Goal: Task Accomplishment & Management: Complete application form

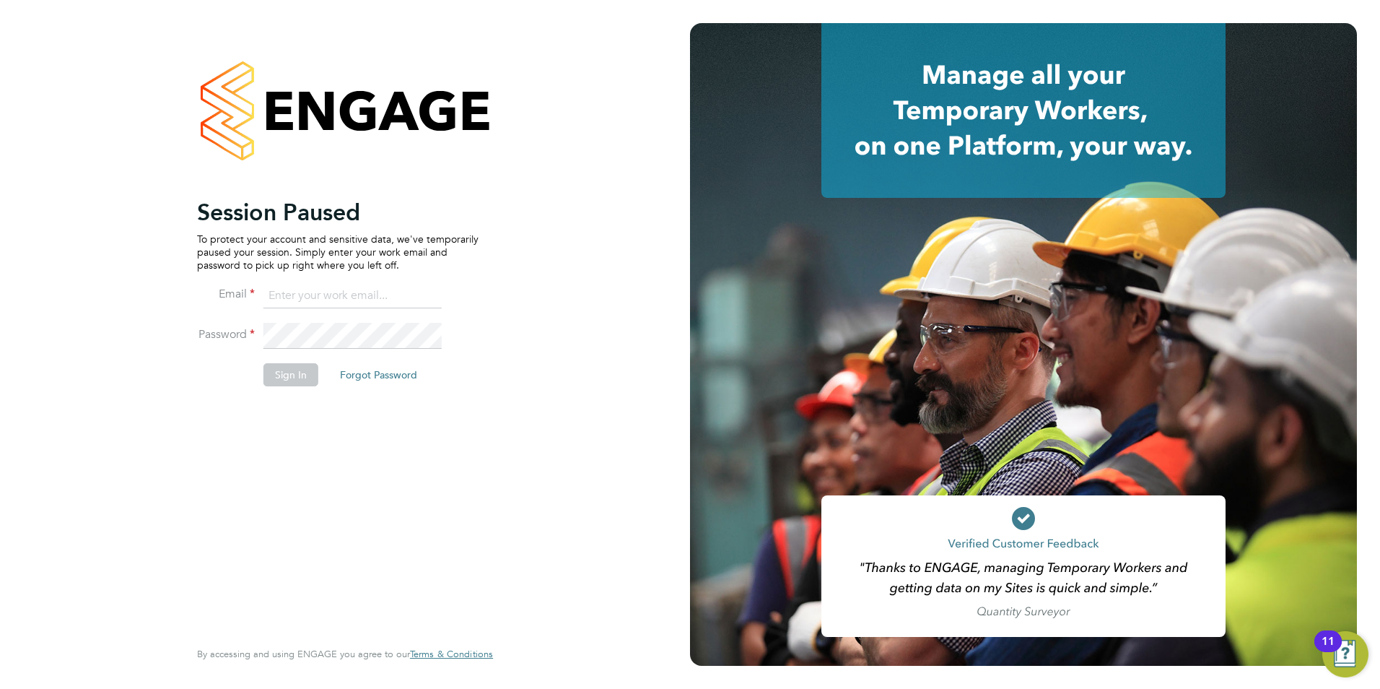
type input "[EMAIL_ADDRESS][DOMAIN_NAME]"
click at [274, 371] on button "Sign In" at bounding box center [290, 374] width 55 height 23
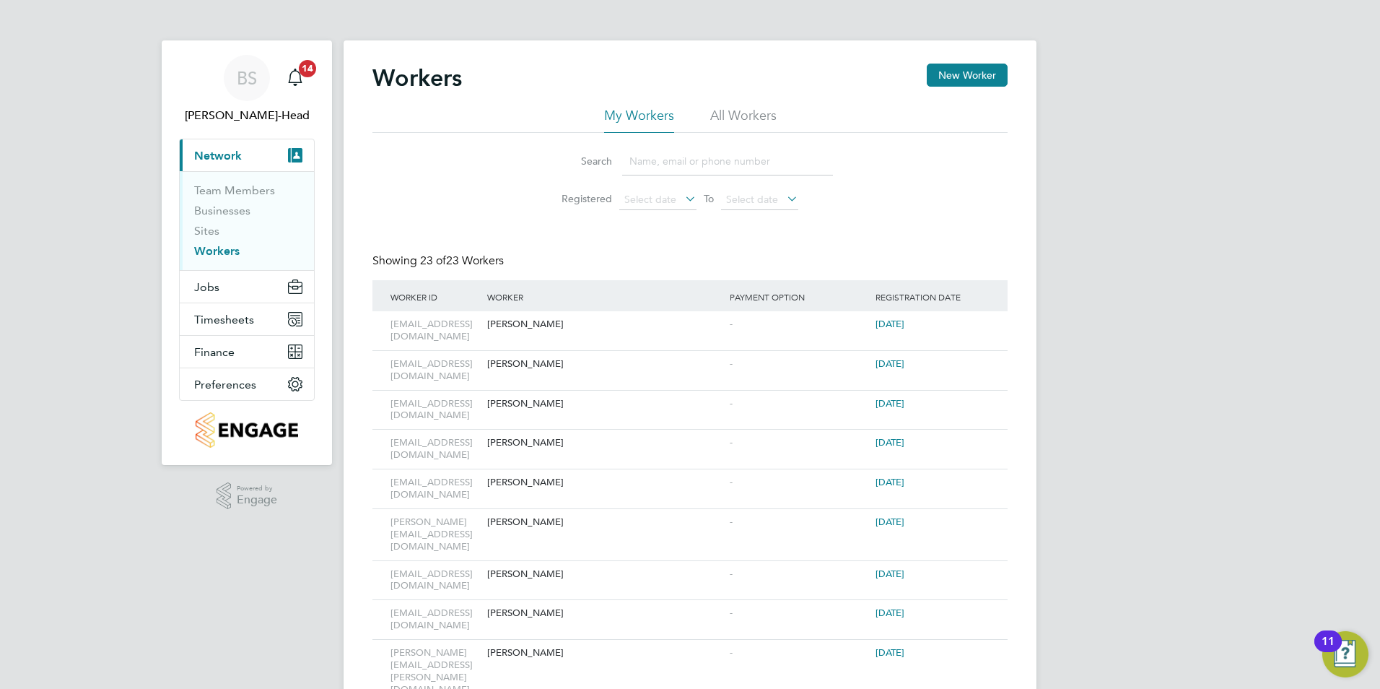
click at [219, 257] on link "Workers" at bounding box center [216, 251] width 45 height 14
click at [964, 79] on button "New Worker" at bounding box center [967, 75] width 81 height 23
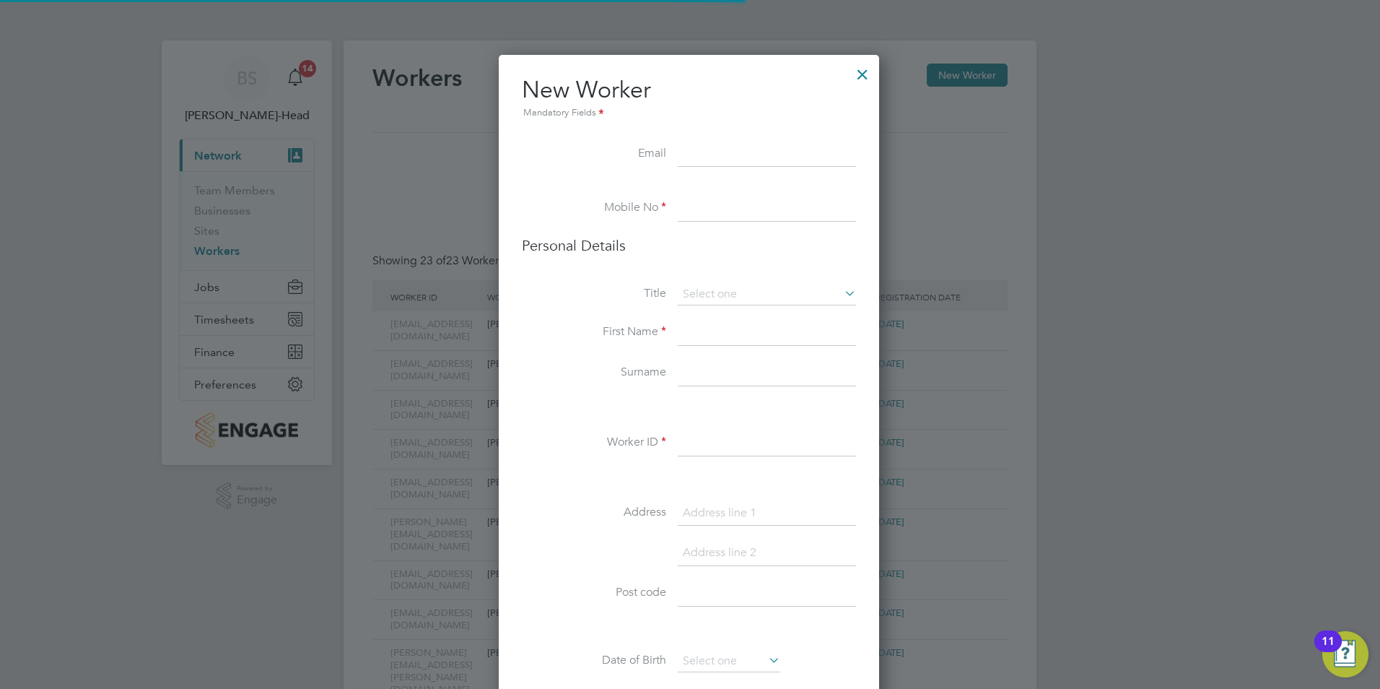
scroll to position [1110, 383]
click at [738, 154] on input at bounding box center [767, 154] width 178 height 26
click at [719, 158] on input at bounding box center [767, 154] width 178 height 26
paste input "[EMAIL_ADDRESS][DOMAIN_NAME]"
type input "[EMAIL_ADDRESS][DOMAIN_NAME]"
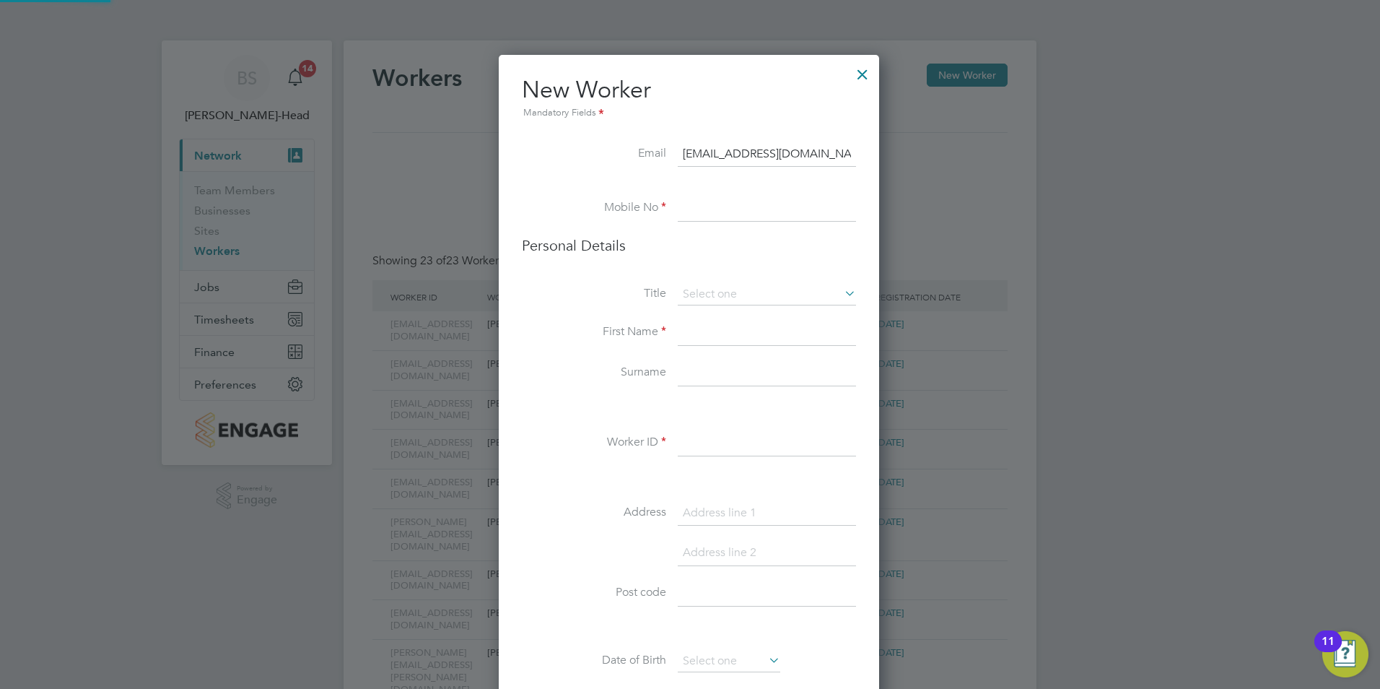
click at [576, 180] on li "Email mb.murphy675@gmail.com" at bounding box center [689, 161] width 334 height 40
click at [706, 198] on input at bounding box center [767, 209] width 178 height 26
click at [718, 191] on li at bounding box center [689, 188] width 334 height 14
click at [709, 219] on input at bounding box center [767, 209] width 178 height 26
paste input "07544 187564"
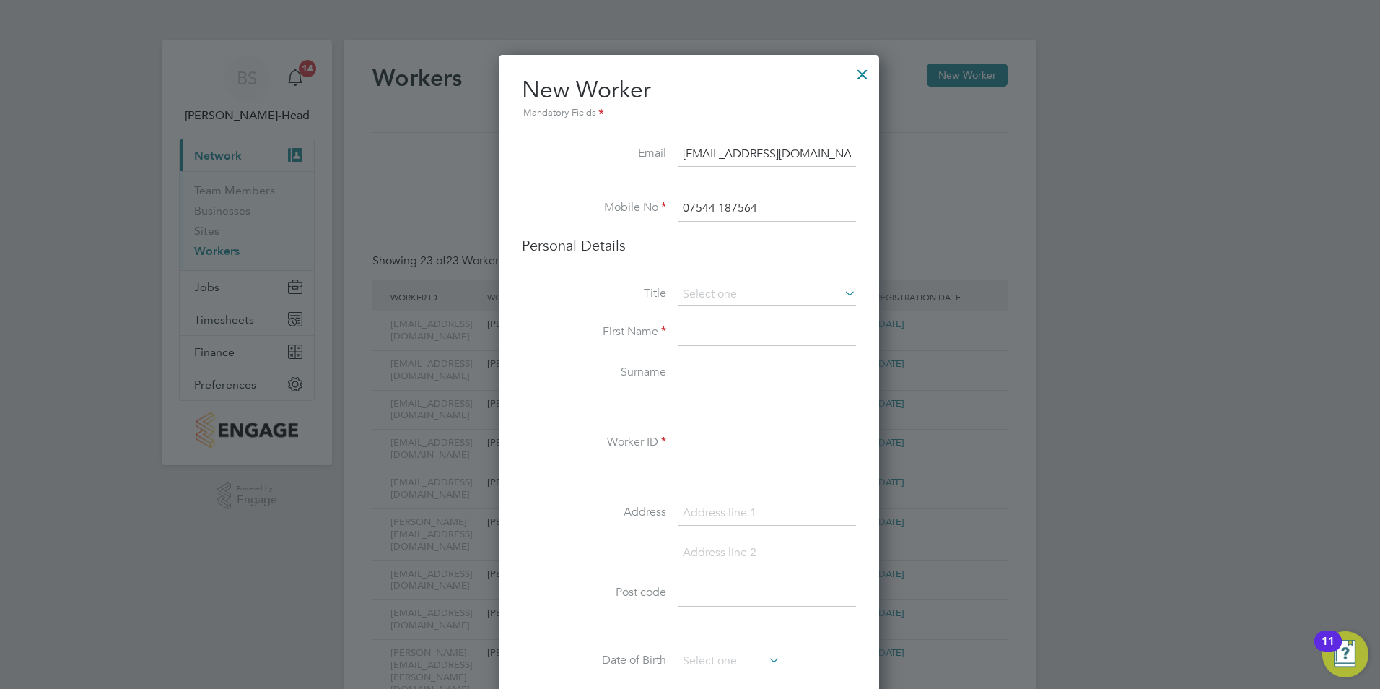
type input "07544 187564"
click at [562, 331] on label "First Name" at bounding box center [594, 331] width 144 height 15
click at [711, 292] on input at bounding box center [767, 295] width 178 height 22
click at [710, 315] on li "Mr" at bounding box center [767, 314] width 180 height 19
type input "Mr"
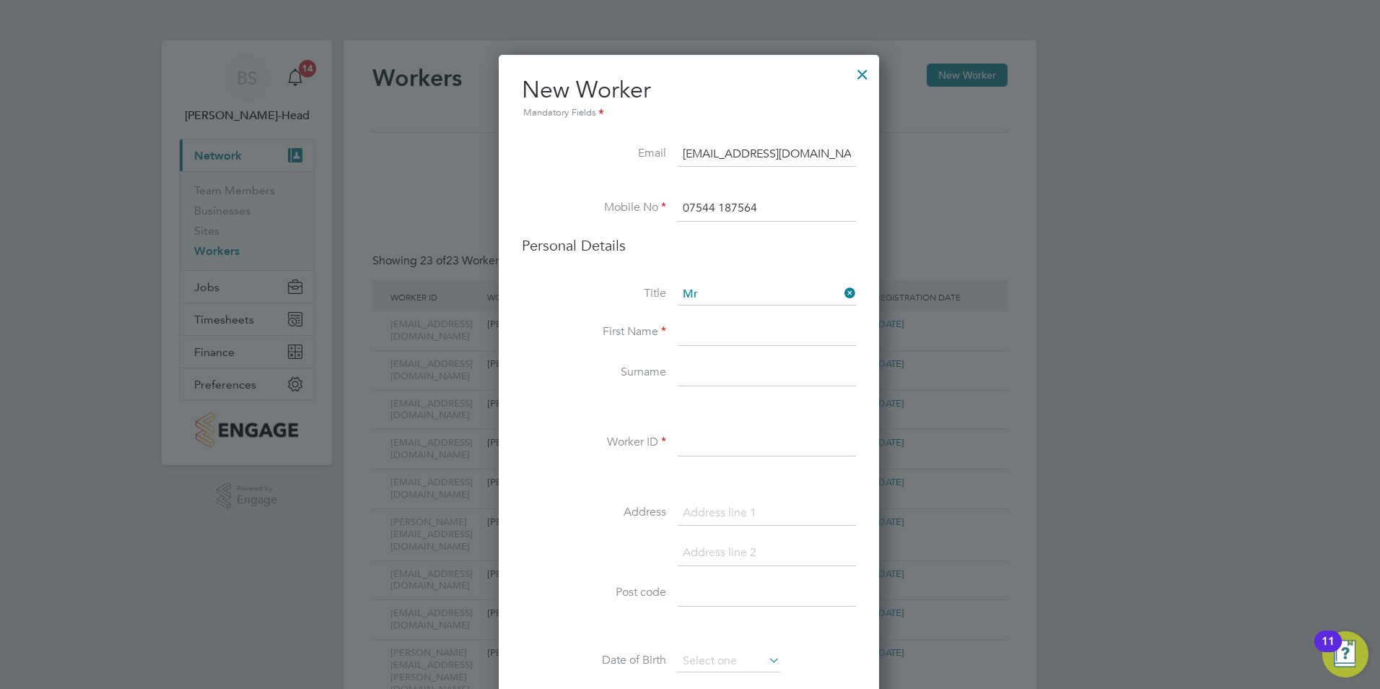
click at [710, 328] on input at bounding box center [767, 333] width 178 height 26
type input "Michael"
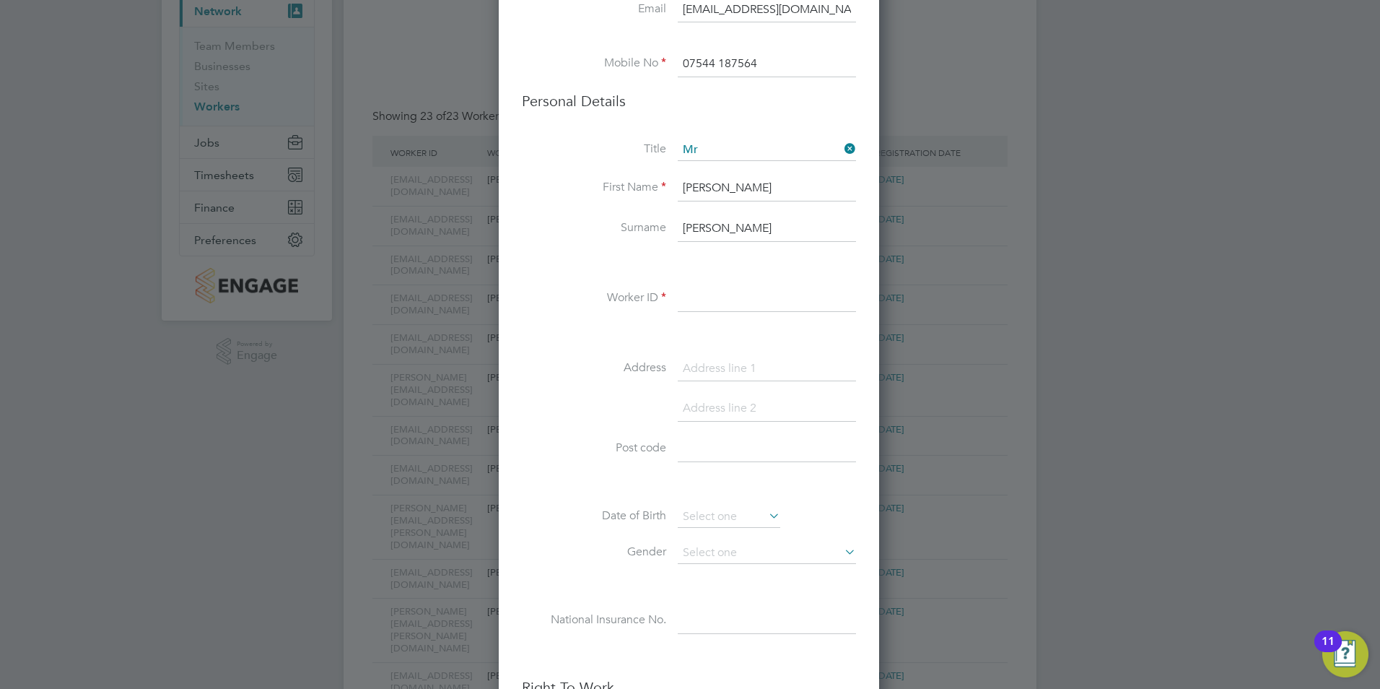
type input "Murphy"
click at [712, 306] on input at bounding box center [767, 299] width 178 height 26
click at [707, 294] on input at bounding box center [767, 299] width 178 height 26
paste input "[EMAIL_ADDRESS][DOMAIN_NAME]"
type input "[EMAIL_ADDRESS][DOMAIN_NAME]"
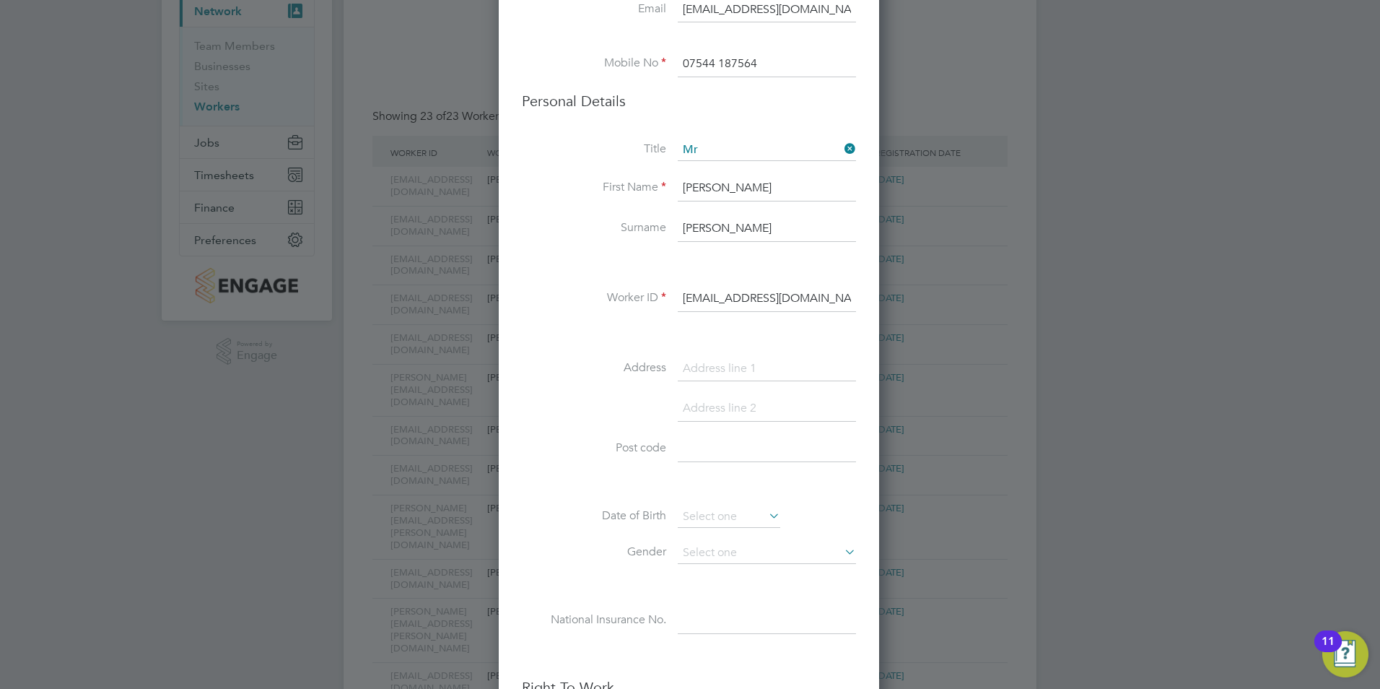
click at [560, 239] on li "Surname Murphy" at bounding box center [689, 236] width 334 height 40
click at [690, 380] on input at bounding box center [767, 369] width 178 height 26
paste input "Brooke cottage"
type input "Brooke cottage"
drag, startPoint x: 689, startPoint y: 409, endPoint x: 600, endPoint y: 409, distance: 88.8
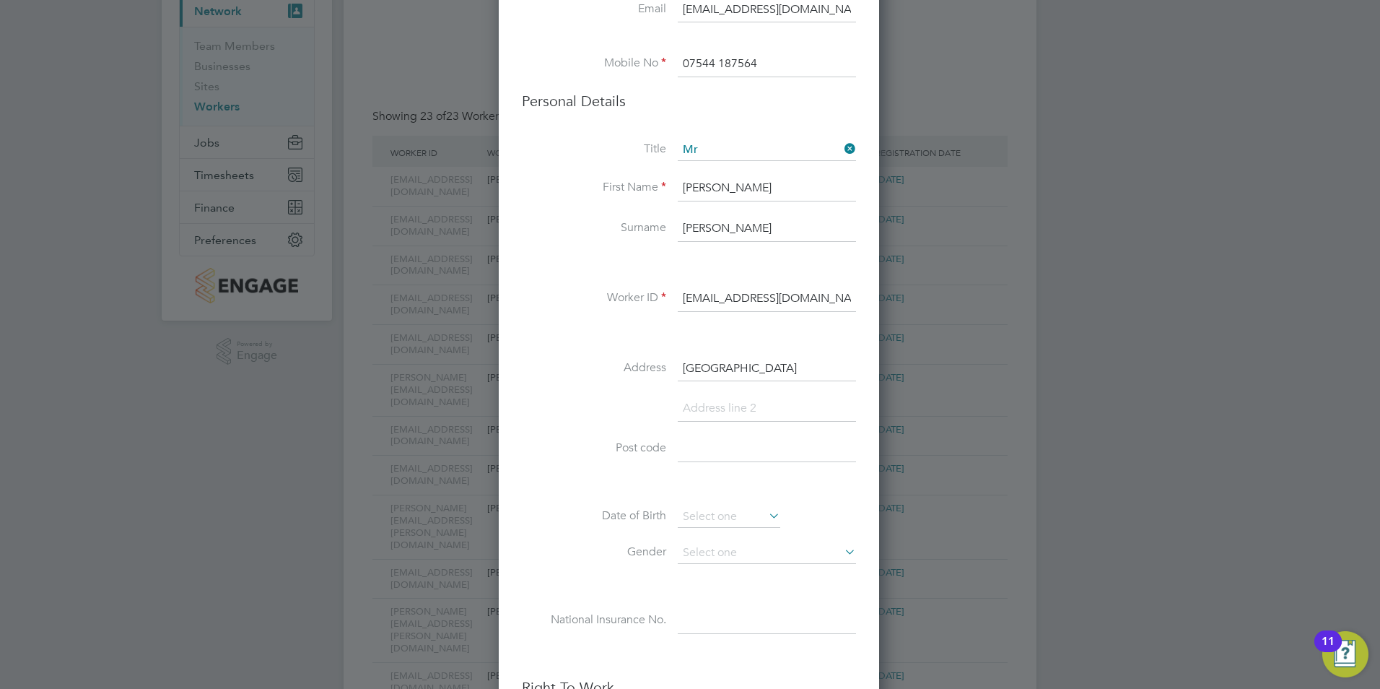
click at [689, 409] on input at bounding box center [767, 409] width 178 height 26
click at [751, 411] on input at bounding box center [767, 409] width 178 height 26
paste input "Dallington, Heathfield"
drag, startPoint x: 751, startPoint y: 411, endPoint x: 642, endPoint y: 436, distance: 111.0
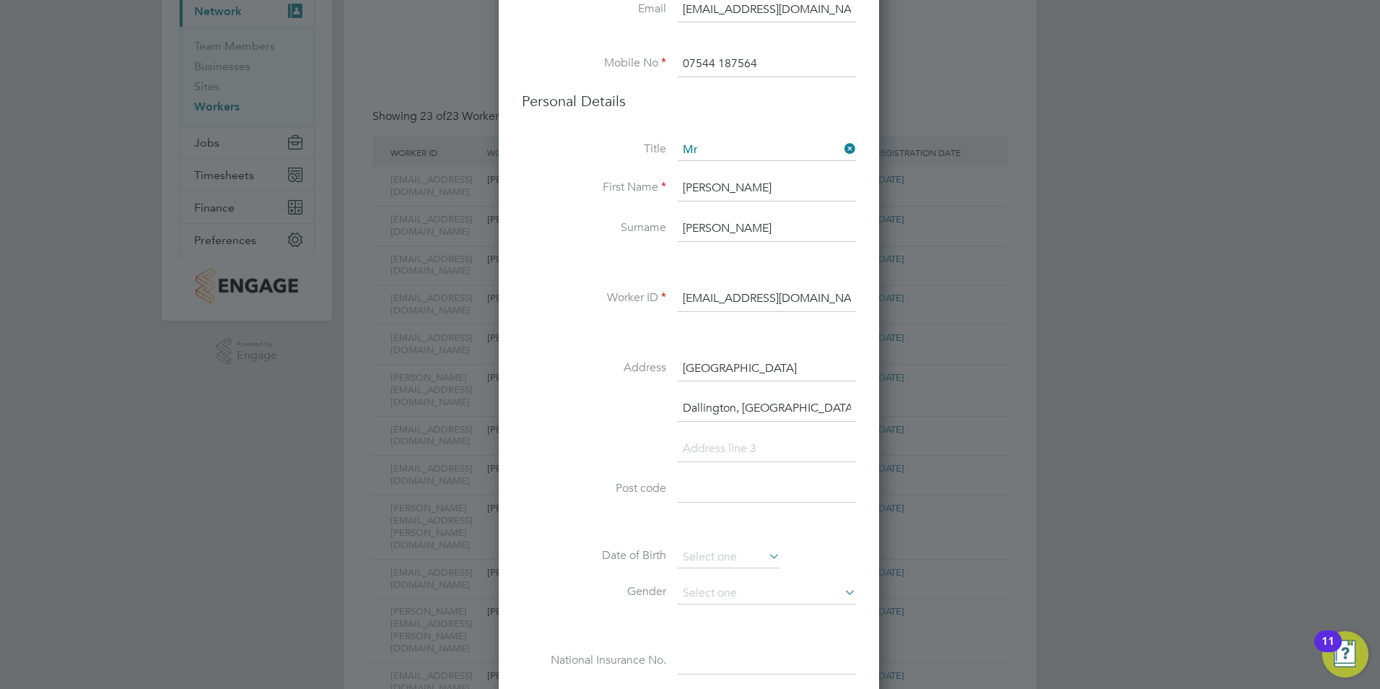
click at [663, 436] on div "Title Mr First Name Michael Surname Murphy Worker ID mb.murphy675@gmail.com Add…" at bounding box center [689, 421] width 334 height 564
type input "Dallington, Heathfield"
click at [713, 443] on input at bounding box center [767, 449] width 178 height 26
click at [700, 492] on input at bounding box center [767, 489] width 178 height 26
click at [726, 479] on input at bounding box center [767, 489] width 178 height 26
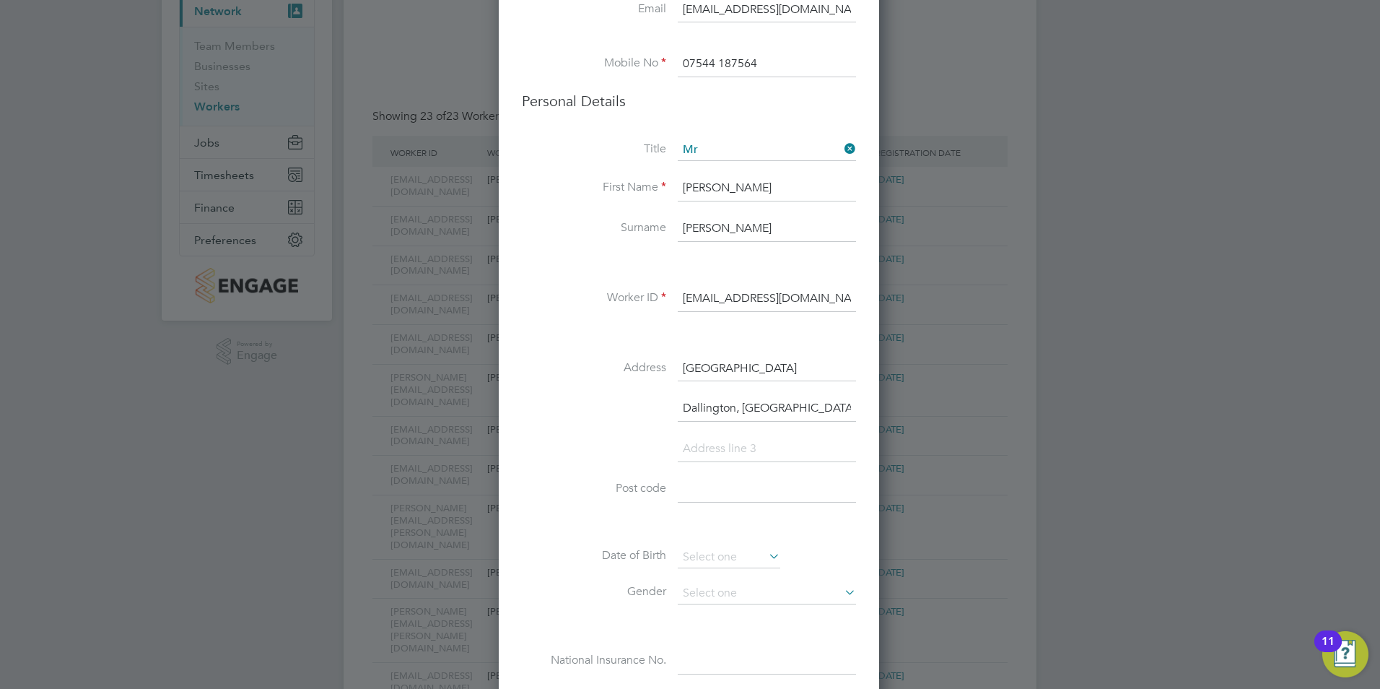
paste input "TN21 9JL"
type input "TN21 9JL"
click at [557, 448] on li at bounding box center [689, 456] width 334 height 40
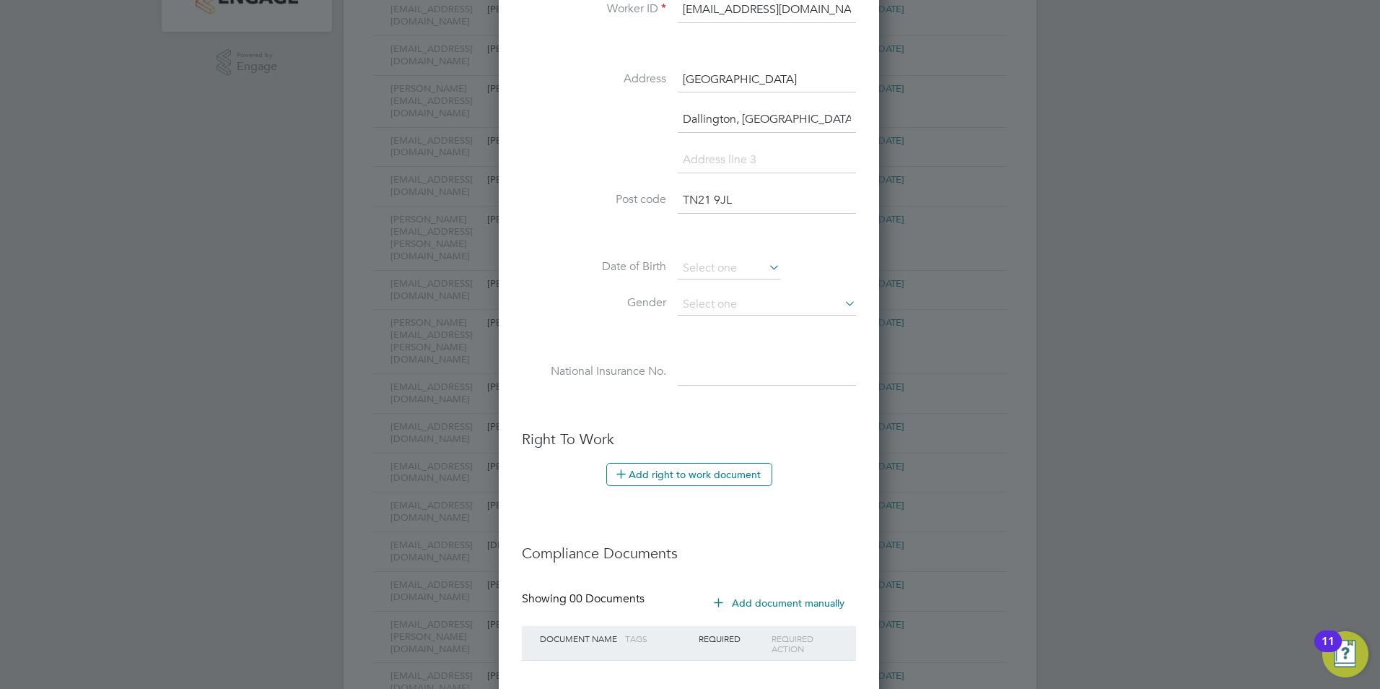
scroll to position [572, 0]
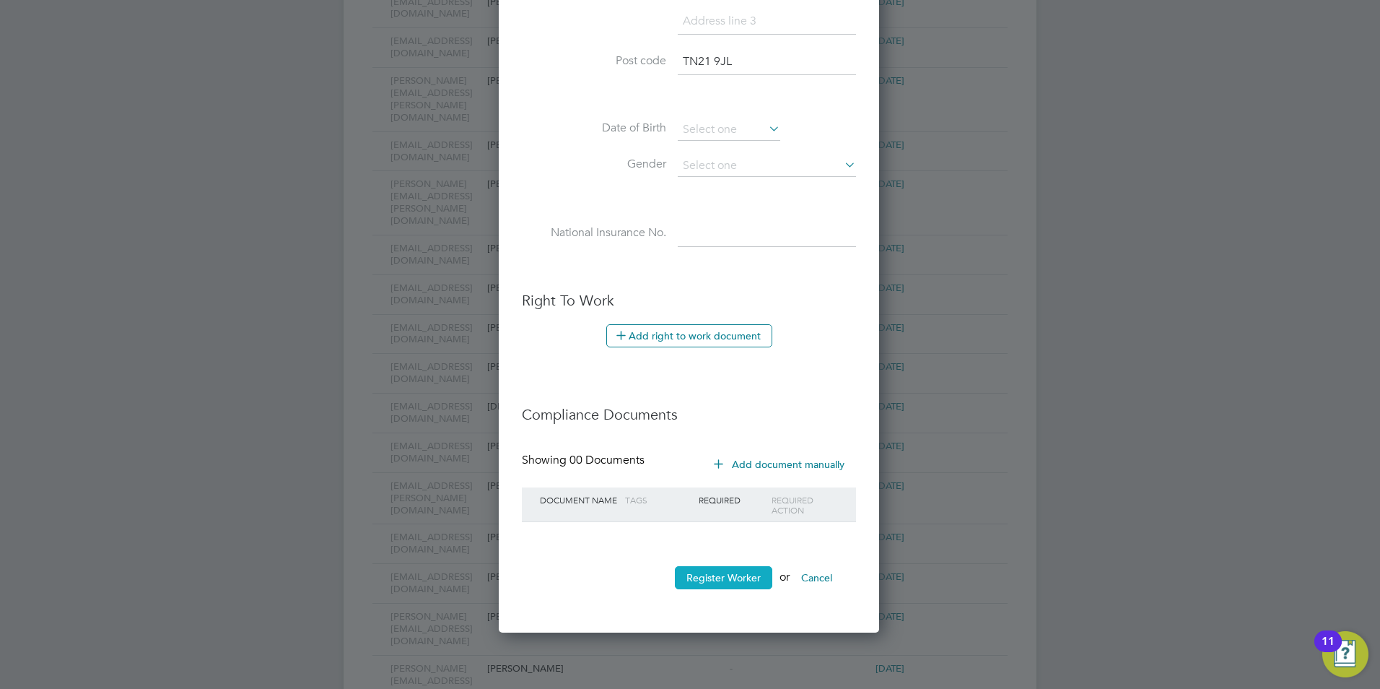
click at [700, 576] on button "Register Worker" at bounding box center [723, 577] width 97 height 23
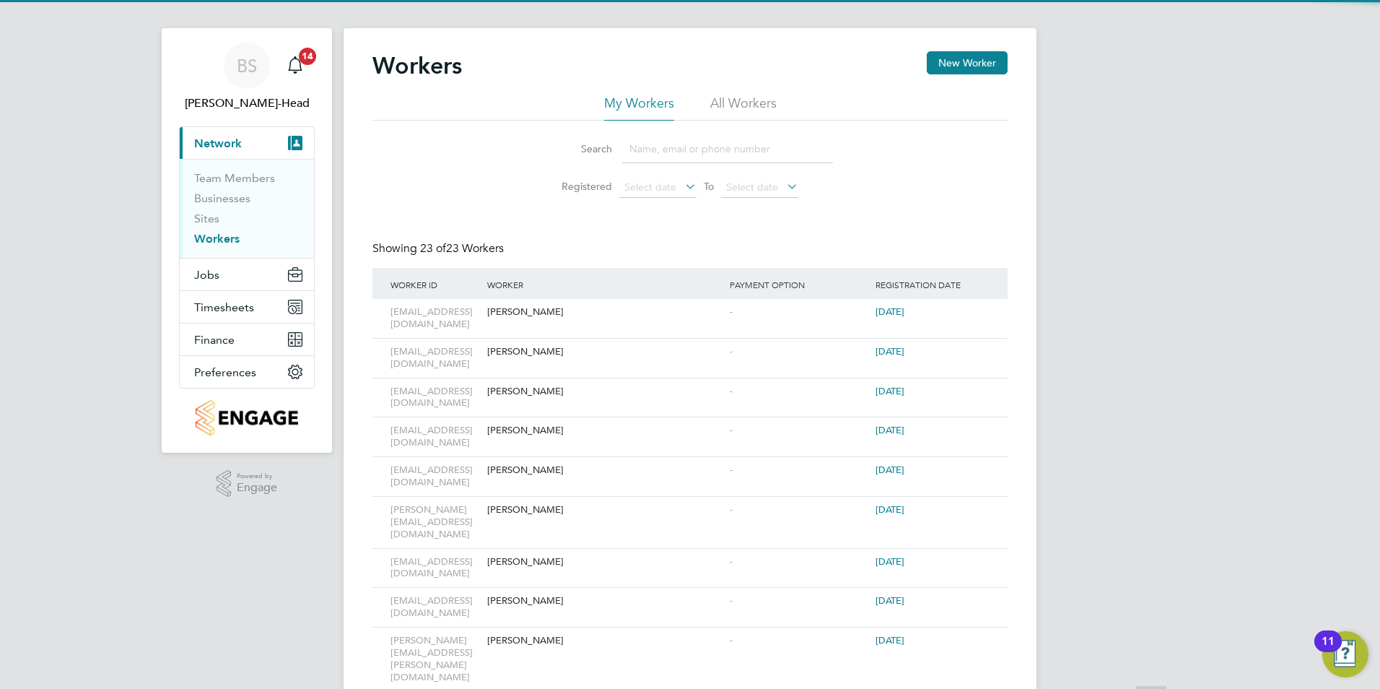
scroll to position [0, 0]
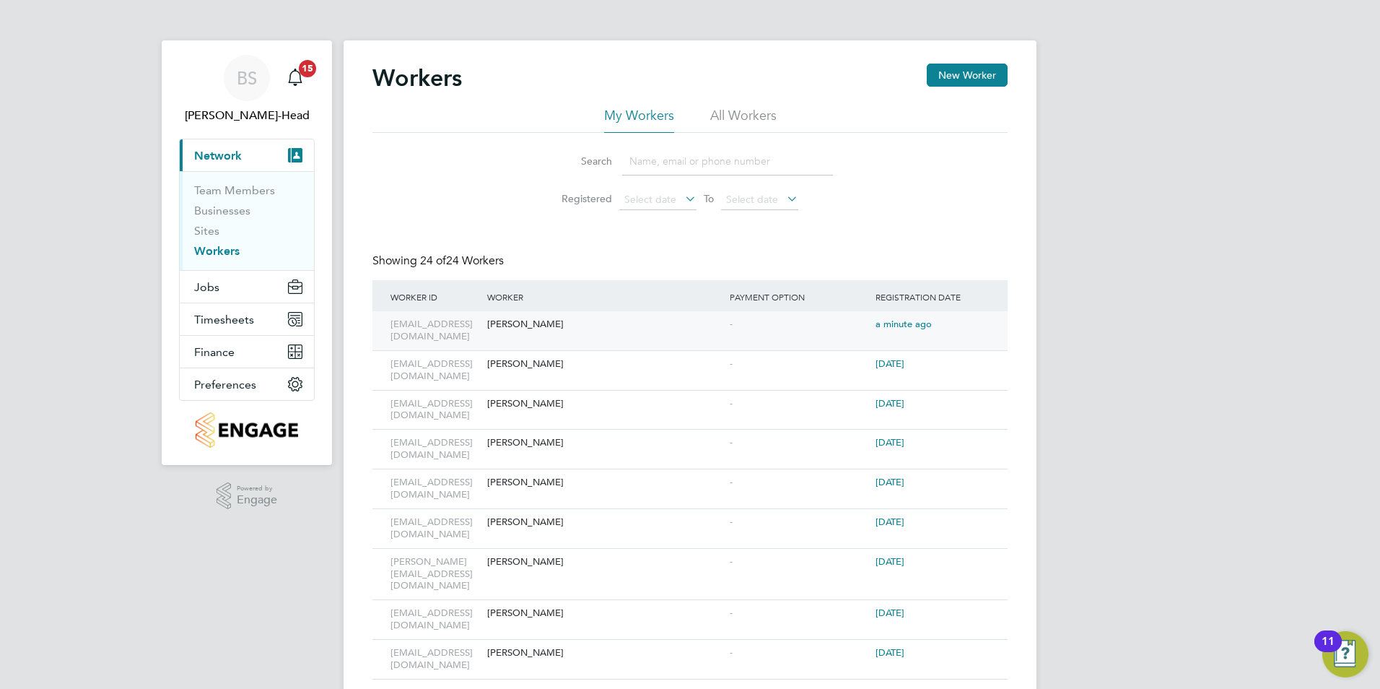
click at [526, 328] on div "[PERSON_NAME]" at bounding box center [605, 324] width 243 height 27
click at [977, 79] on button "New Worker" at bounding box center [967, 75] width 81 height 23
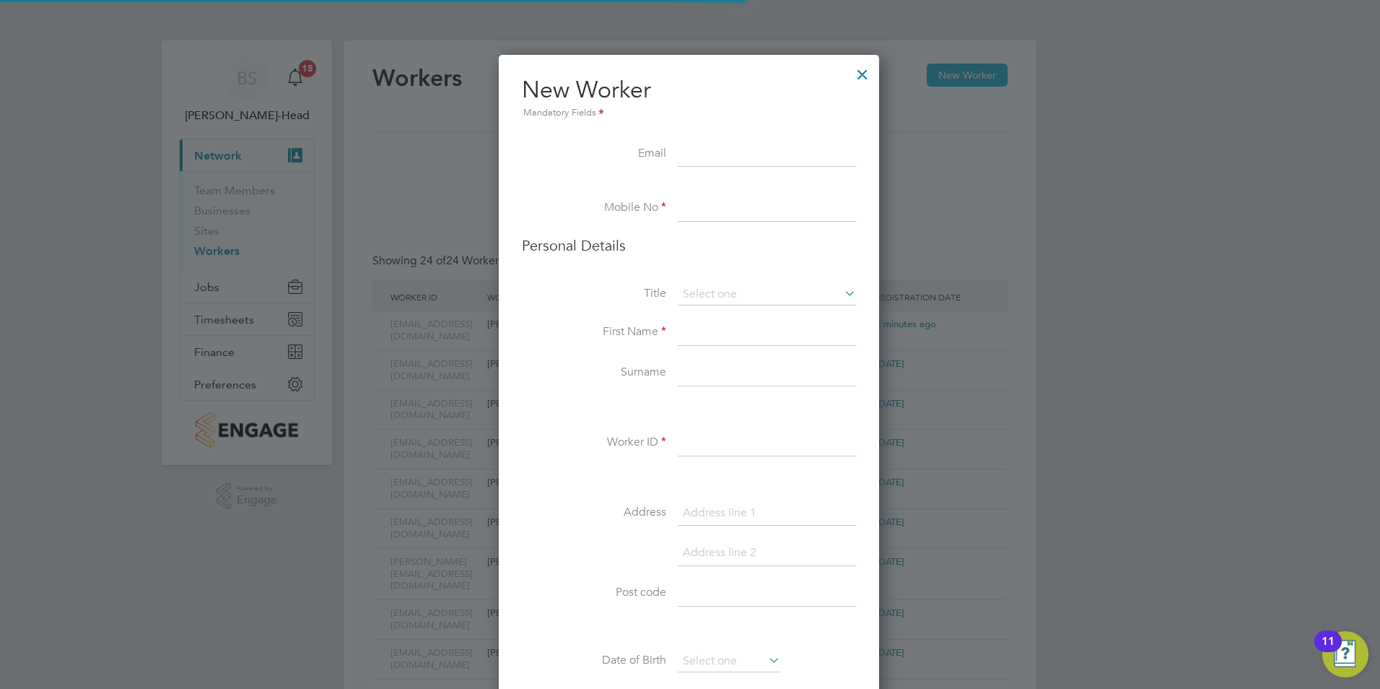
scroll to position [1110, 383]
click at [700, 152] on input at bounding box center [767, 154] width 178 height 26
paste input "[EMAIL_ADDRESS][DOMAIN_NAME]"
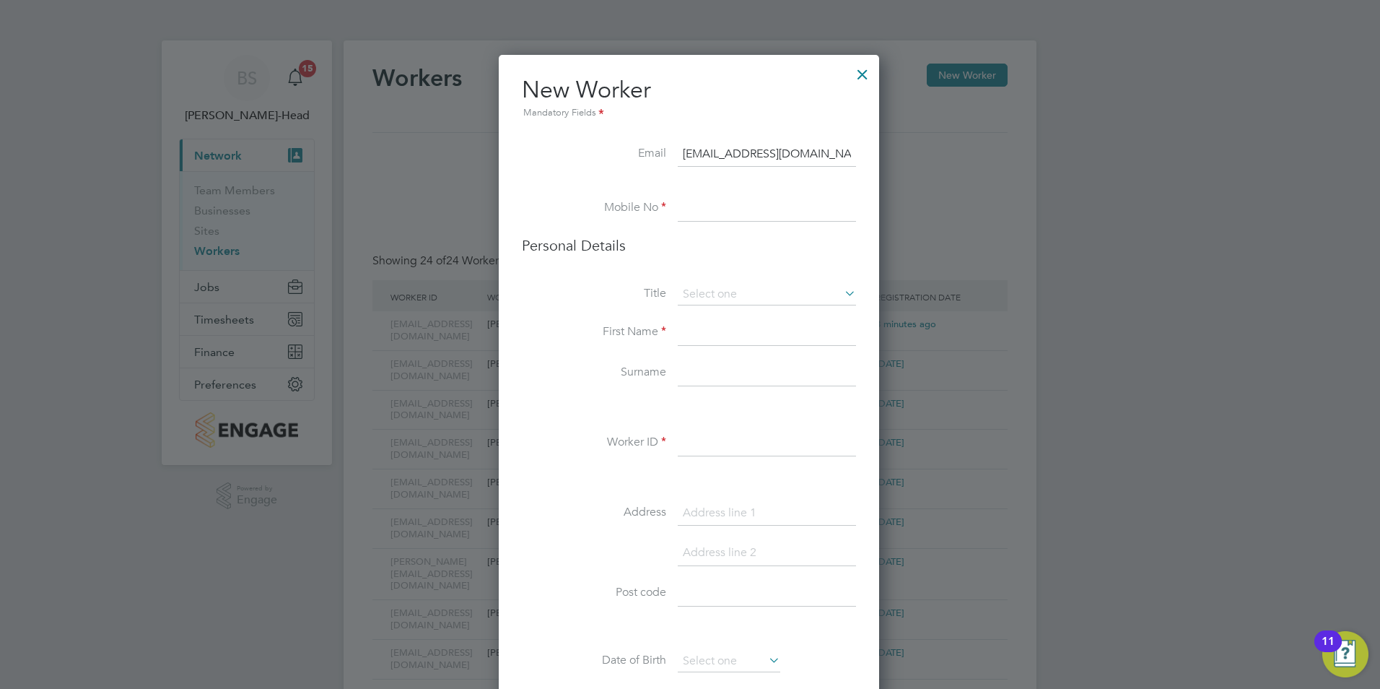
type input "[EMAIL_ADDRESS][DOMAIN_NAME]"
click at [701, 213] on input at bounding box center [767, 209] width 178 height 26
click at [713, 203] on input at bounding box center [767, 209] width 178 height 26
paste input "+447824884248"
type input "+447824884248"
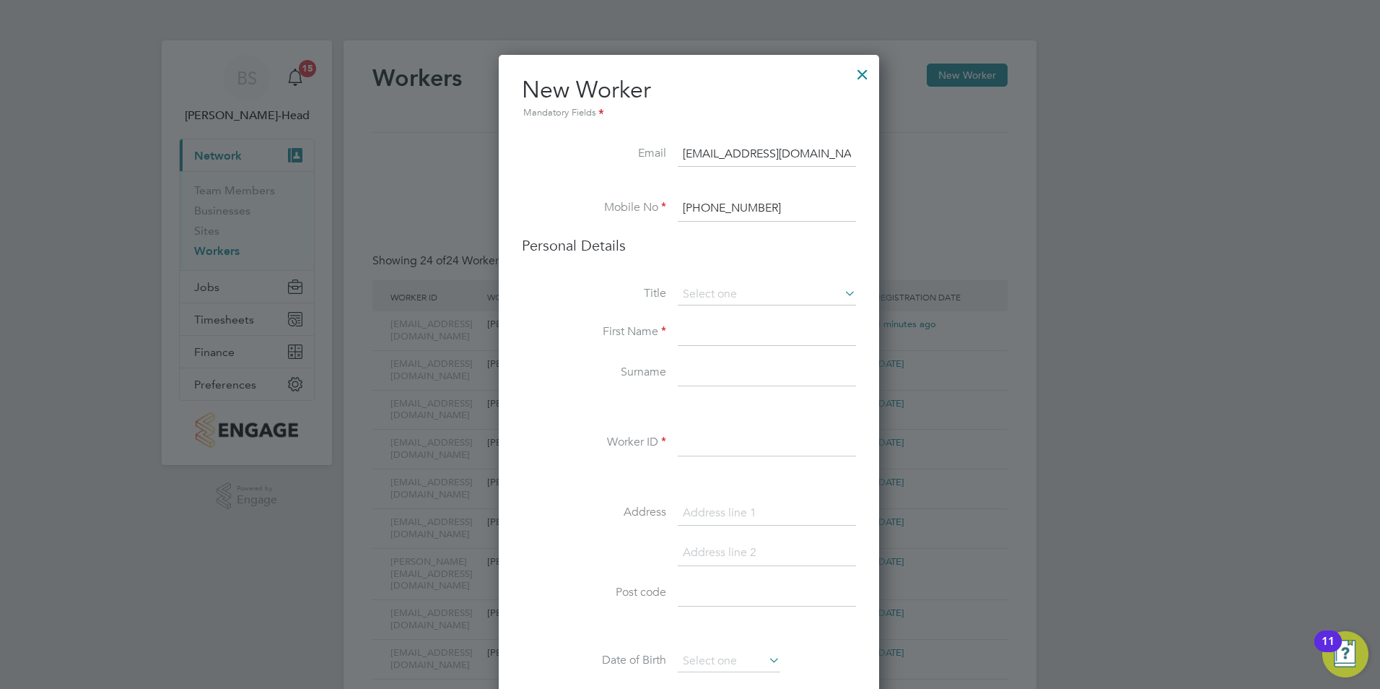
drag, startPoint x: 835, startPoint y: 148, endPoint x: 645, endPoint y: 147, distance: 190.5
click at [645, 147] on li "Email colinhorton29@icloud.com" at bounding box center [689, 161] width 334 height 40
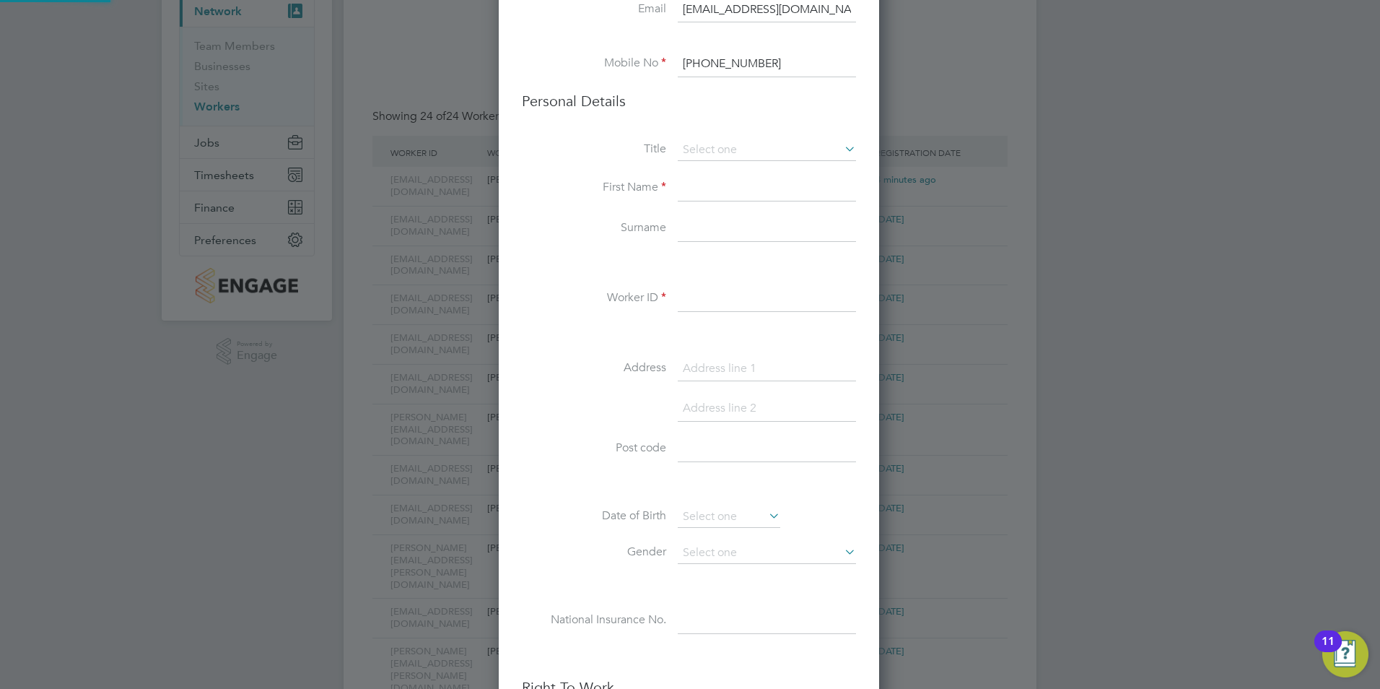
click at [714, 297] on input at bounding box center [767, 299] width 178 height 26
paste input "[EMAIL_ADDRESS][DOMAIN_NAME]"
type input "[EMAIL_ADDRESS][DOMAIN_NAME]"
click at [550, 278] on div "Title First Name Surname Worker ID colinhorton29@icloud.com Address Post code D…" at bounding box center [689, 401] width 334 height 524
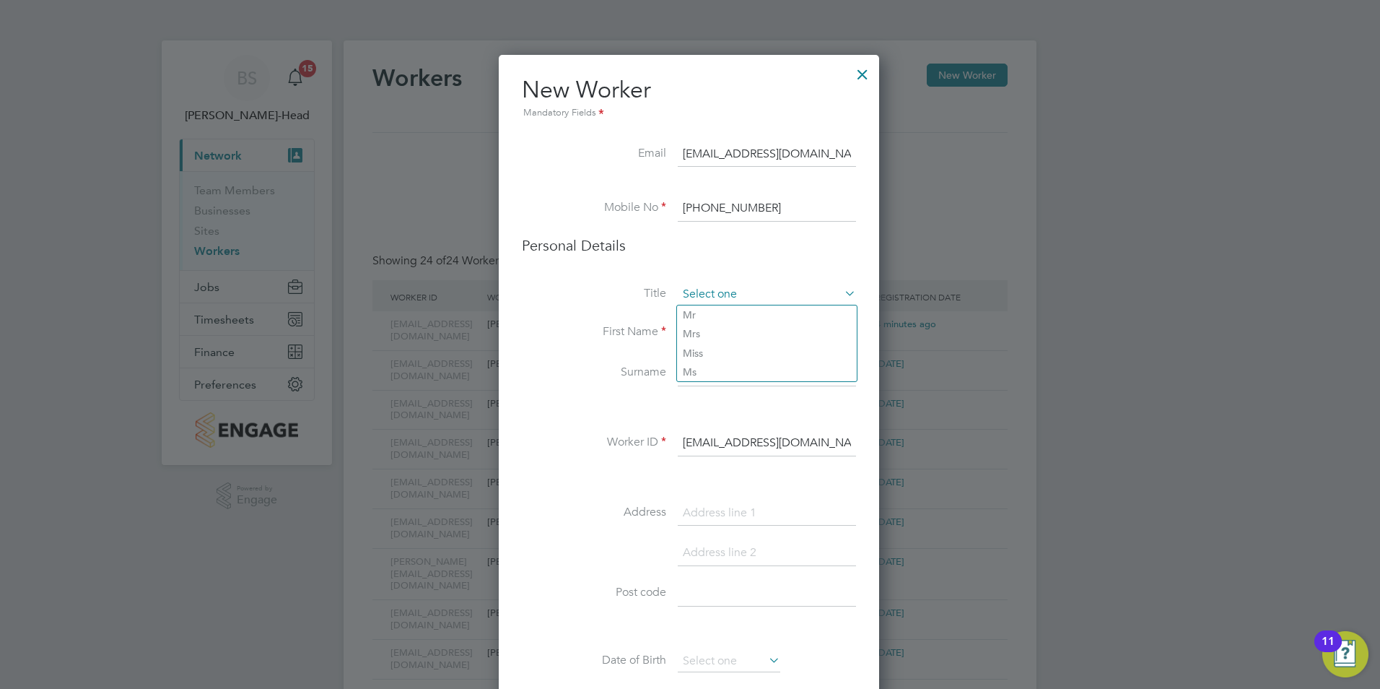
click at [702, 294] on input at bounding box center [767, 295] width 178 height 22
click at [704, 317] on li "Mr" at bounding box center [767, 314] width 180 height 19
type input "Mr"
click at [704, 334] on input at bounding box center [767, 333] width 178 height 26
type input "Colin"
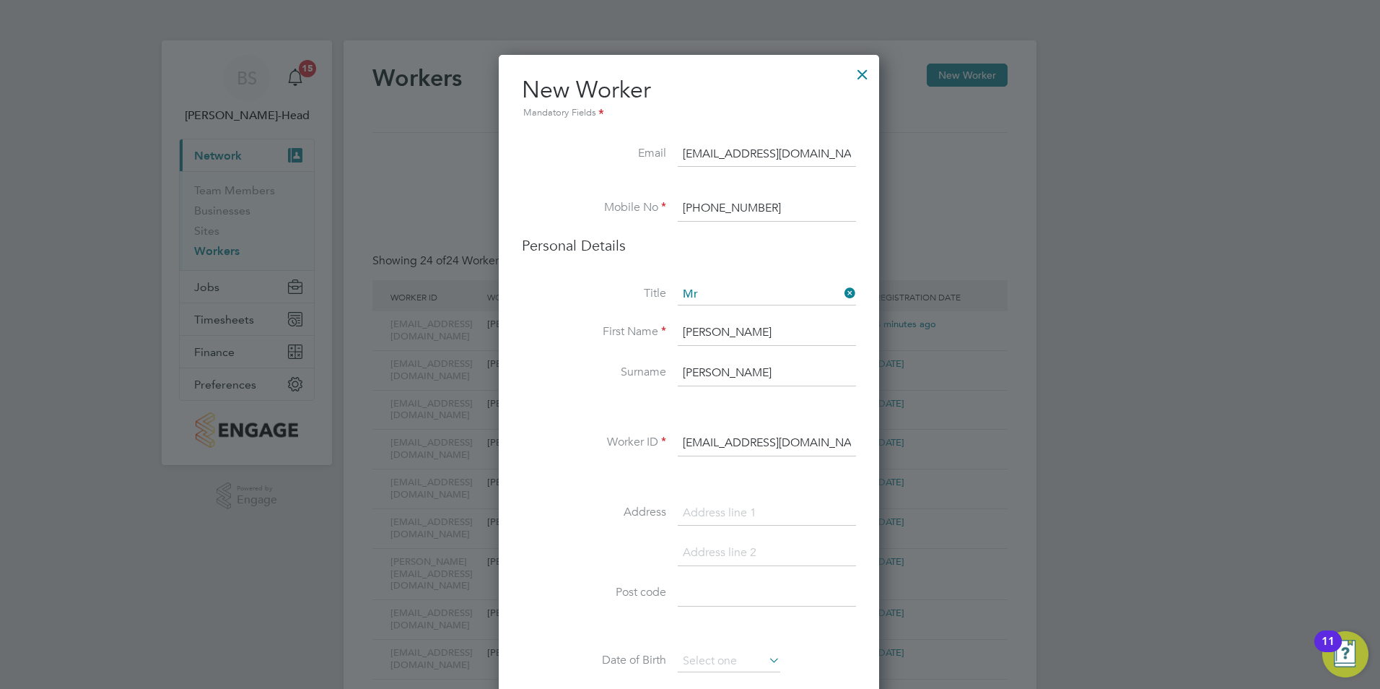
type input "Horton"
click at [765, 515] on input at bounding box center [767, 513] width 178 height 26
click at [703, 507] on input at bounding box center [767, 513] width 178 height 26
paste input "22 WILDCROFT DRIVE, WOKINGHAM, BERKSHIRE, RG40 3HY."
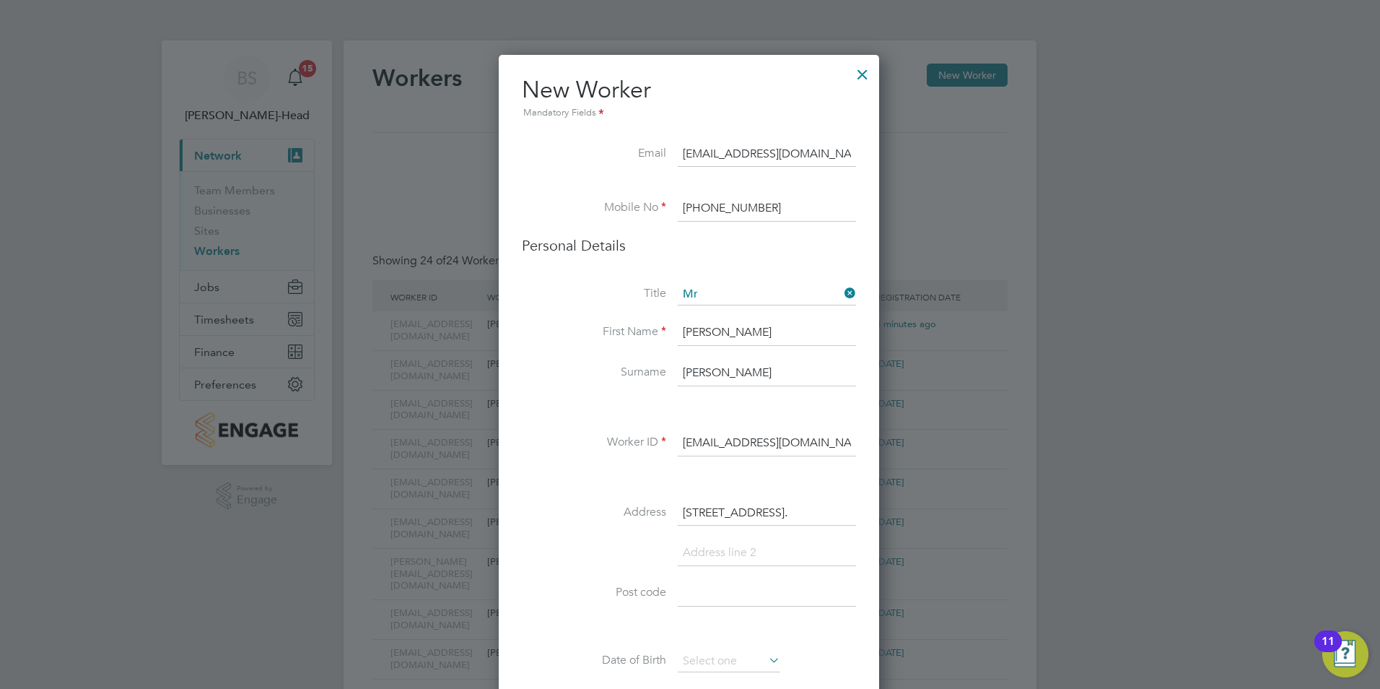
drag, startPoint x: 846, startPoint y: 511, endPoint x: 805, endPoint y: 512, distance: 40.4
click at [805, 512] on input "22 WILDCROFT DRIVE, WOKINGHAM, BERKSHIRE, RG40 3HY." at bounding box center [767, 513] width 178 height 26
click at [860, 512] on div "New Worker Mandatory Fields Email colinhorton29@icloud.com Mobile No +447824884…" at bounding box center [689, 609] width 380 height 1109
click at [826, 512] on input "22 WILDCROFT DRIVE, WOKINGHAM, BERKSHIRE, RG40 3HY." at bounding box center [767, 513] width 178 height 26
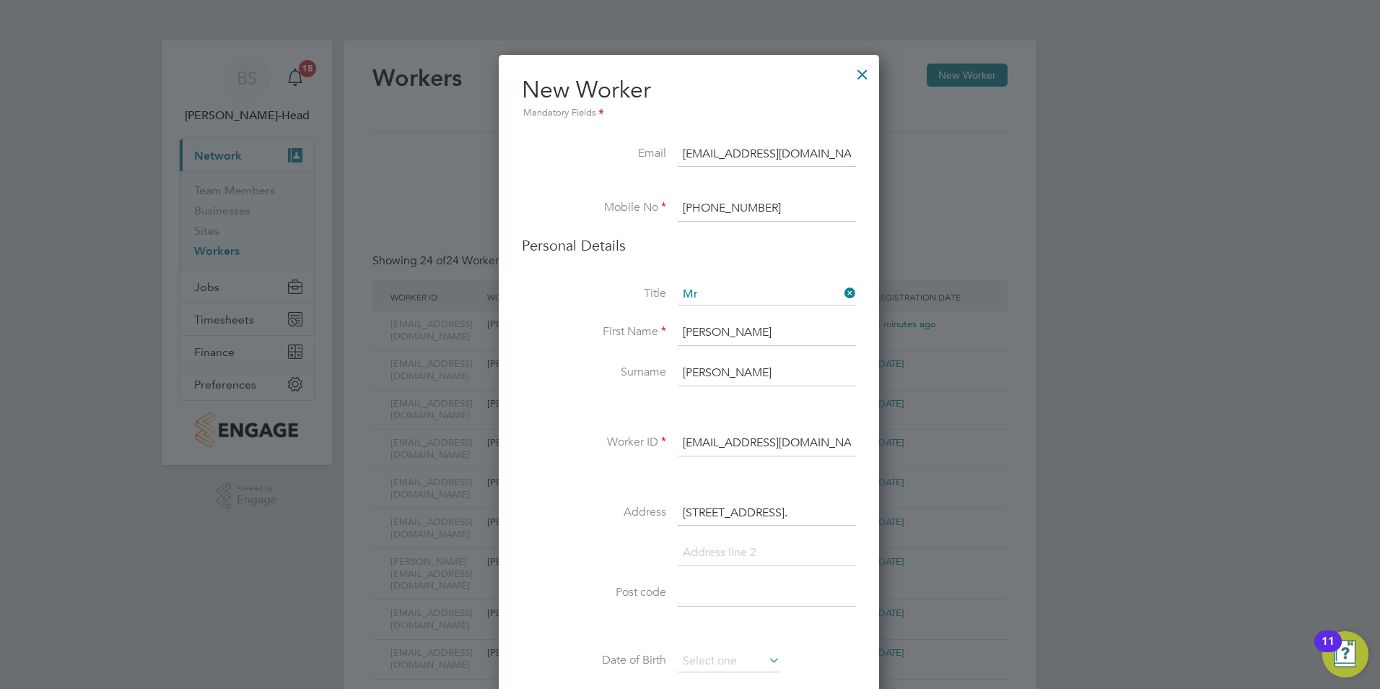
scroll to position [0, 159]
drag, startPoint x: 799, startPoint y: 510, endPoint x: 890, endPoint y: 509, distance: 91.0
click at [849, 510] on input "22 WILDCROFT DRIVE, WOKINGHAM, BERKSHIRE, RG40 3HY." at bounding box center [767, 513] width 178 height 26
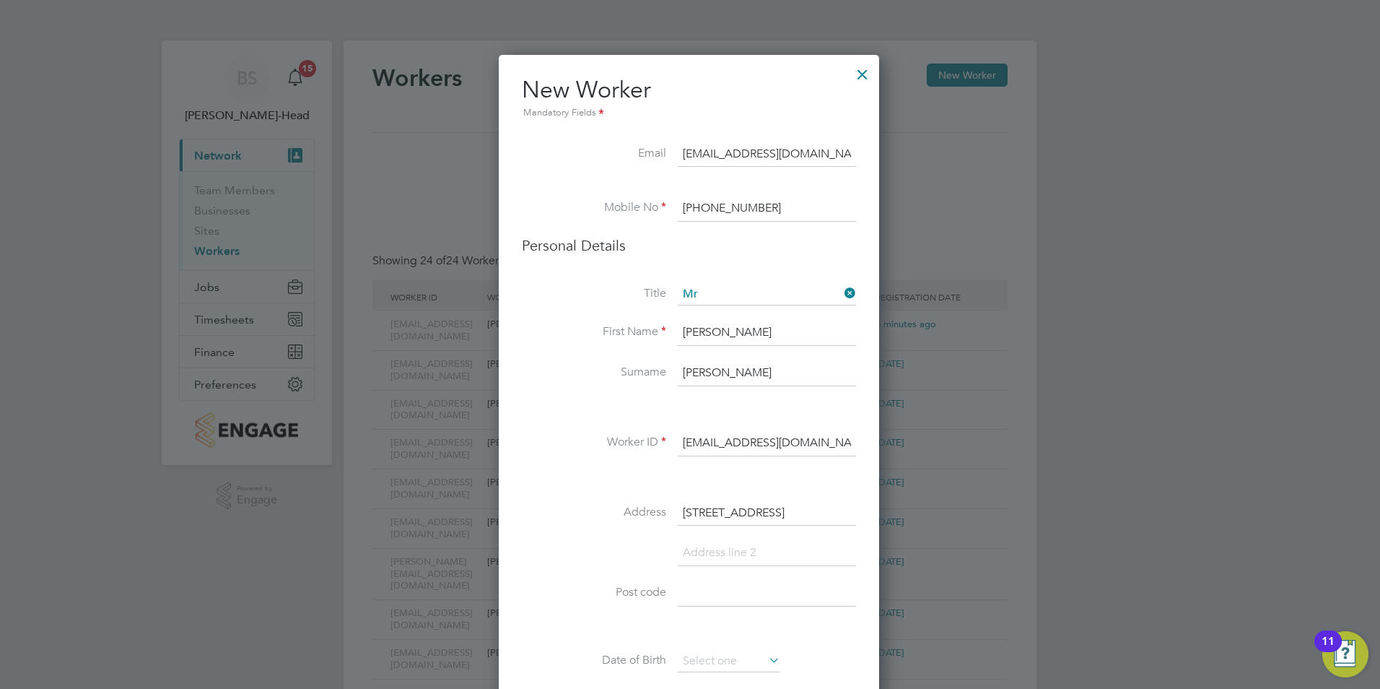
drag, startPoint x: 855, startPoint y: 510, endPoint x: 797, endPoint y: 510, distance: 58.5
click at [797, 510] on input "22 WILDCROFT DRIVE, WOKINGHAM, BERKSHIRE, RG40 3HY" at bounding box center [767, 513] width 178 height 26
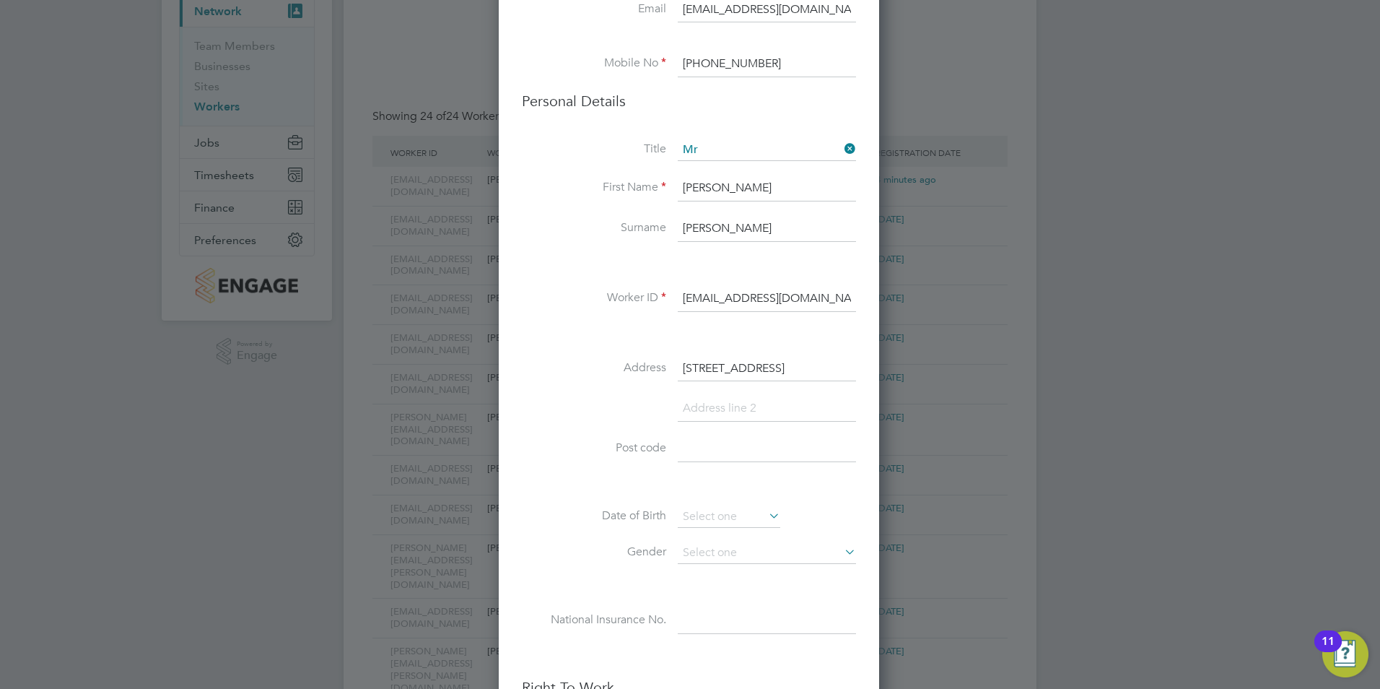
type input "22 WILDCROFT DRIVE, WOKINGHAM, BERKSHIRE, RG40 3HY"
click at [691, 455] on input at bounding box center [767, 449] width 178 height 26
paste input "RG40 3HY"
type input "RG40 3HY"
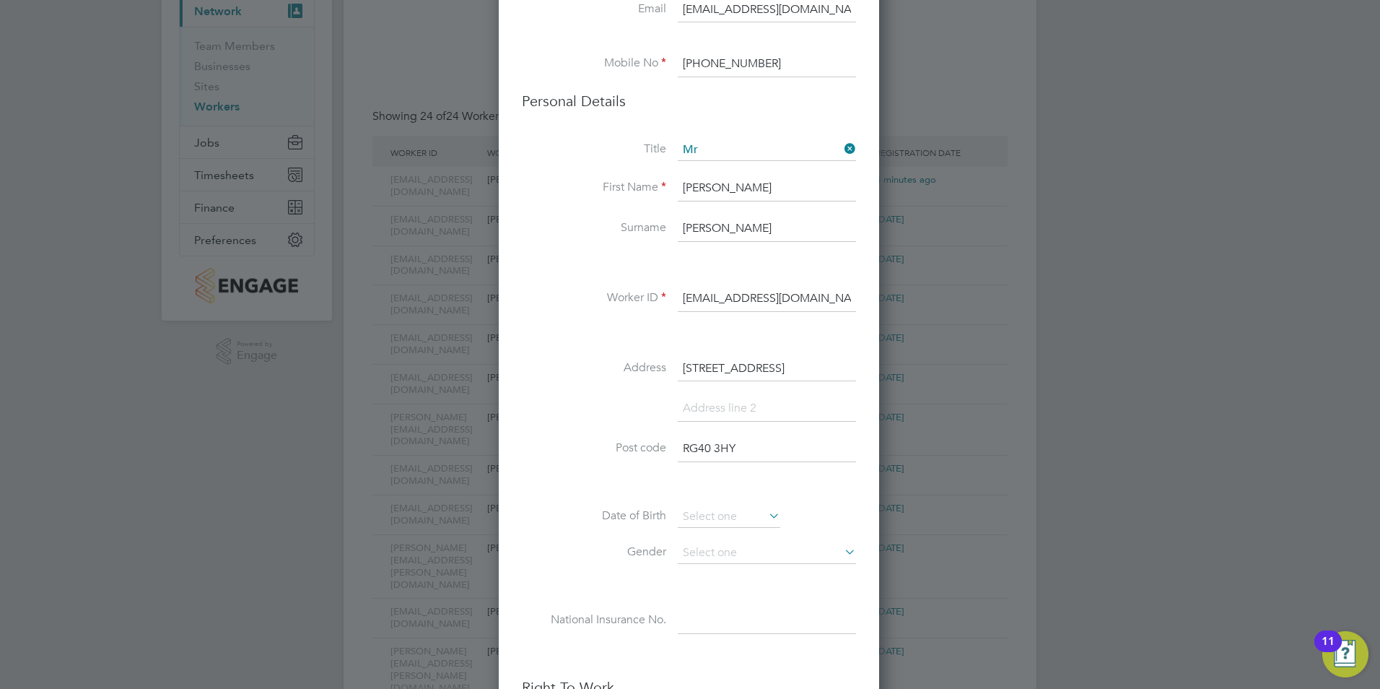
click at [826, 367] on input "22 WILDCROFT DRIVE, WOKINGHAM, BERKSHIRE, RG40 3HY" at bounding box center [767, 369] width 178 height 26
click at [753, 403] on input at bounding box center [767, 409] width 178 height 26
paste input "WOKINGHAM"
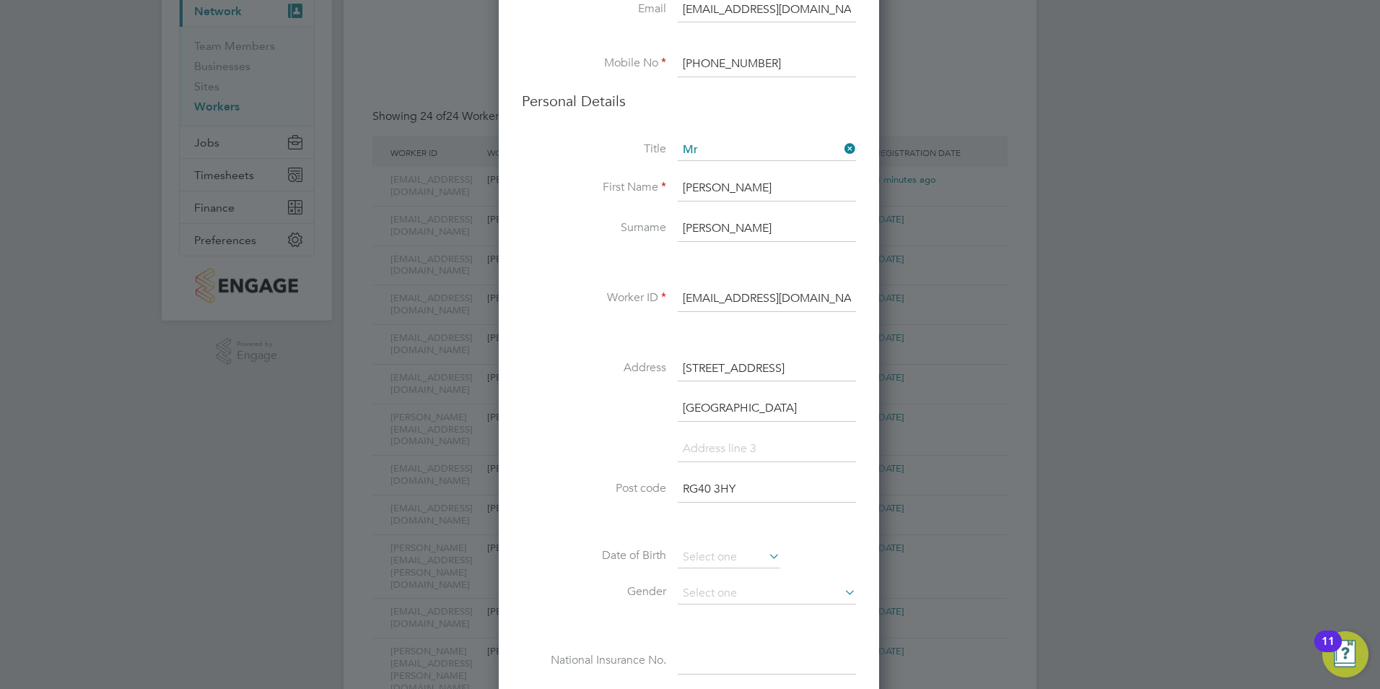
type input "WOKINGHAM"
drag, startPoint x: 816, startPoint y: 370, endPoint x: 894, endPoint y: 368, distance: 78.0
click at [894, 368] on div "Workers New Worker My Workers All Workers Search Registered Select date To Sele…" at bounding box center [690, 569] width 693 height 1346
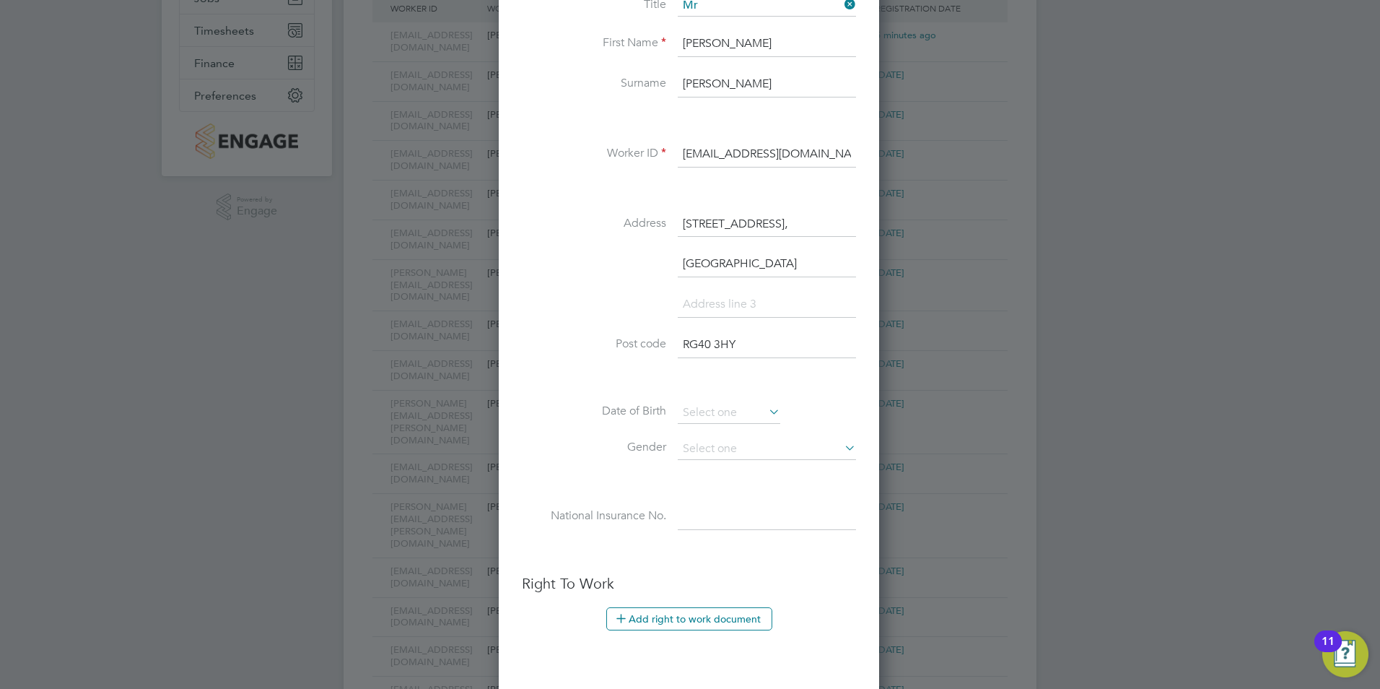
type input "22 WILDCROFT DRIVE,"
click at [711, 414] on input at bounding box center [729, 413] width 102 height 22
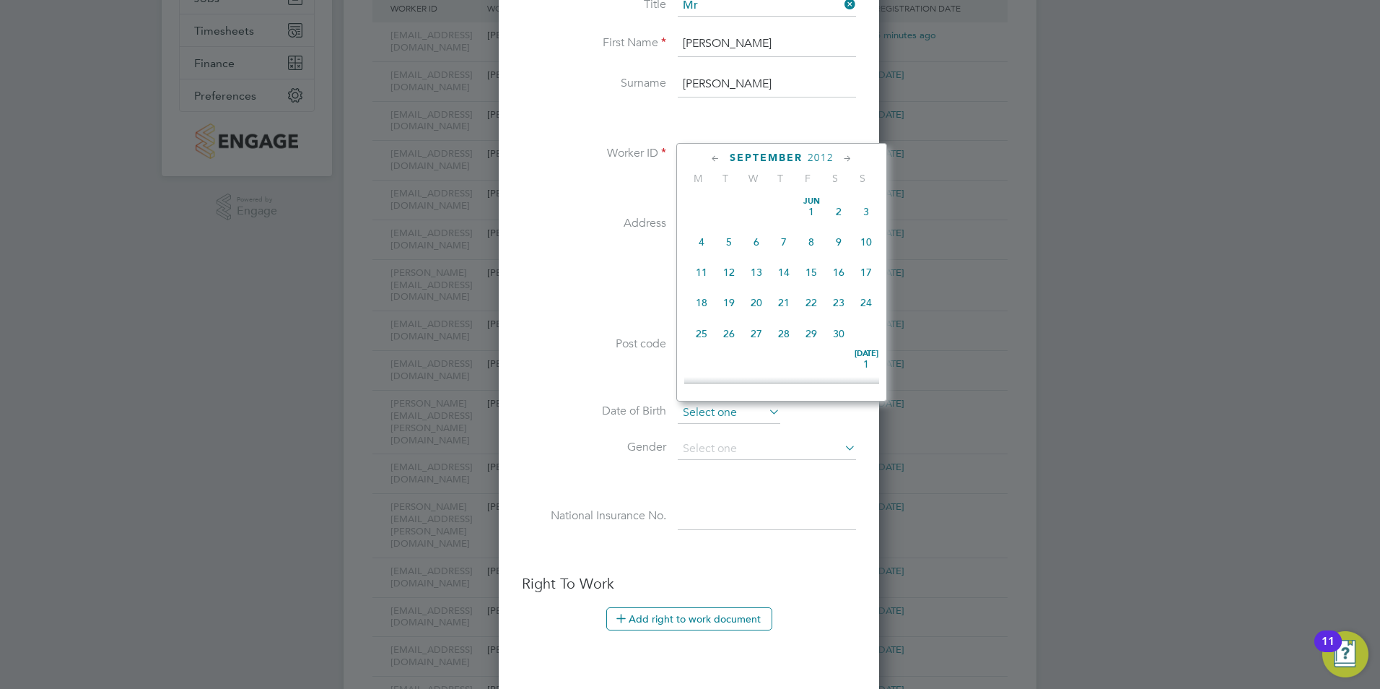
scroll to position [562, 0]
click at [814, 162] on span "2012" at bounding box center [821, 158] width 26 height 12
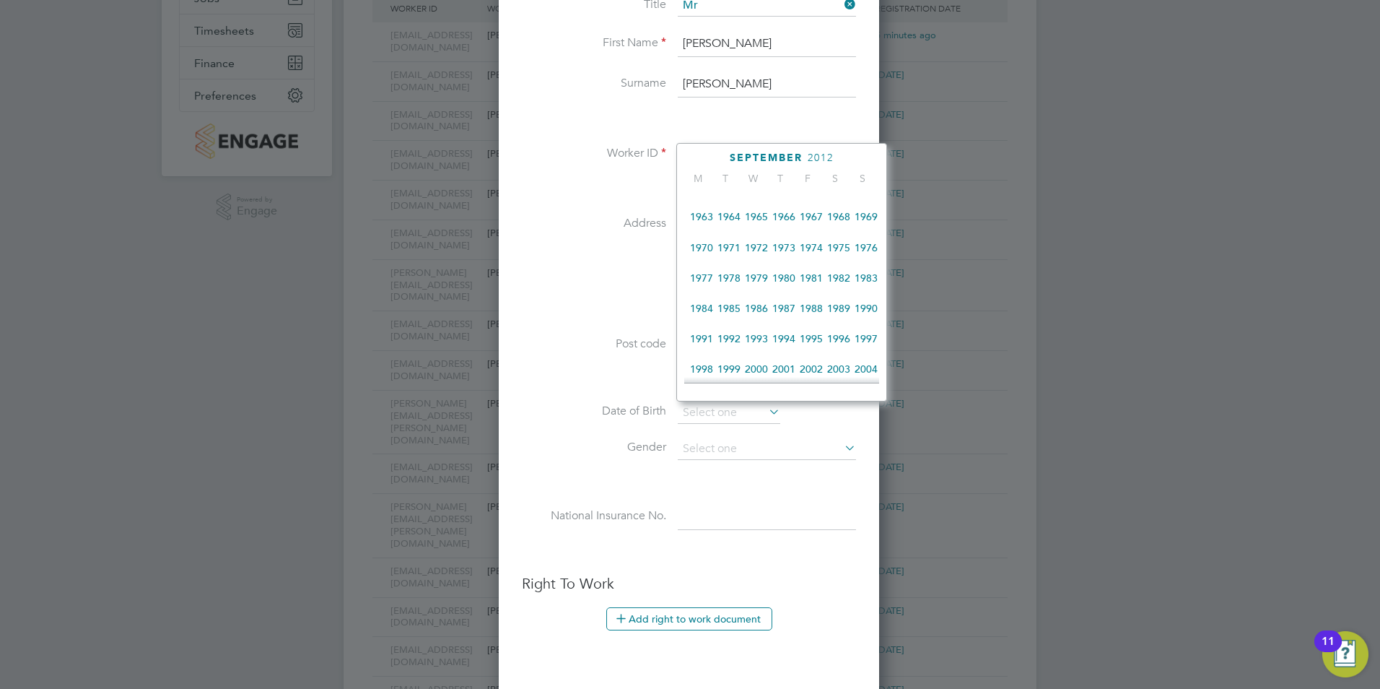
scroll to position [166, 0]
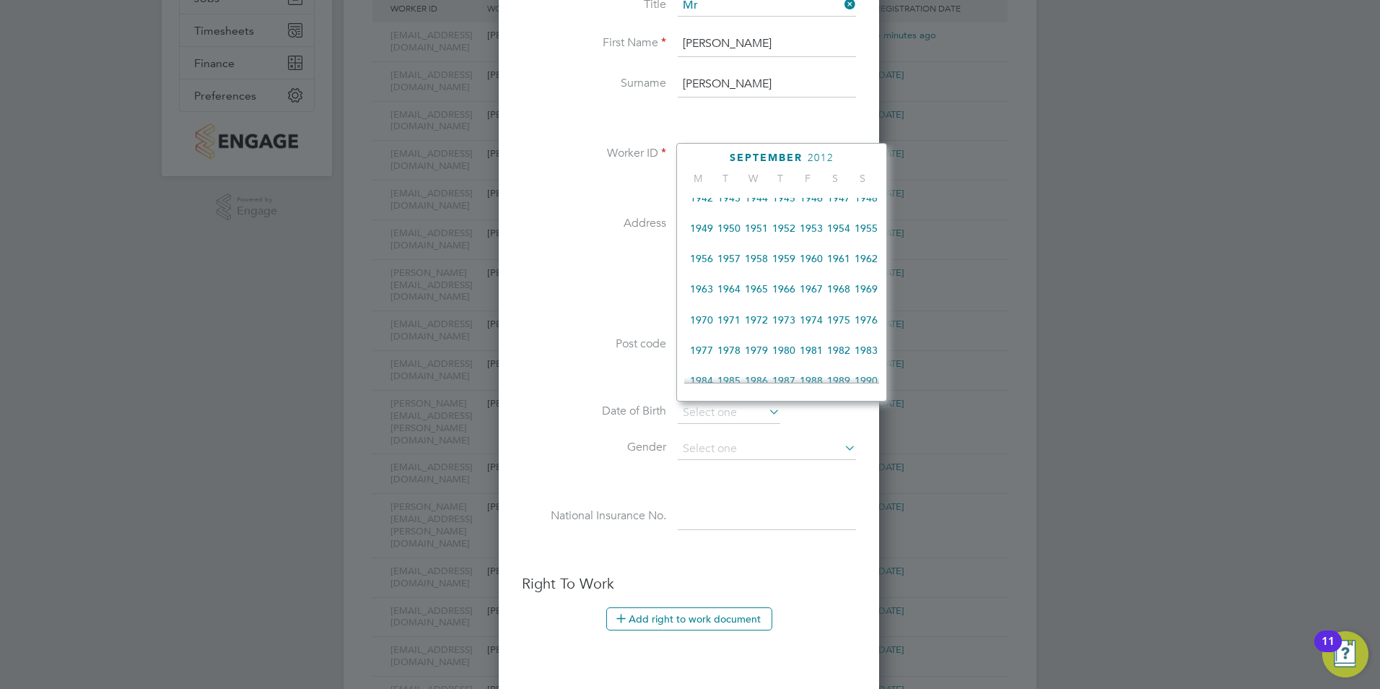
click at [715, 261] on span "1956" at bounding box center [701, 258] width 27 height 27
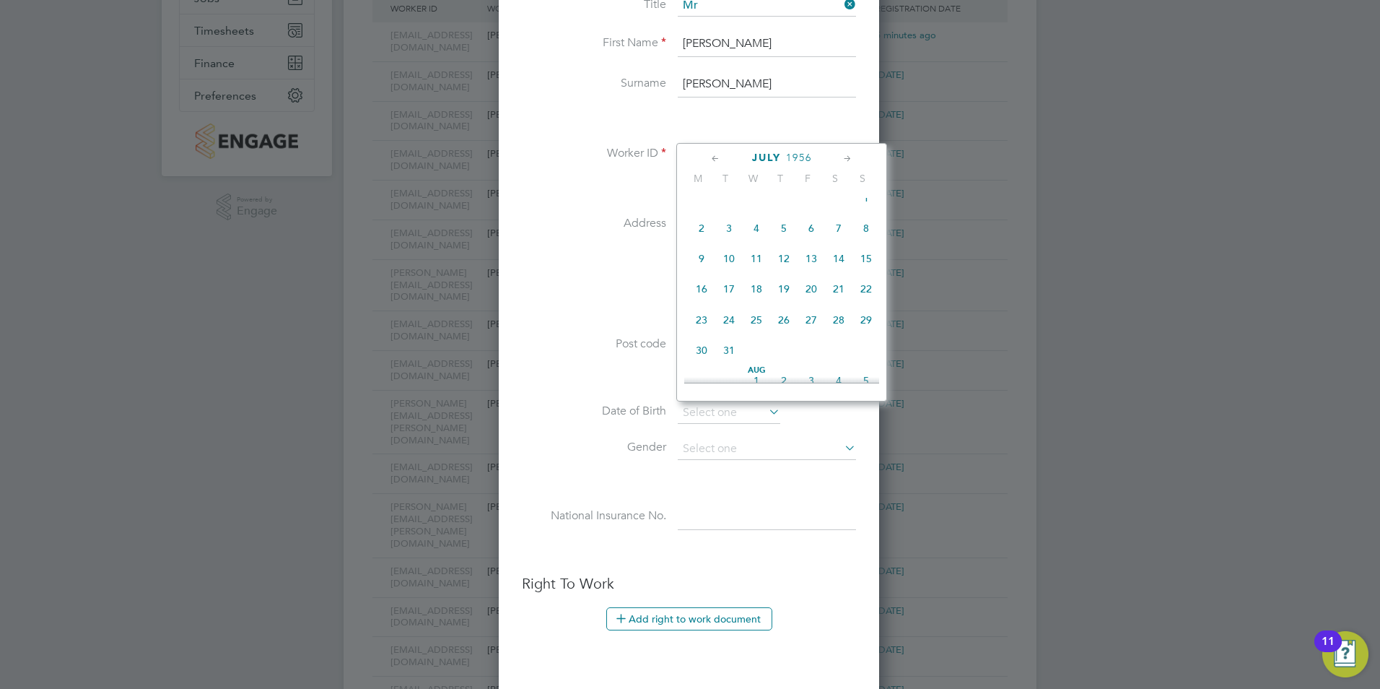
click at [766, 157] on span "July" at bounding box center [766, 158] width 29 height 12
click at [712, 162] on icon at bounding box center [716, 159] width 14 height 16
click at [803, 157] on span "2025" at bounding box center [809, 158] width 26 height 12
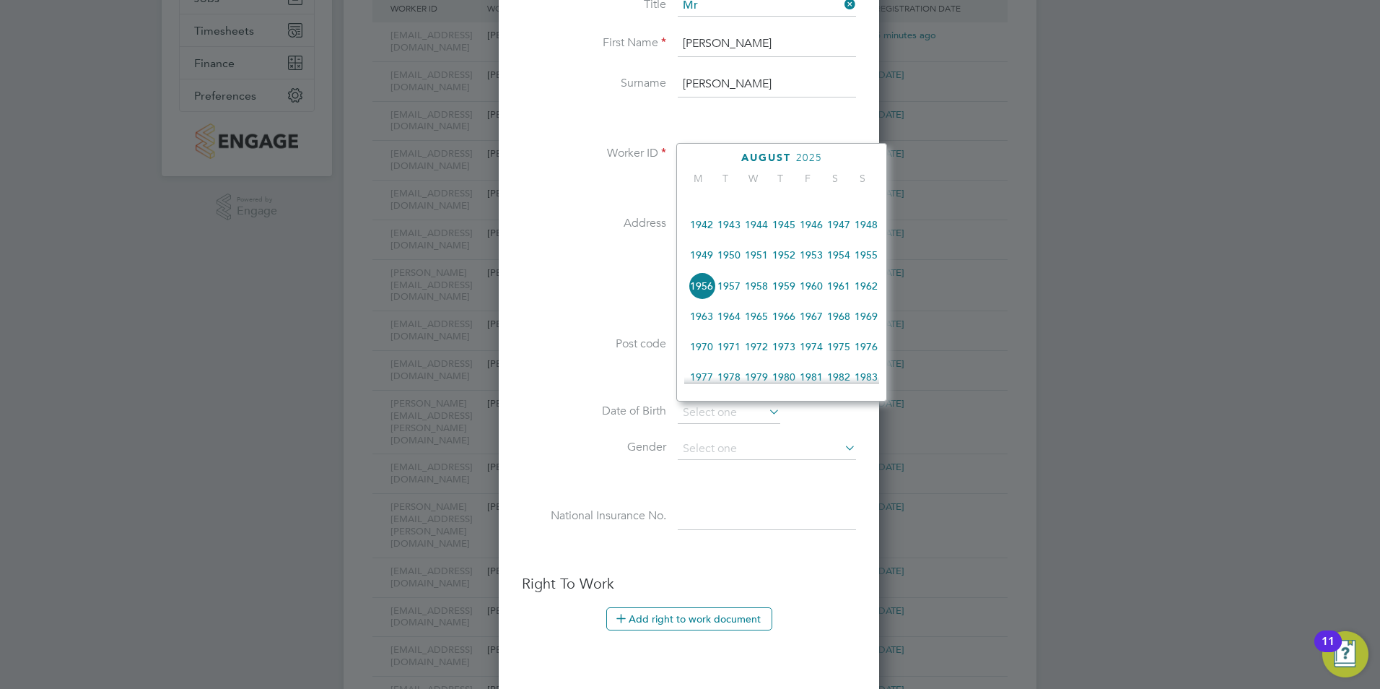
click at [694, 300] on span "1956" at bounding box center [701, 285] width 27 height 27
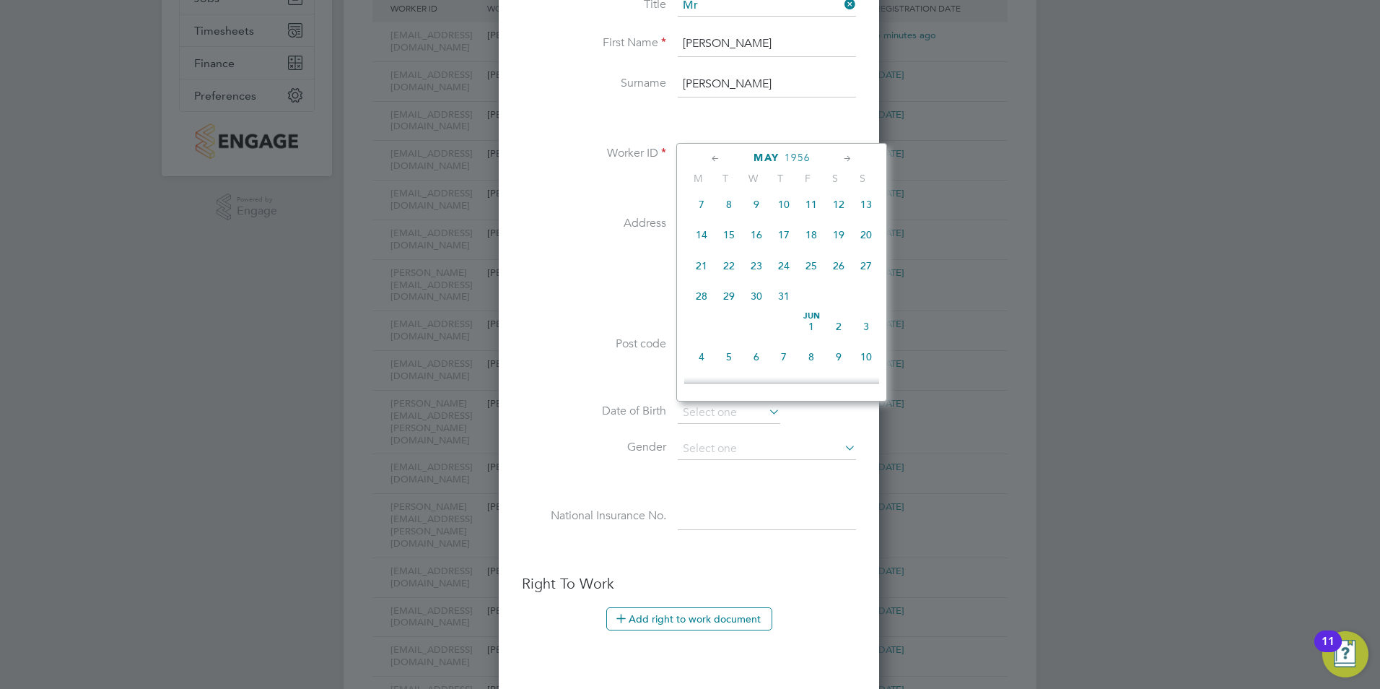
scroll to position [148, 0]
click at [805, 278] on span "11" at bounding box center [811, 276] width 27 height 27
type input "11 May 1956"
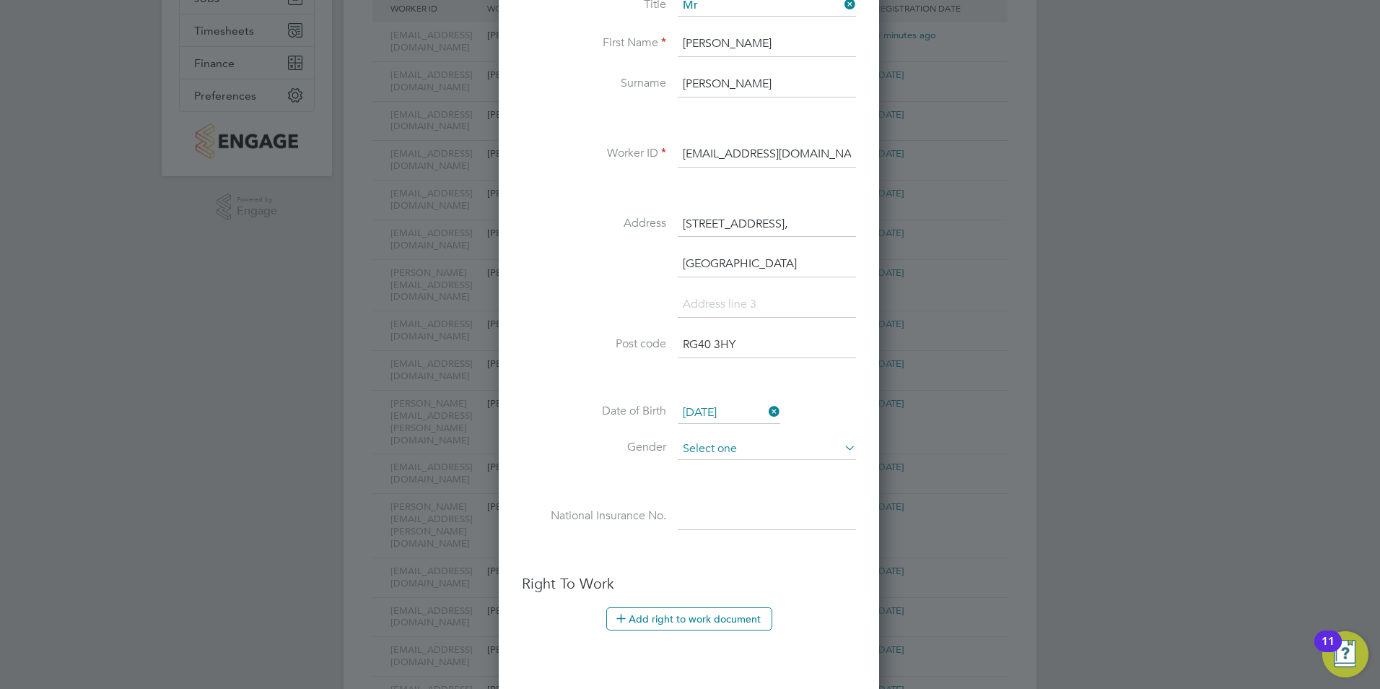
click at [695, 442] on input at bounding box center [767, 449] width 178 height 22
click at [700, 471] on li "[DEMOGRAPHIC_DATA]" at bounding box center [767, 469] width 180 height 19
type input "[DEMOGRAPHIC_DATA]"
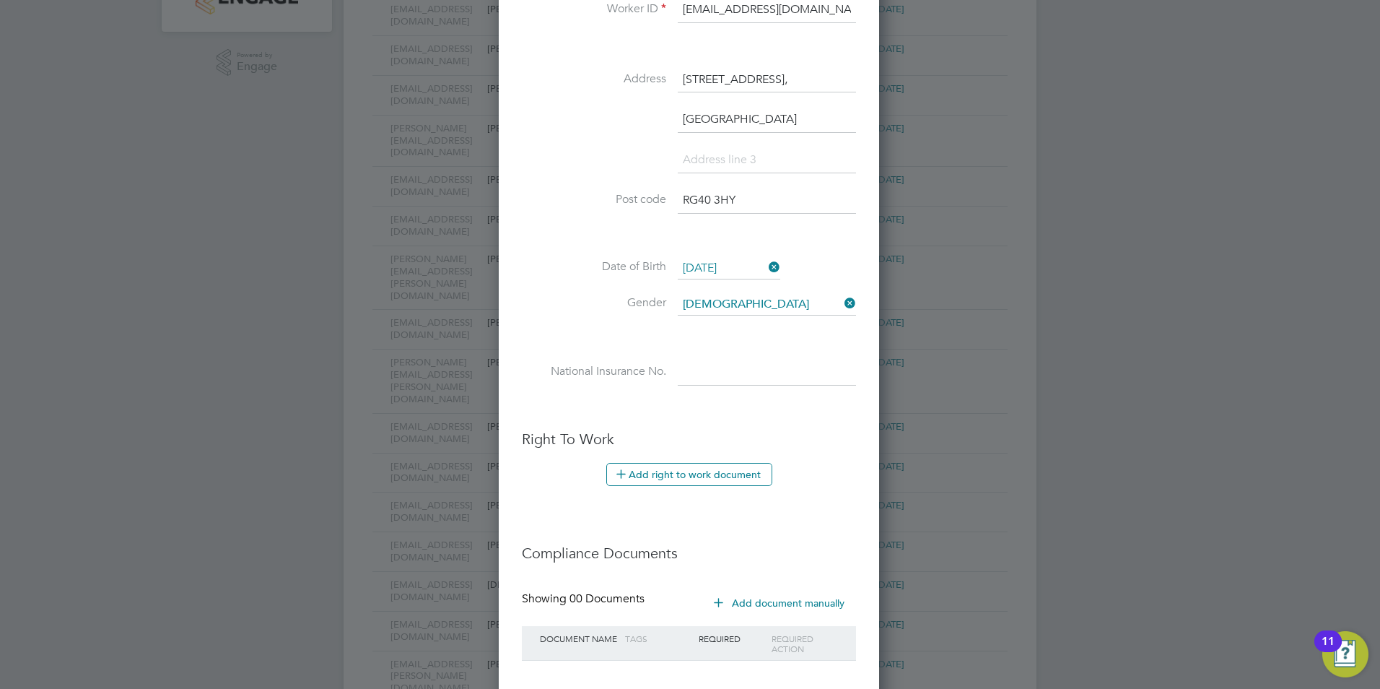
scroll to position [505, 0]
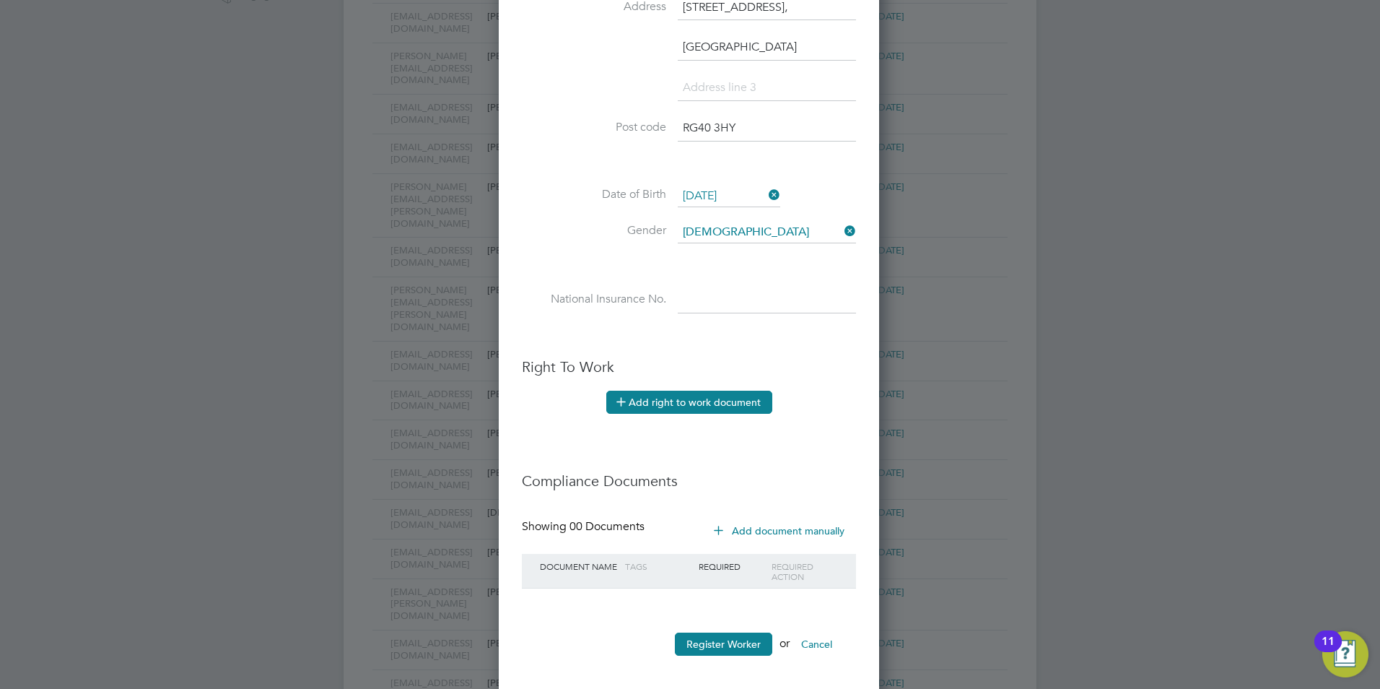
click at [707, 405] on button "Add right to work document" at bounding box center [689, 401] width 166 height 23
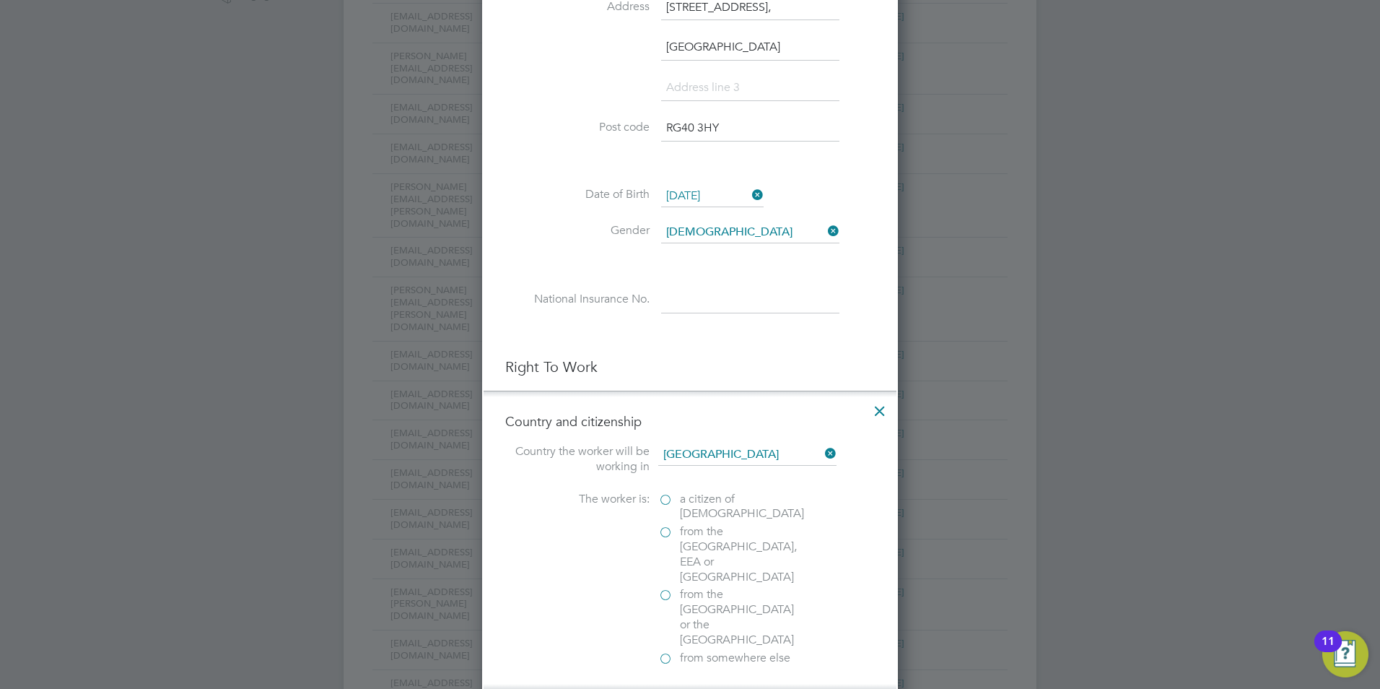
scroll to position [577, 0]
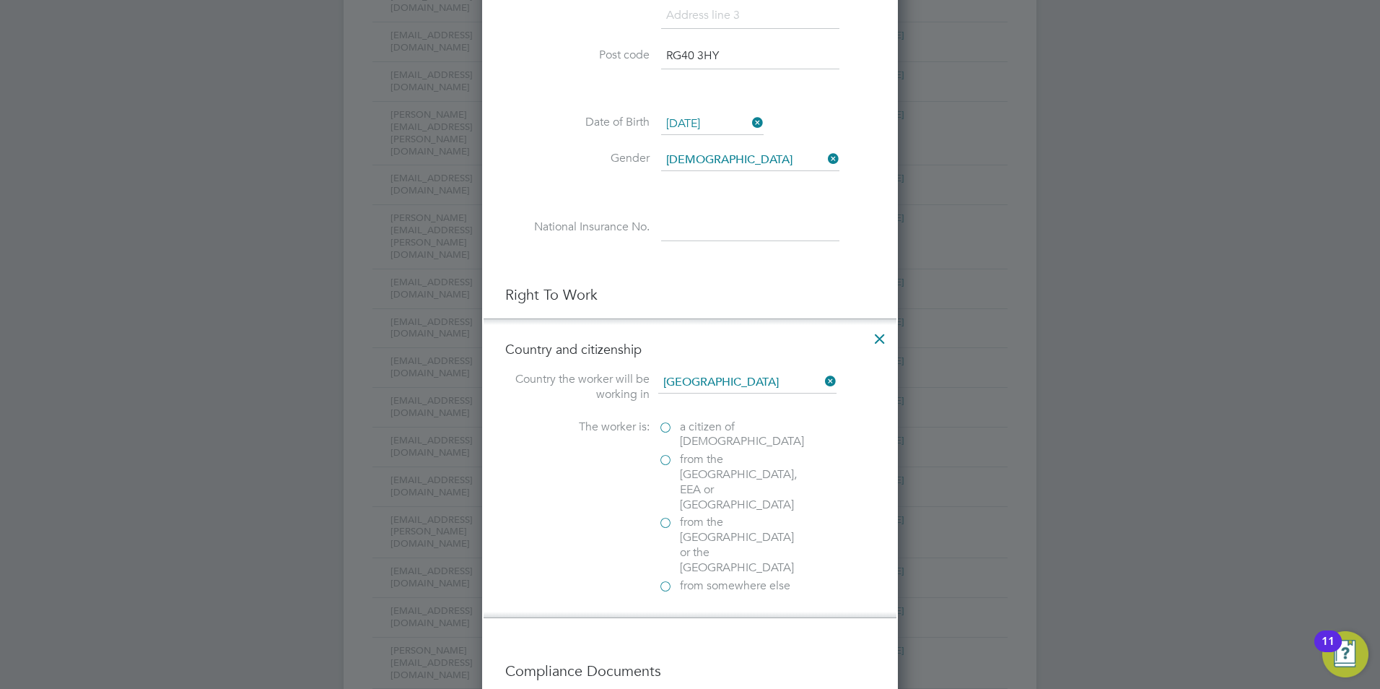
click at [668, 430] on label "a citizen of United Kingdom" at bounding box center [730, 434] width 144 height 30
click at [0, 0] on input "a citizen of United Kingdom" at bounding box center [0, 0] width 0 height 0
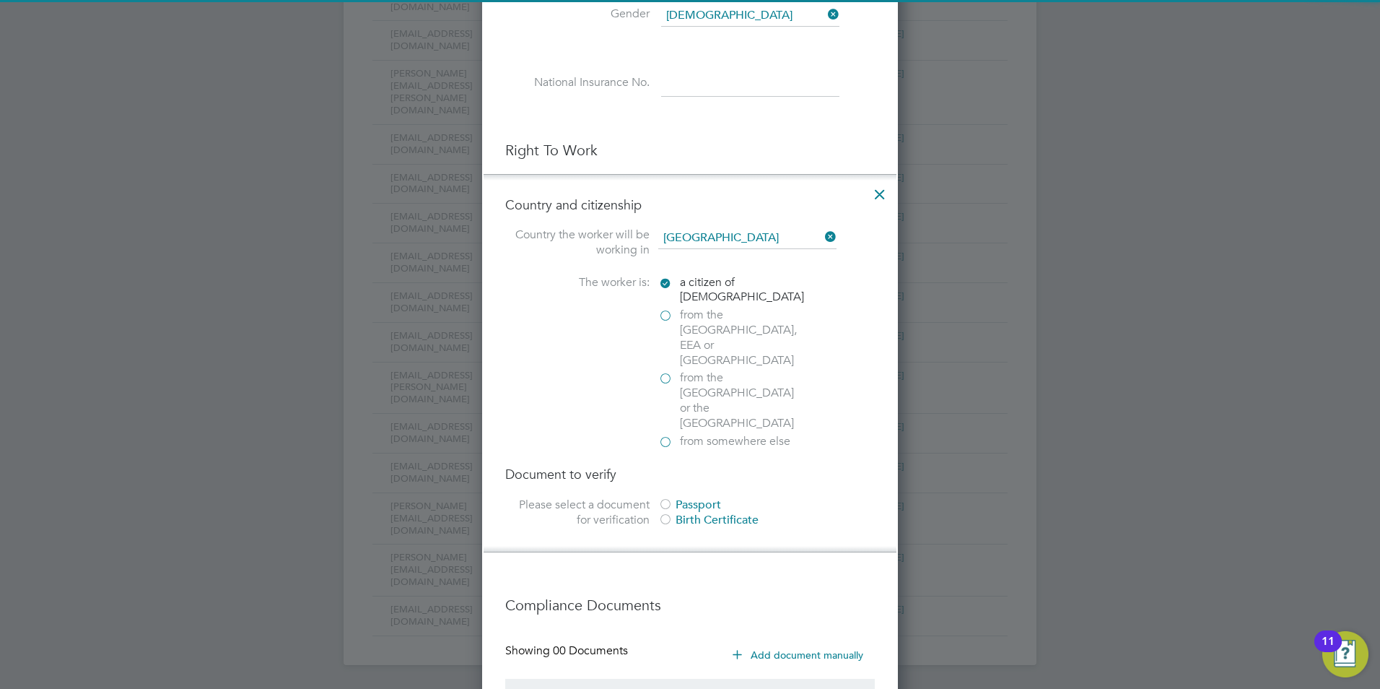
scroll to position [794, 0]
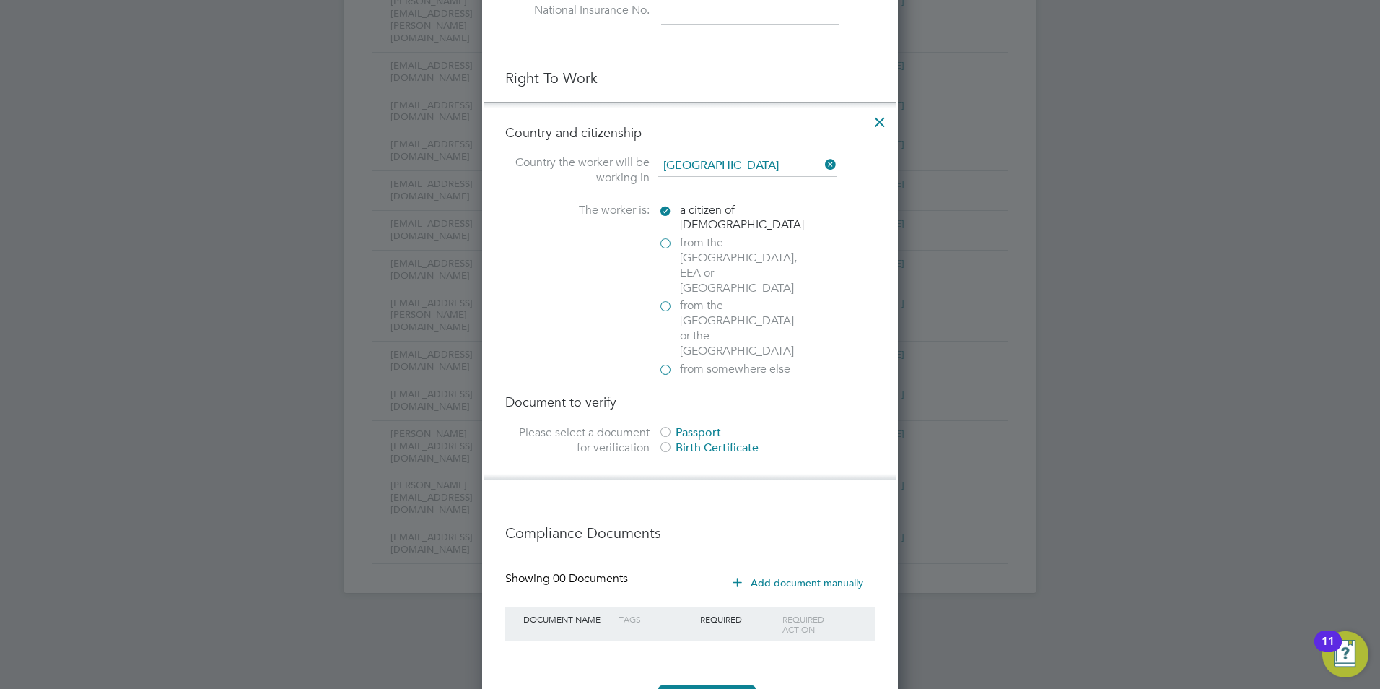
click at [671, 426] on div at bounding box center [665, 433] width 14 height 14
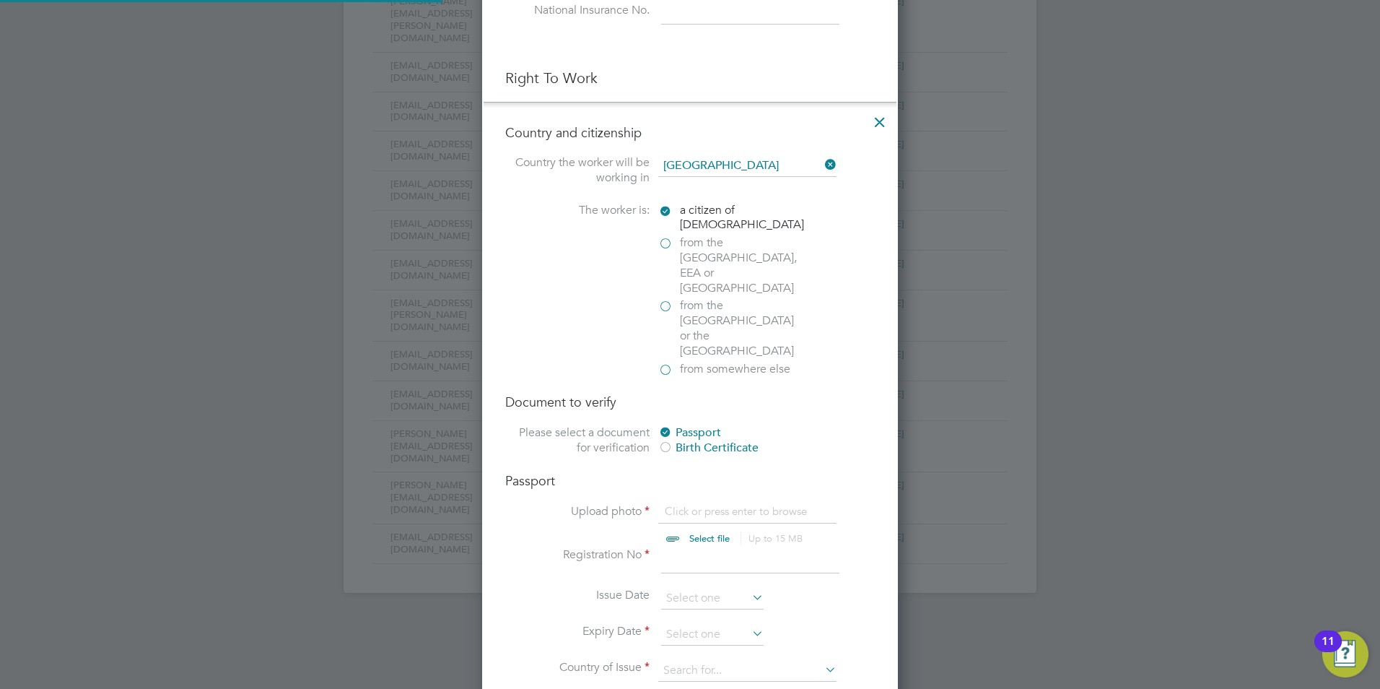
scroll to position [19, 179]
click at [715, 504] on input "file" at bounding box center [723, 525] width 227 height 43
type input "C:\fakepath\colin-horton-passport.jpg"
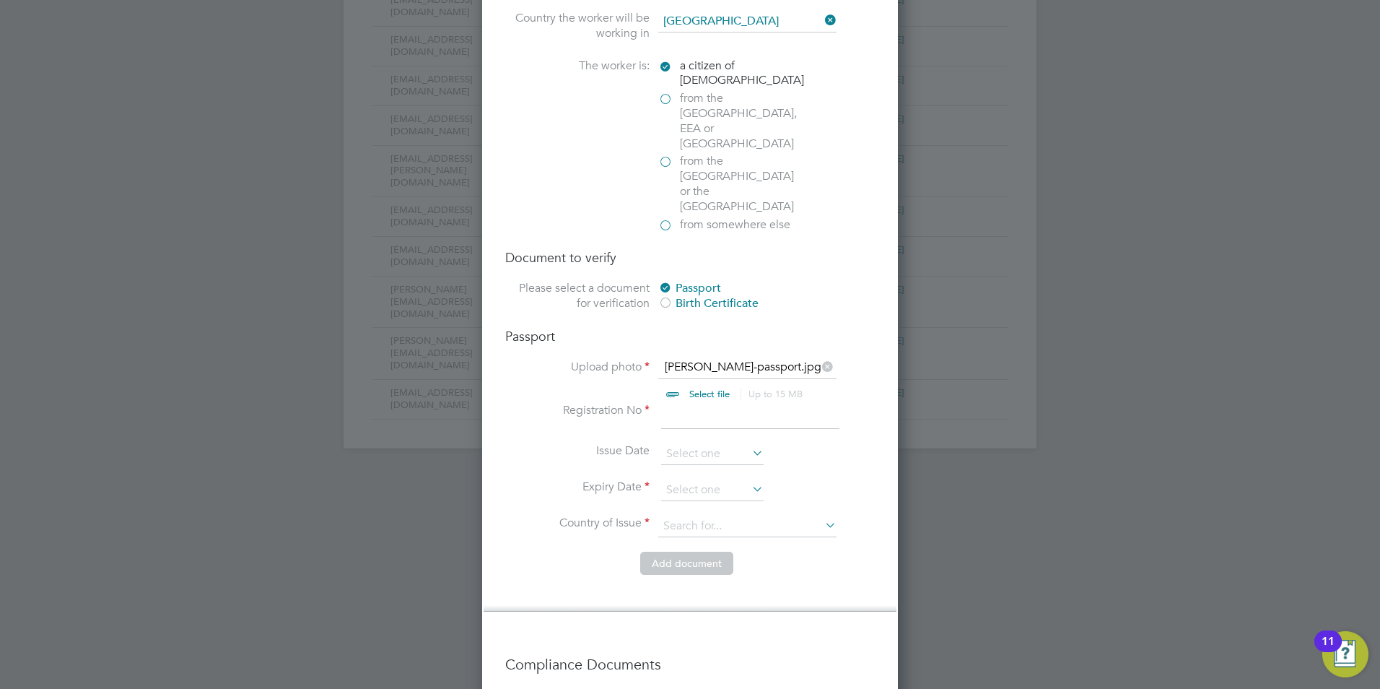
click at [711, 403] on input at bounding box center [750, 416] width 178 height 26
click at [679, 403] on input at bounding box center [750, 416] width 178 height 26
type input "123424609"
click at [691, 479] on input at bounding box center [712, 490] width 102 height 22
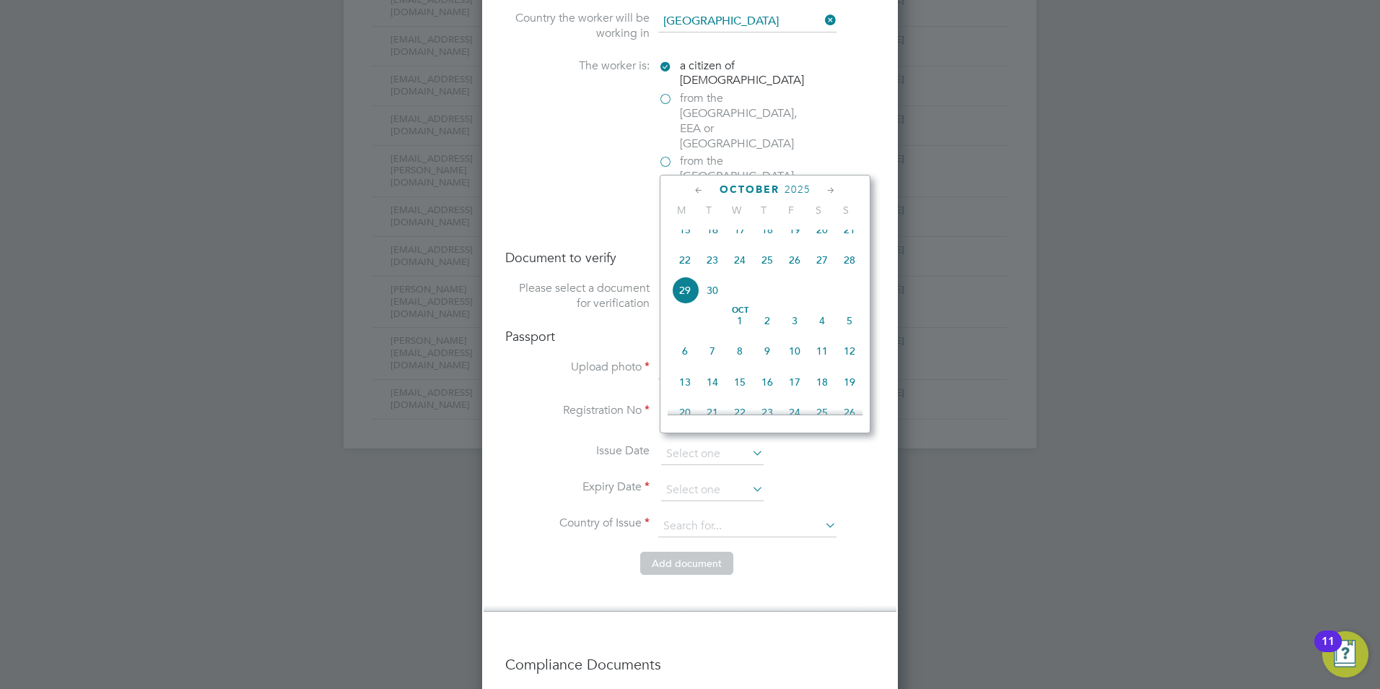
scroll to position [707, 0]
click at [800, 191] on span "2025" at bounding box center [798, 189] width 26 height 12
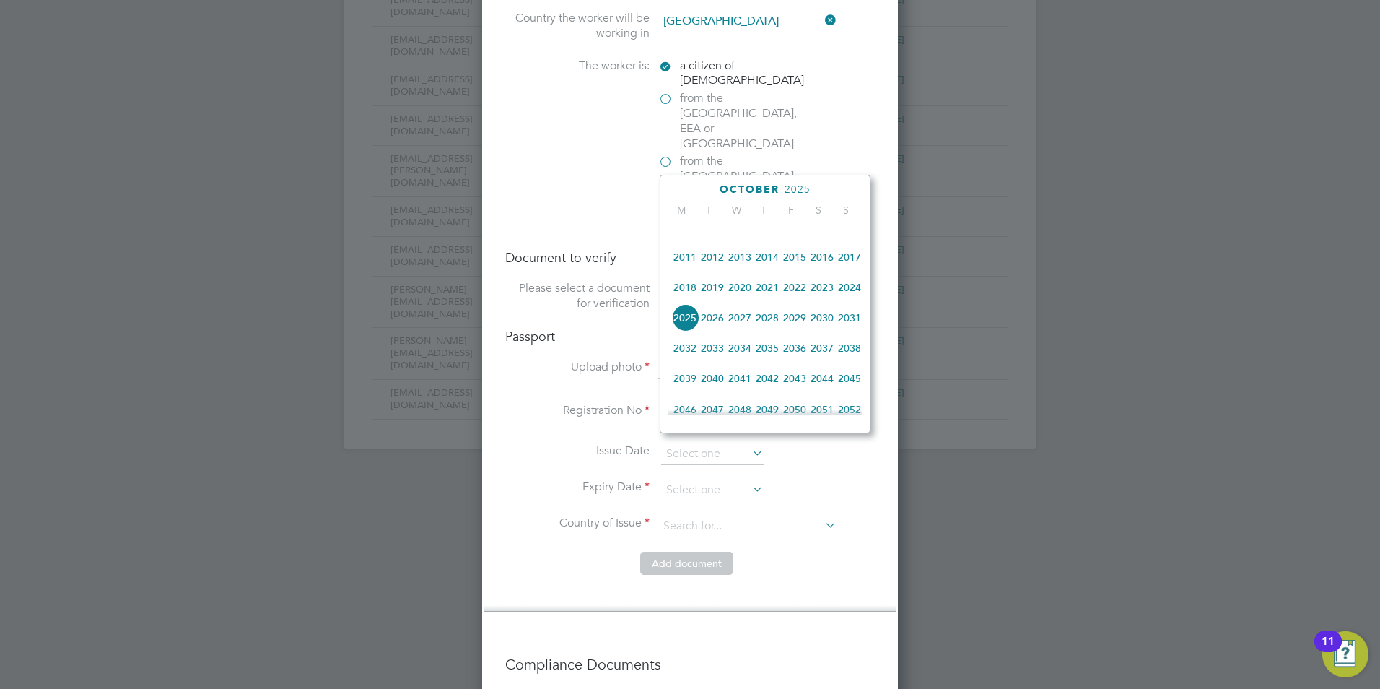
click at [824, 329] on span "2030" at bounding box center [821, 317] width 27 height 27
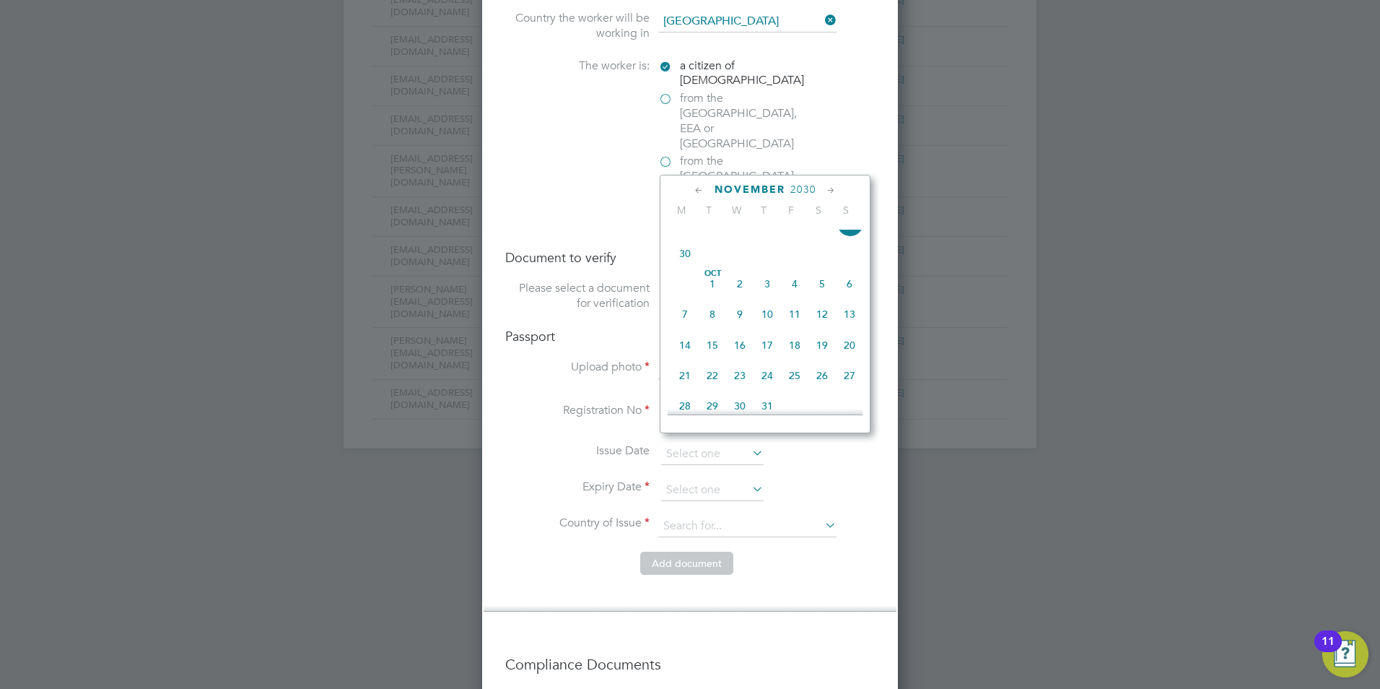
scroll to position [816, 0]
click at [687, 325] on span "18" at bounding box center [684, 310] width 27 height 27
type input "18 Nov 2030"
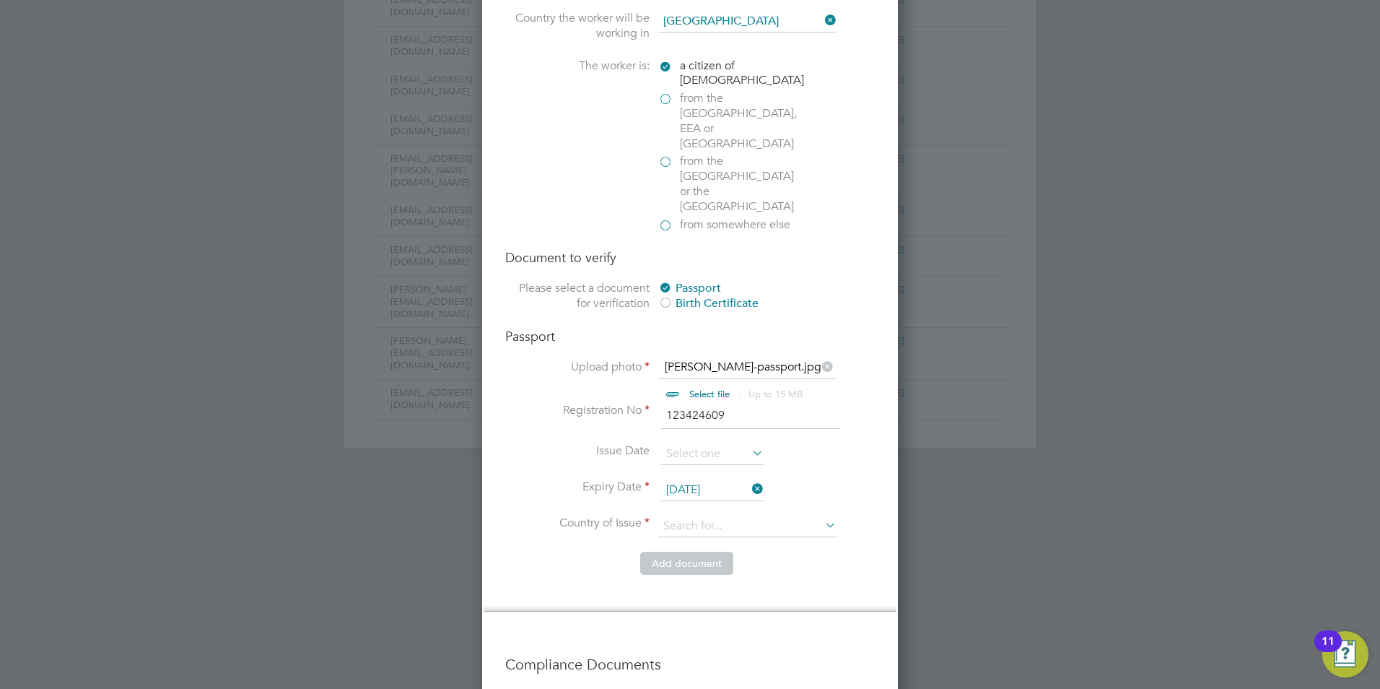
click at [511, 403] on li "Registration No 123424609" at bounding box center [690, 423] width 370 height 40
click at [672, 515] on input at bounding box center [747, 526] width 178 height 22
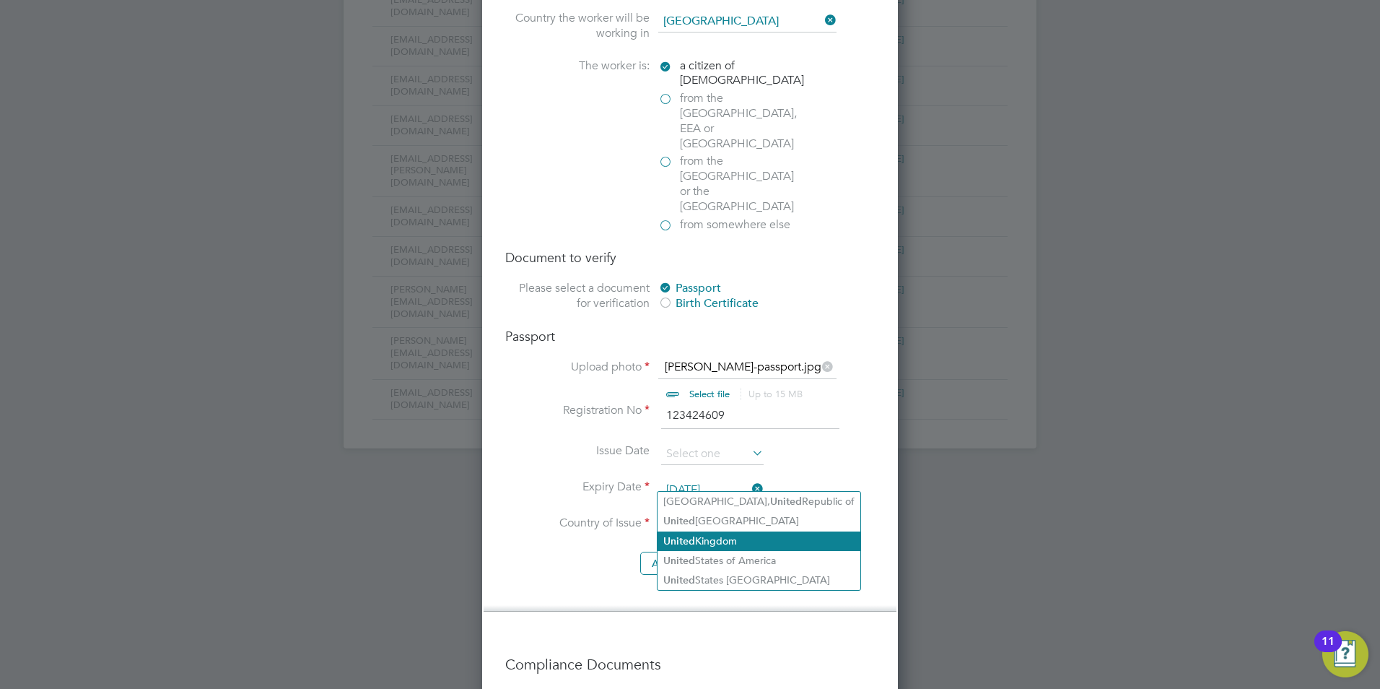
click at [748, 546] on li "United Kingdom" at bounding box center [759, 540] width 203 height 19
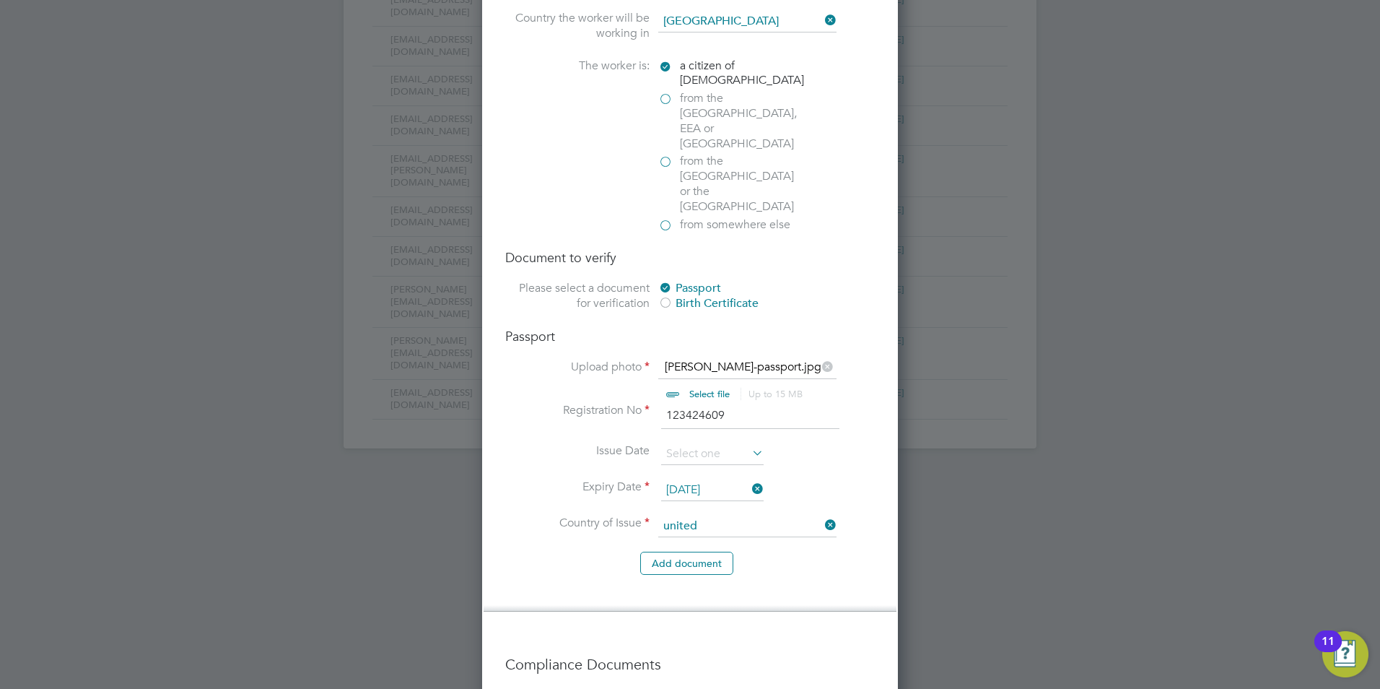
type input "[GEOGRAPHIC_DATA]"
click at [546, 551] on li "Add document" at bounding box center [690, 570] width 370 height 38
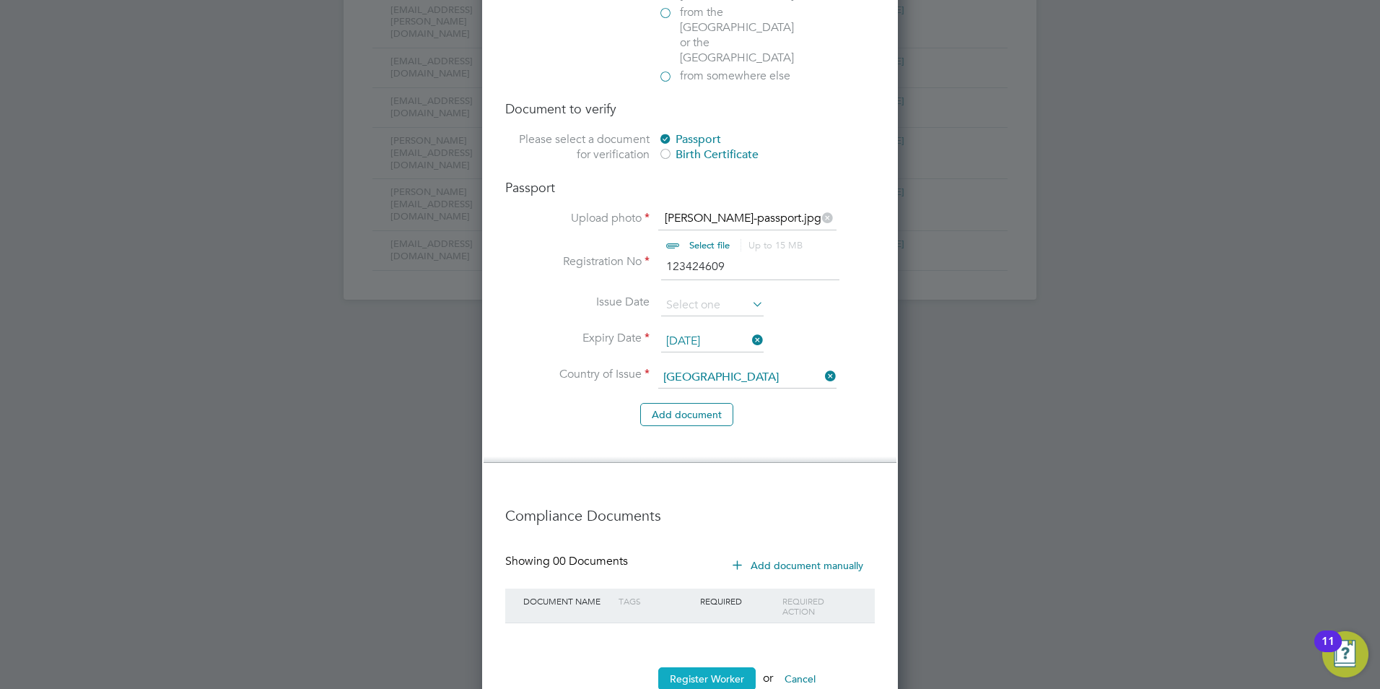
click at [722, 667] on button "Register Worker" at bounding box center [706, 678] width 97 height 23
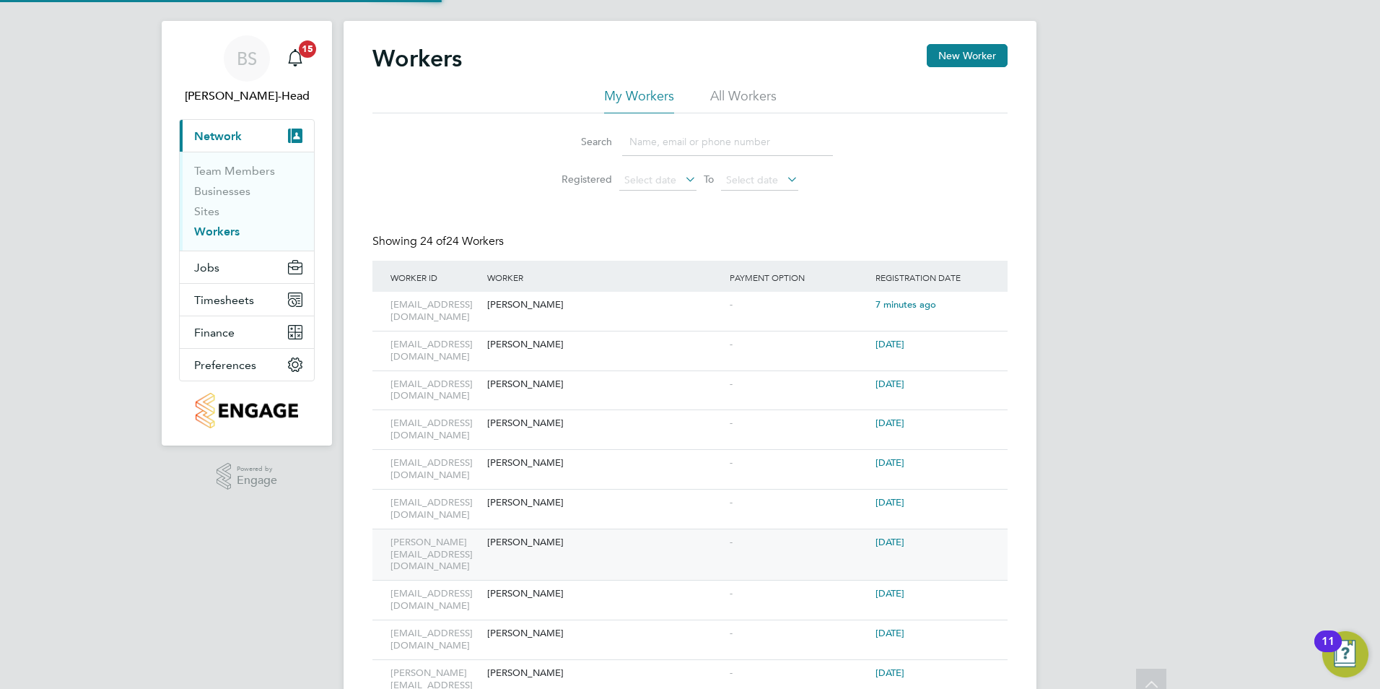
scroll to position [0, 0]
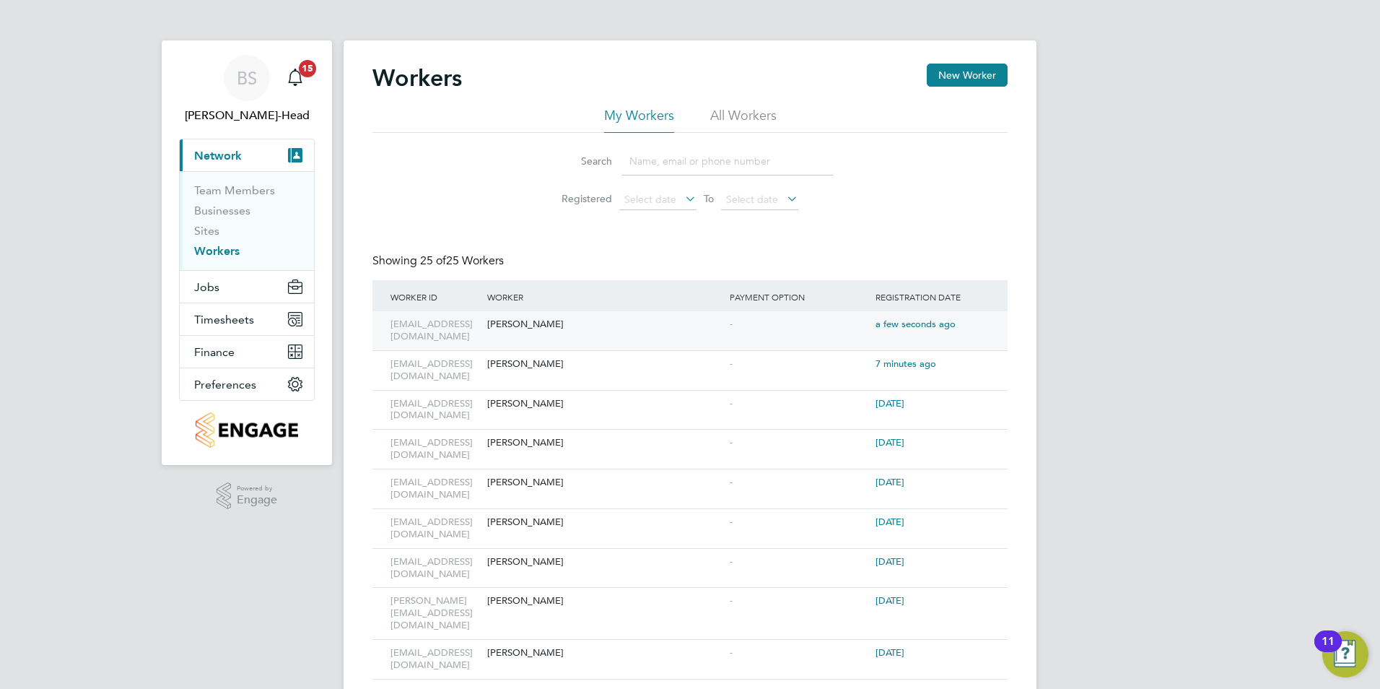
click at [530, 322] on div "[PERSON_NAME]" at bounding box center [605, 324] width 243 height 27
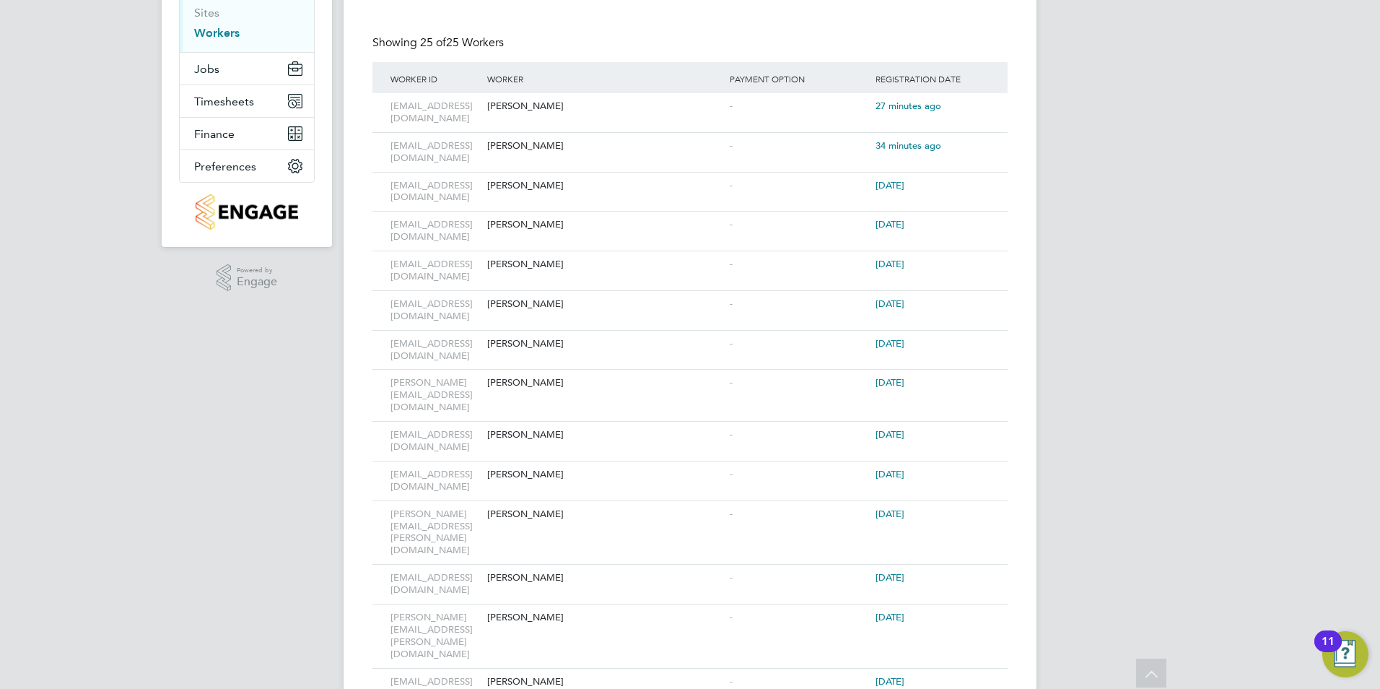
scroll to position [74, 0]
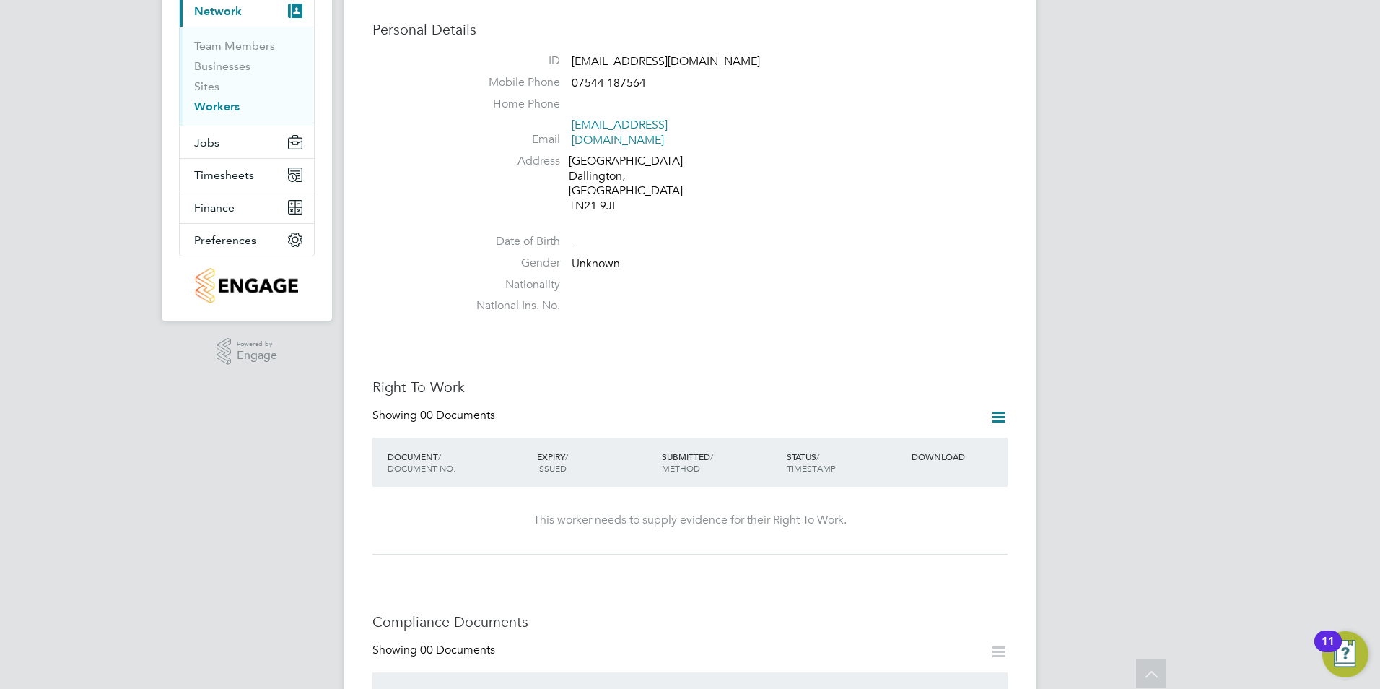
scroll to position [289, 0]
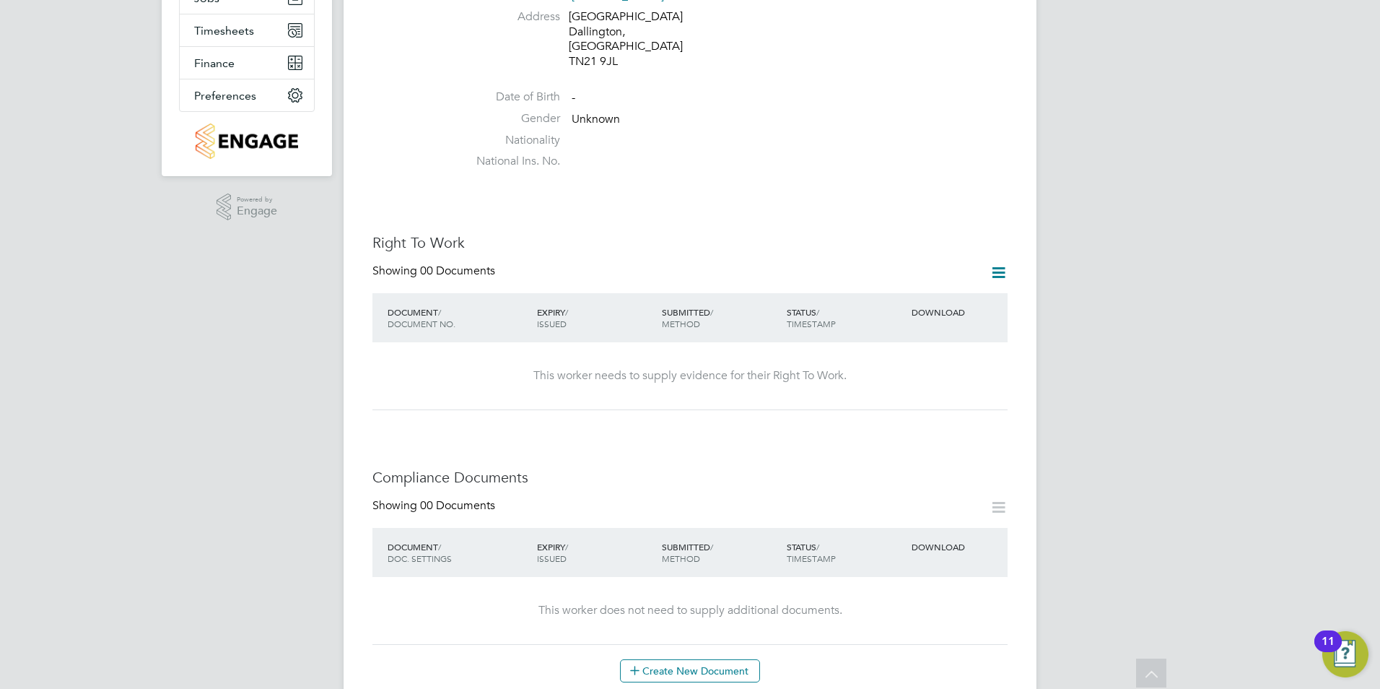
click at [1000, 263] on icon at bounding box center [999, 272] width 18 height 18
click at [914, 280] on li "Add Right To Work Document" at bounding box center [918, 278] width 174 height 20
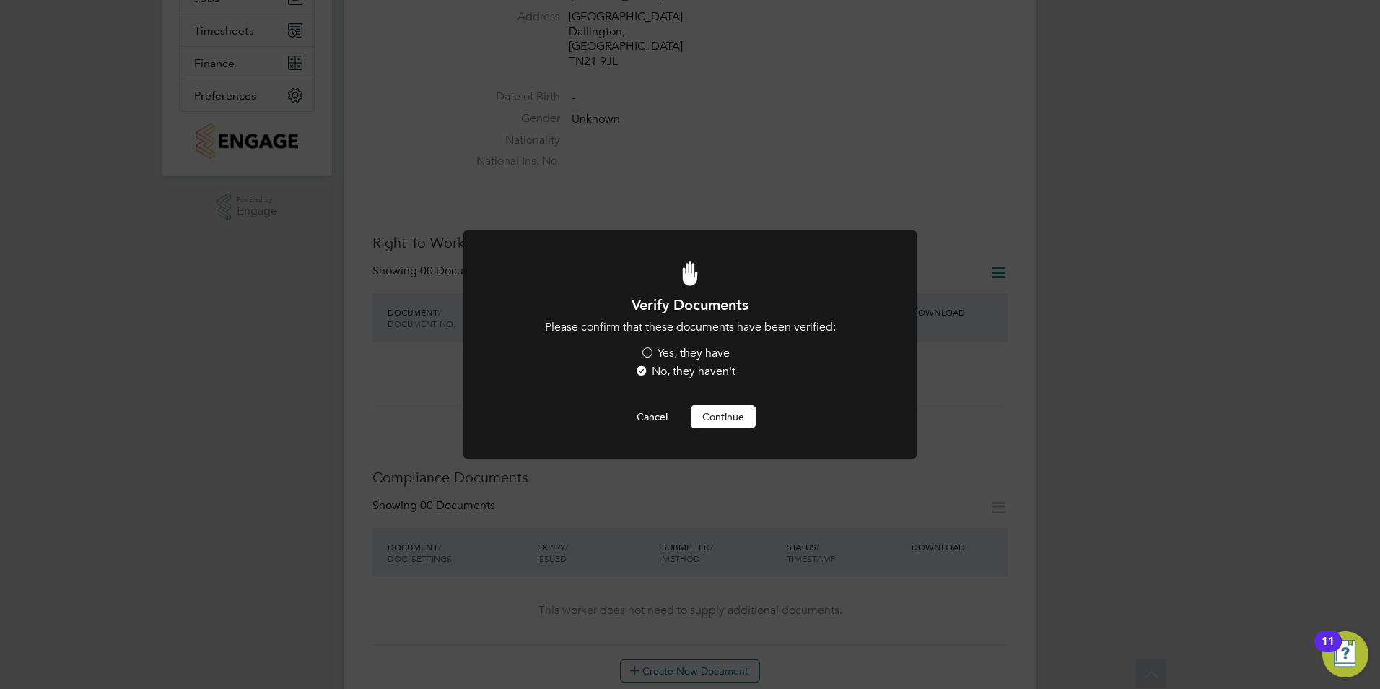
click at [673, 352] on label "Yes, they have" at bounding box center [684, 353] width 89 height 15
click at [0, 0] on input "Yes, they have" at bounding box center [0, 0] width 0 height 0
click at [731, 414] on button "Continue" at bounding box center [723, 416] width 65 height 23
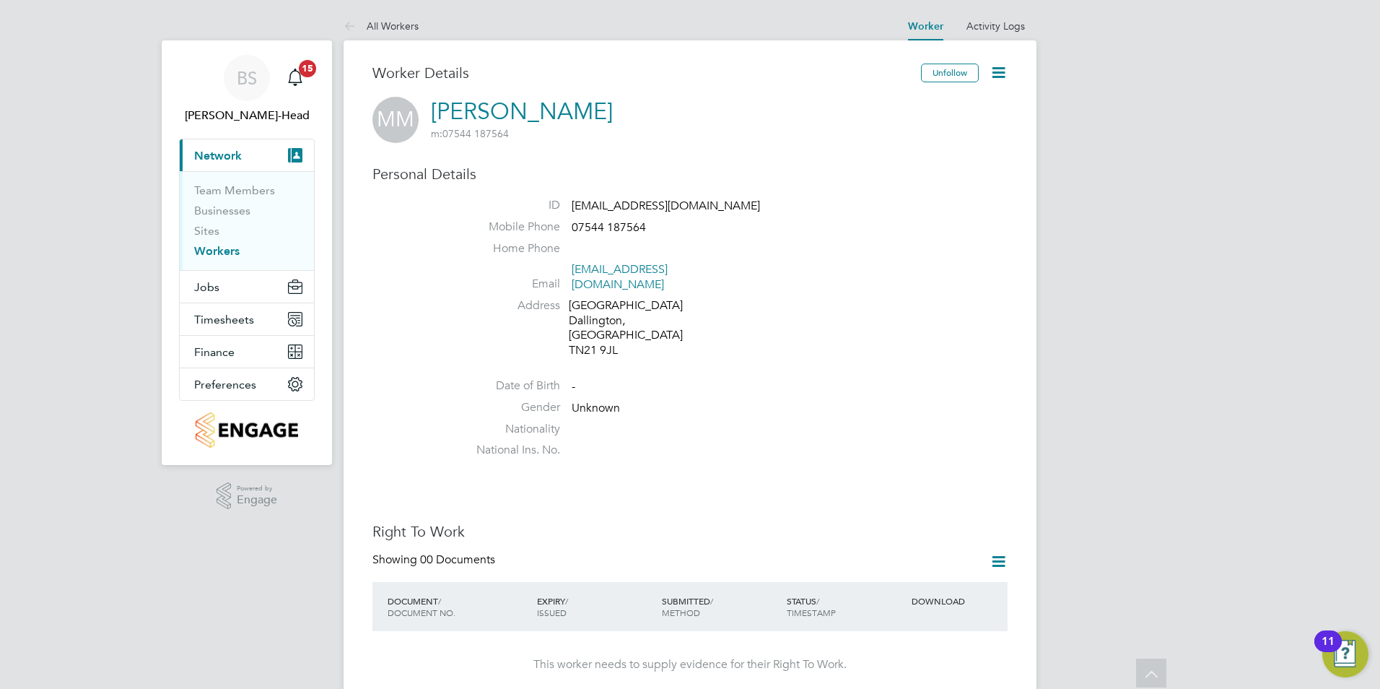
scroll to position [289, 0]
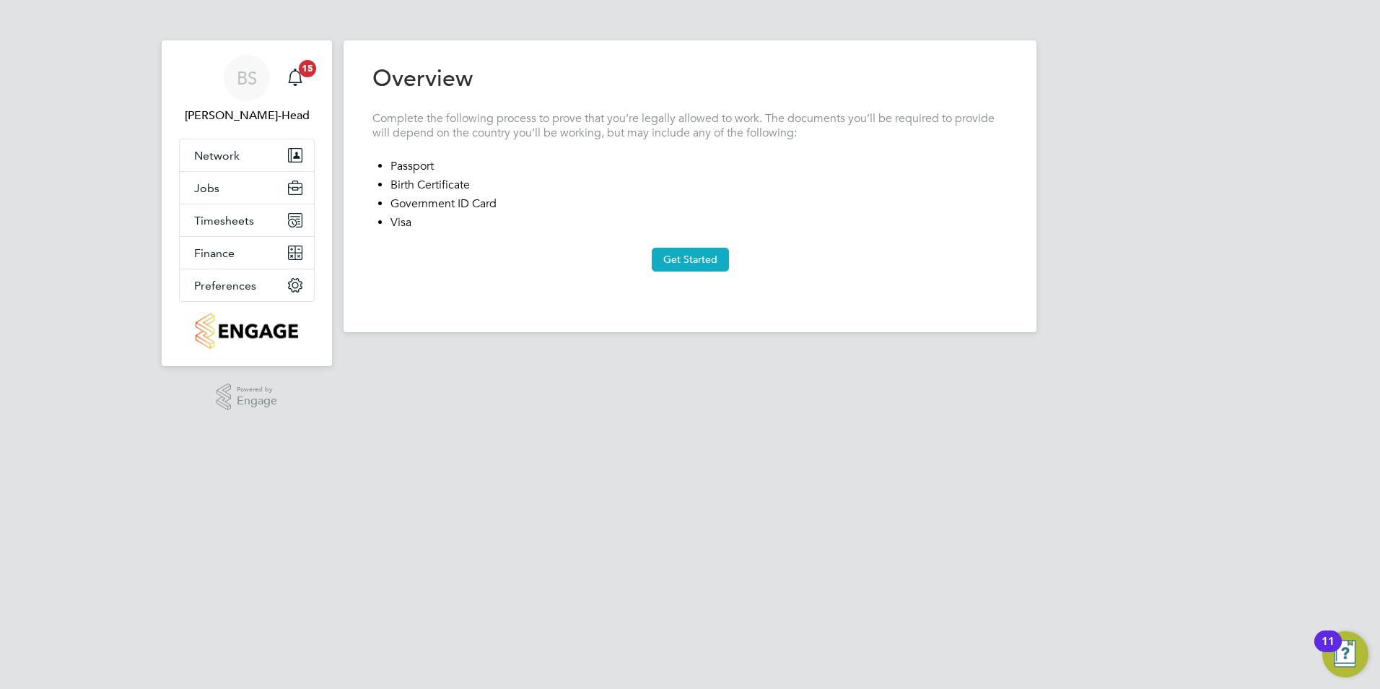
click at [673, 263] on button "Get Started" at bounding box center [690, 259] width 77 height 23
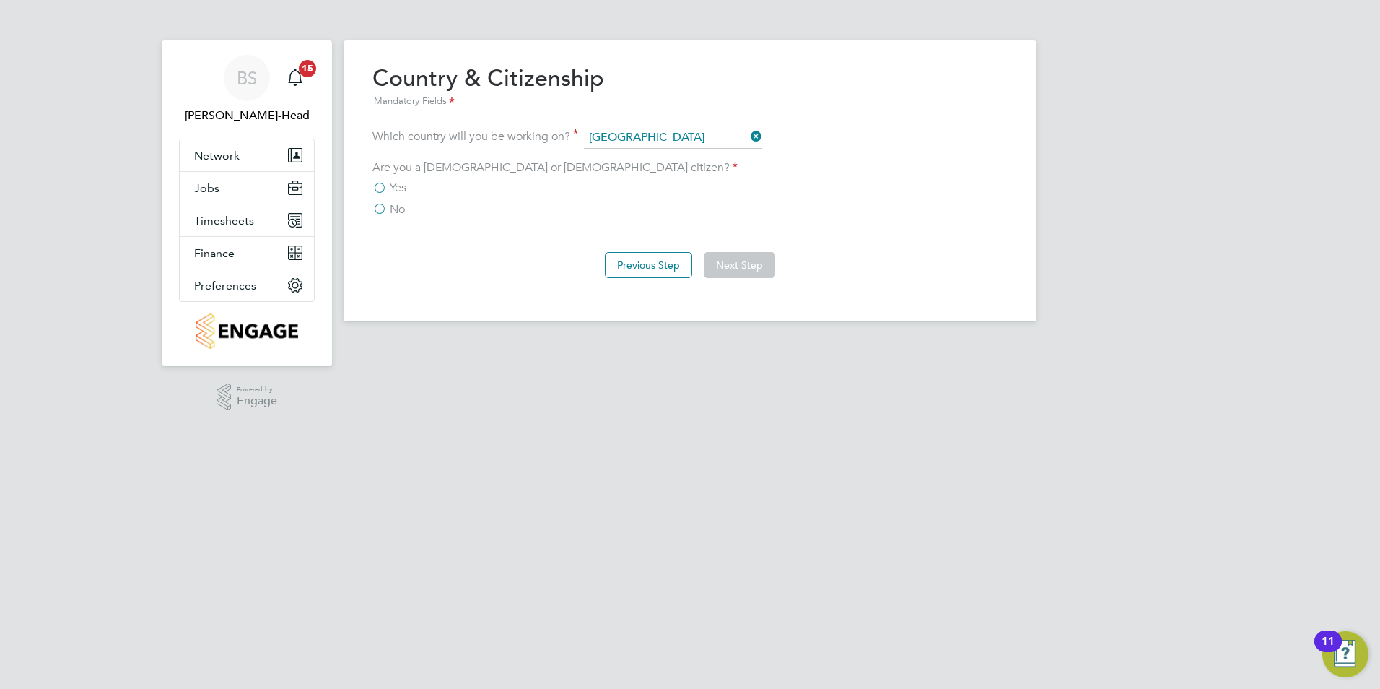
click at [382, 191] on label "Yes" at bounding box center [389, 187] width 34 height 14
click at [0, 0] on input "Yes" at bounding box center [0, 0] width 0 height 0
click at [730, 264] on button "Next Step" at bounding box center [739, 265] width 71 height 26
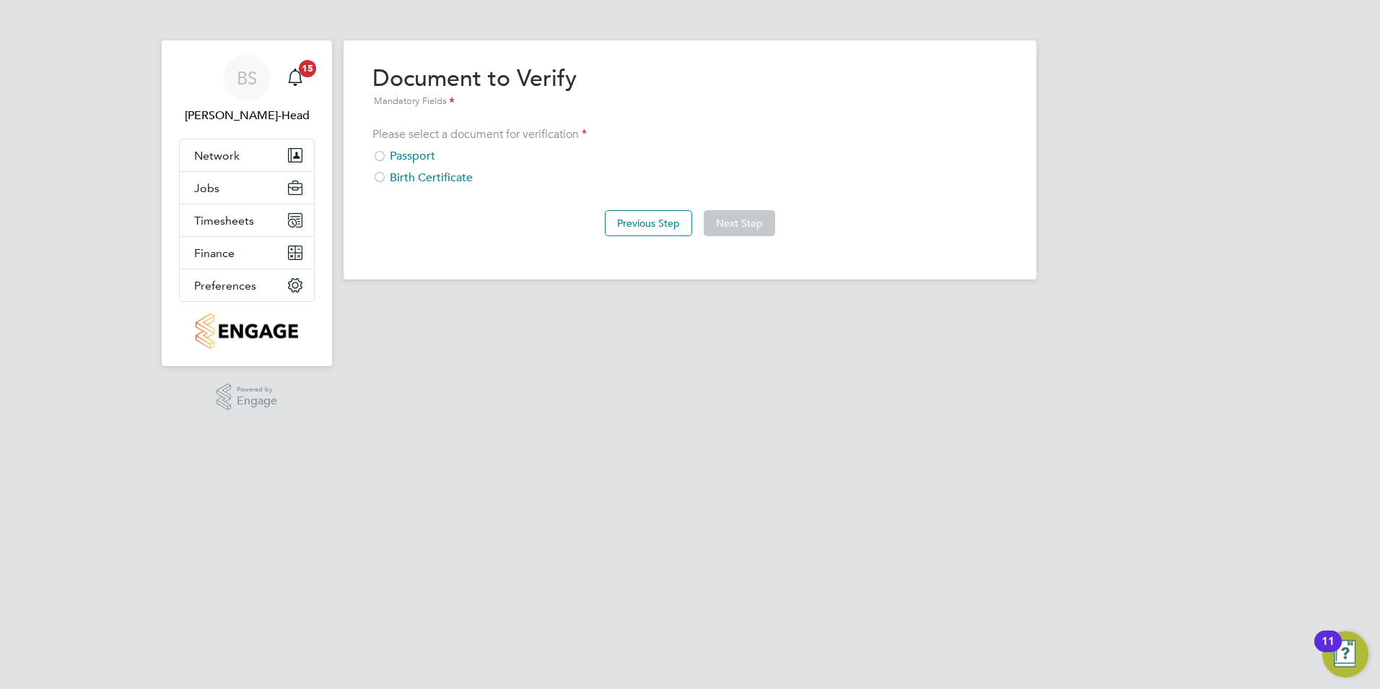
click at [414, 151] on div "Passport" at bounding box center [689, 156] width 635 height 15
click at [735, 224] on button "Next Step" at bounding box center [739, 223] width 71 height 26
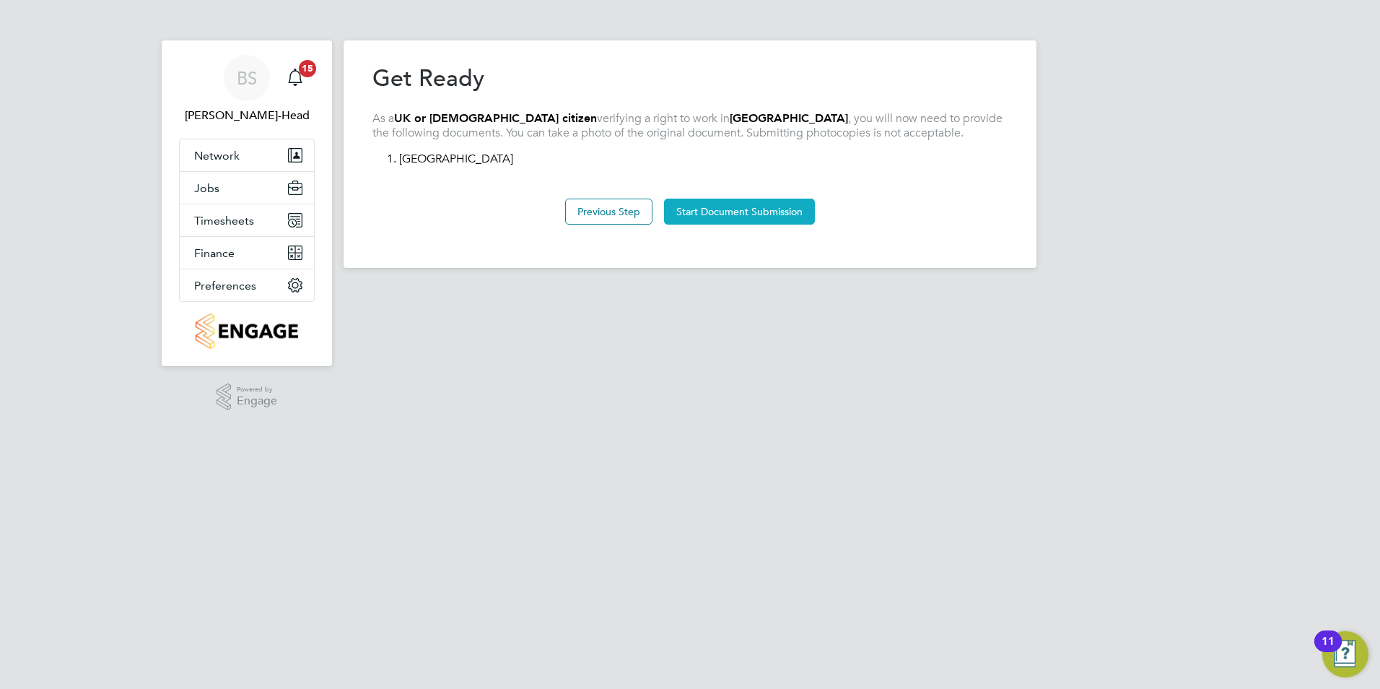
click at [706, 209] on button "Start Document Submission" at bounding box center [739, 211] width 151 height 26
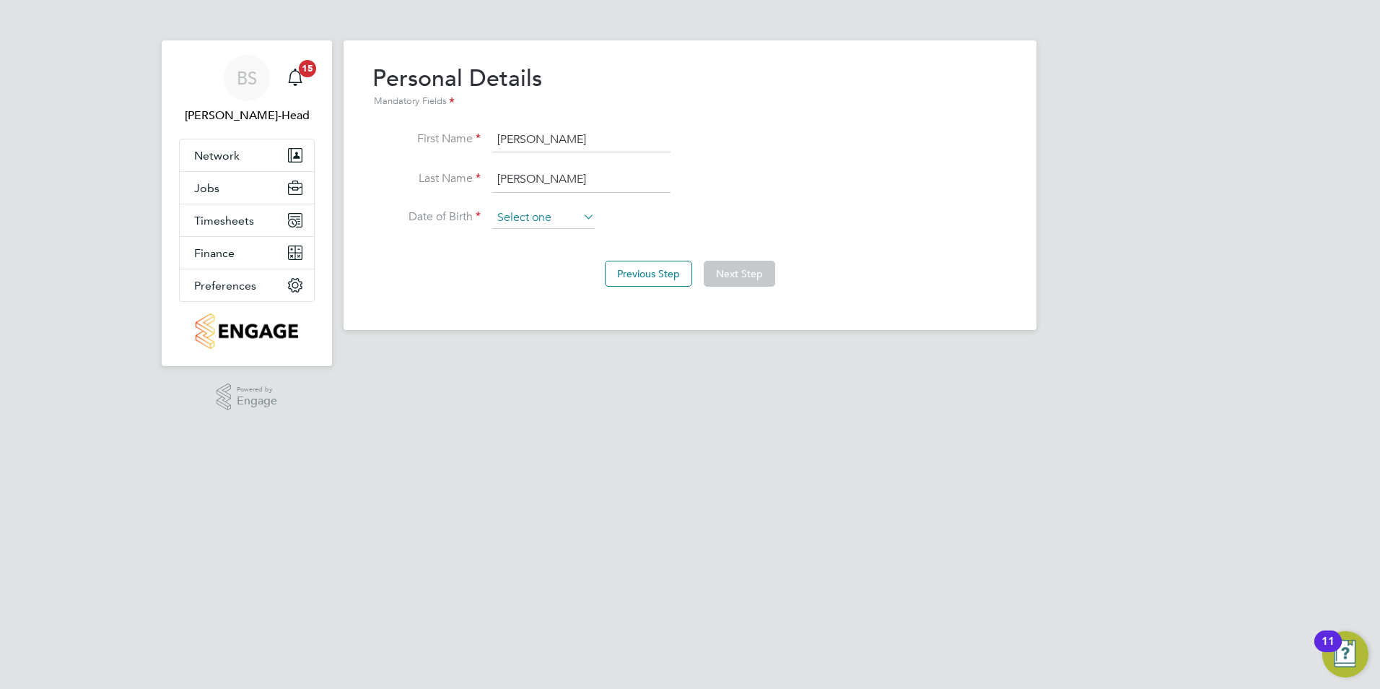
click at [533, 218] on input at bounding box center [543, 218] width 102 height 22
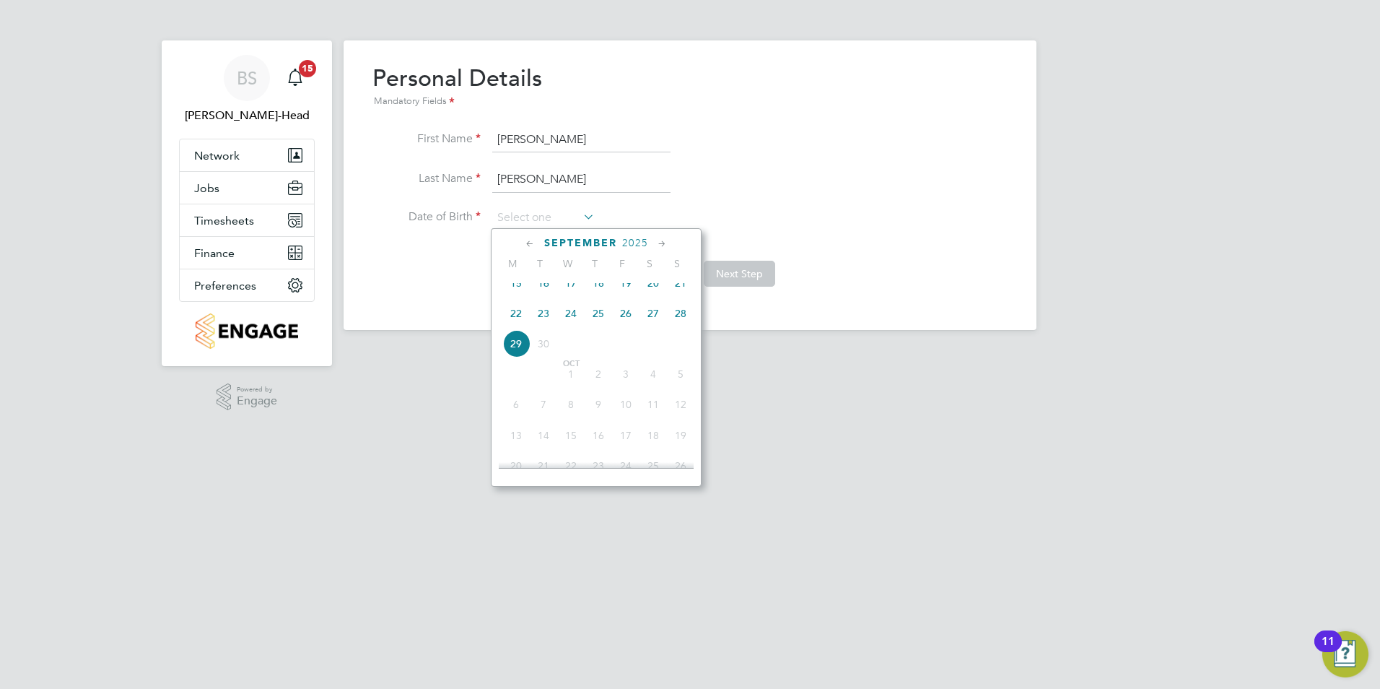
click at [635, 241] on span "2025" at bounding box center [635, 243] width 26 height 12
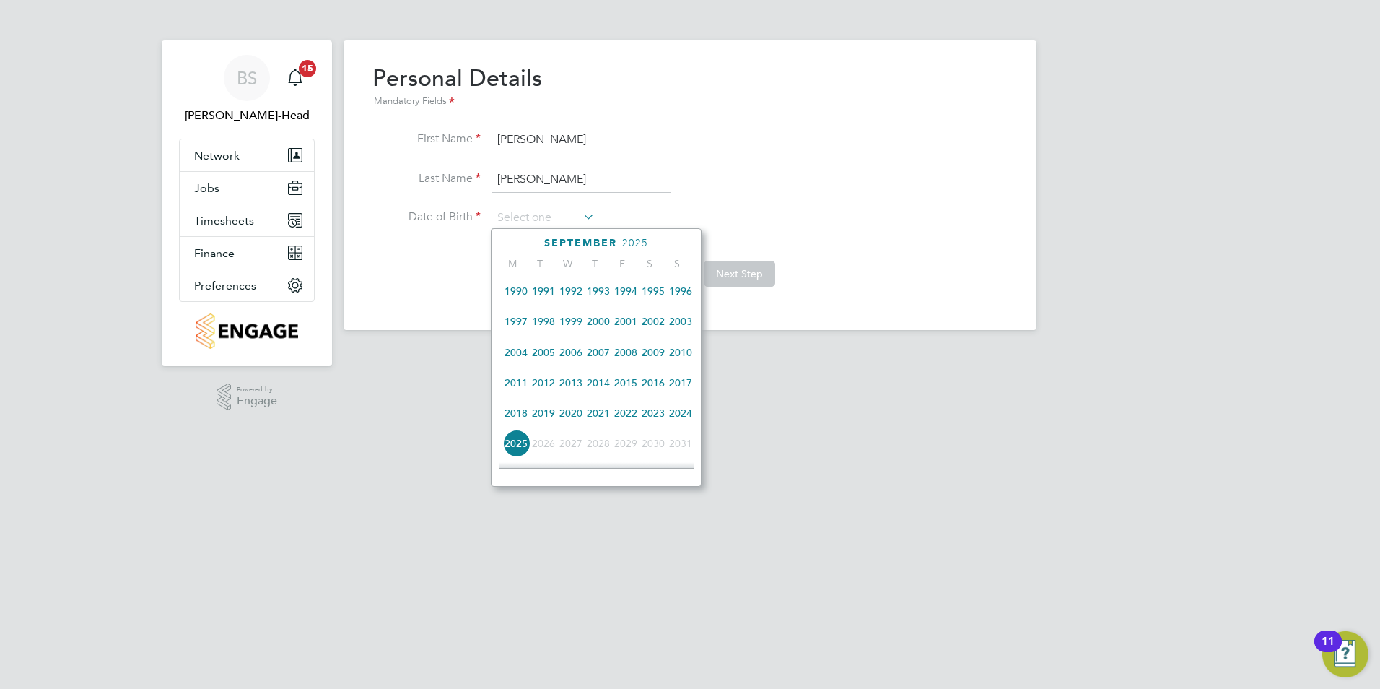
click at [655, 329] on span "2002" at bounding box center [652, 320] width 27 height 27
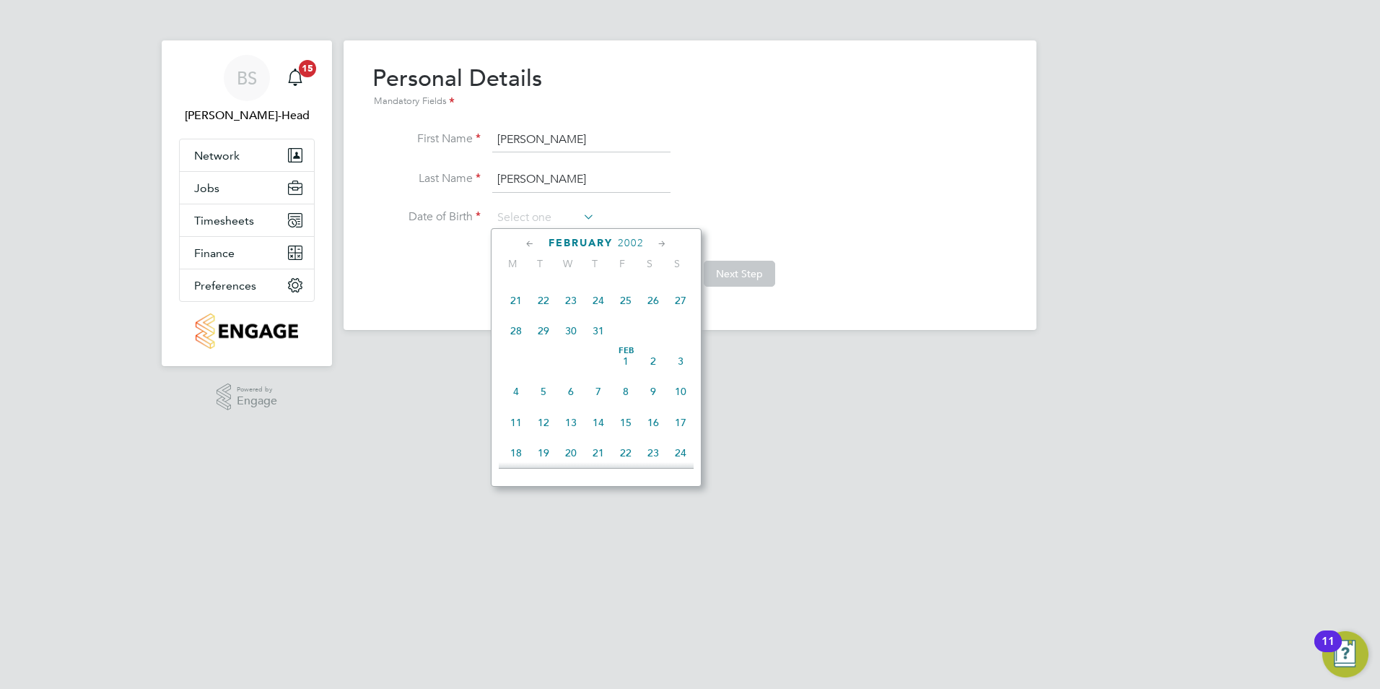
scroll to position [351, 0]
click at [655, 380] on span "26" at bounding box center [652, 372] width 27 height 27
type input "26 Jan 2002"
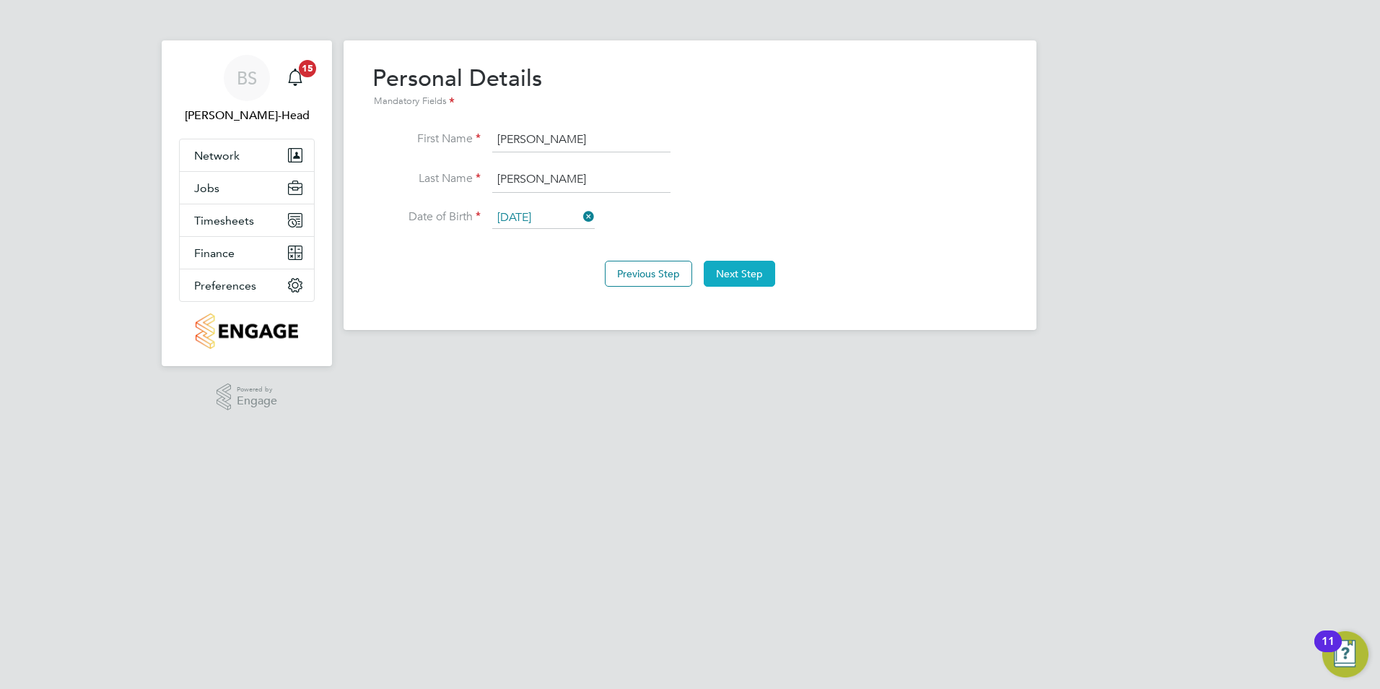
click at [725, 269] on button "Next Step" at bounding box center [739, 274] width 71 height 26
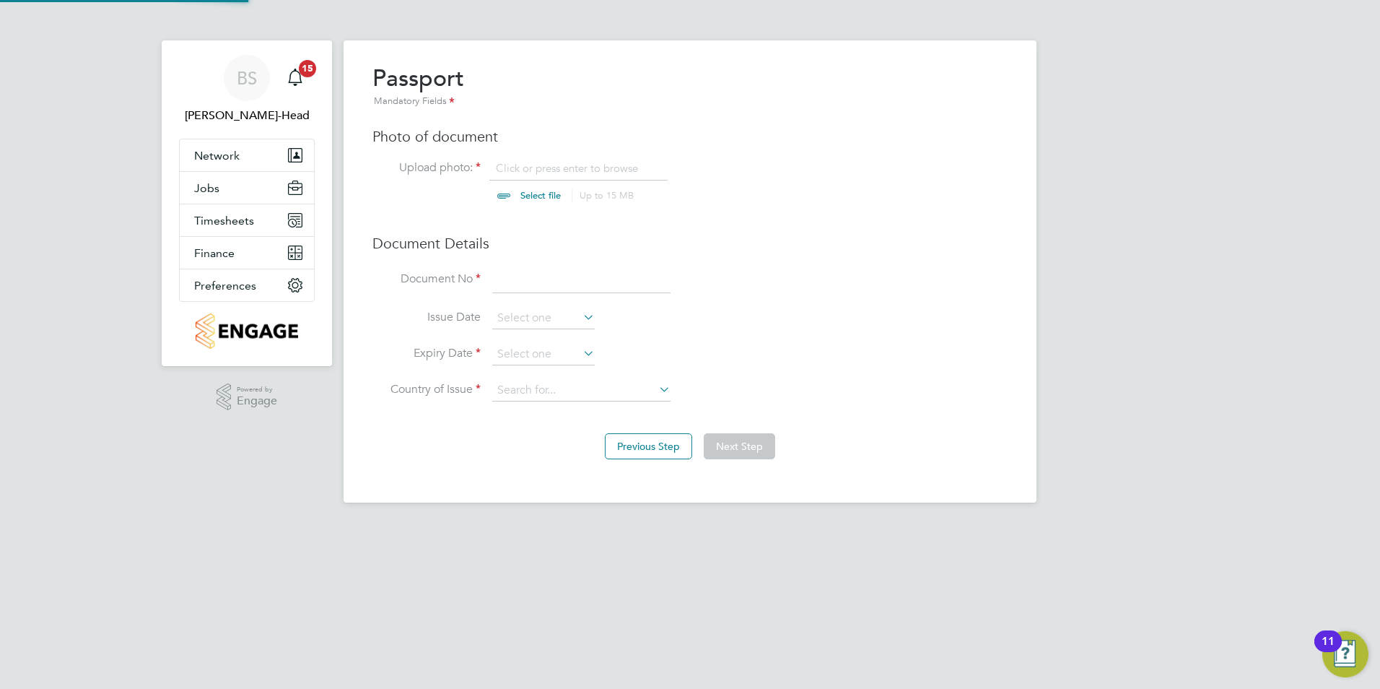
scroll to position [19, 179]
click at [558, 198] on input "file" at bounding box center [554, 182] width 227 height 43
type input "C:\fakepath\Michael Murphy Passport.jpg"
click at [537, 276] on input at bounding box center [581, 280] width 178 height 26
type input "555309215"
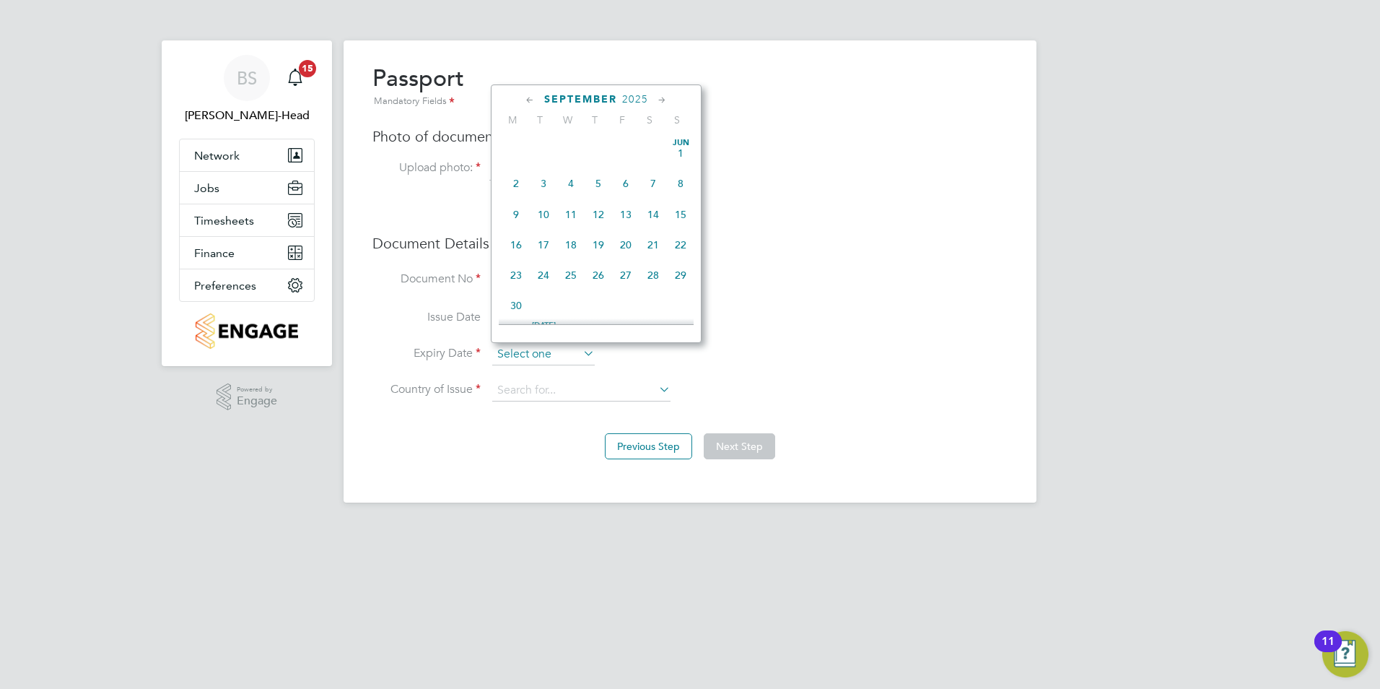
click at [520, 354] on input at bounding box center [543, 355] width 102 height 22
click at [667, 96] on icon at bounding box center [662, 100] width 14 height 16
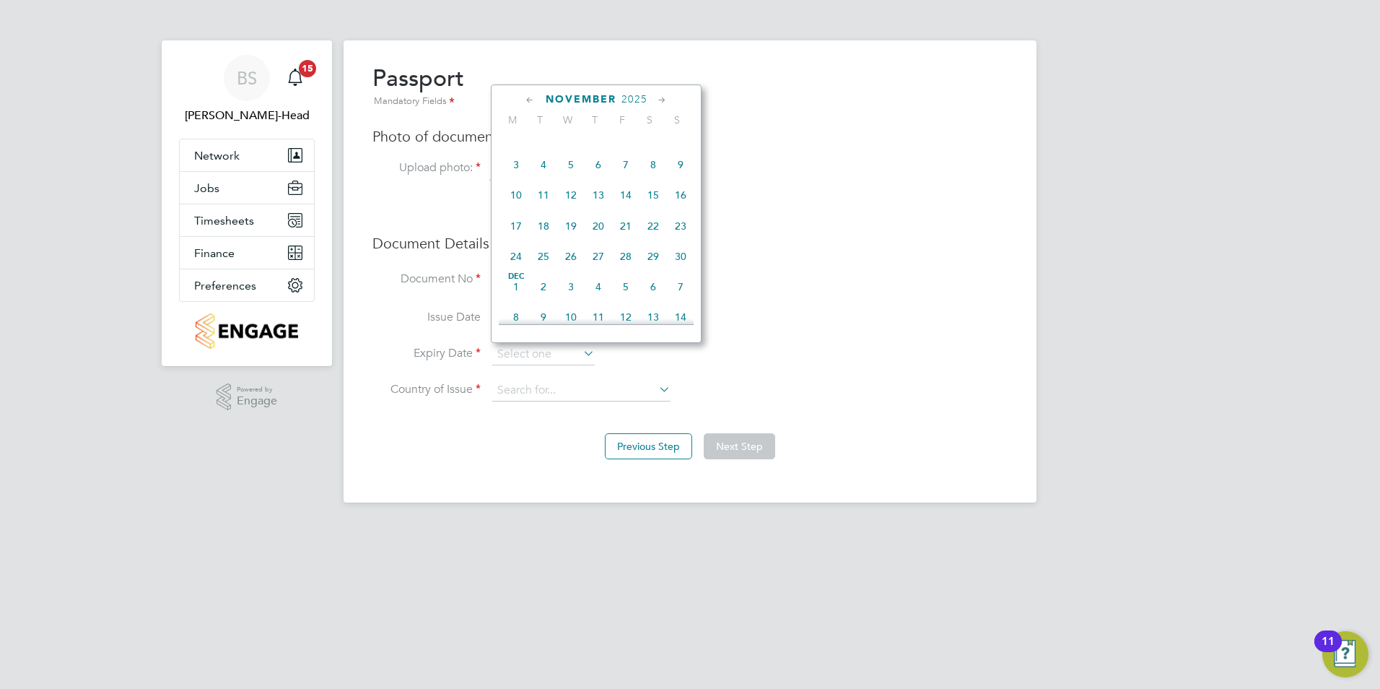
scroll to position [966, 0]
click at [626, 97] on span "2025" at bounding box center [633, 99] width 26 height 12
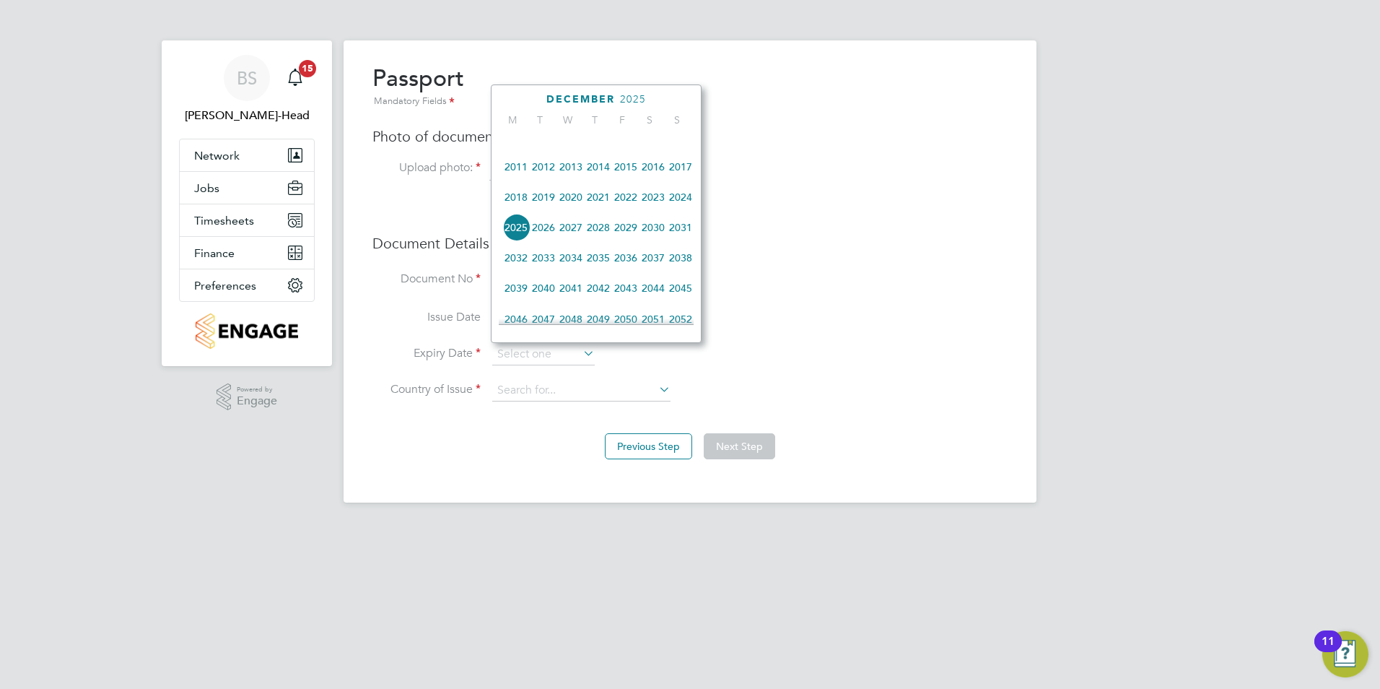
click at [595, 241] on span "2028" at bounding box center [598, 227] width 27 height 27
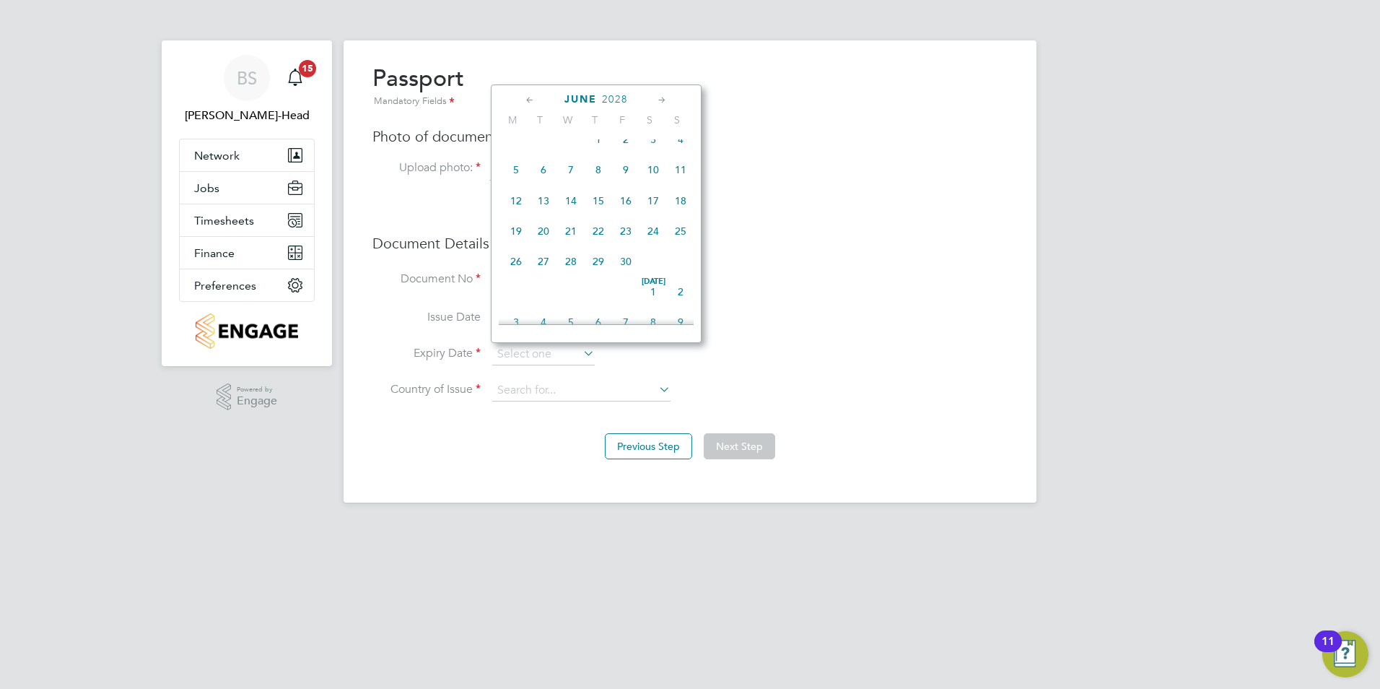
scroll to position [178, 0]
click at [547, 157] on span "6" at bounding box center [543, 157] width 27 height 27
type input "06 Jun 2028"
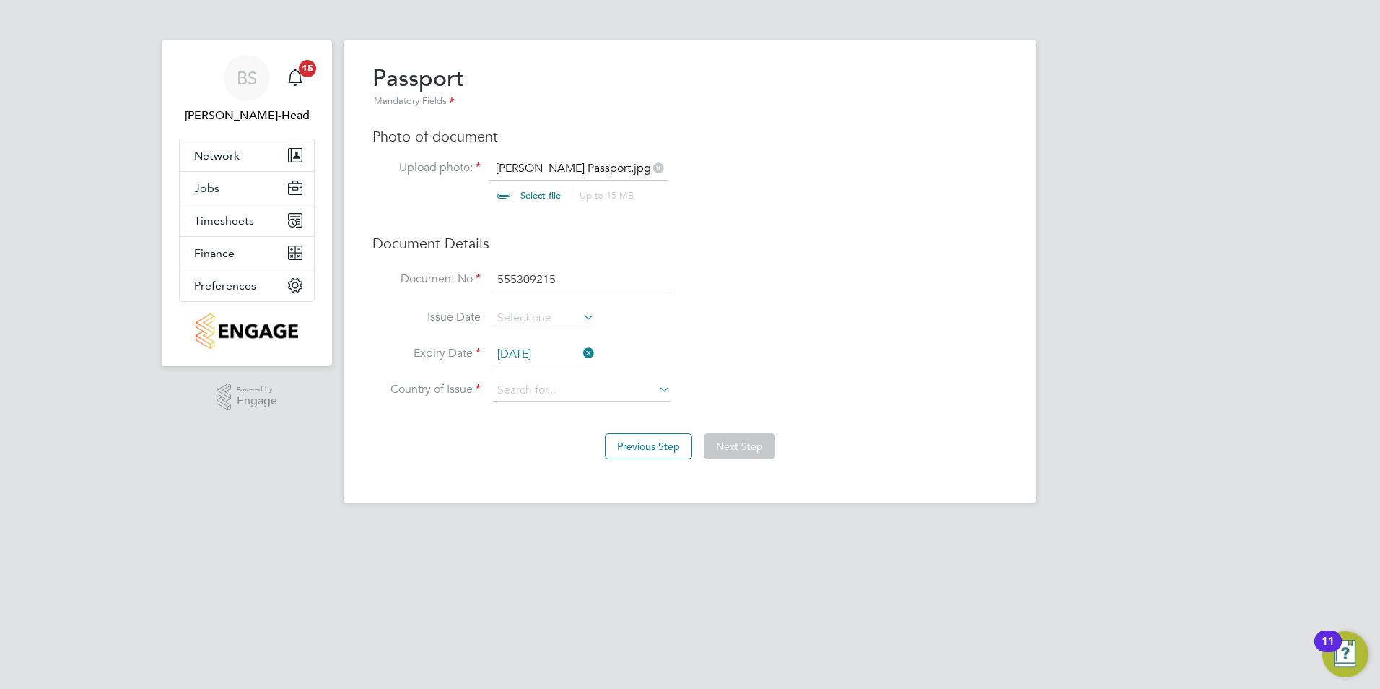
click at [825, 268] on div "Passport Mandatory Fields Photo of document Upload photo: Michael Murphy Passpo…" at bounding box center [689, 240] width 635 height 352
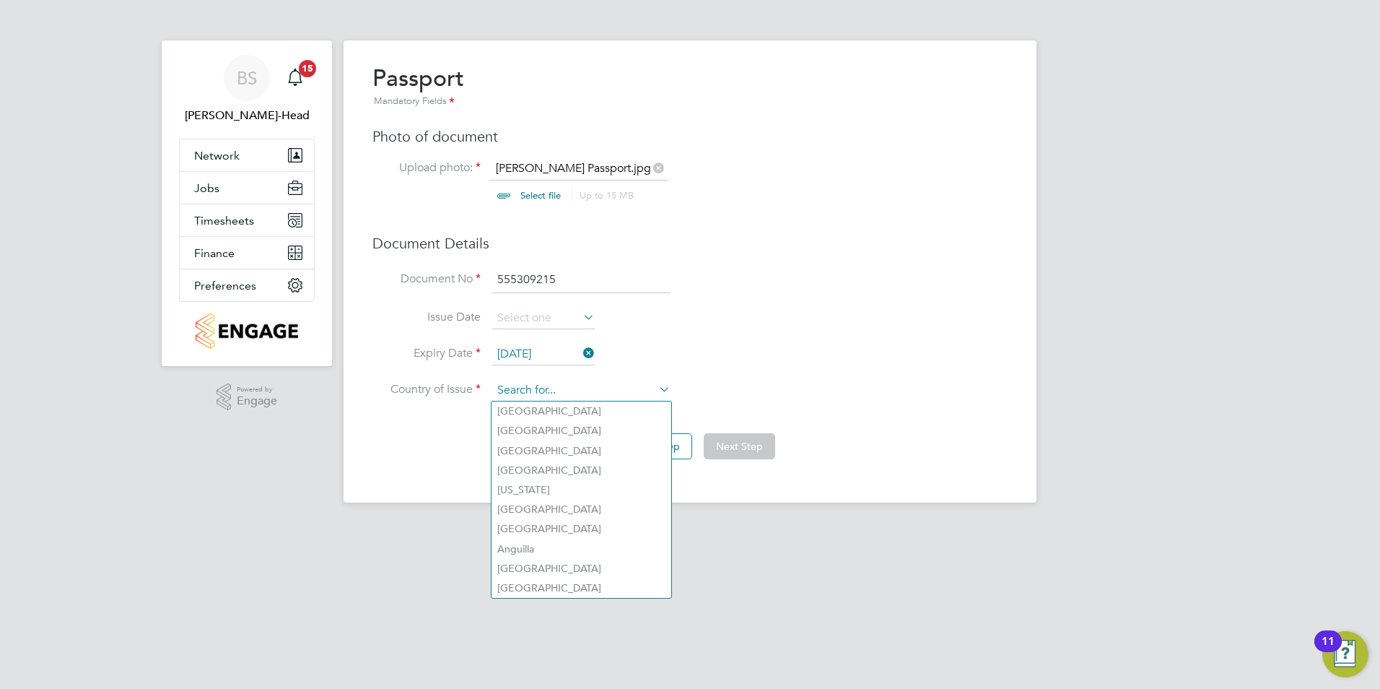
click at [584, 392] on input at bounding box center [581, 391] width 178 height 22
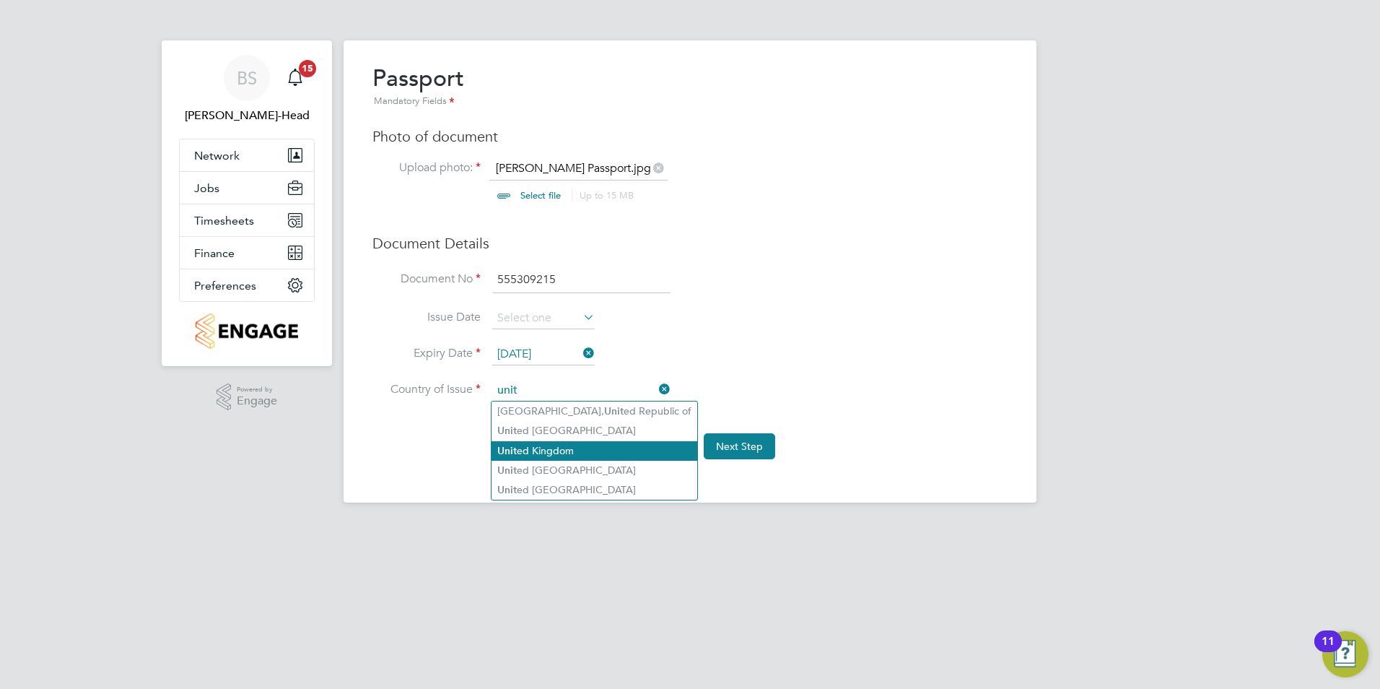
click at [585, 448] on li "Unit ed Kingdom" at bounding box center [595, 450] width 206 height 19
type input "[GEOGRAPHIC_DATA]"
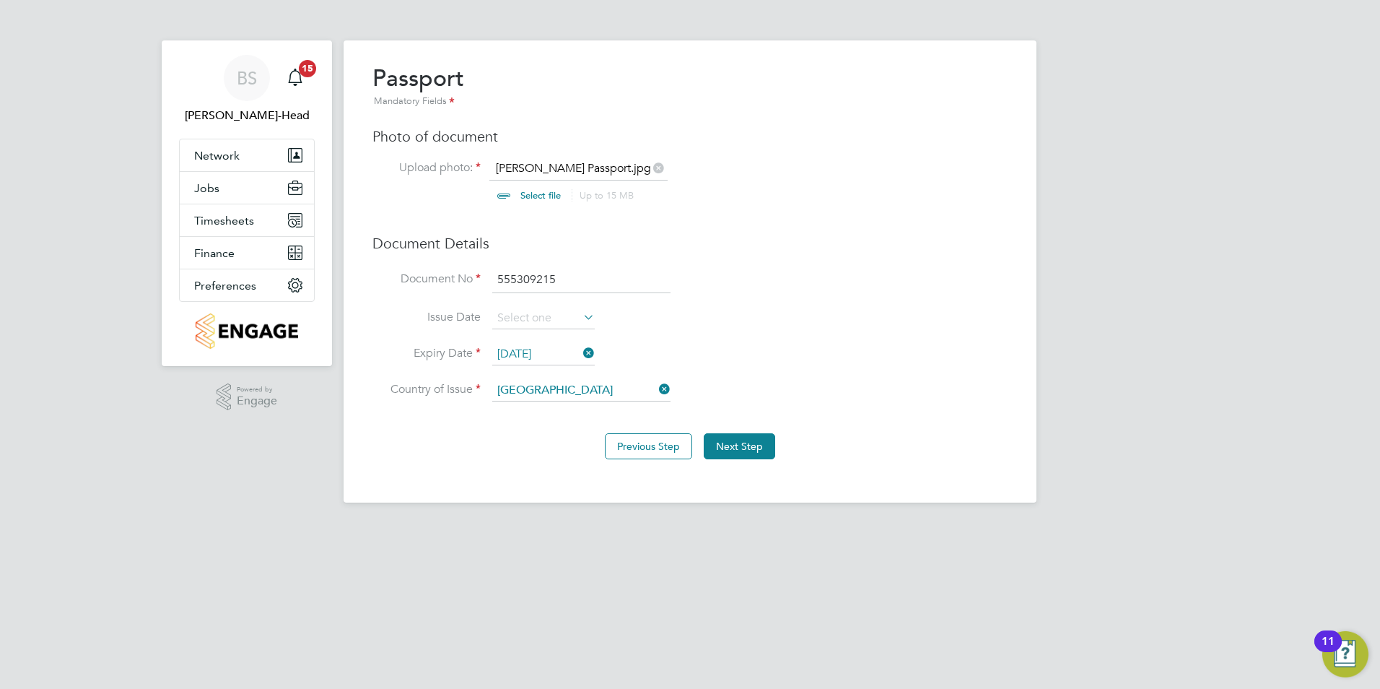
click at [782, 331] on li "Issue Date" at bounding box center [689, 325] width 635 height 36
click at [738, 444] on button "Next Step" at bounding box center [739, 446] width 71 height 26
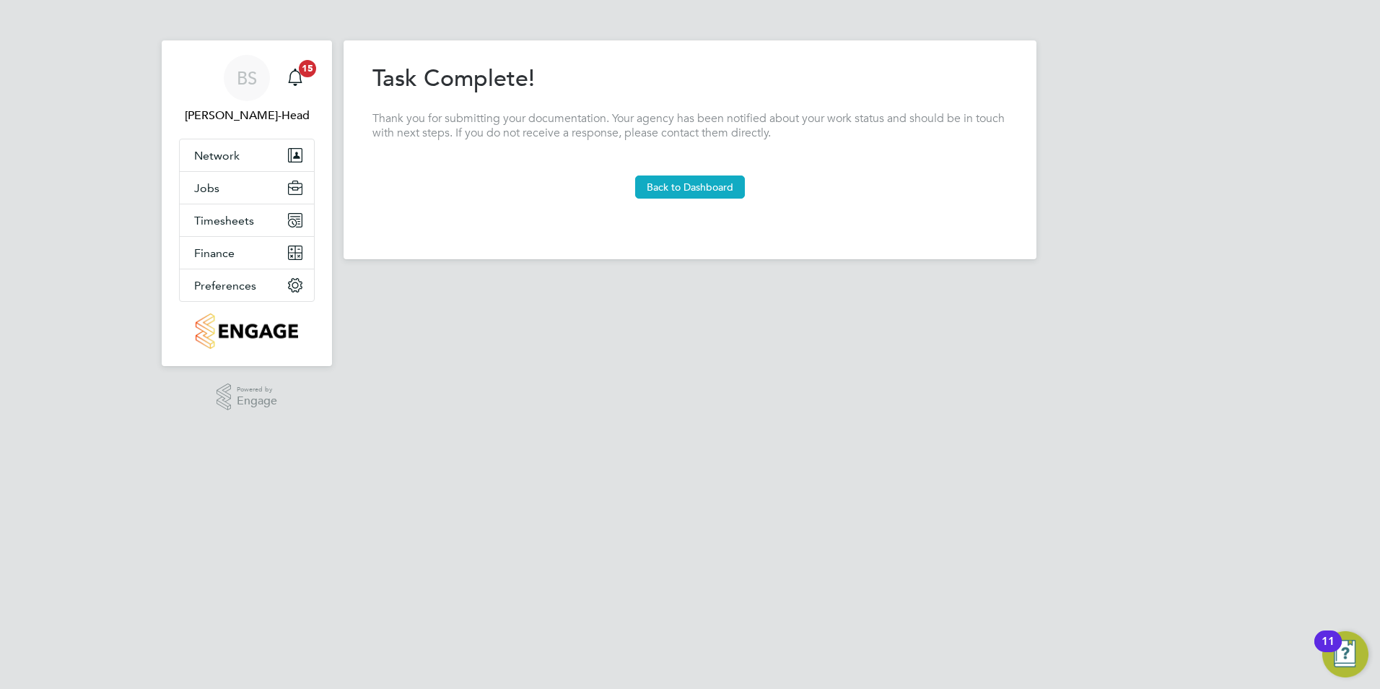
click at [650, 181] on button "Back to Dashboard" at bounding box center [690, 186] width 110 height 23
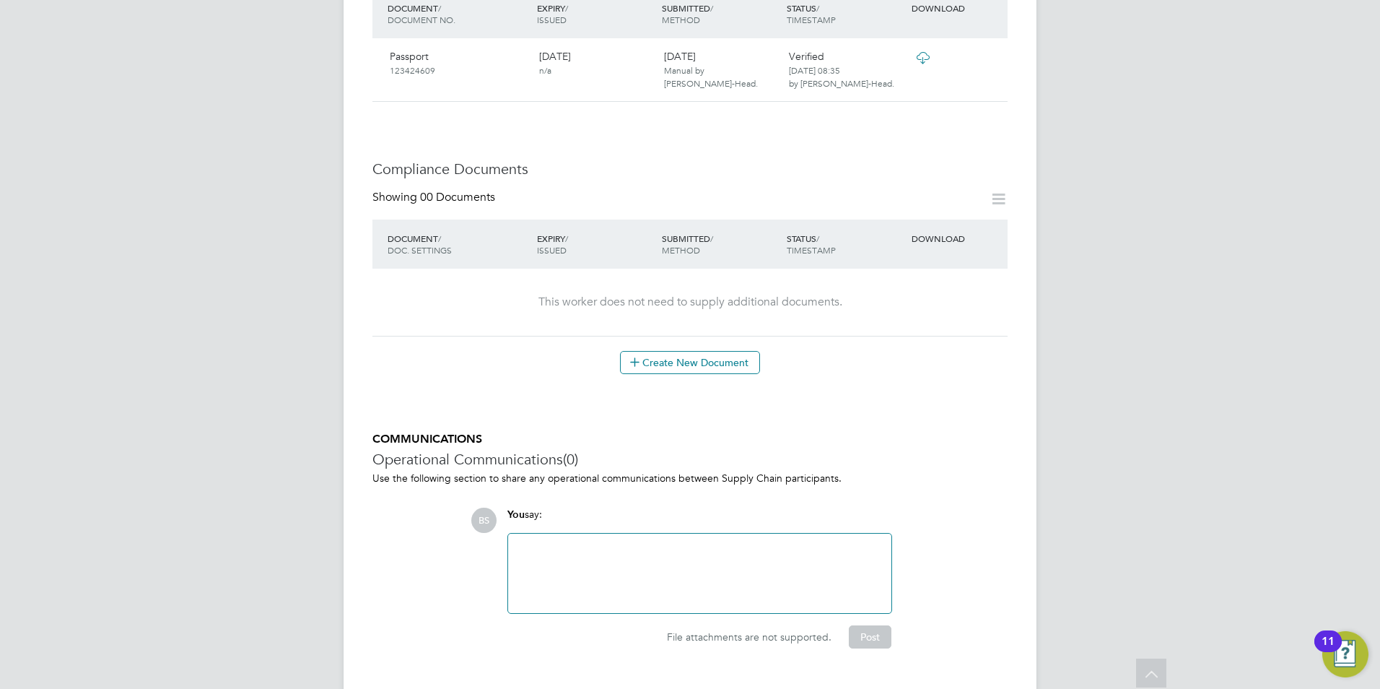
scroll to position [433, 0]
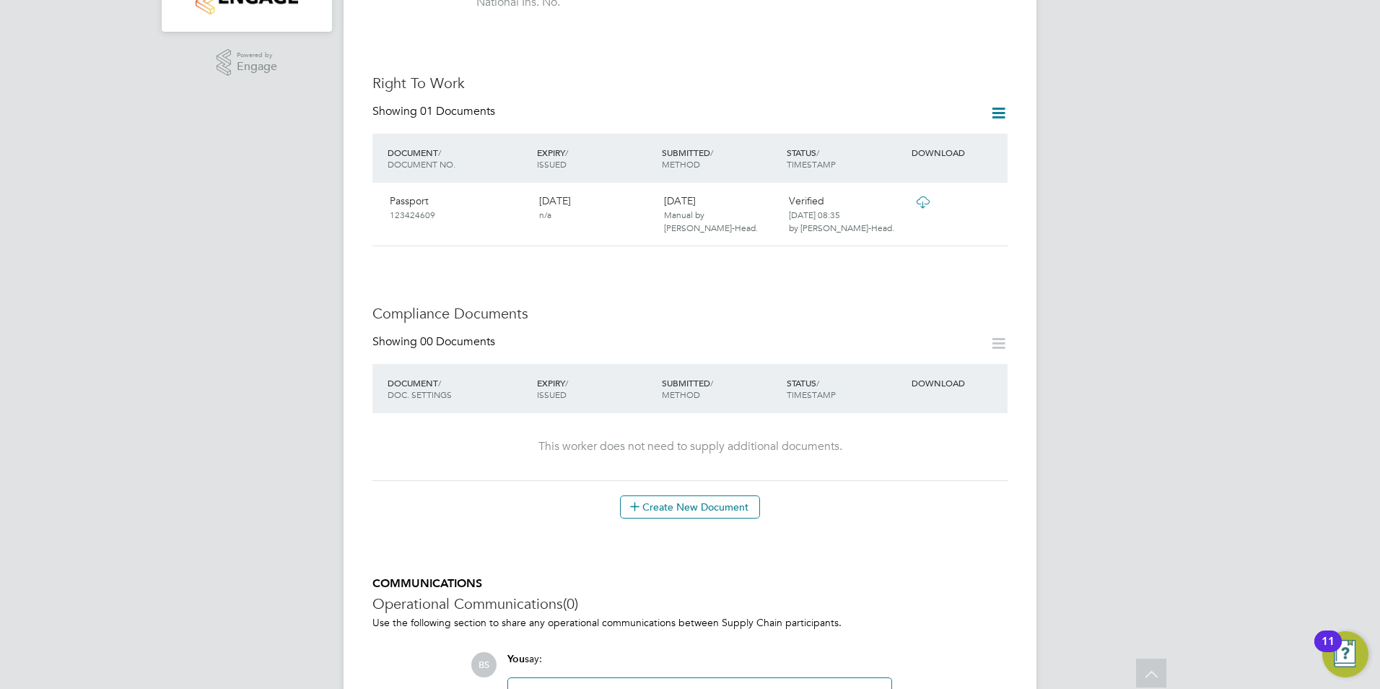
click at [995, 334] on icon at bounding box center [999, 343] width 18 height 18
click at [658, 498] on button "Create New Document" at bounding box center [690, 506] width 140 height 23
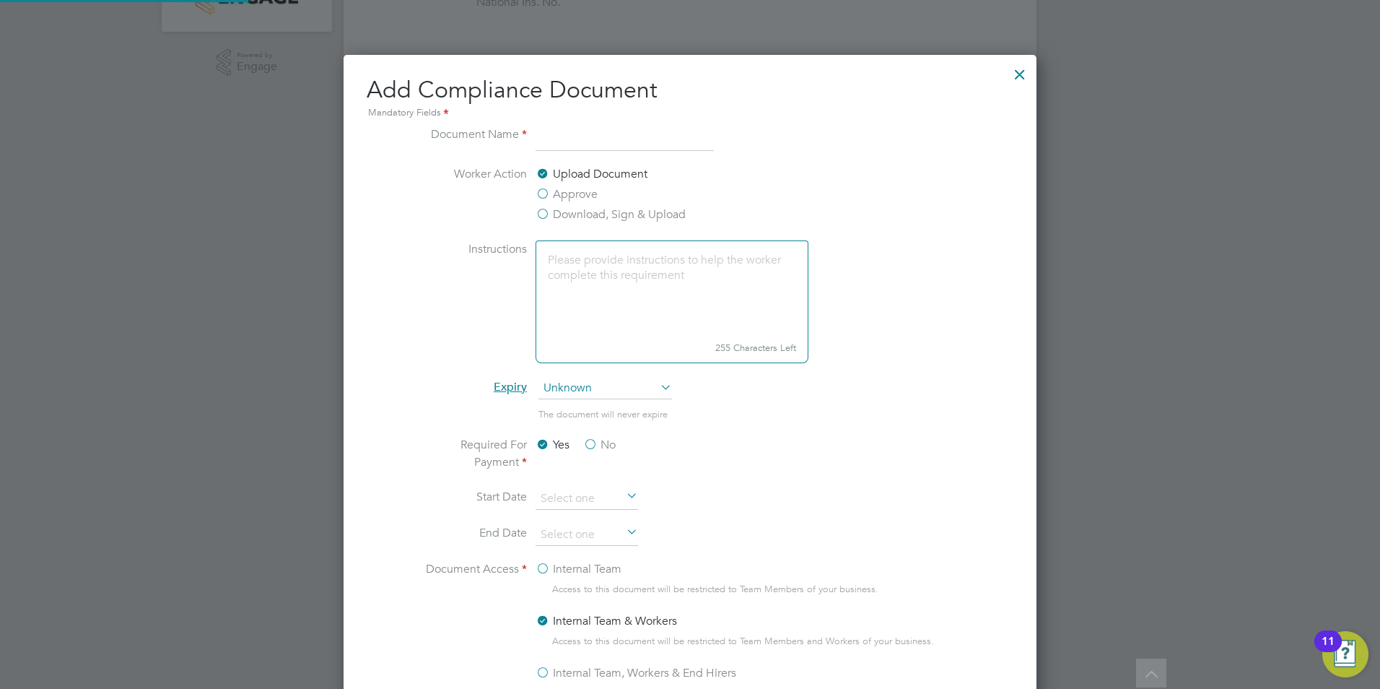
scroll to position [758, 694]
type input "Mechanical Engineering Cert"
click at [789, 408] on li "The document will never expire" at bounding box center [690, 421] width 543 height 30
click at [588, 442] on label "No" at bounding box center [599, 444] width 32 height 17
click at [0, 0] on input "No" at bounding box center [0, 0] width 0 height 0
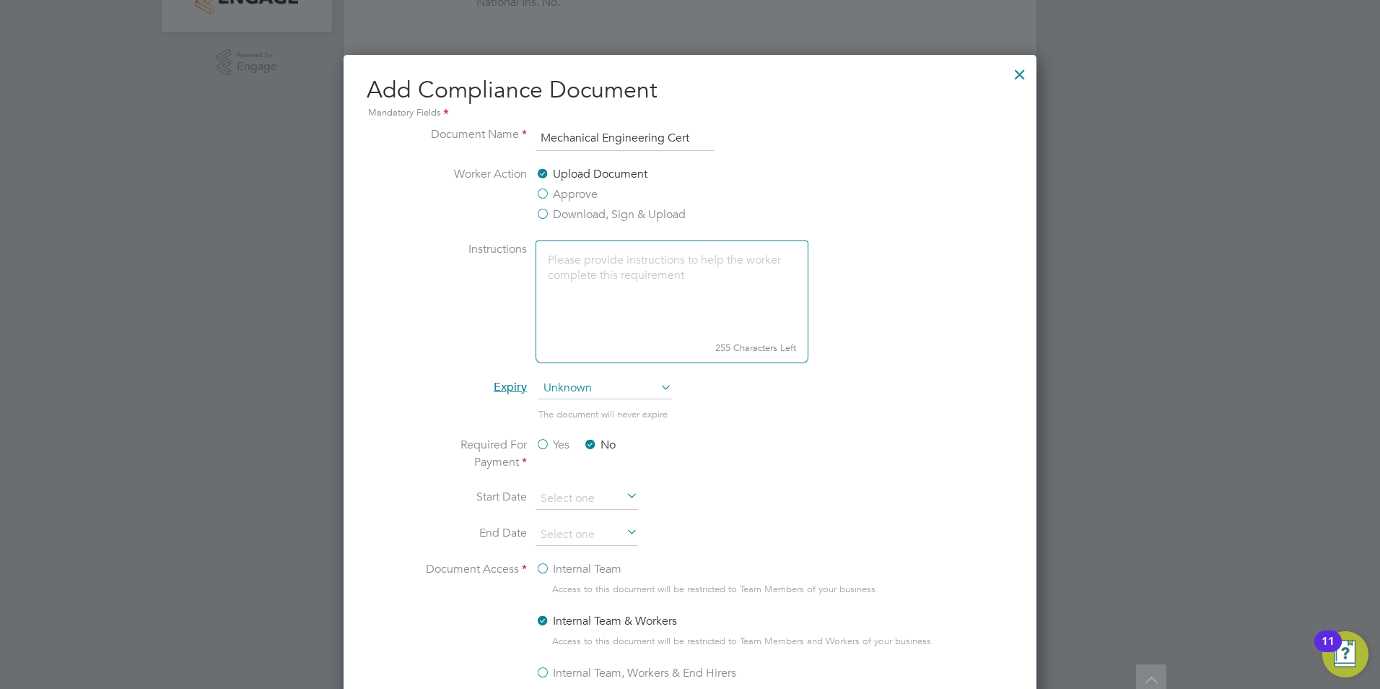
scroll to position [577, 0]
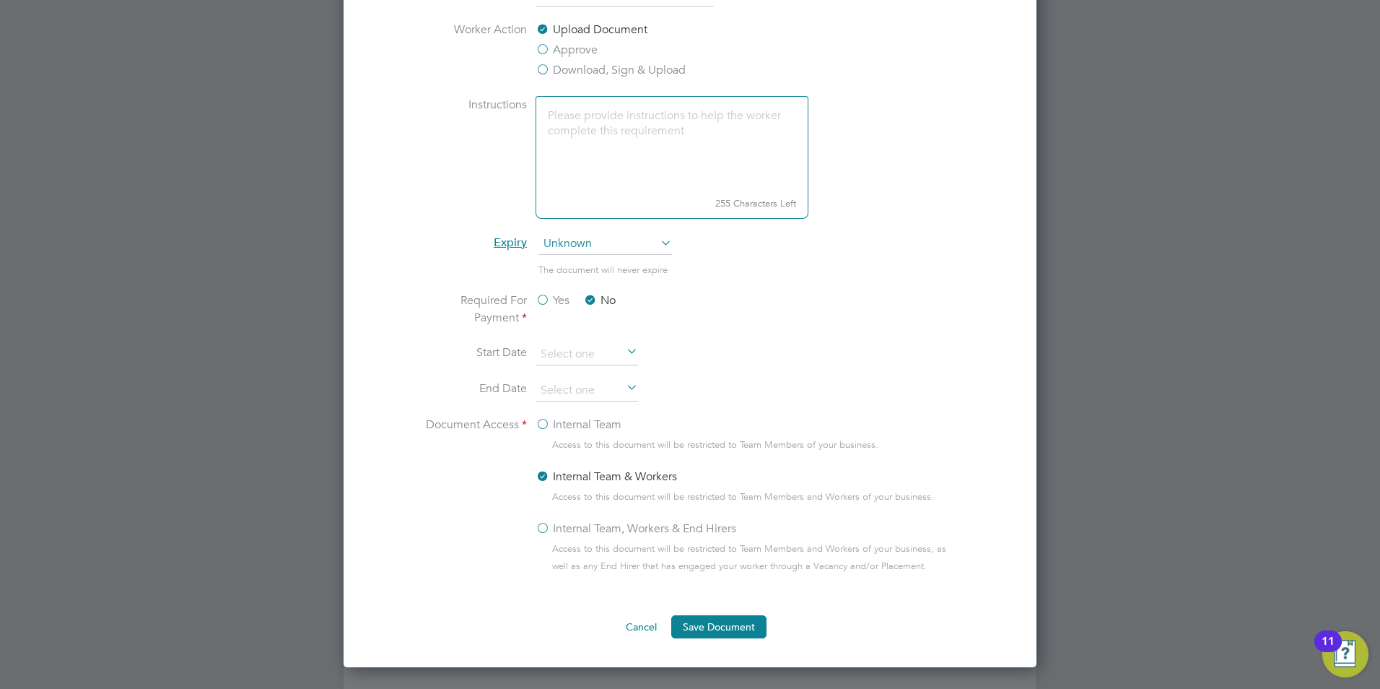
click at [546, 423] on label "Internal Team" at bounding box center [579, 424] width 86 height 17
click at [0, 0] on input "Internal Team" at bounding box center [0, 0] width 0 height 0
click at [702, 623] on button "Save Document" at bounding box center [718, 626] width 95 height 23
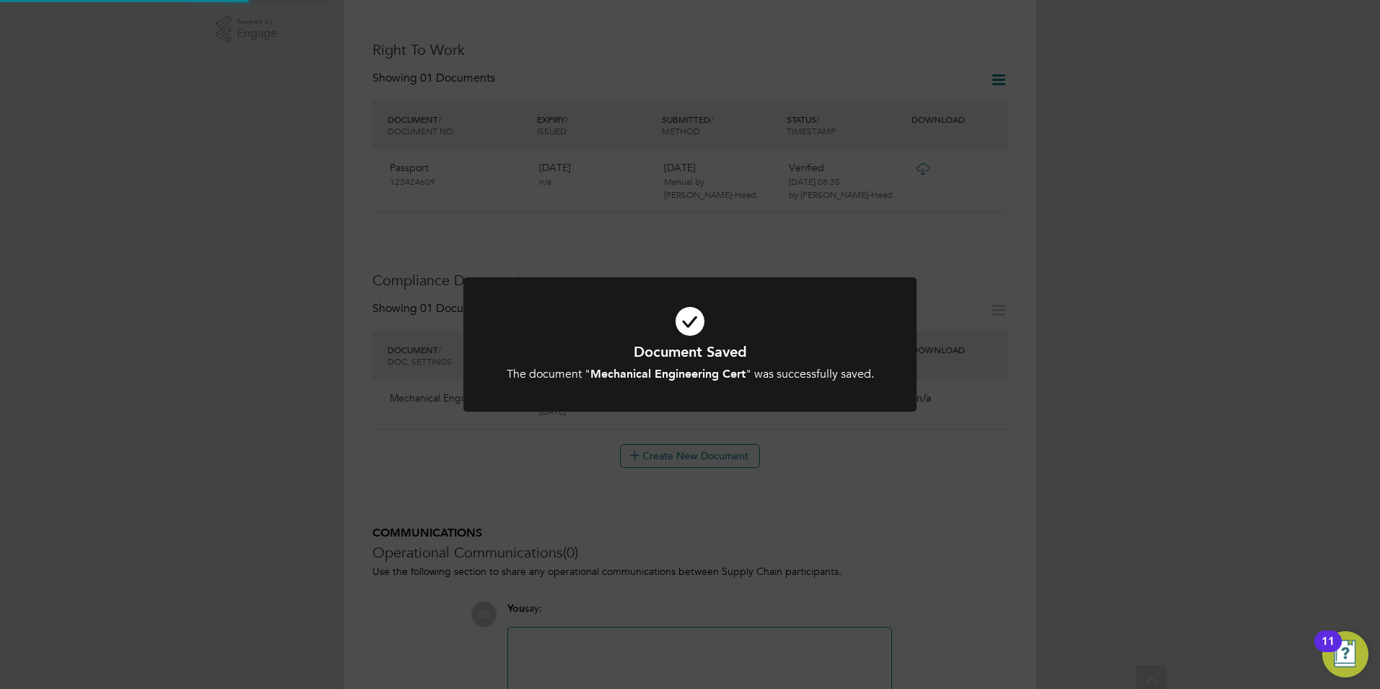
scroll to position [433, 0]
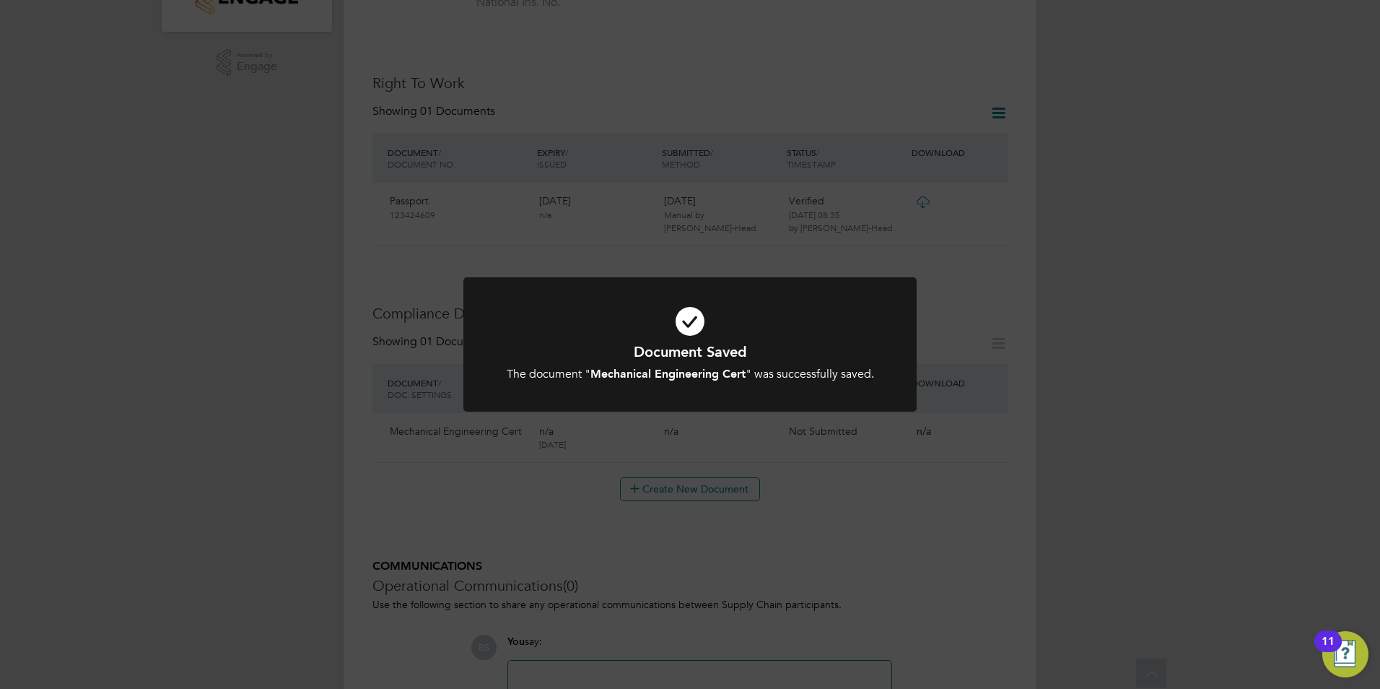
click at [857, 475] on div "Document Saved The document " Mechanical Engineering Cert " was successfully sa…" at bounding box center [690, 344] width 1380 height 689
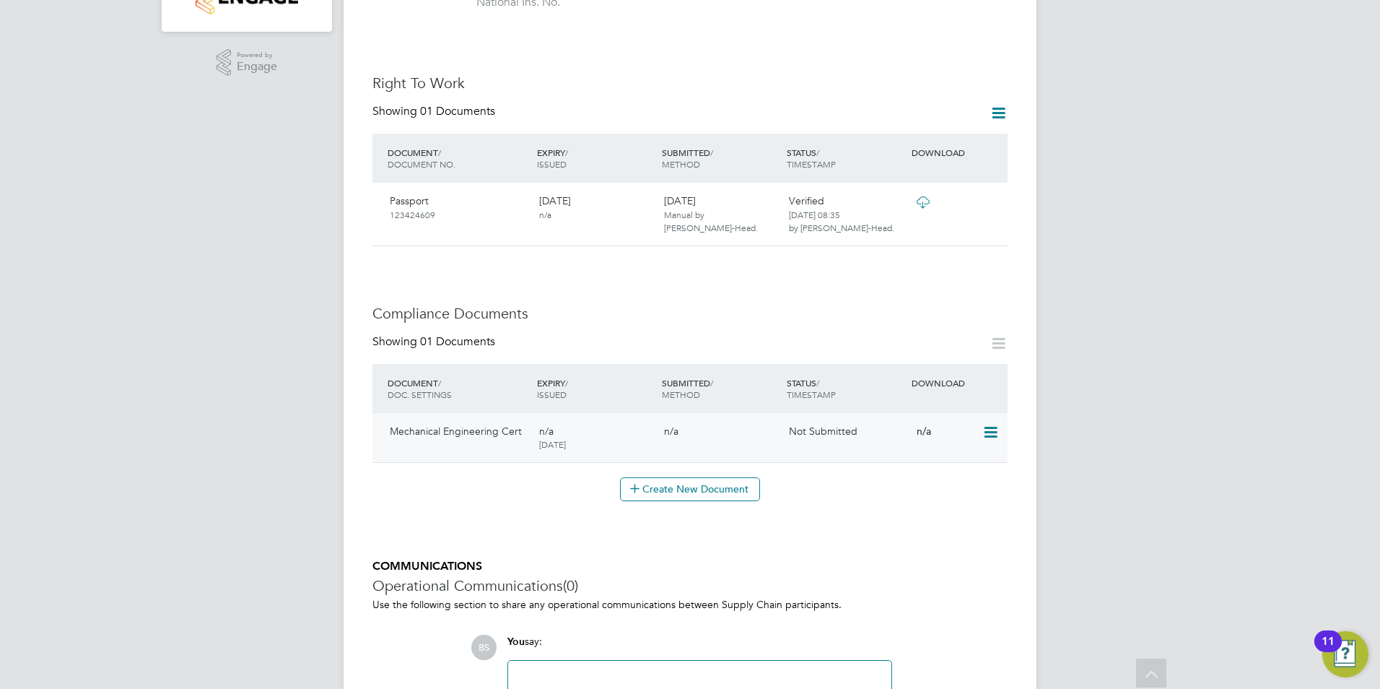
click at [989, 424] on icon at bounding box center [989, 432] width 14 height 17
click at [965, 469] on li "Submit Document" at bounding box center [946, 472] width 101 height 20
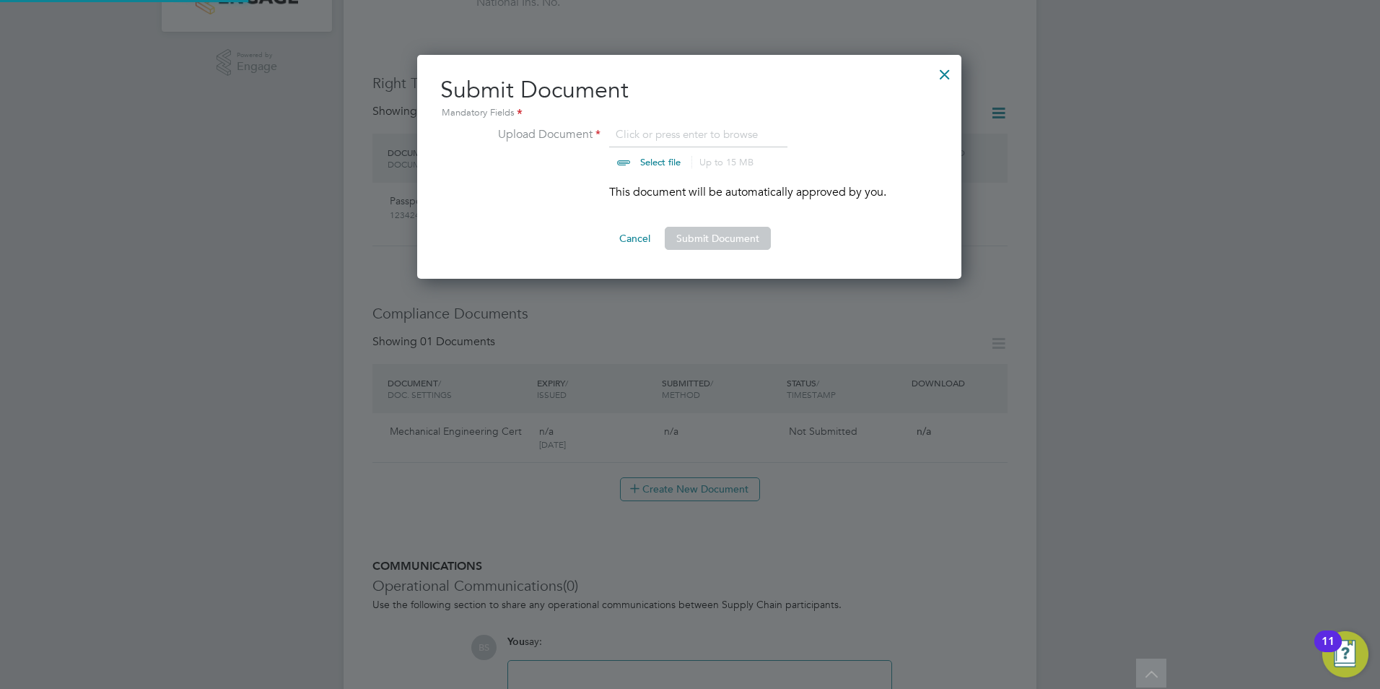
scroll to position [224, 546]
click at [662, 160] on input "file" at bounding box center [674, 147] width 227 height 43
type input "C:\fakepath\colin-horton-mech-cert.jpg"
click at [735, 234] on button "Submit Document" at bounding box center [718, 238] width 106 height 23
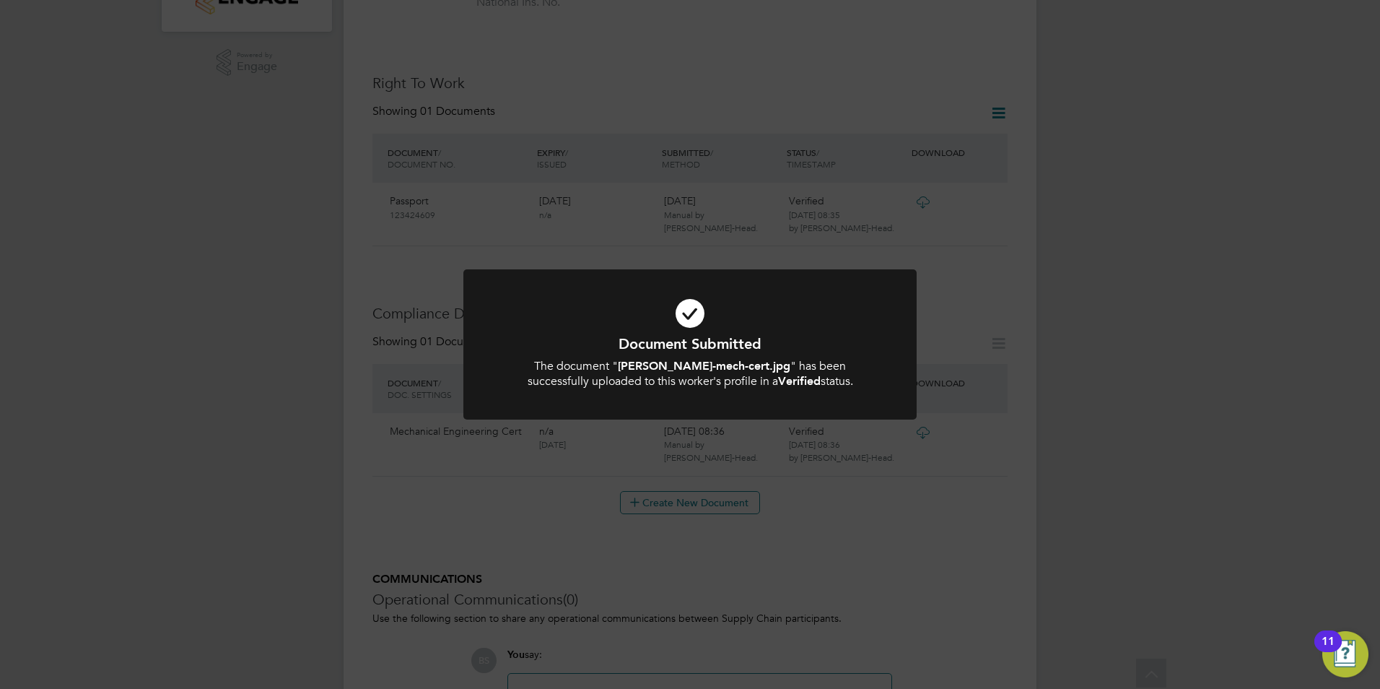
click at [595, 497] on div "Document Submitted The document " colin-horton-mech-cert.jpg " has been success…" at bounding box center [690, 344] width 1380 height 689
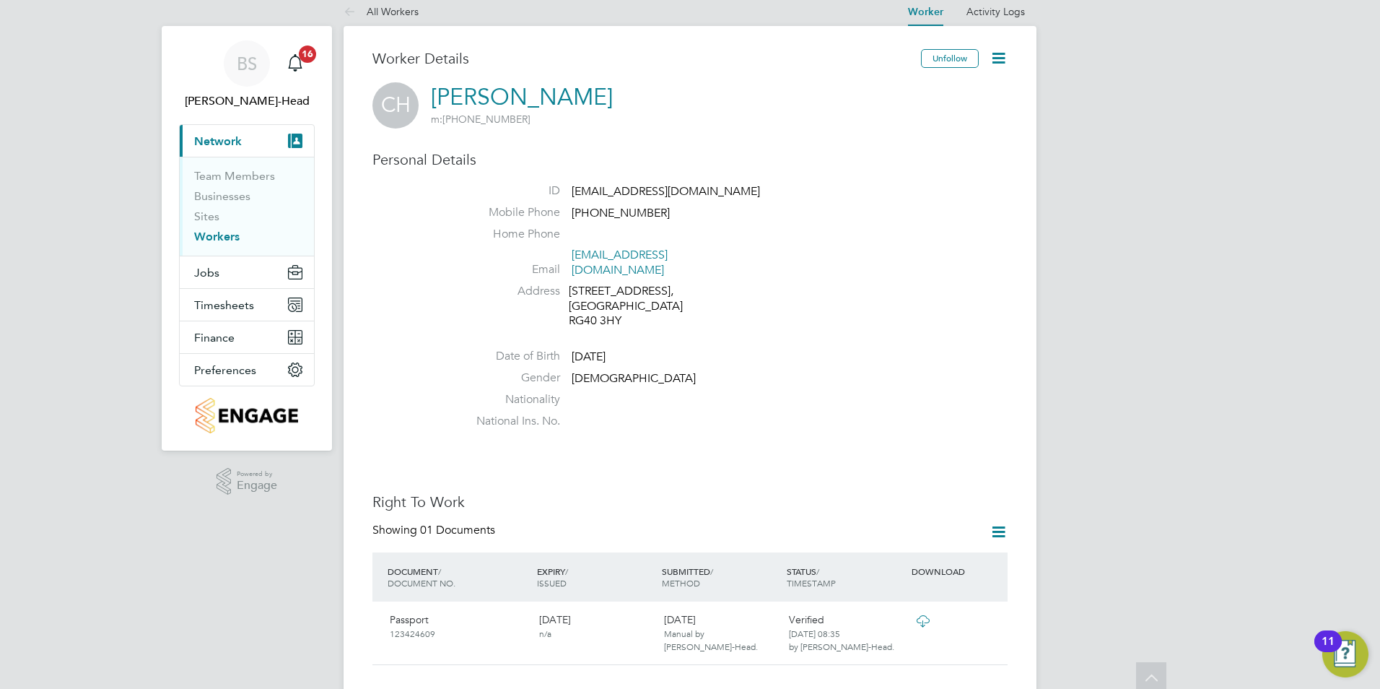
scroll to position [0, 0]
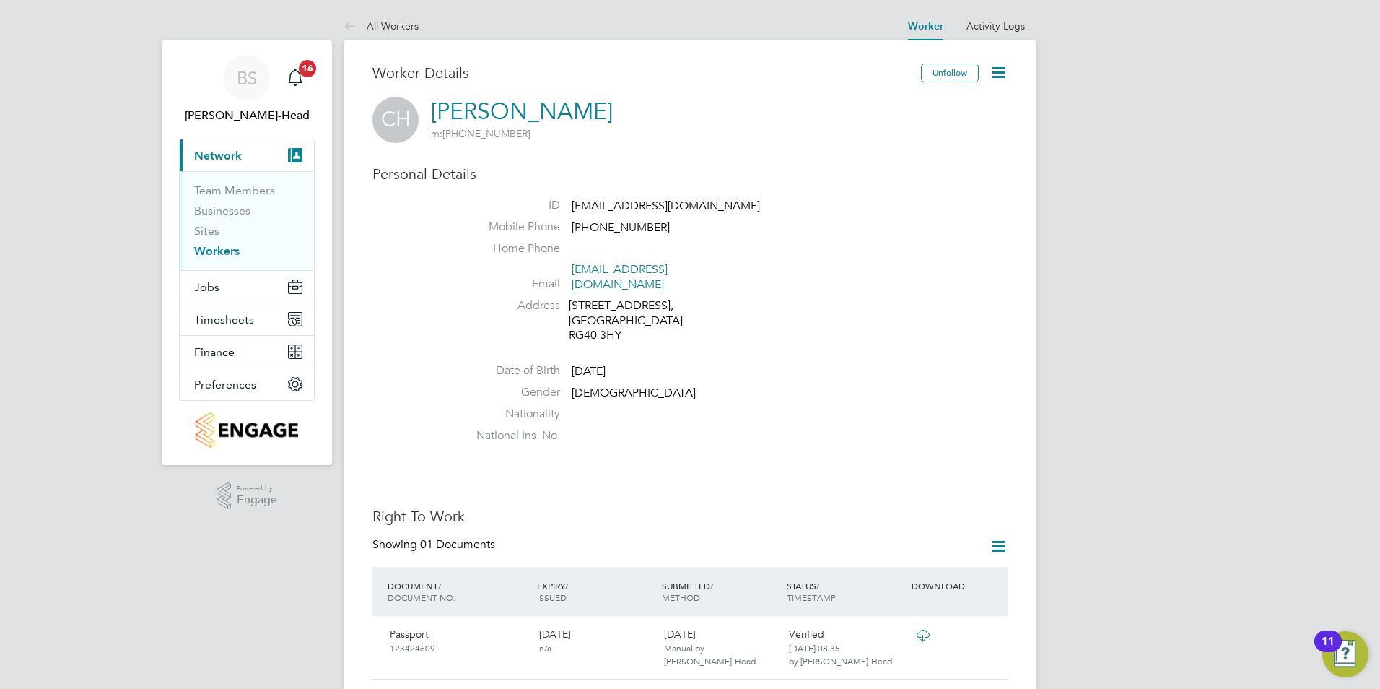
click at [219, 247] on link "Workers" at bounding box center [216, 251] width 45 height 14
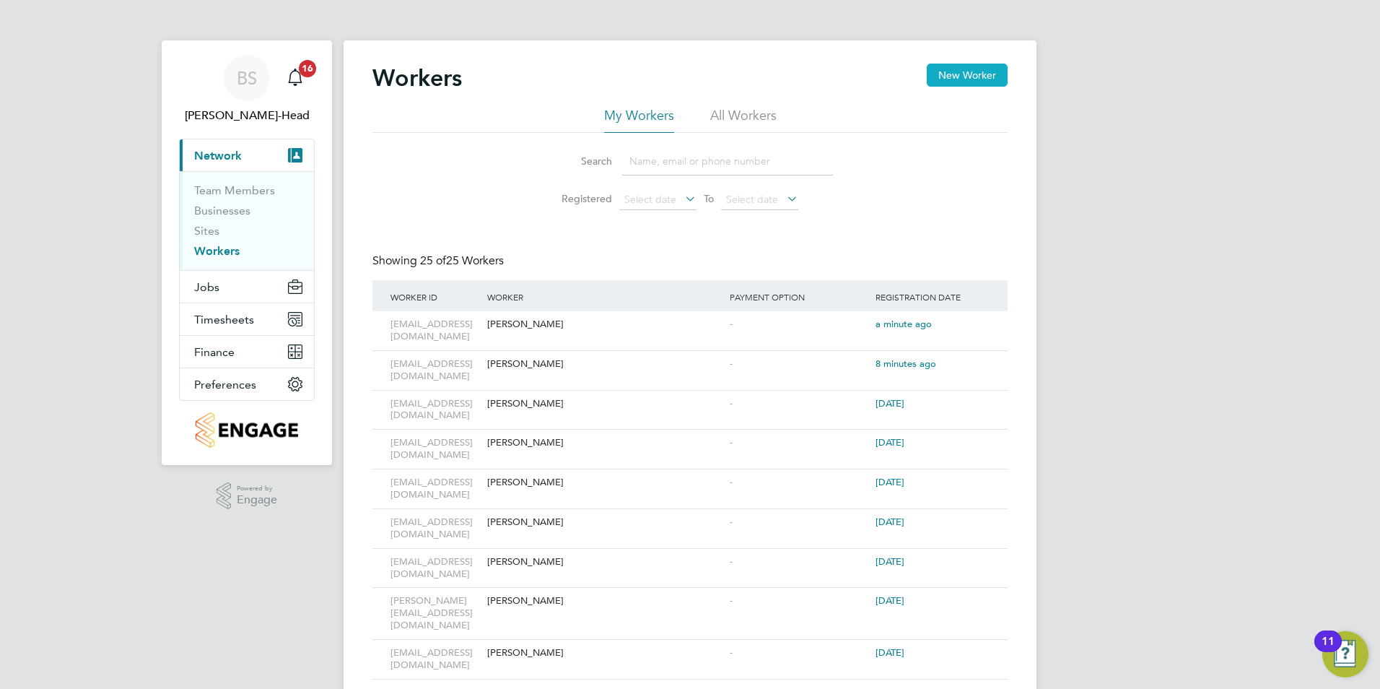
click at [943, 68] on button "New Worker" at bounding box center [967, 75] width 81 height 23
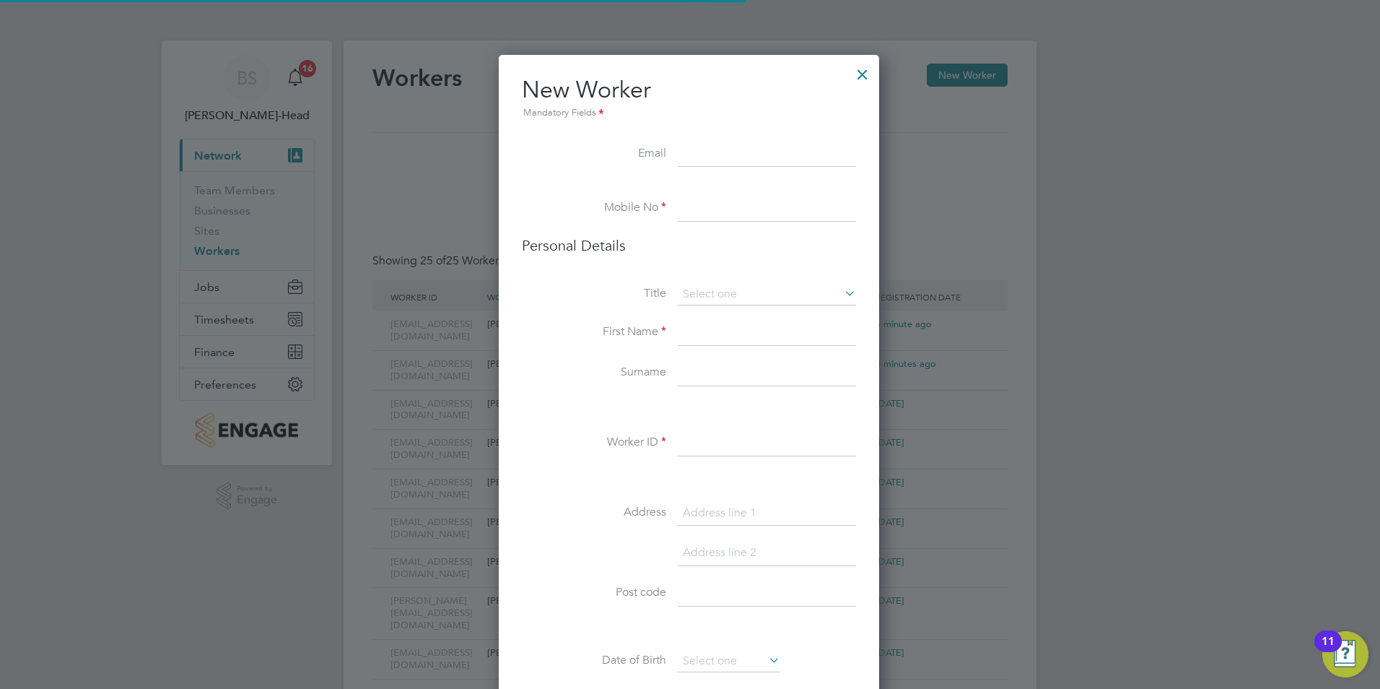
scroll to position [1110, 383]
click at [730, 155] on input at bounding box center [767, 154] width 178 height 26
click at [696, 147] on input at bounding box center [767, 154] width 178 height 26
paste input "immaslla81@gmail.com"
type input "immaslla81@gmail.com"
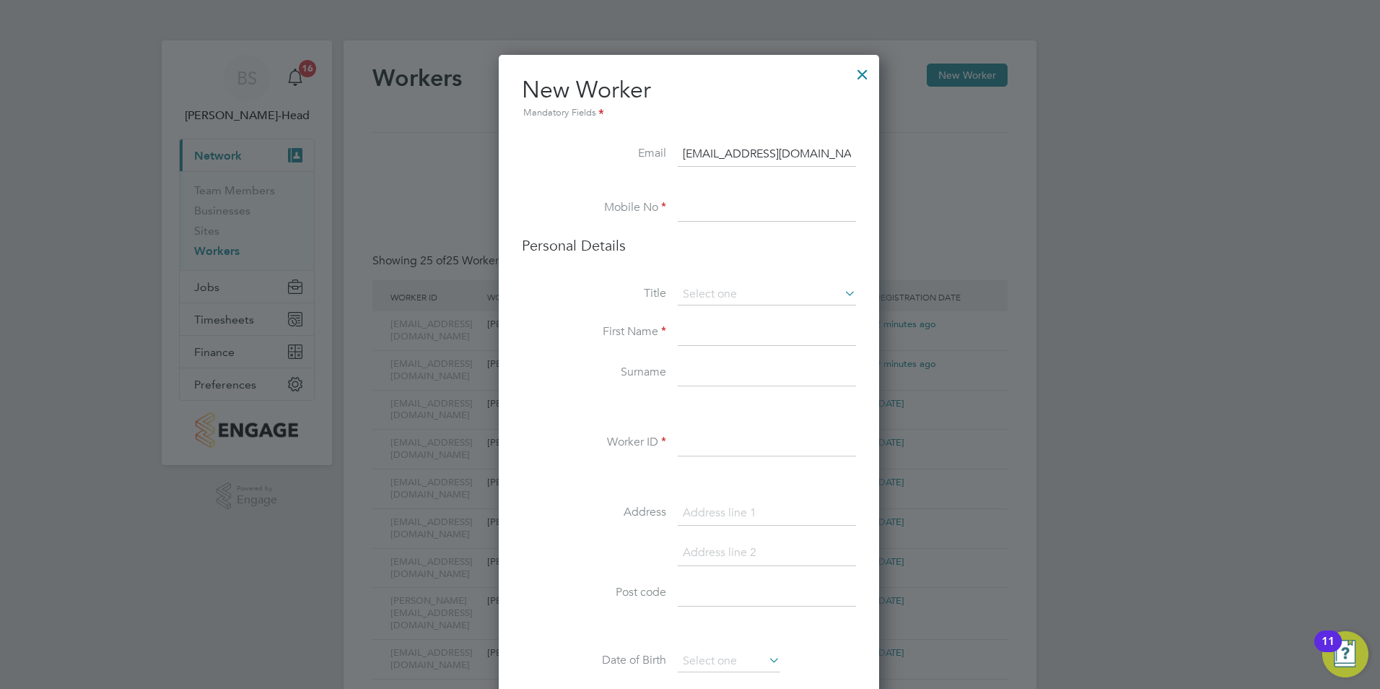
click at [693, 442] on input at bounding box center [767, 443] width 178 height 26
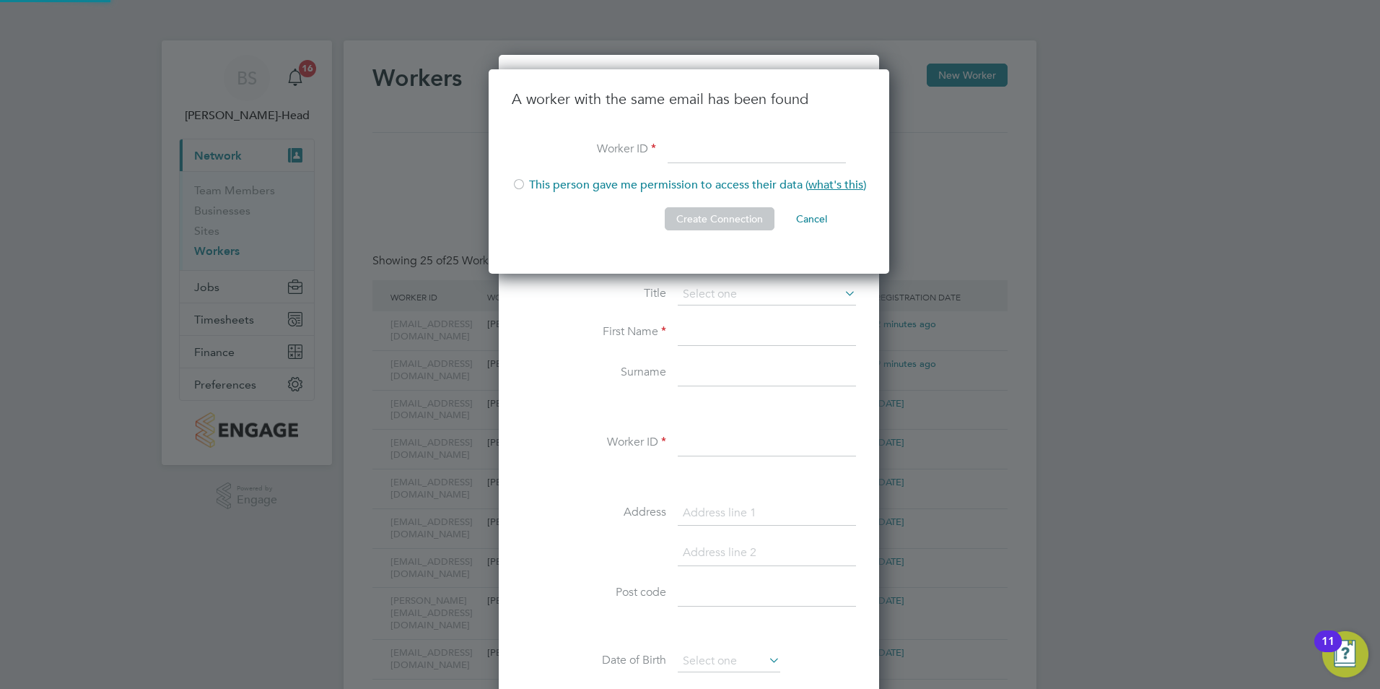
paste input "immaslla81@gmail.com"
type input "immaslla81@gmail.com"
click at [688, 141] on input at bounding box center [757, 150] width 178 height 26
paste input "immaslla81@gmail.com"
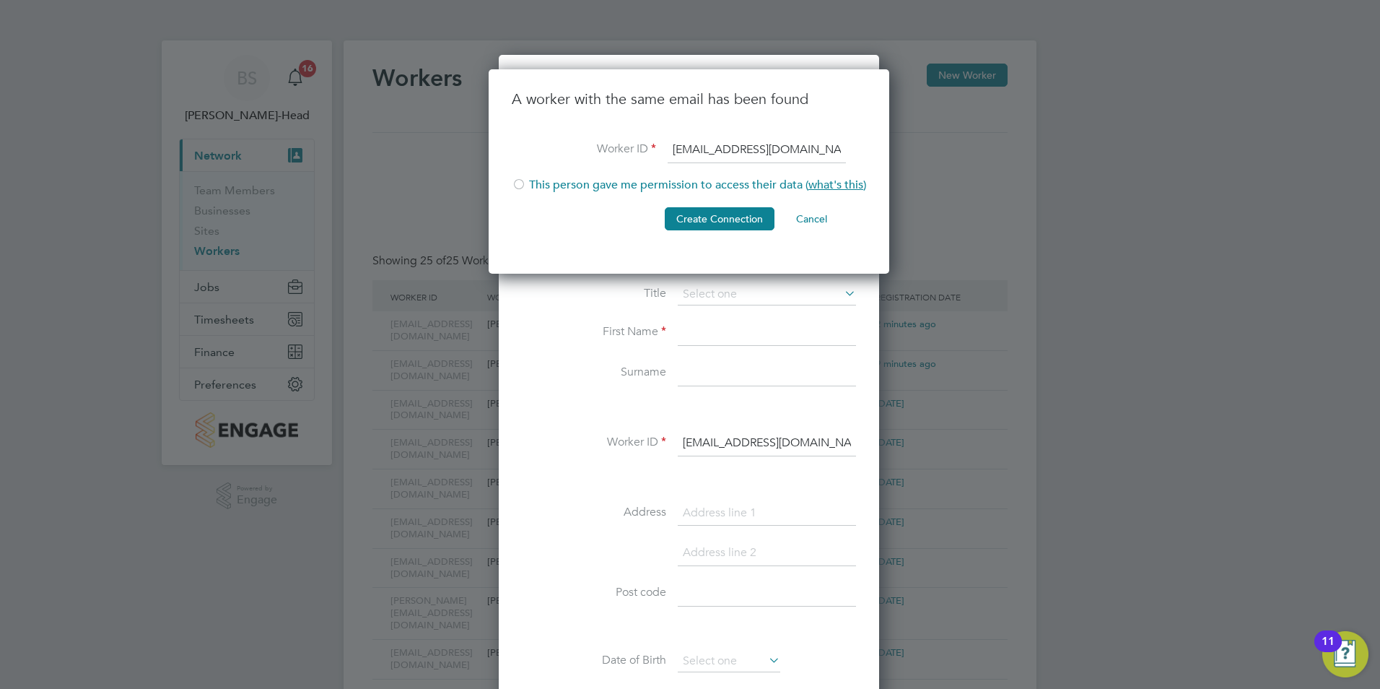
type input "immaslla81@gmail.com"
click at [528, 180] on li "This person gave me permission to access their data ( what's this )" at bounding box center [689, 193] width 354 height 30
click at [683, 218] on button "Create Connection" at bounding box center [720, 218] width 110 height 23
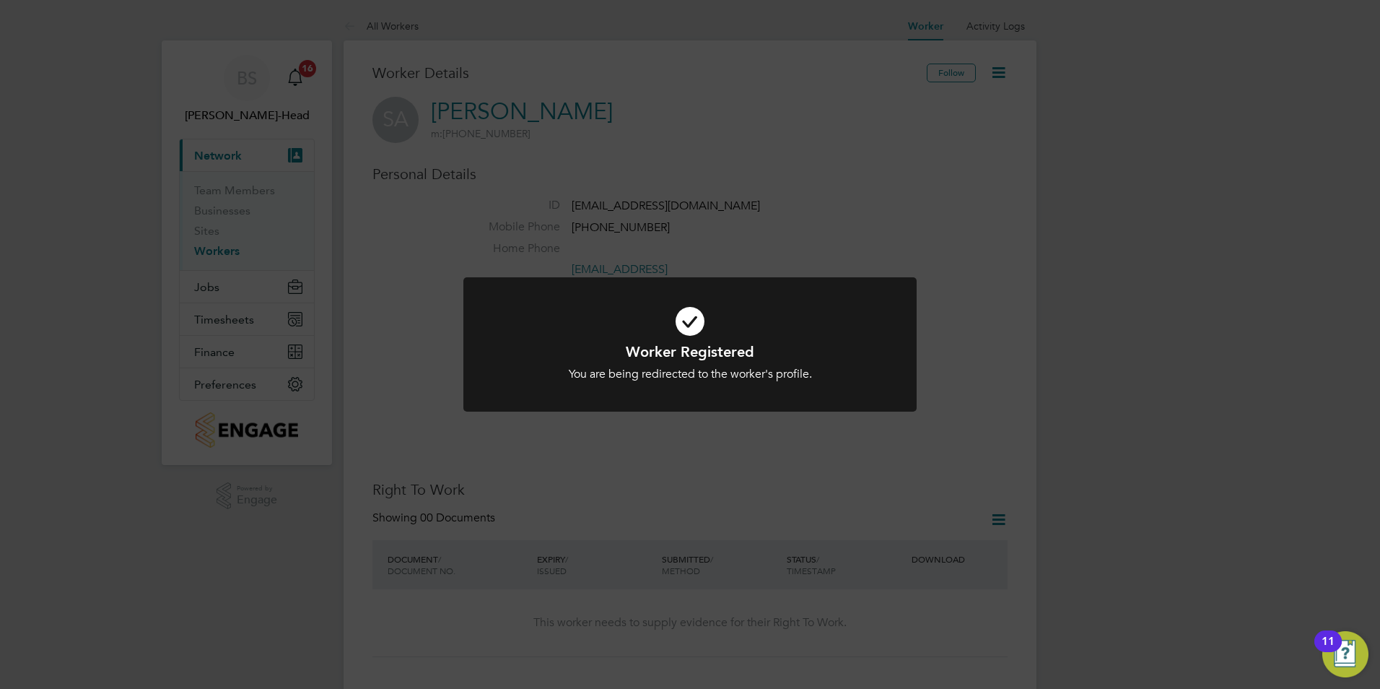
click at [755, 141] on div "Worker Registered You are being redirected to the worker's profile. Cancel Okay" at bounding box center [690, 344] width 1380 height 689
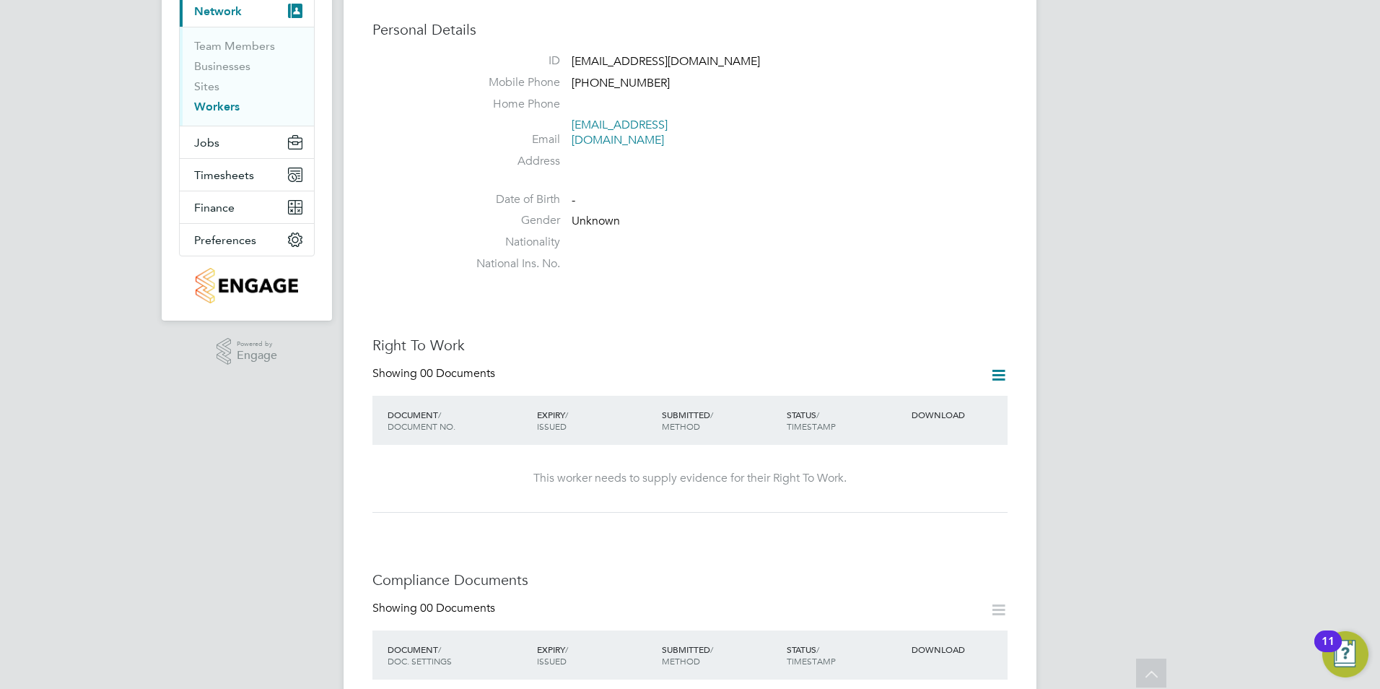
scroll to position [139, 0]
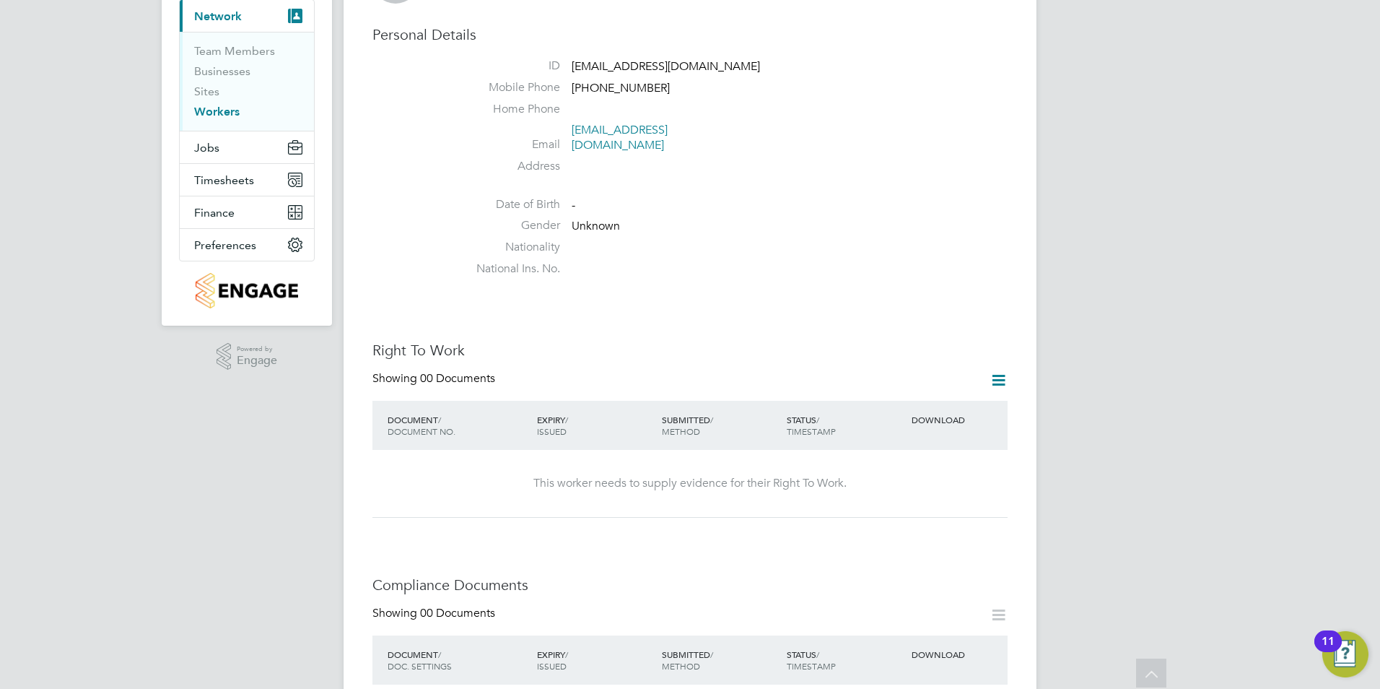
click at [993, 371] on icon at bounding box center [999, 380] width 18 height 18
click at [926, 398] on li "Add Right To Work Document" at bounding box center [918, 400] width 174 height 20
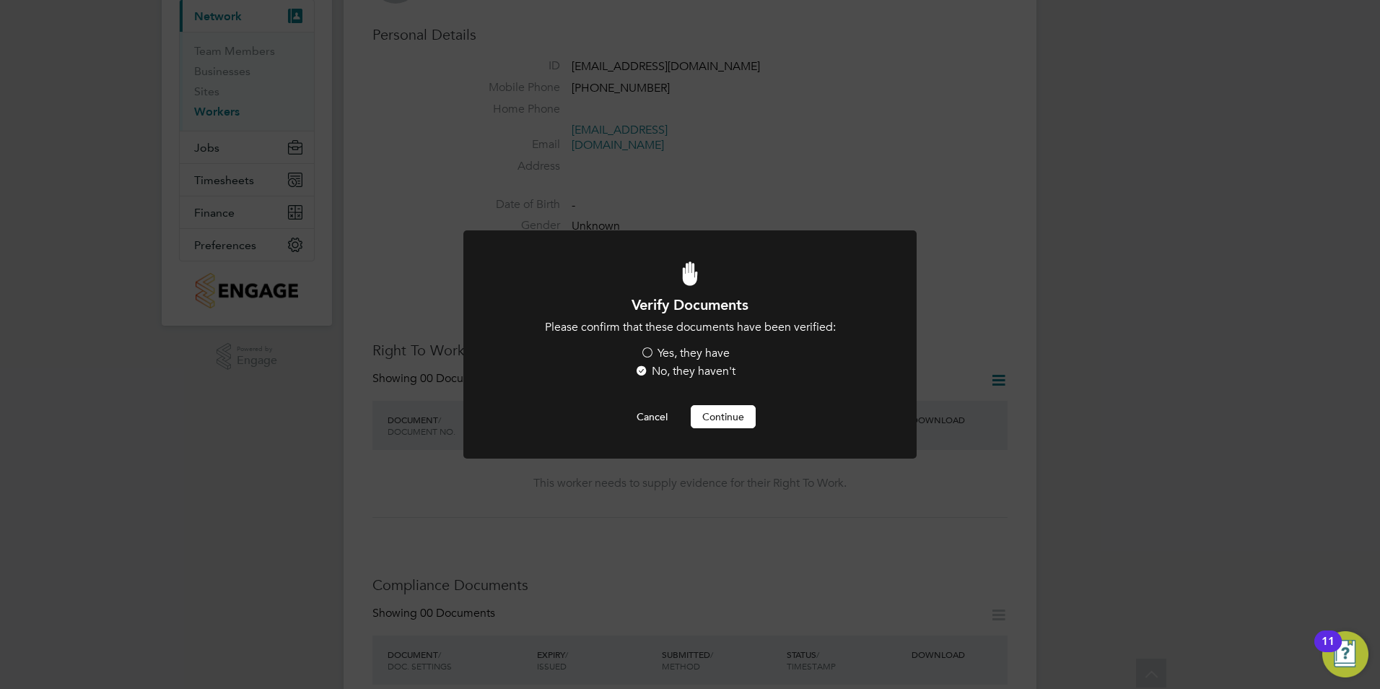
click at [647, 350] on label "Yes, they have" at bounding box center [684, 353] width 89 height 15
click at [0, 0] on input "Yes, they have" at bounding box center [0, 0] width 0 height 0
click at [709, 414] on button "Continue" at bounding box center [723, 416] width 65 height 23
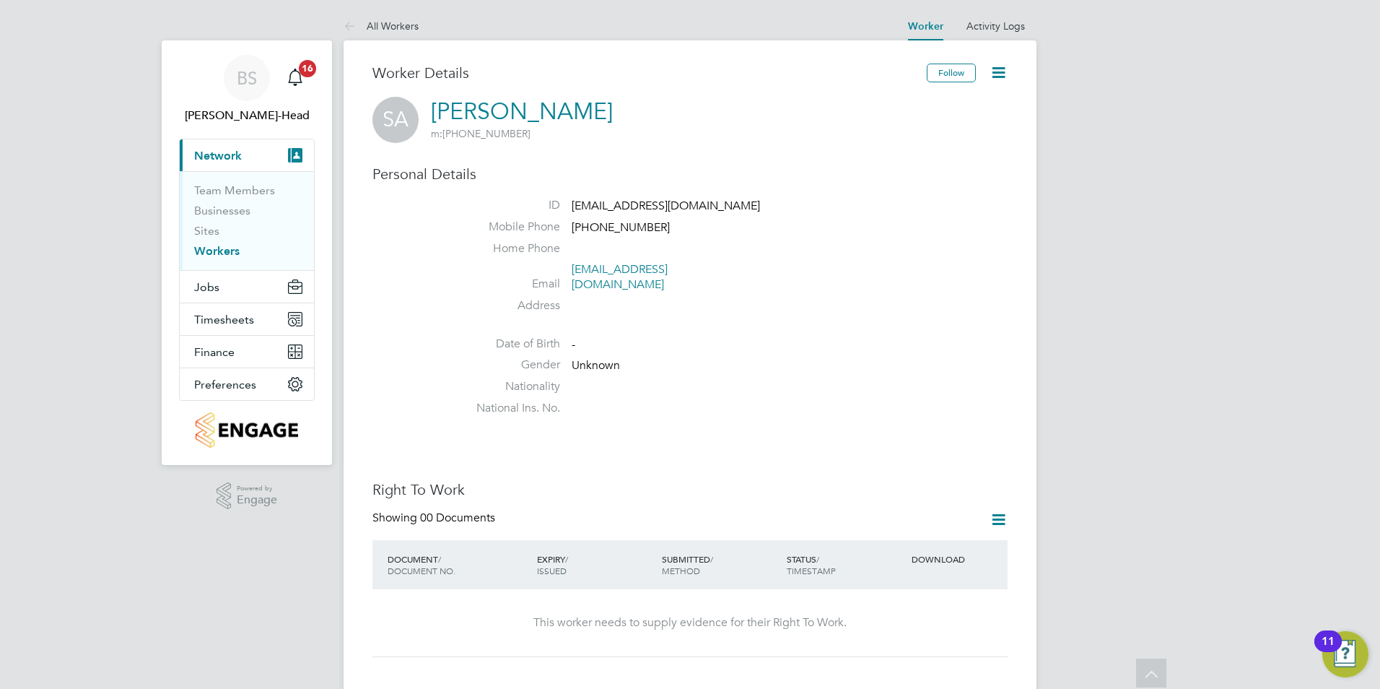
scroll to position [139, 0]
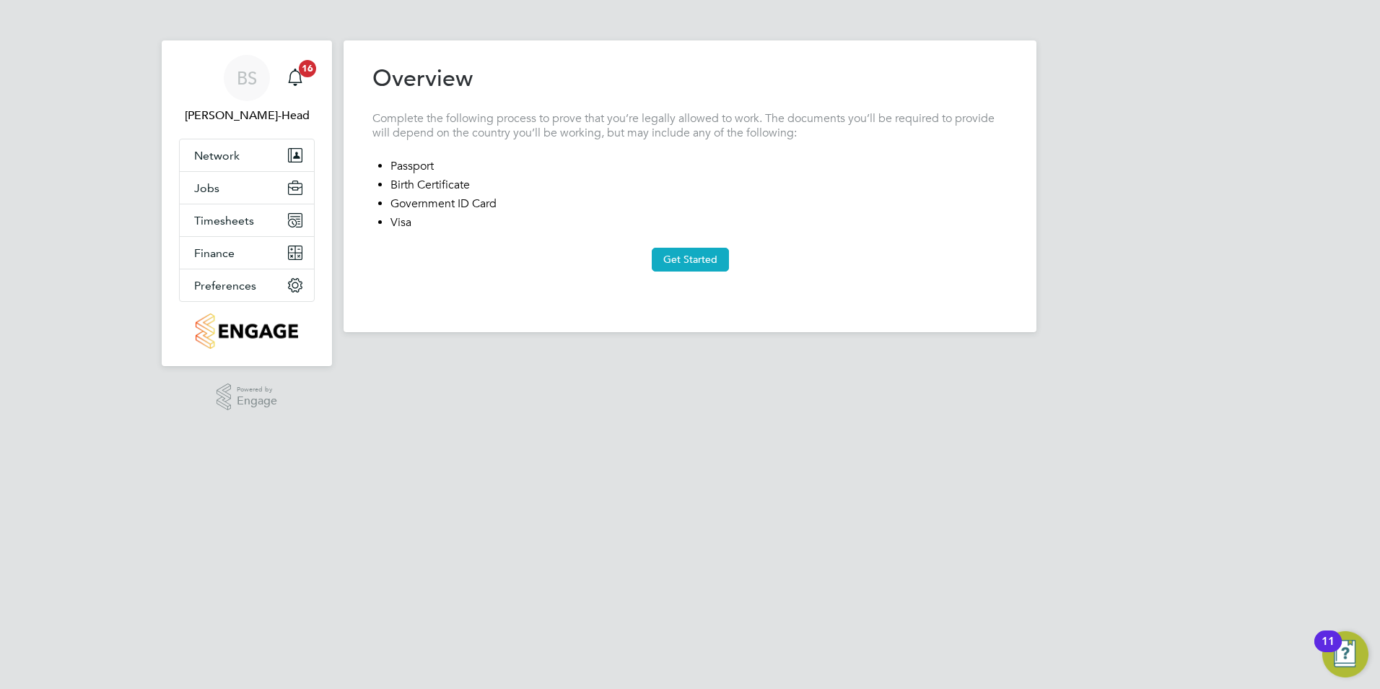
click at [717, 257] on button "Get Started" at bounding box center [690, 259] width 77 height 23
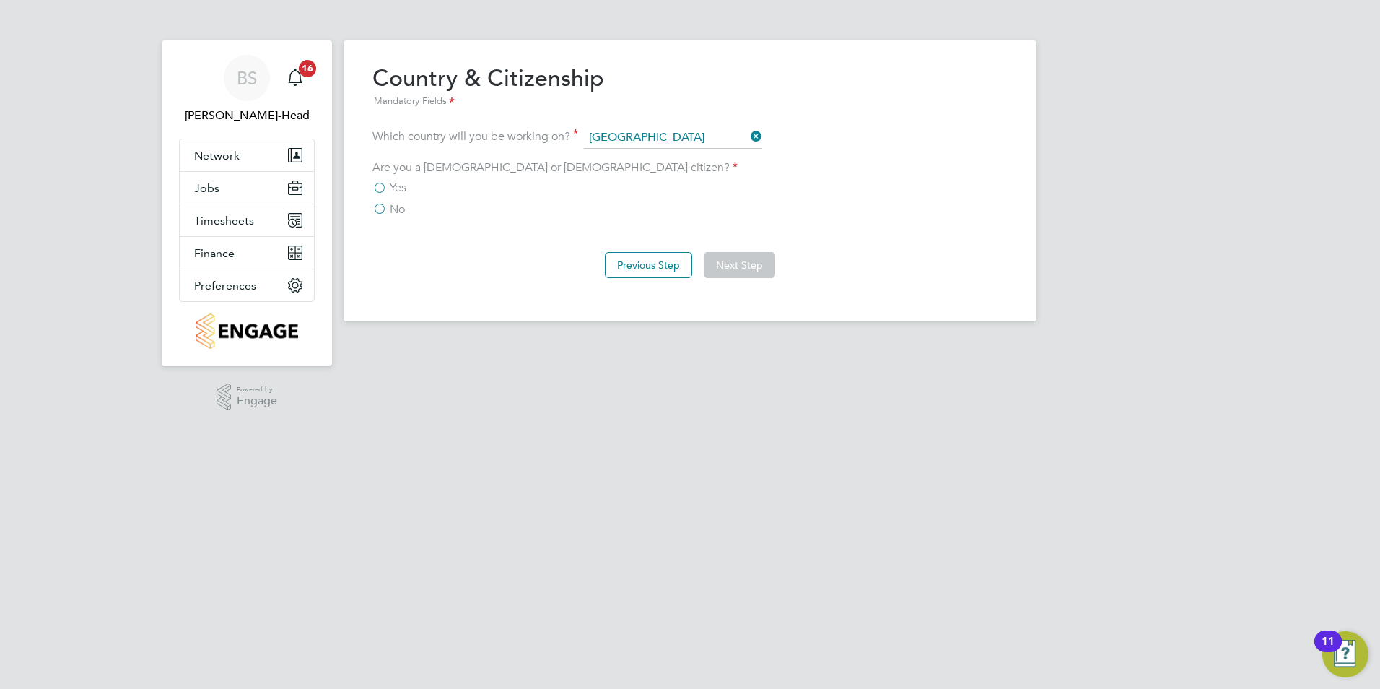
click at [372, 186] on div "Overview Complete the following process to prove that you’re legally allowed to…" at bounding box center [690, 180] width 693 height 281
click at [374, 187] on label "Yes" at bounding box center [389, 187] width 34 height 14
click at [0, 0] on input "Yes" at bounding box center [0, 0] width 0 height 0
click at [758, 272] on button "Next Step" at bounding box center [739, 265] width 71 height 26
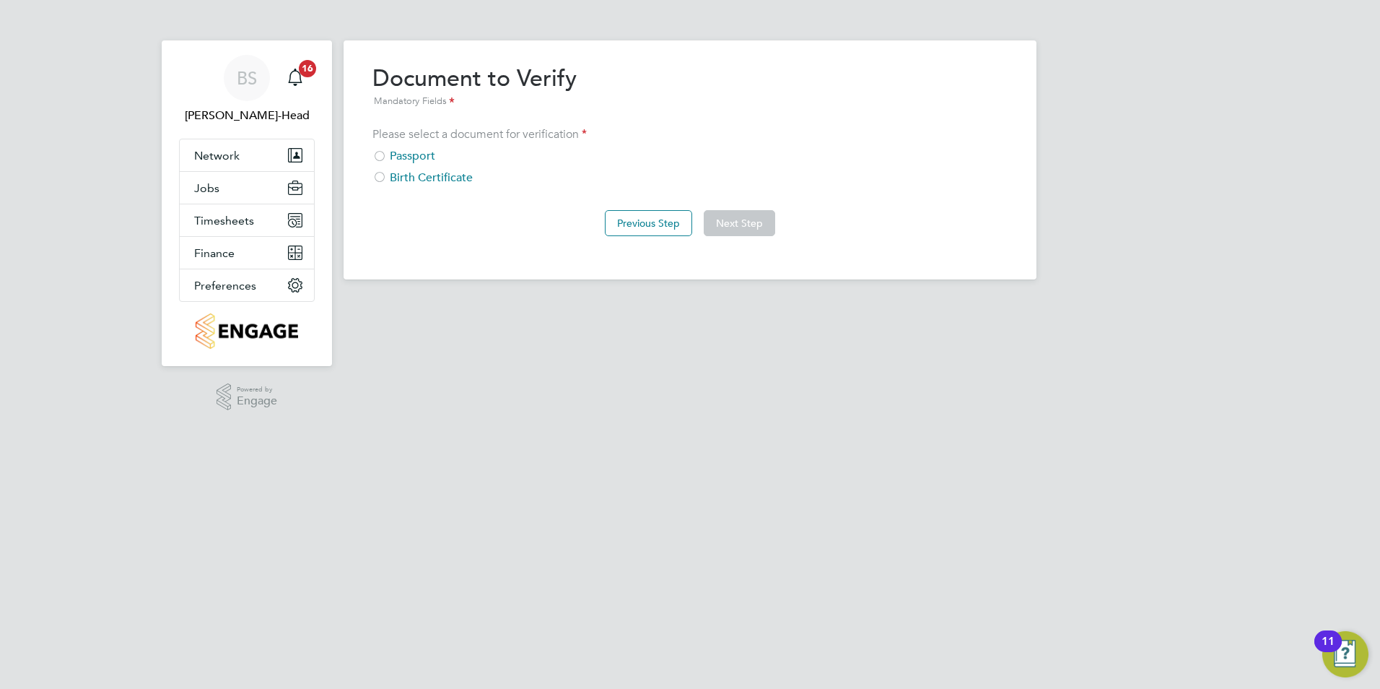
click at [416, 155] on div "Passport" at bounding box center [689, 156] width 635 height 15
click at [738, 232] on button "Next Step" at bounding box center [739, 223] width 71 height 26
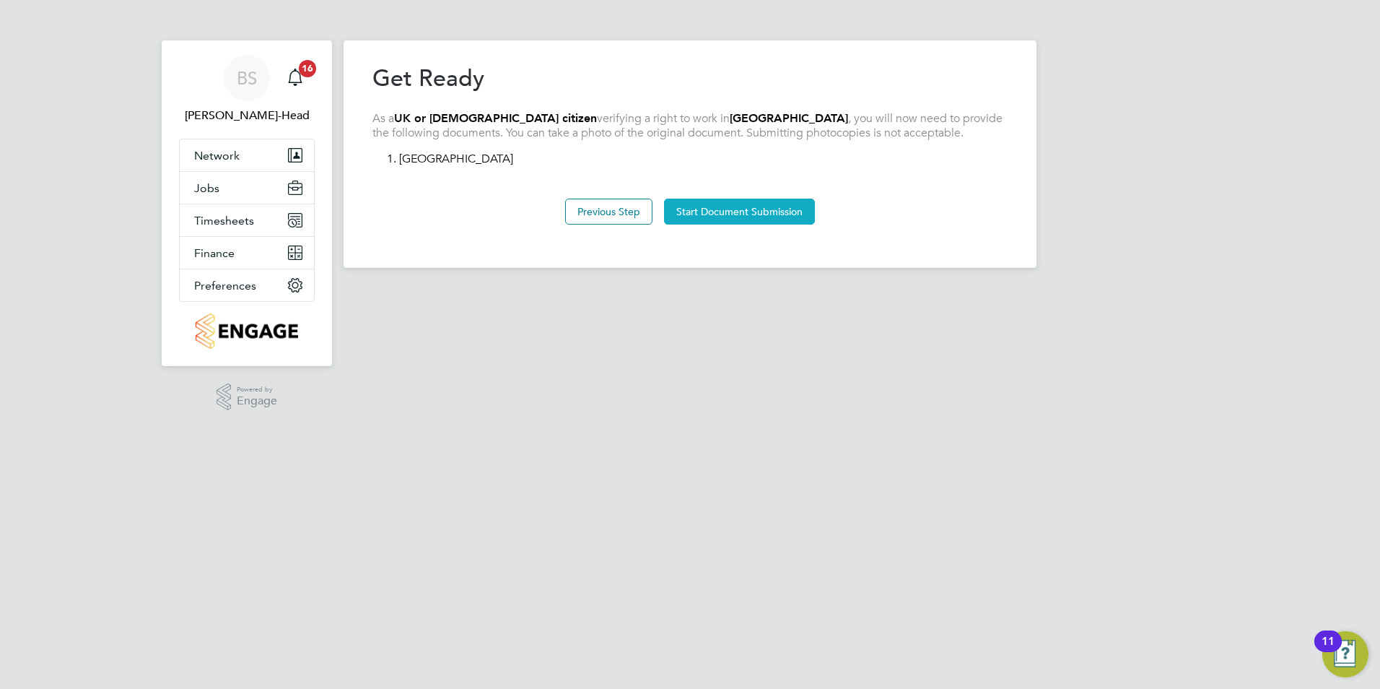
click at [727, 217] on button "Start Document Submission" at bounding box center [739, 211] width 151 height 26
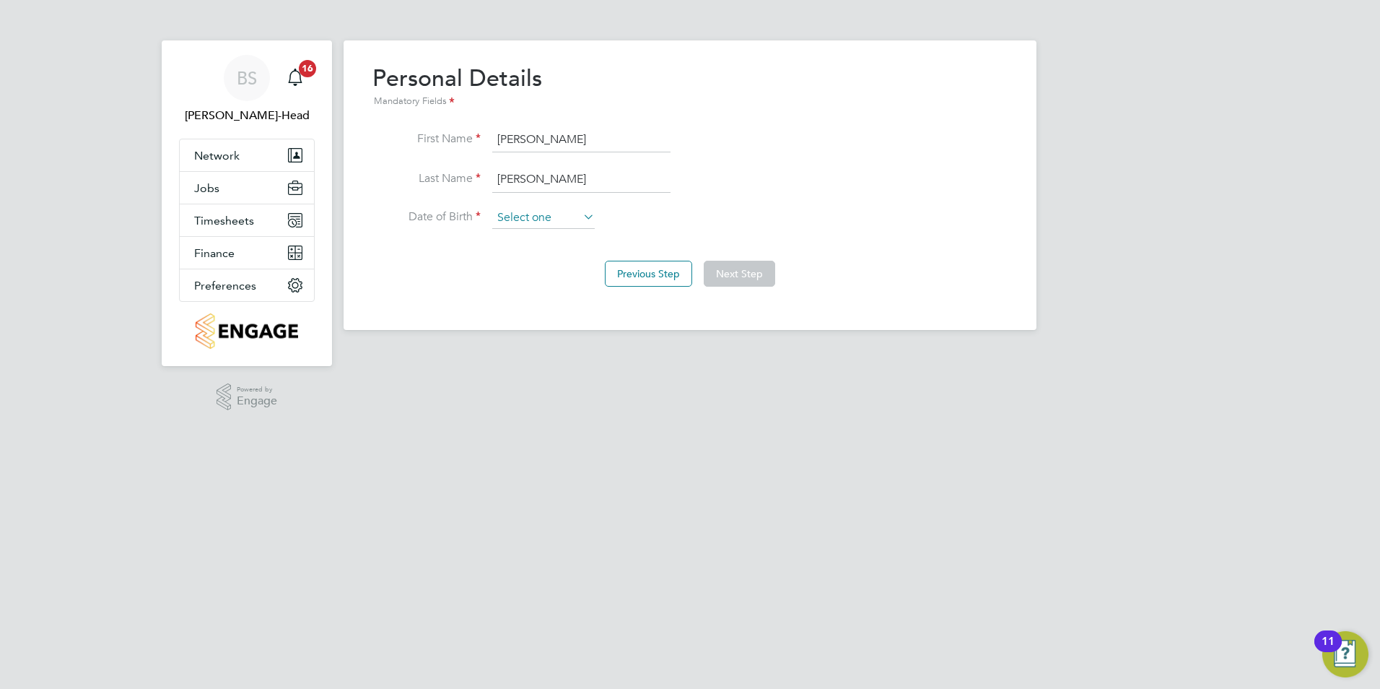
click at [544, 219] on input at bounding box center [543, 218] width 102 height 22
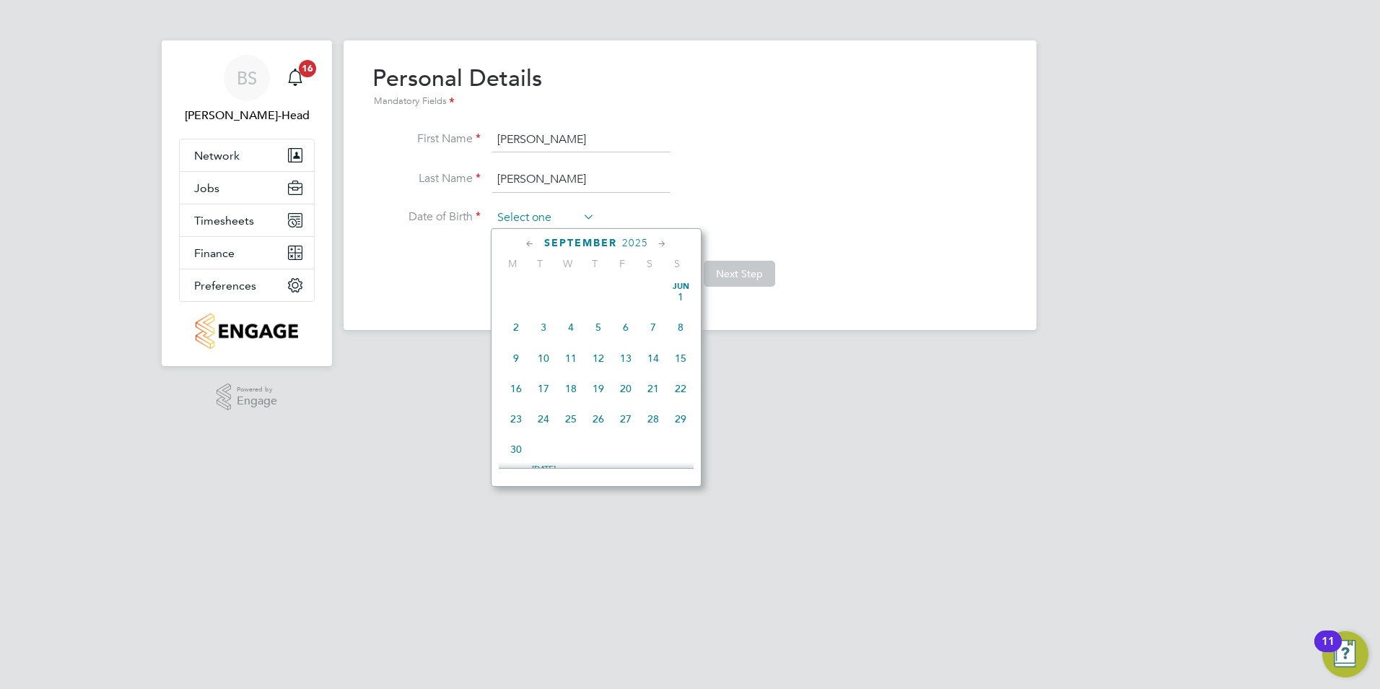
scroll to position [562, 0]
click at [622, 241] on span "2025" at bounding box center [635, 243] width 26 height 12
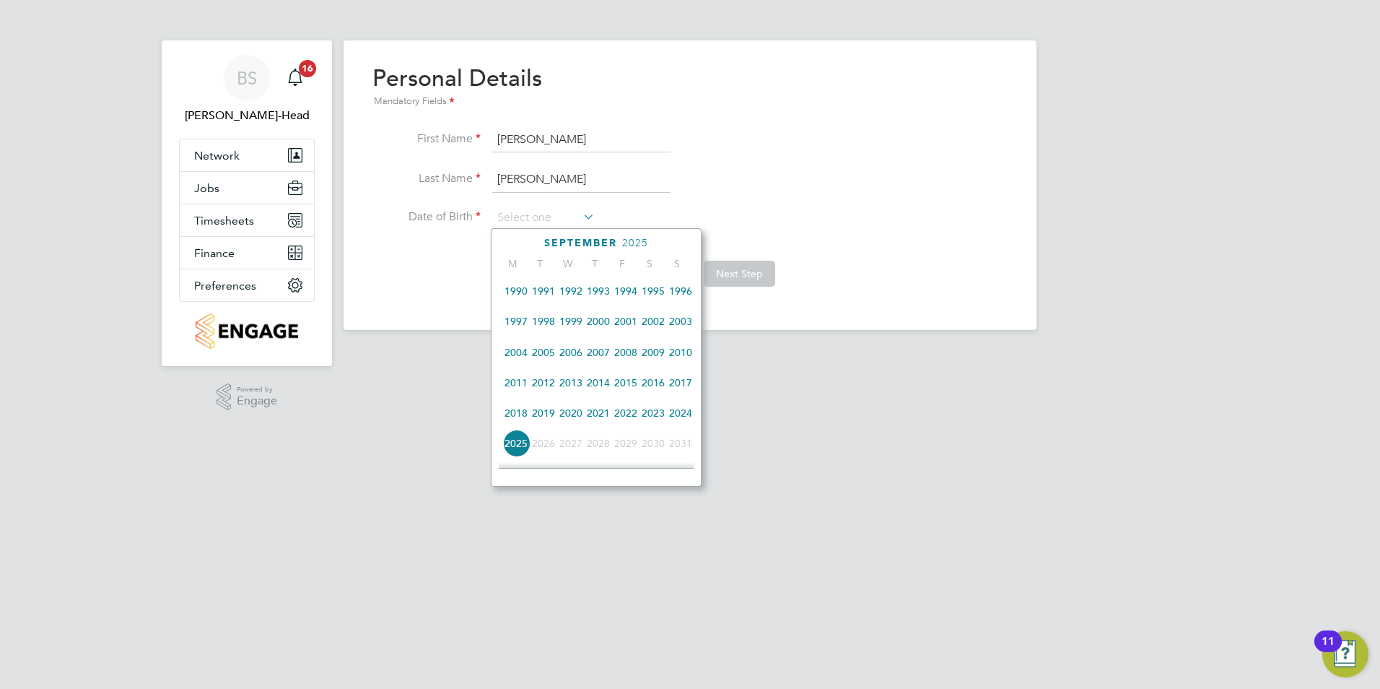
click at [587, 331] on span "2000" at bounding box center [598, 320] width 27 height 27
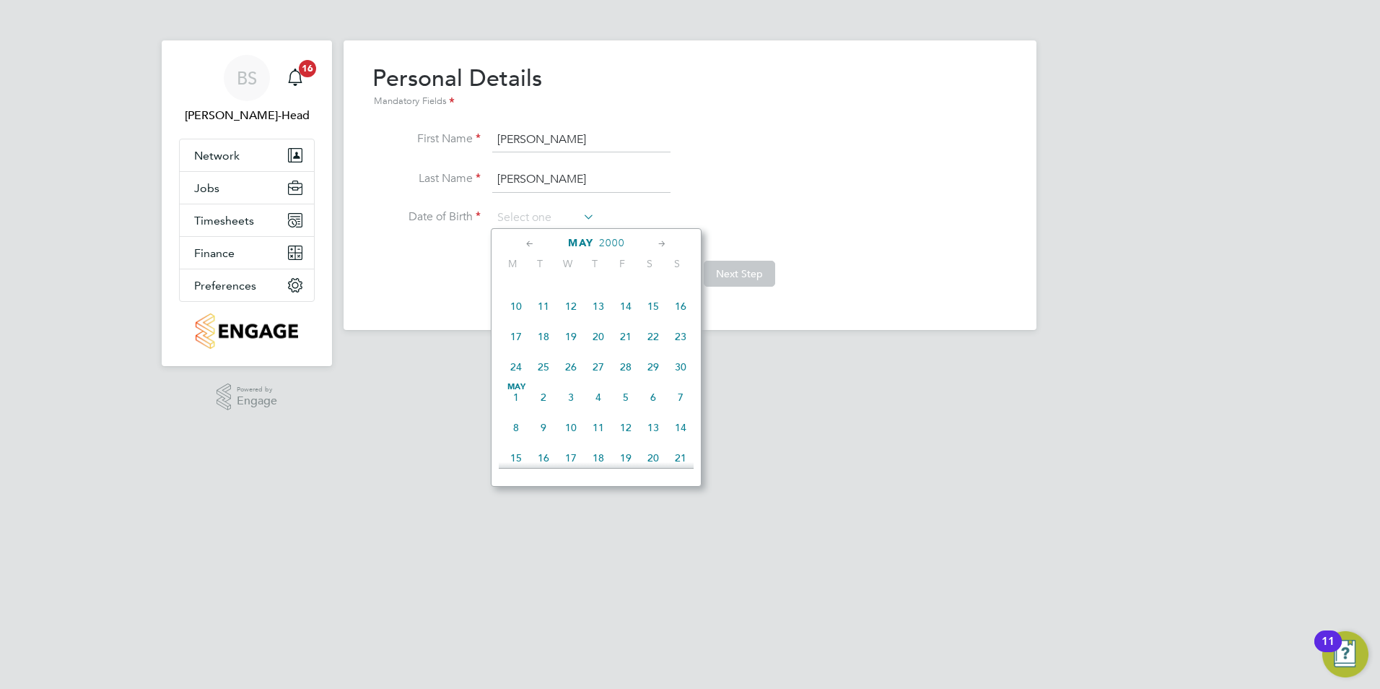
scroll to position [429, 0]
click at [596, 394] on span "18" at bounding box center [598, 385] width 27 height 27
type input "[DATE]"
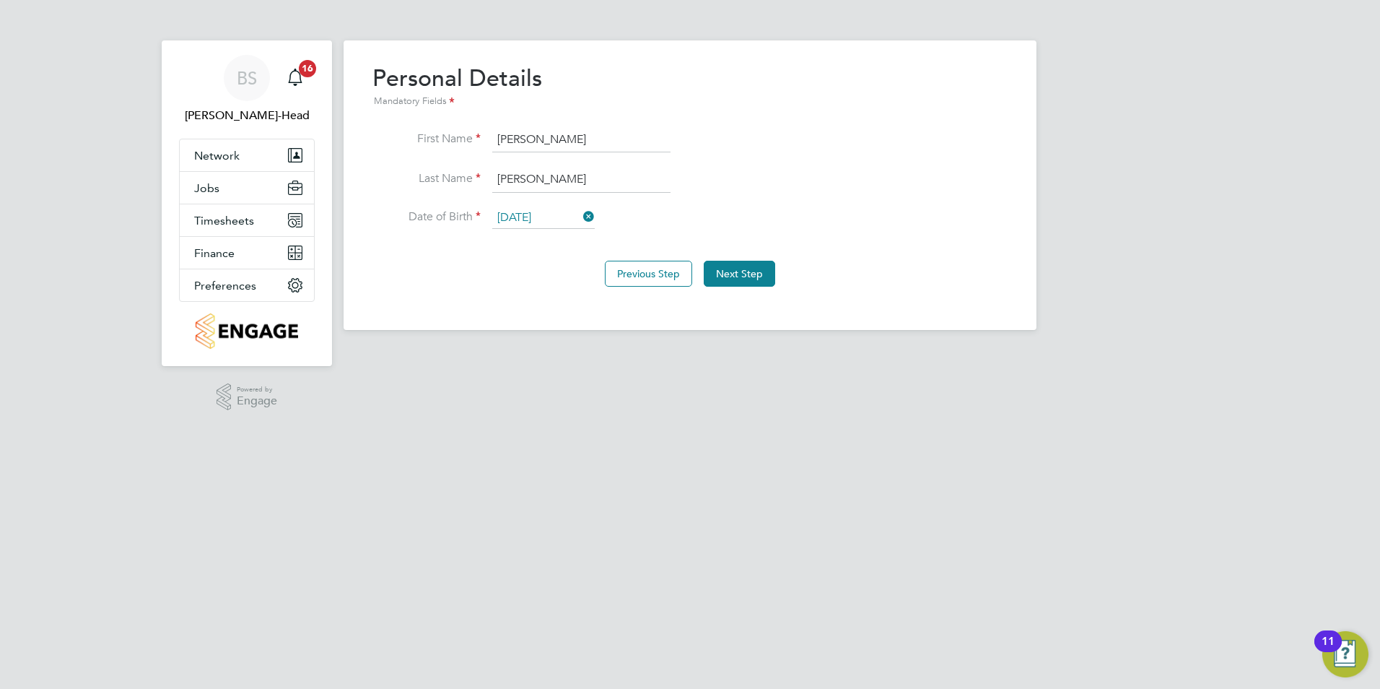
click at [780, 212] on li "Date of Birth [DEMOGRAPHIC_DATA]" at bounding box center [689, 225] width 635 height 36
click at [748, 266] on button "Next Step" at bounding box center [739, 274] width 71 height 26
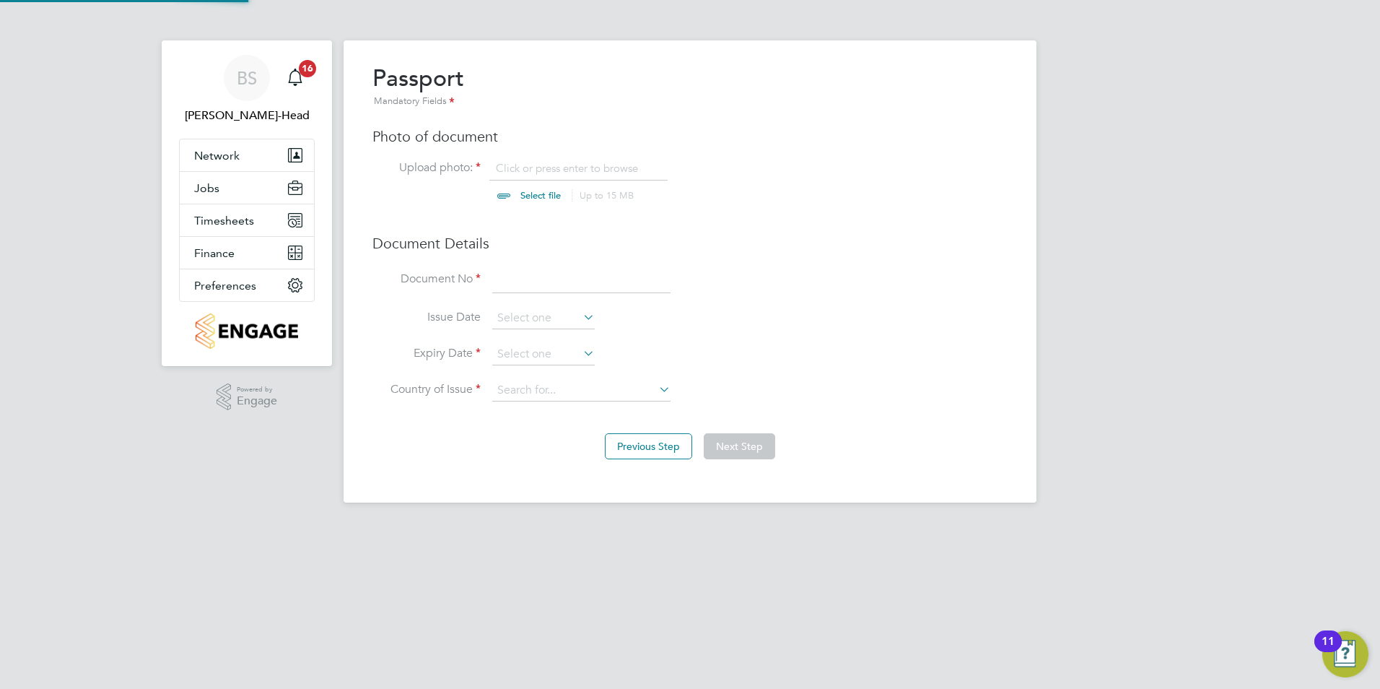
scroll to position [19, 179]
click at [541, 193] on input "file" at bounding box center [554, 182] width 227 height 43
type input "C:\fakepath\[PERSON_NAME]-passport.jpg"
click at [538, 276] on input at bounding box center [581, 280] width 178 height 26
type input "546713394"
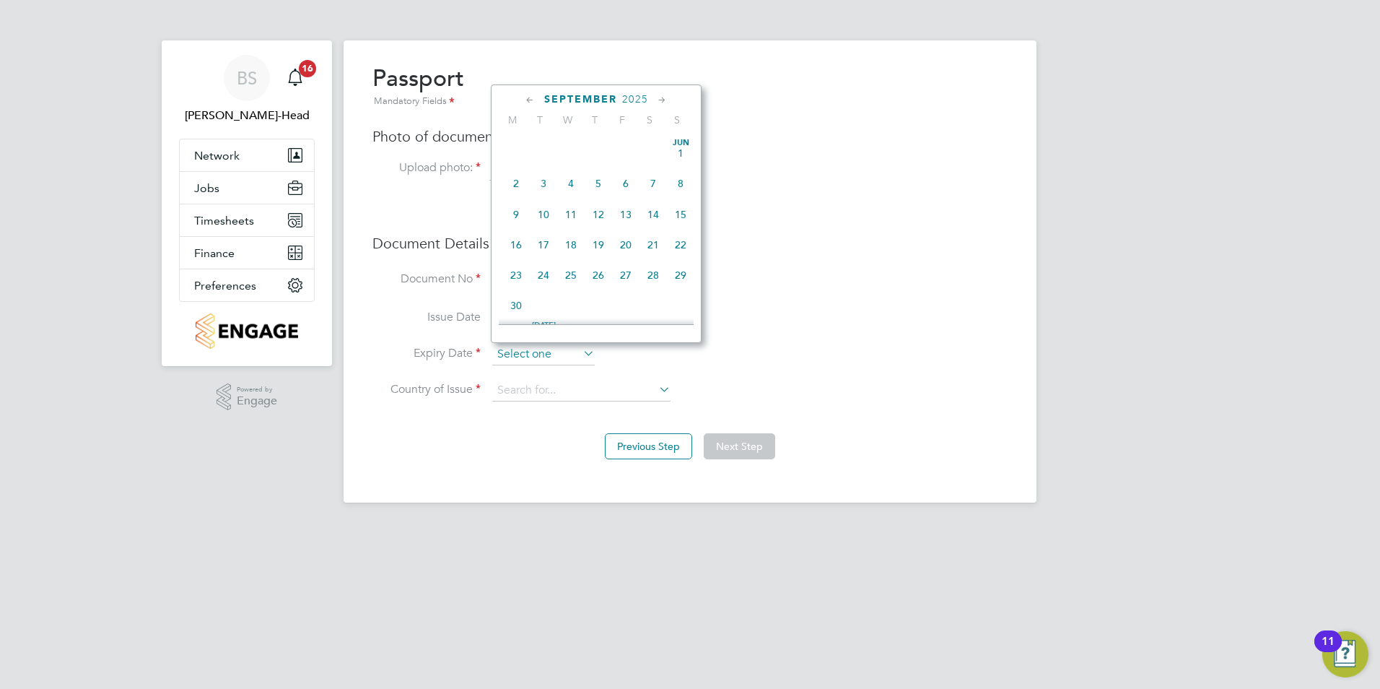
click at [507, 359] on input at bounding box center [543, 355] width 102 height 22
click at [665, 96] on icon at bounding box center [662, 100] width 14 height 16
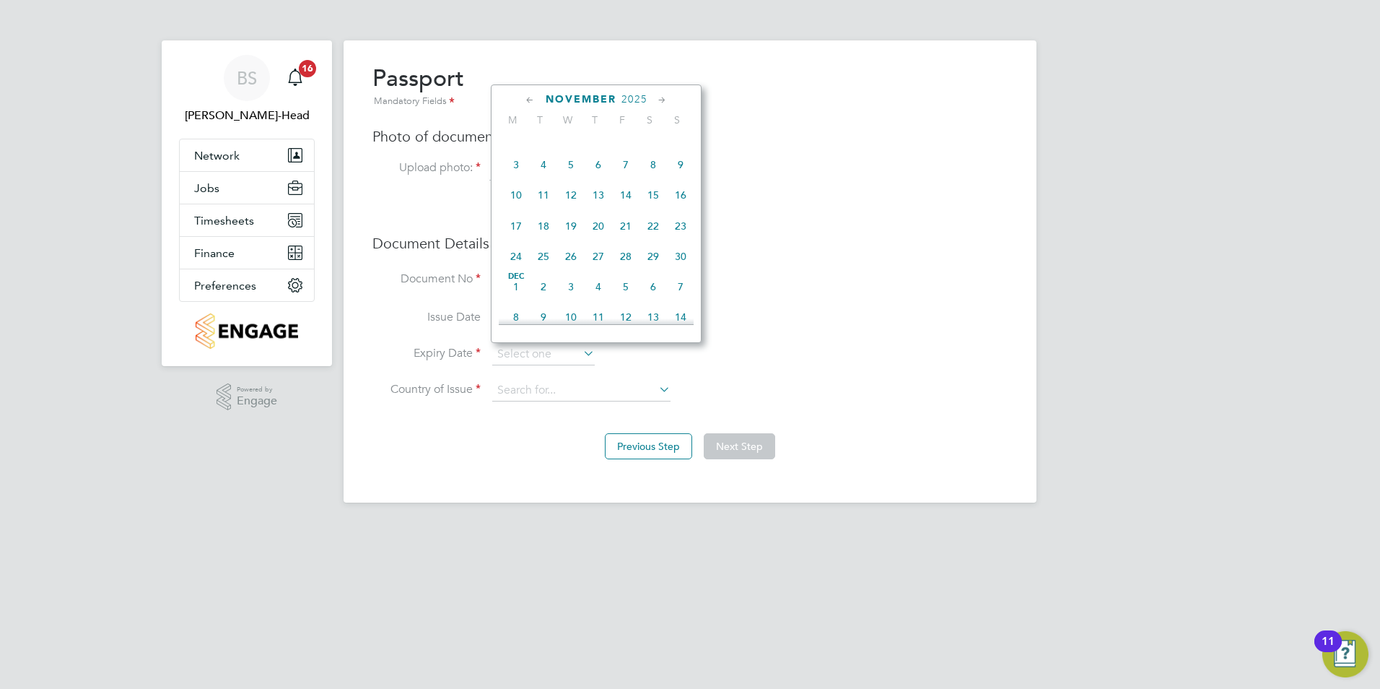
scroll to position [966, 0]
click at [626, 101] on span "2025" at bounding box center [633, 99] width 26 height 12
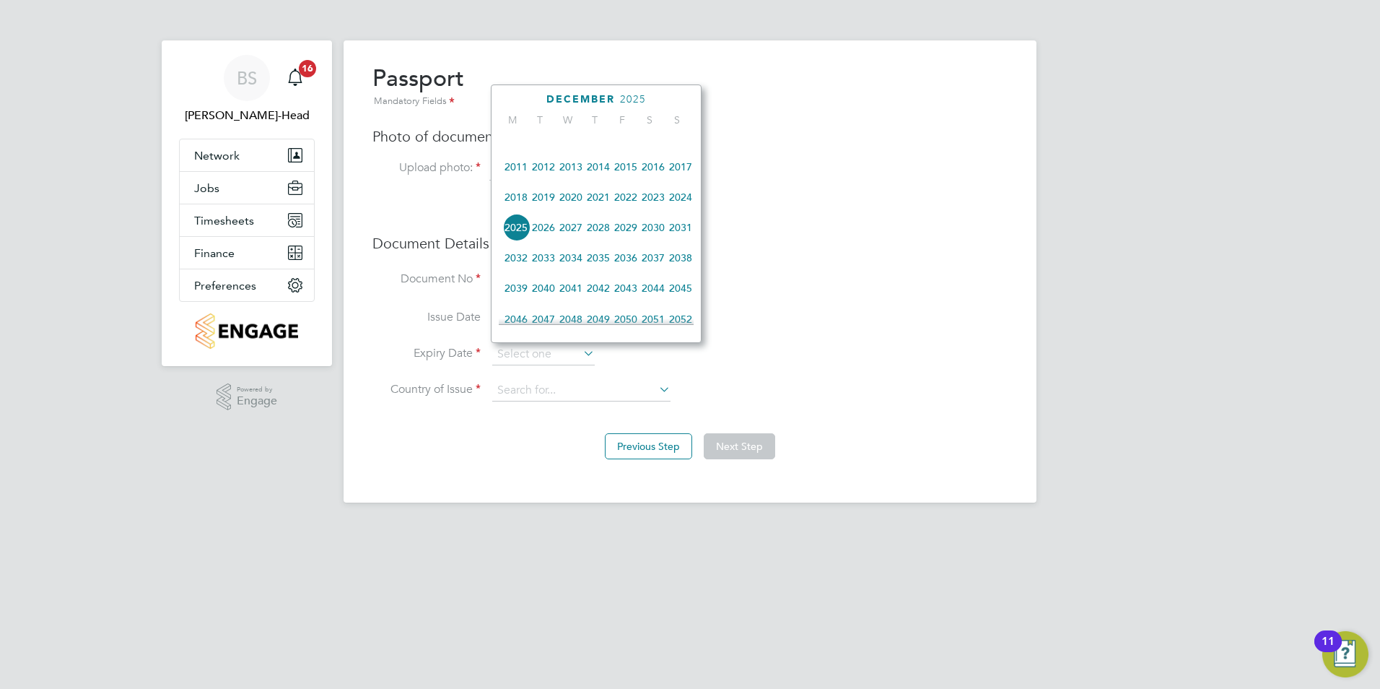
click at [581, 240] on span "2027" at bounding box center [570, 227] width 27 height 27
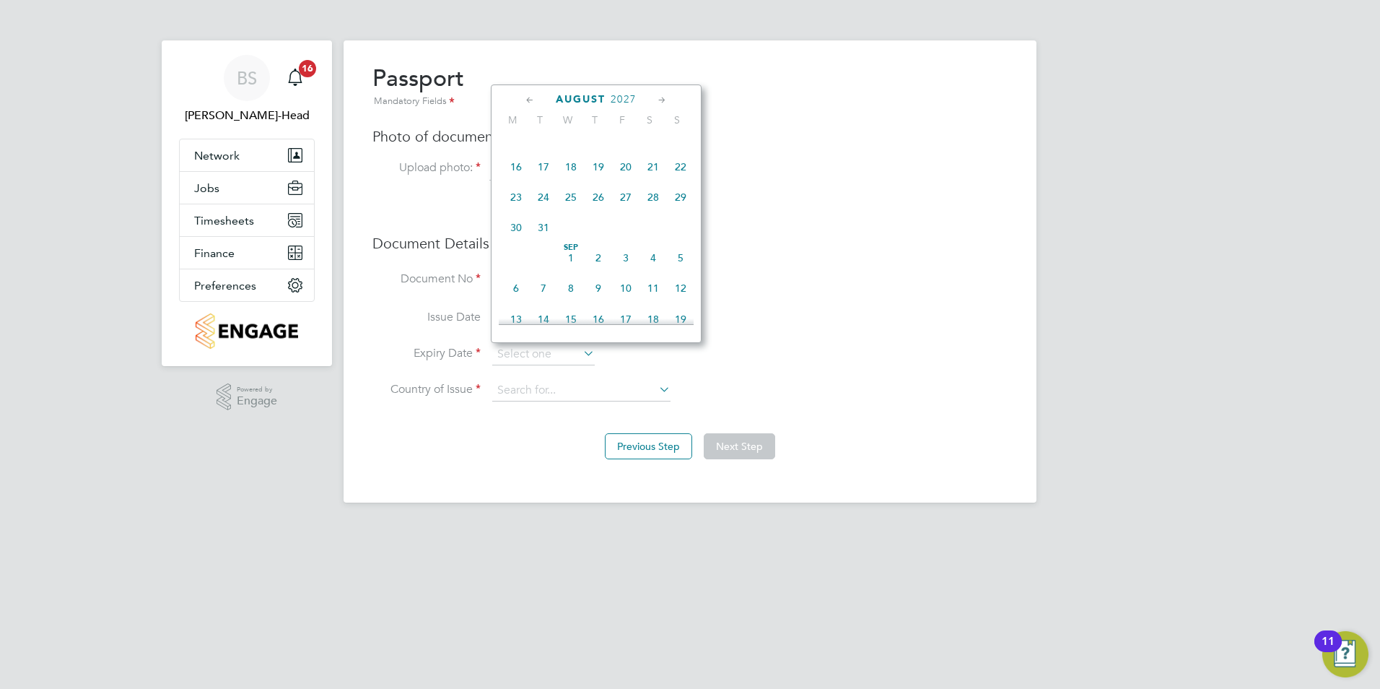
click at [524, 99] on icon at bounding box center [530, 100] width 14 height 16
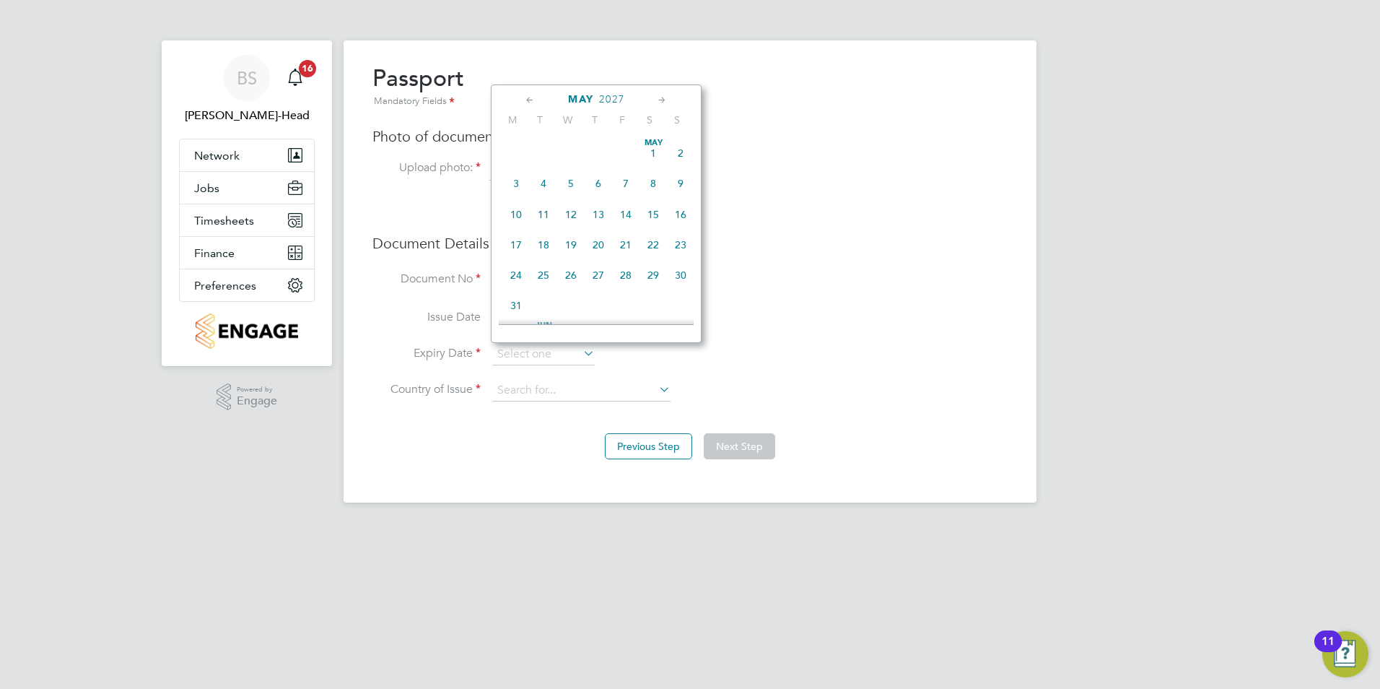
click at [524, 99] on icon at bounding box center [530, 100] width 14 height 16
click at [630, 149] on span "5" at bounding box center [625, 152] width 27 height 27
type input "[DATE]"
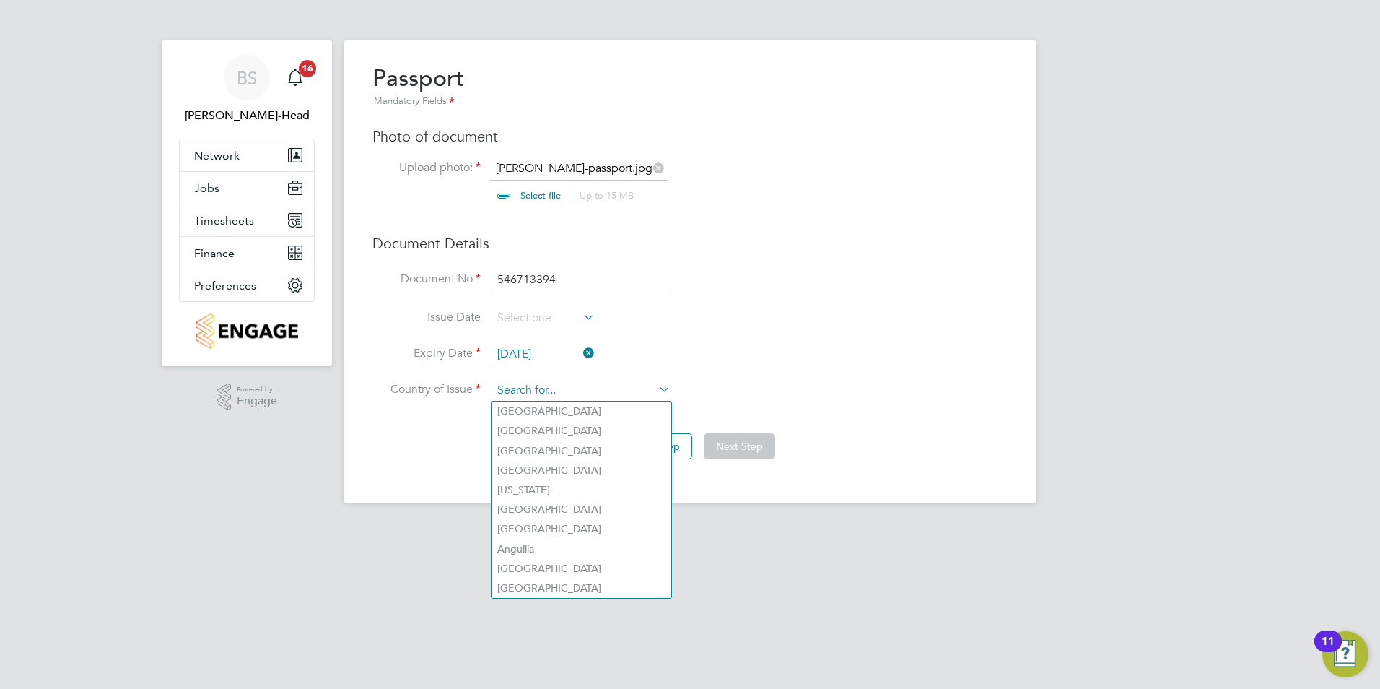
click at [546, 395] on input at bounding box center [581, 391] width 178 height 22
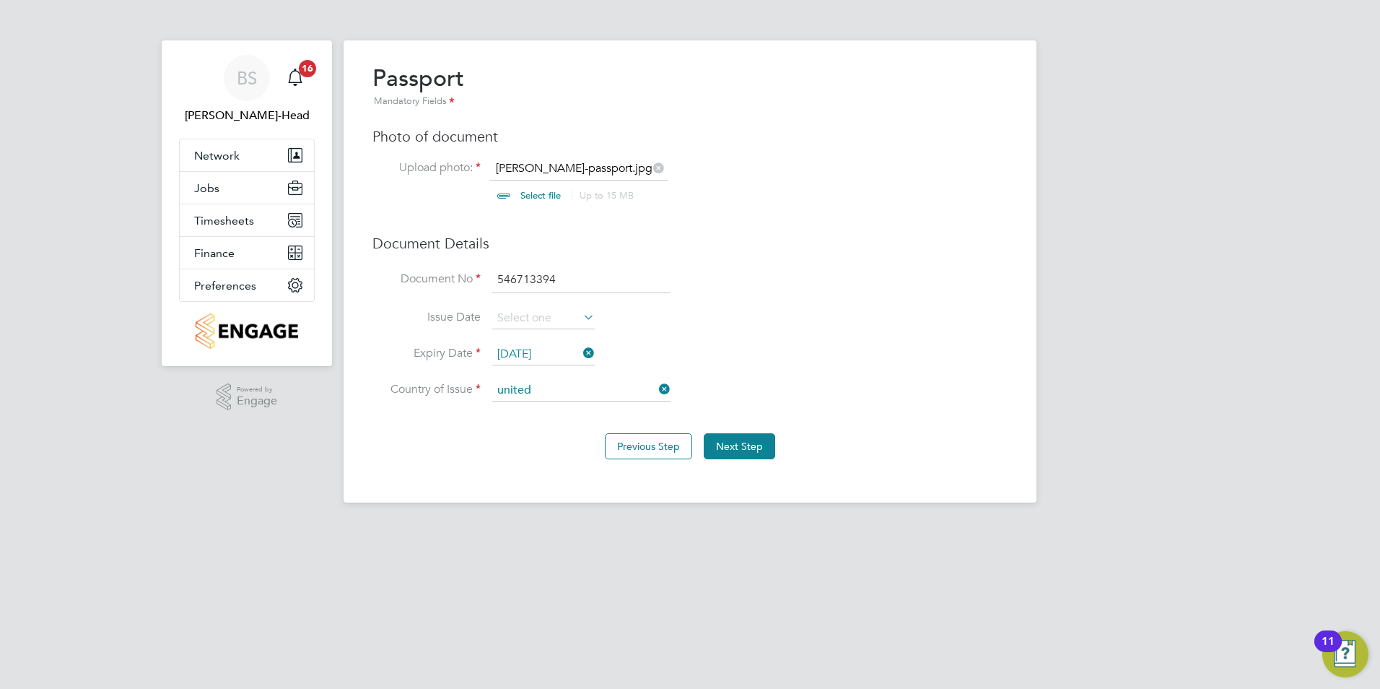
click at [556, 449] on li "[GEOGRAPHIC_DATA]" at bounding box center [593, 450] width 203 height 19
type input "[GEOGRAPHIC_DATA]"
click at [782, 338] on li "Issue Date" at bounding box center [689, 325] width 635 height 36
click at [741, 446] on button "Next Step" at bounding box center [739, 446] width 71 height 26
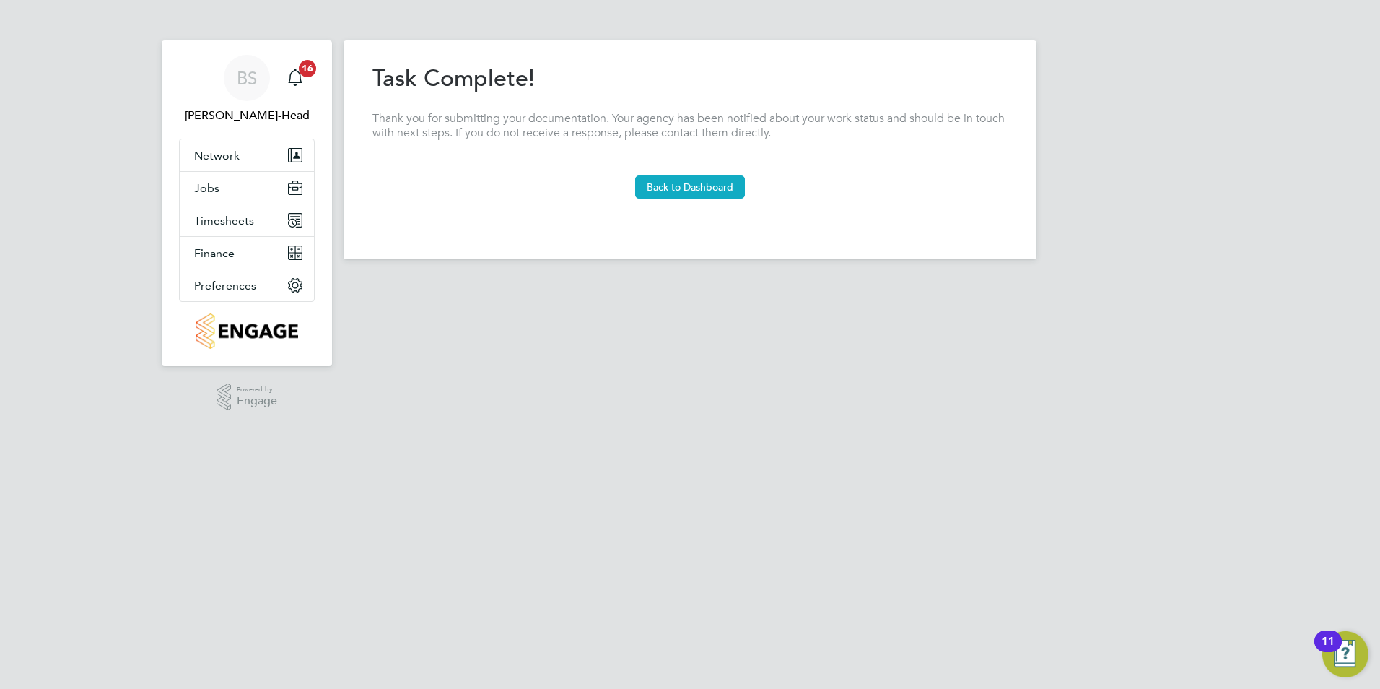
click at [656, 188] on button "Back to Dashboard" at bounding box center [690, 186] width 110 height 23
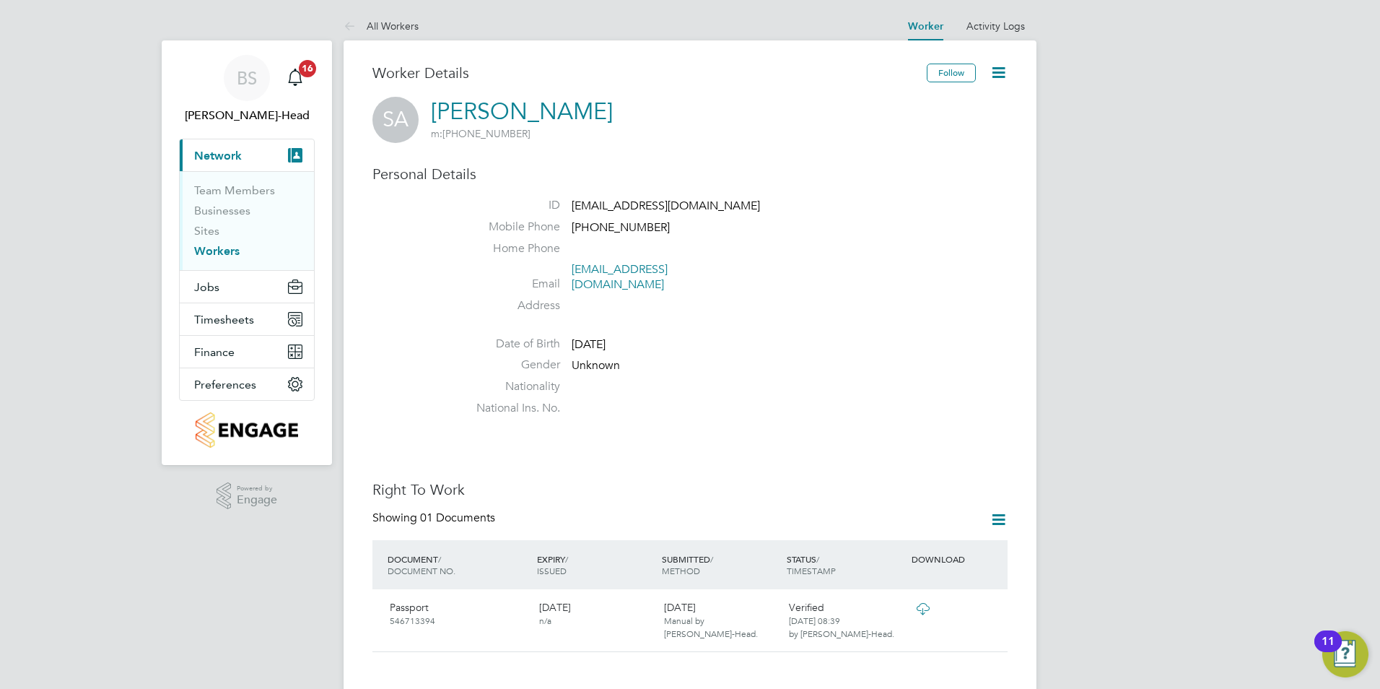
scroll to position [289, 0]
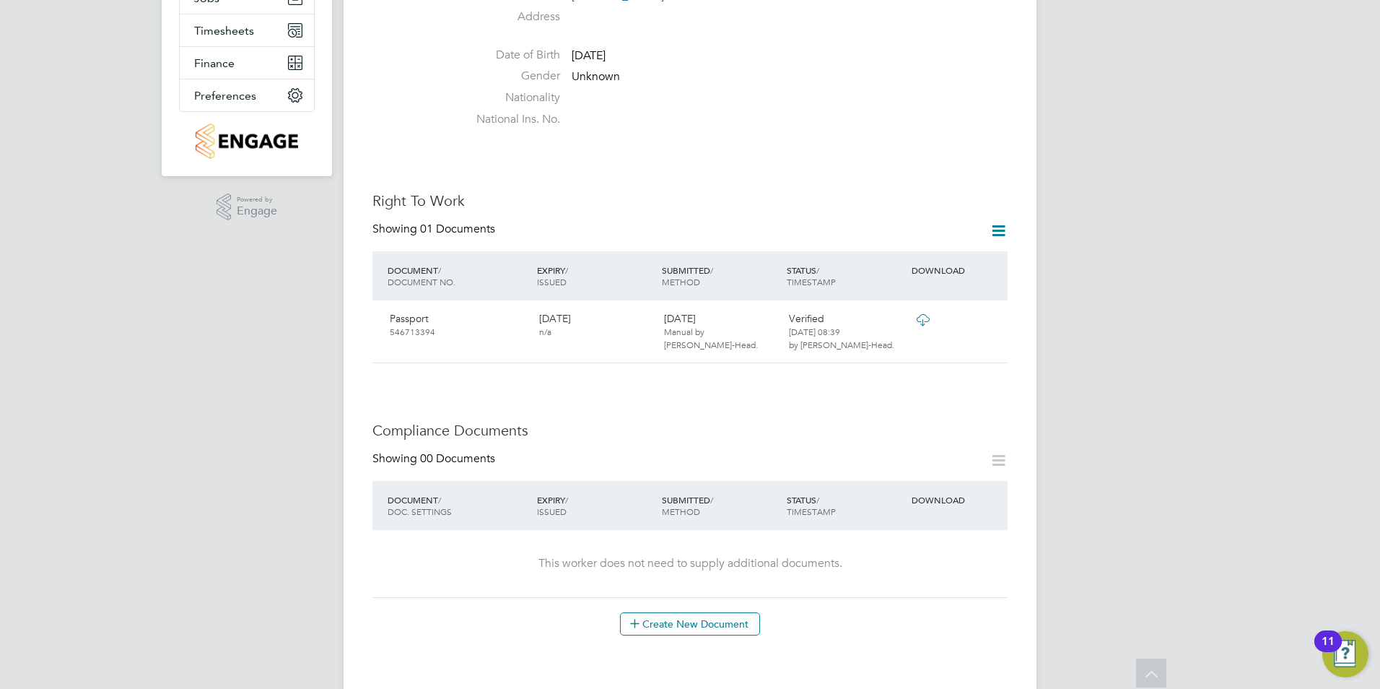
click at [1002, 451] on icon at bounding box center [999, 460] width 18 height 18
click at [678, 612] on button "Create New Document" at bounding box center [690, 623] width 140 height 23
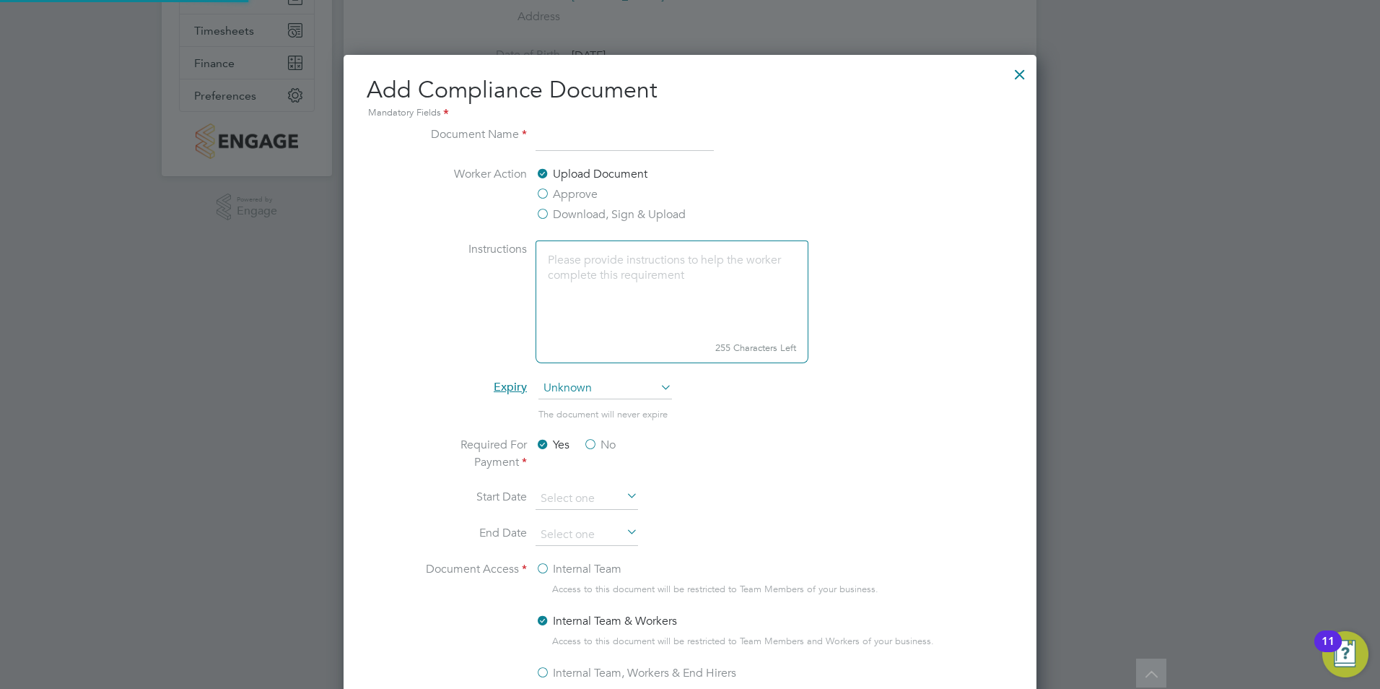
scroll to position [758, 694]
type input "Certificates"
click at [591, 442] on label "No" at bounding box center [599, 444] width 32 height 17
click at [0, 0] on input "No" at bounding box center [0, 0] width 0 height 0
click at [545, 571] on label "Internal Team" at bounding box center [579, 568] width 86 height 17
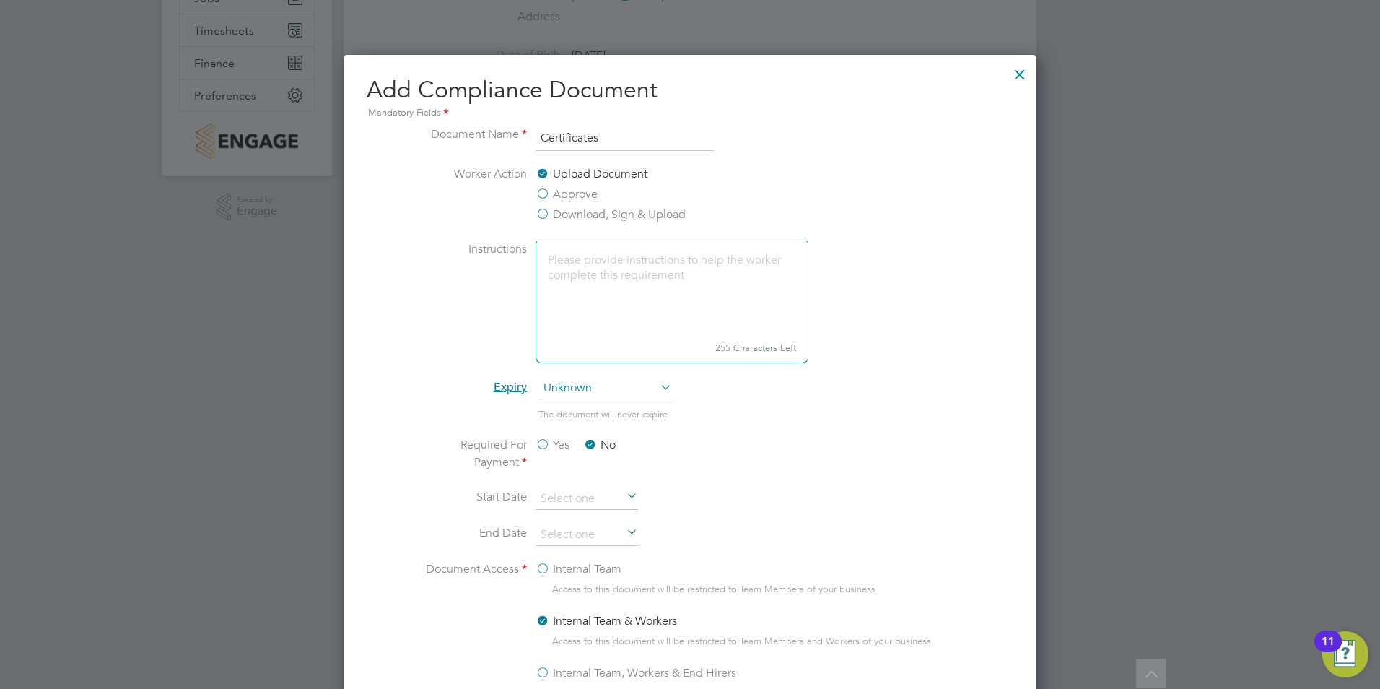
click at [0, 0] on input "Internal Team" at bounding box center [0, 0] width 0 height 0
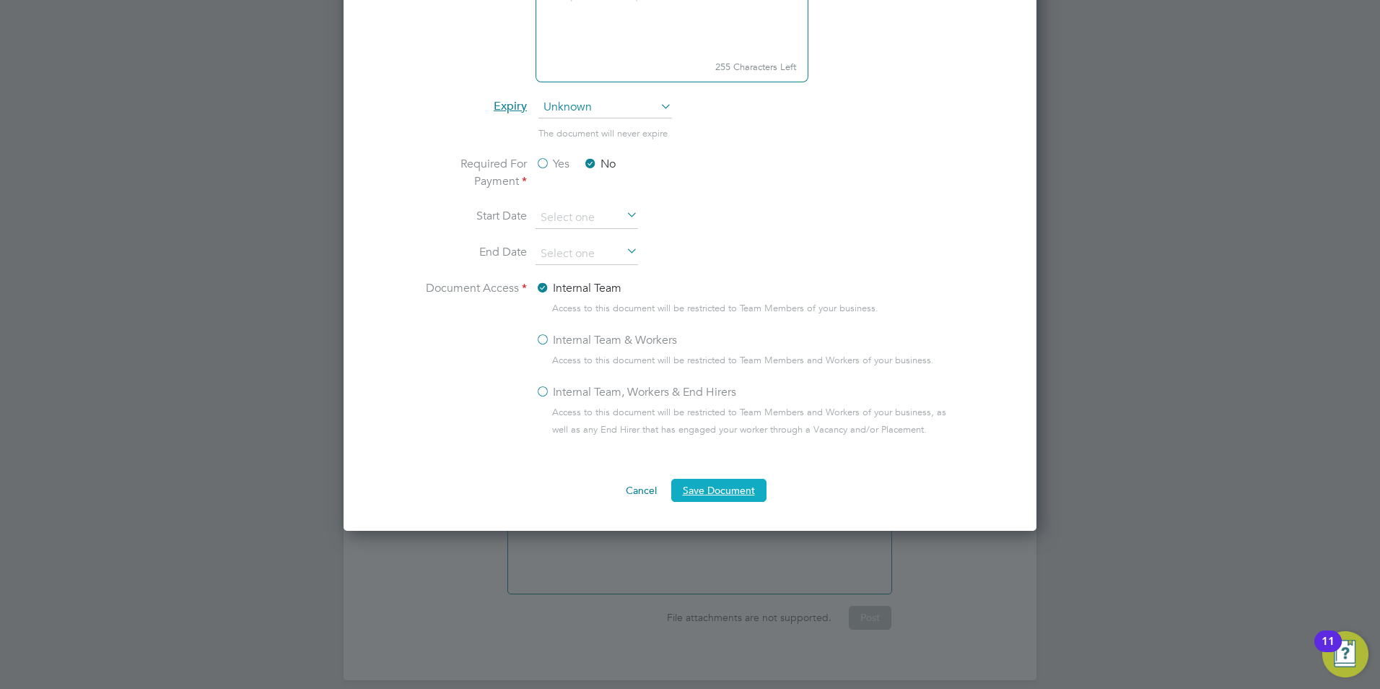
click at [732, 494] on button "Save Document" at bounding box center [718, 490] width 95 height 23
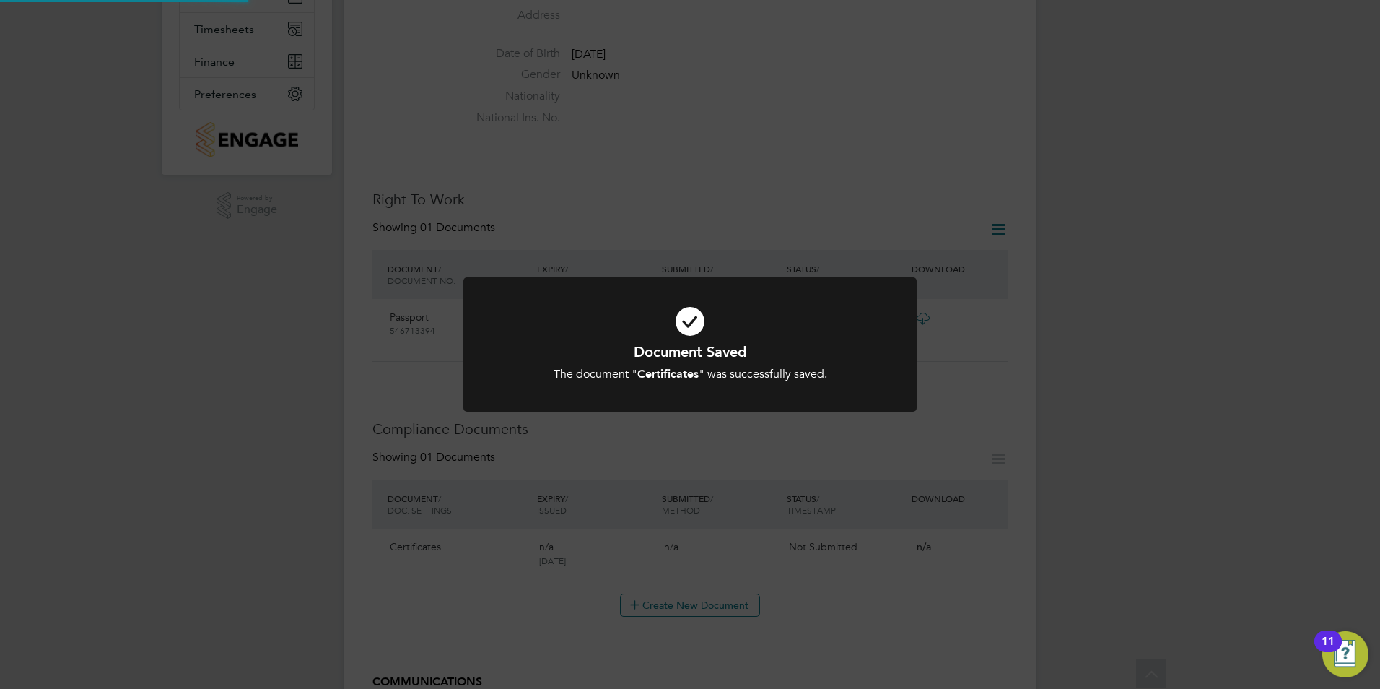
scroll to position [289, 0]
click at [490, 611] on div "Document Saved The document " Certificates " was successfully saved. Cancel Okay" at bounding box center [690, 344] width 1380 height 689
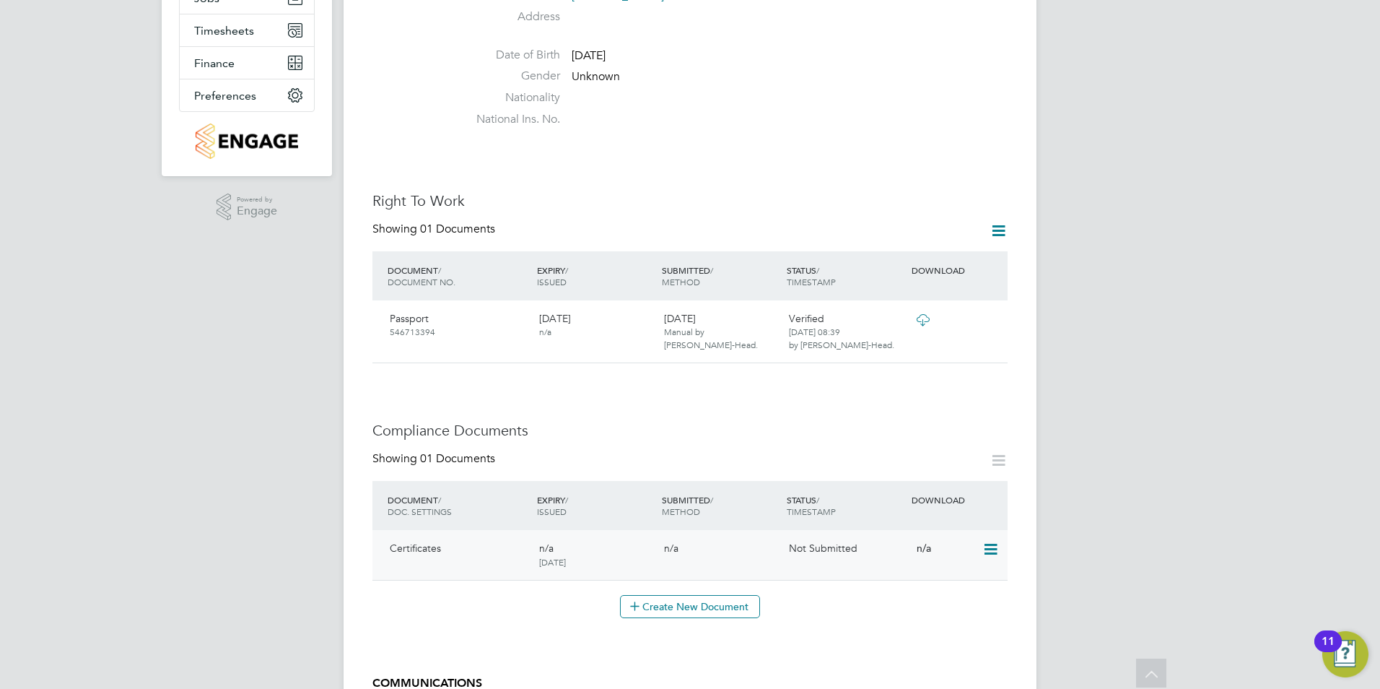
click at [984, 541] on icon at bounding box center [989, 549] width 14 height 17
click at [961, 584] on li "Submit Document" at bounding box center [946, 590] width 101 height 20
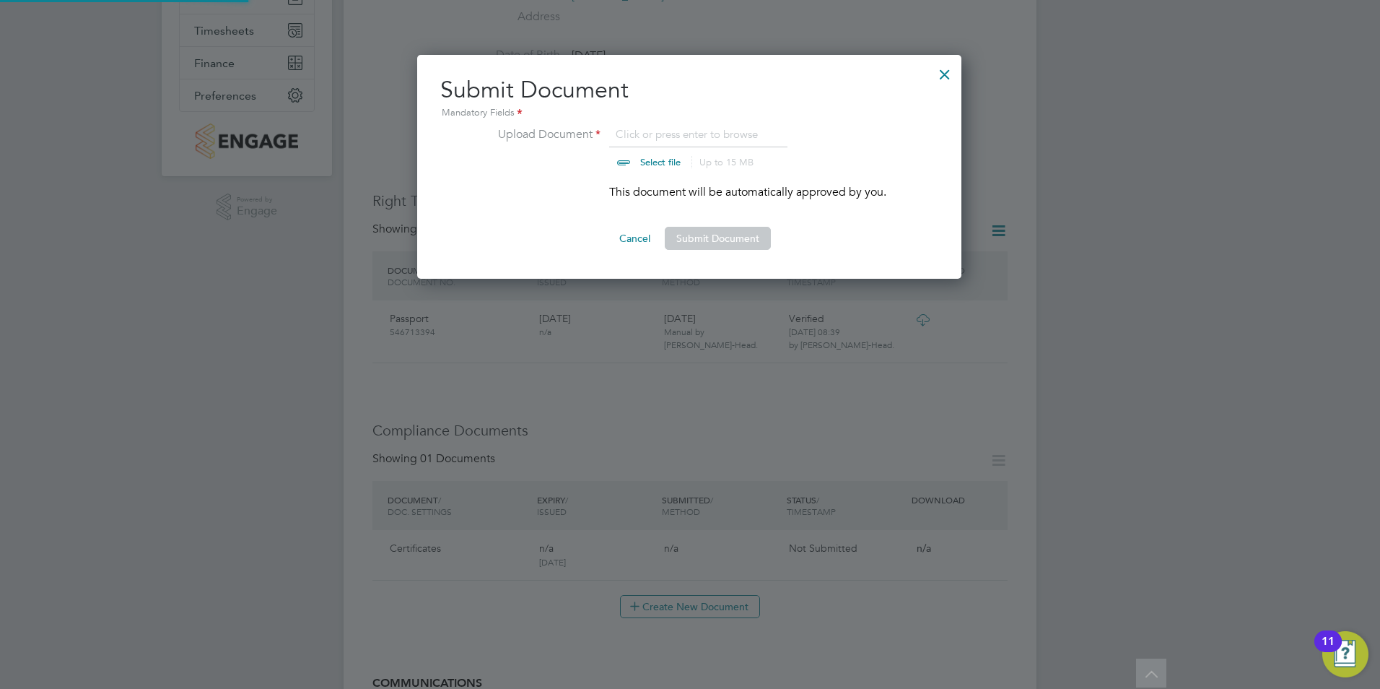
scroll to position [224, 546]
click at [652, 167] on input "file" at bounding box center [674, 147] width 227 height 43
type input "C:\fakepath\sami-ali-cert.mp4"
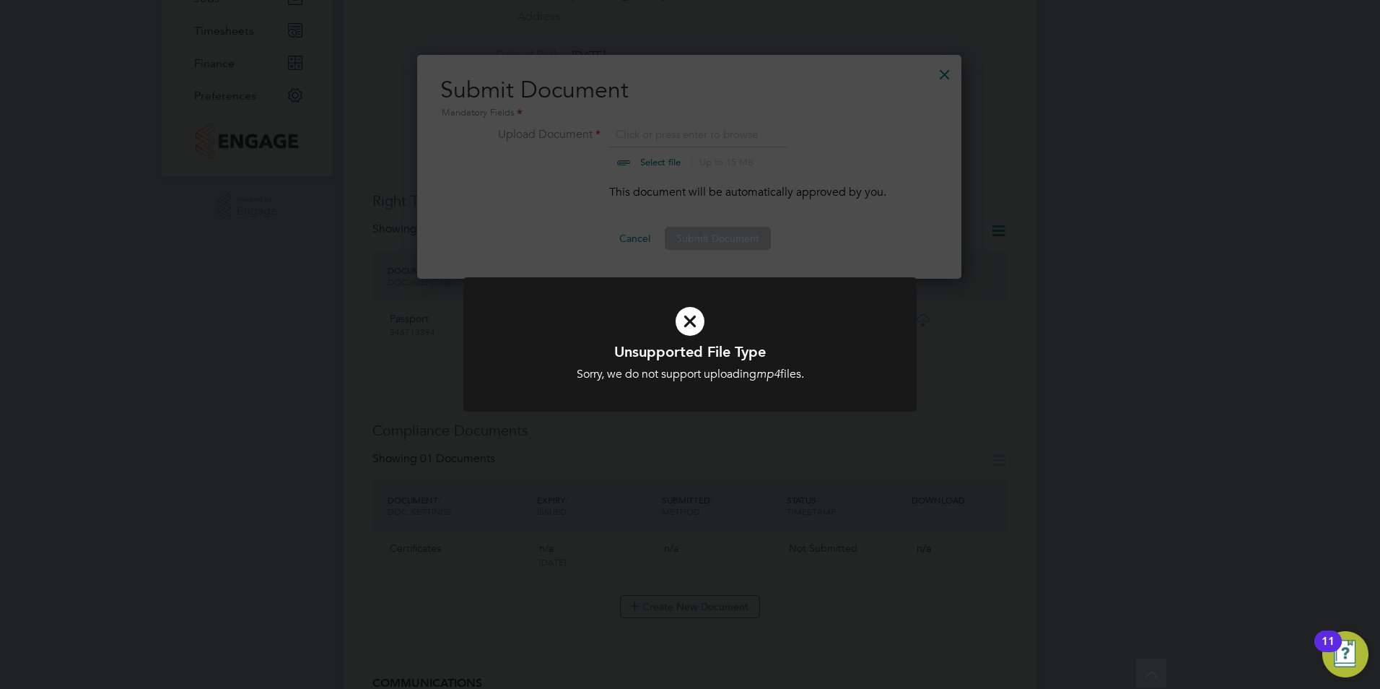
click at [722, 430] on div "Unsupported File Type Sorry, we do not support uploading mp4 files. Cancel Okay" at bounding box center [690, 344] width 1380 height 689
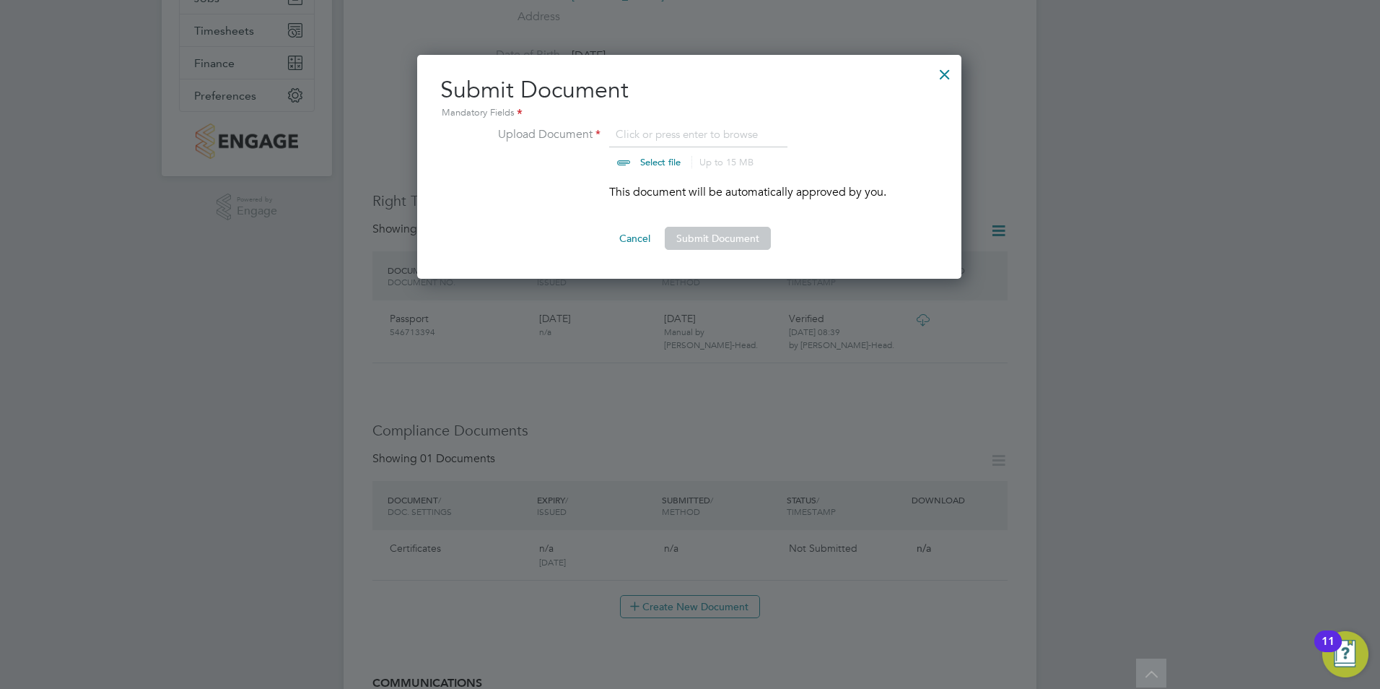
click at [647, 160] on input "file" at bounding box center [674, 147] width 227 height 43
type input "C:\fakepath\sami-ali-cert.mp4"
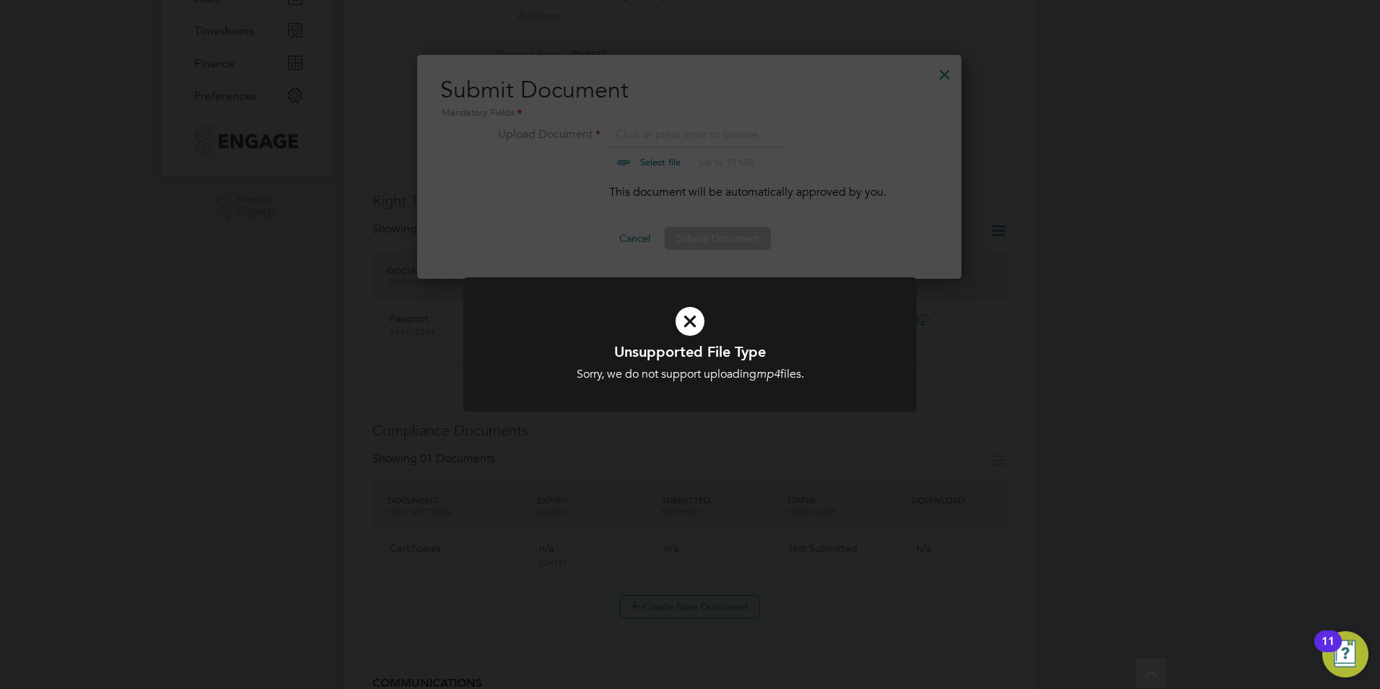
click at [697, 275] on div "Unsupported File Type Sorry, we do not support uploading mp4 files. Cancel Okay" at bounding box center [690, 344] width 1380 height 689
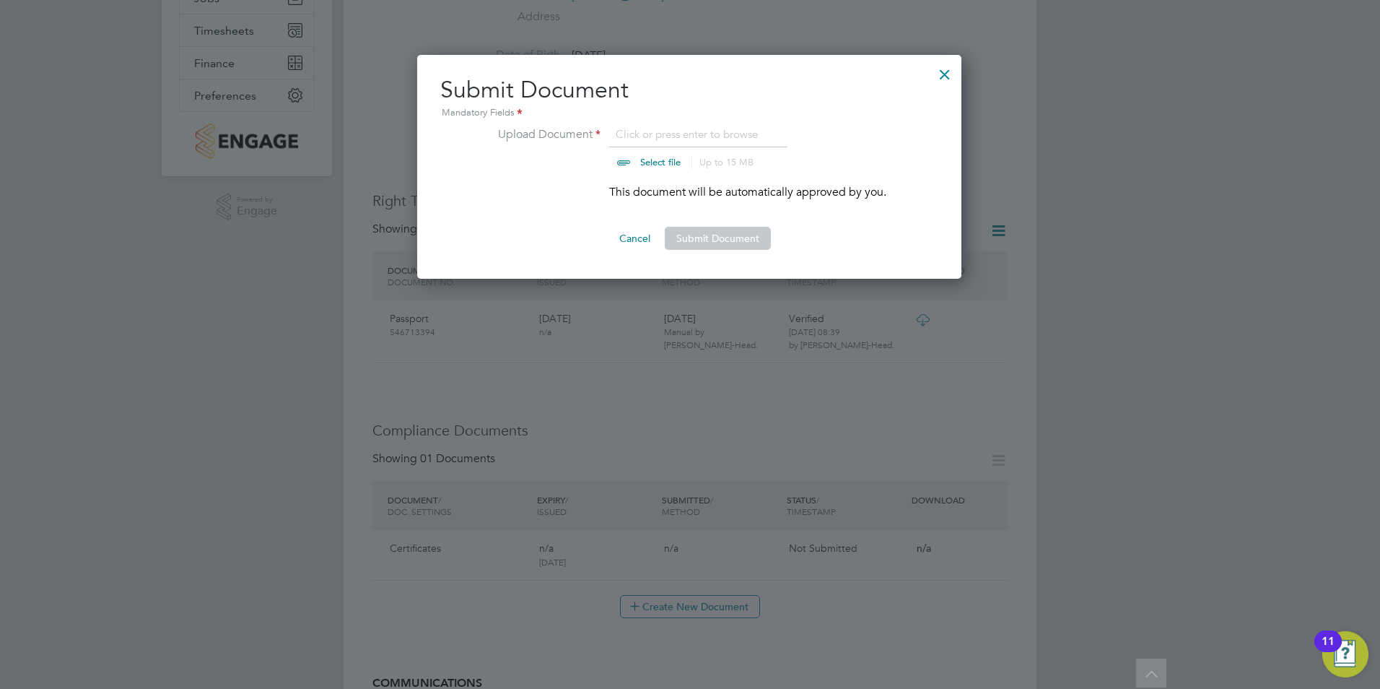
click at [948, 76] on div at bounding box center [945, 71] width 26 height 26
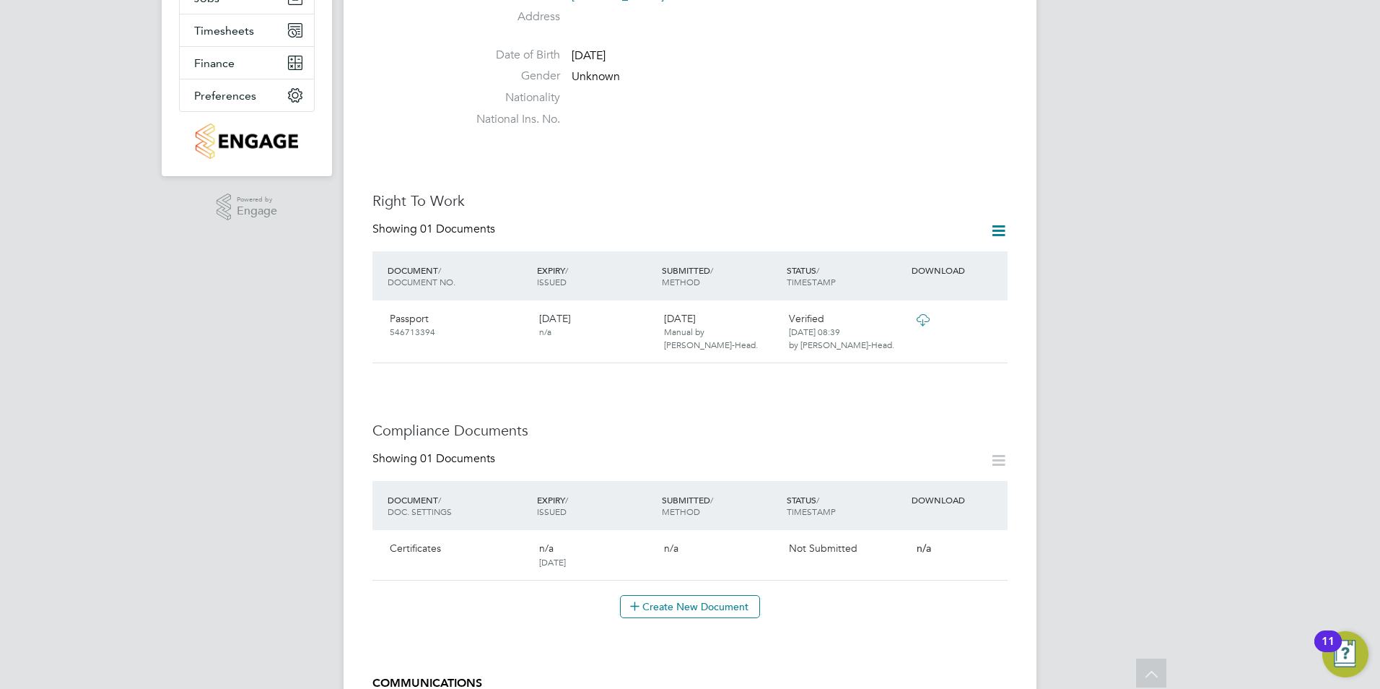
scroll to position [551, 0]
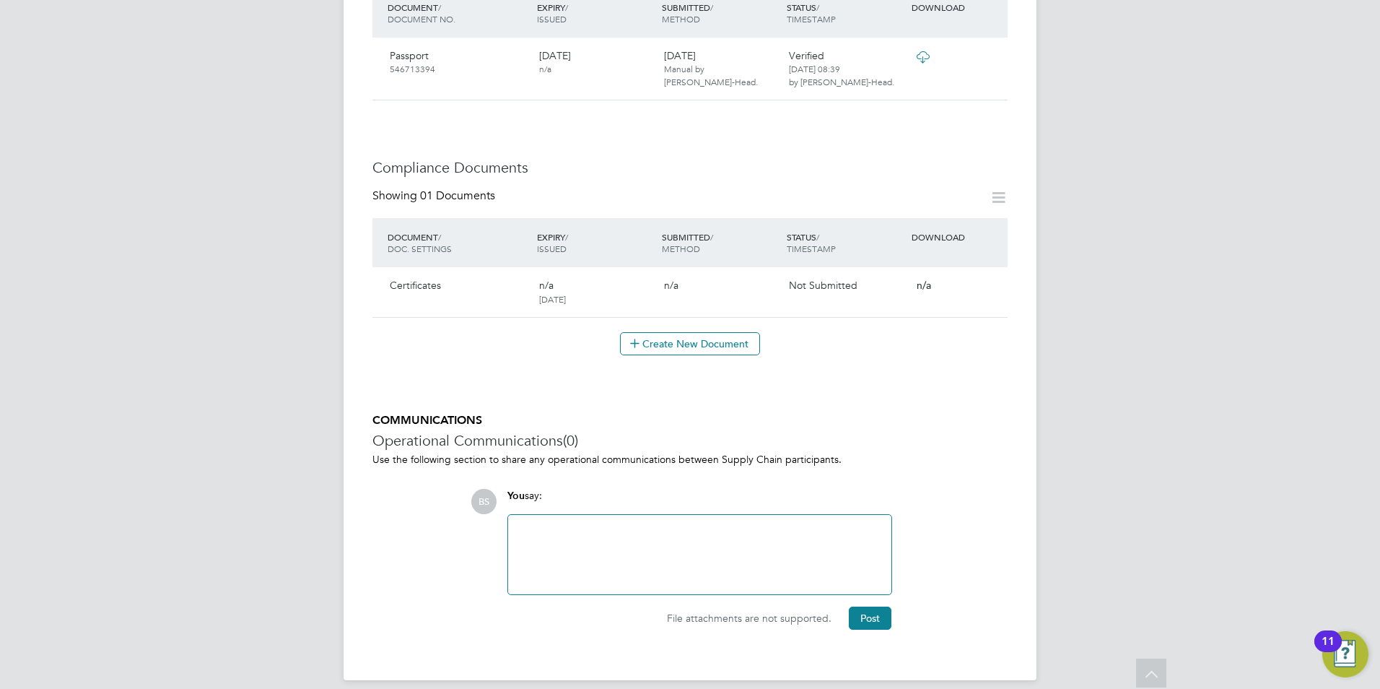
drag, startPoint x: 546, startPoint y: 491, endPoint x: 546, endPoint y: 505, distance: 14.5
click at [546, 491] on div "You say:" at bounding box center [699, 501] width 385 height 25
click at [550, 556] on div at bounding box center [700, 554] width 366 height 62
click at [580, 523] on div "Certs on TeamTailor" at bounding box center [700, 554] width 366 height 62
click at [630, 523] on div "Certs on Team Tailor" at bounding box center [700, 554] width 366 height 62
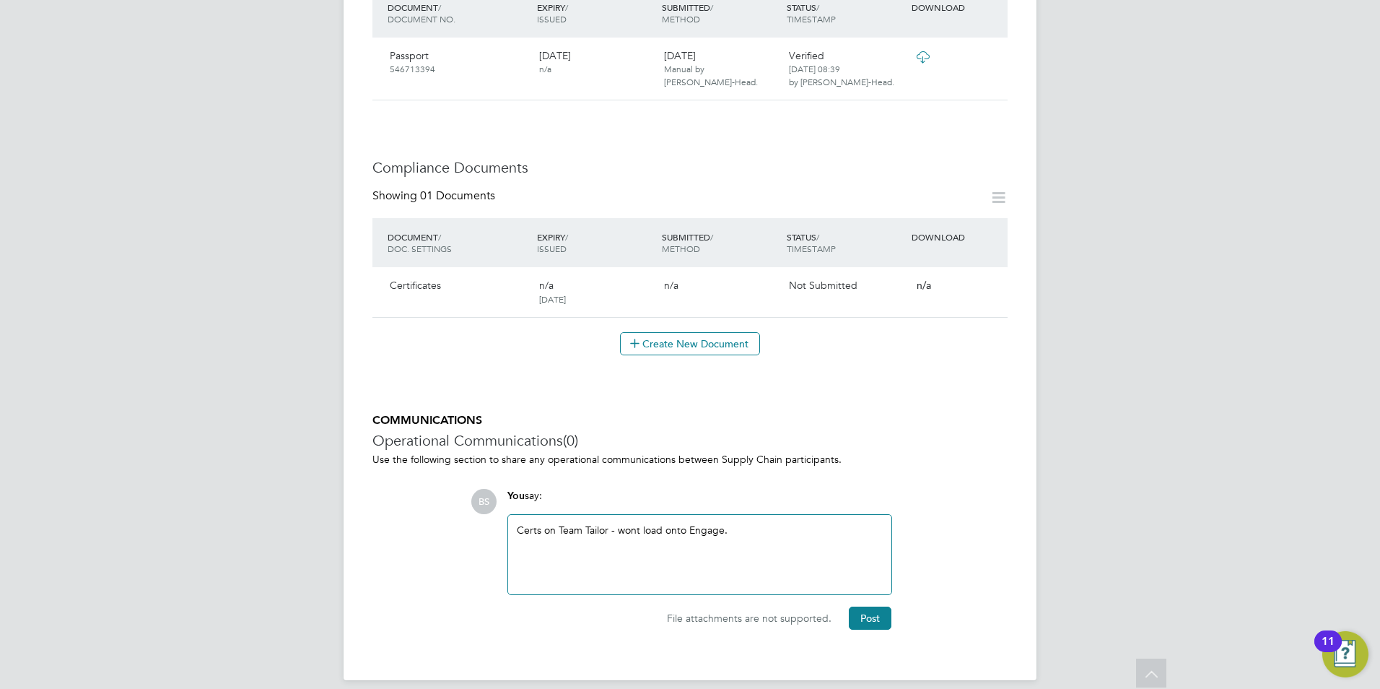
click at [637, 523] on div "Certs on Team Tailor - wont load onto Engage." at bounding box center [700, 554] width 366 height 62
click at [717, 523] on div "Certs on Team Tailor - won't load onto Engage." at bounding box center [700, 554] width 366 height 62
click at [770, 523] on div "Certs on Team Tailor - won't load onto Engage." at bounding box center [700, 554] width 366 height 62
click at [874, 608] on button "Post" at bounding box center [870, 617] width 43 height 23
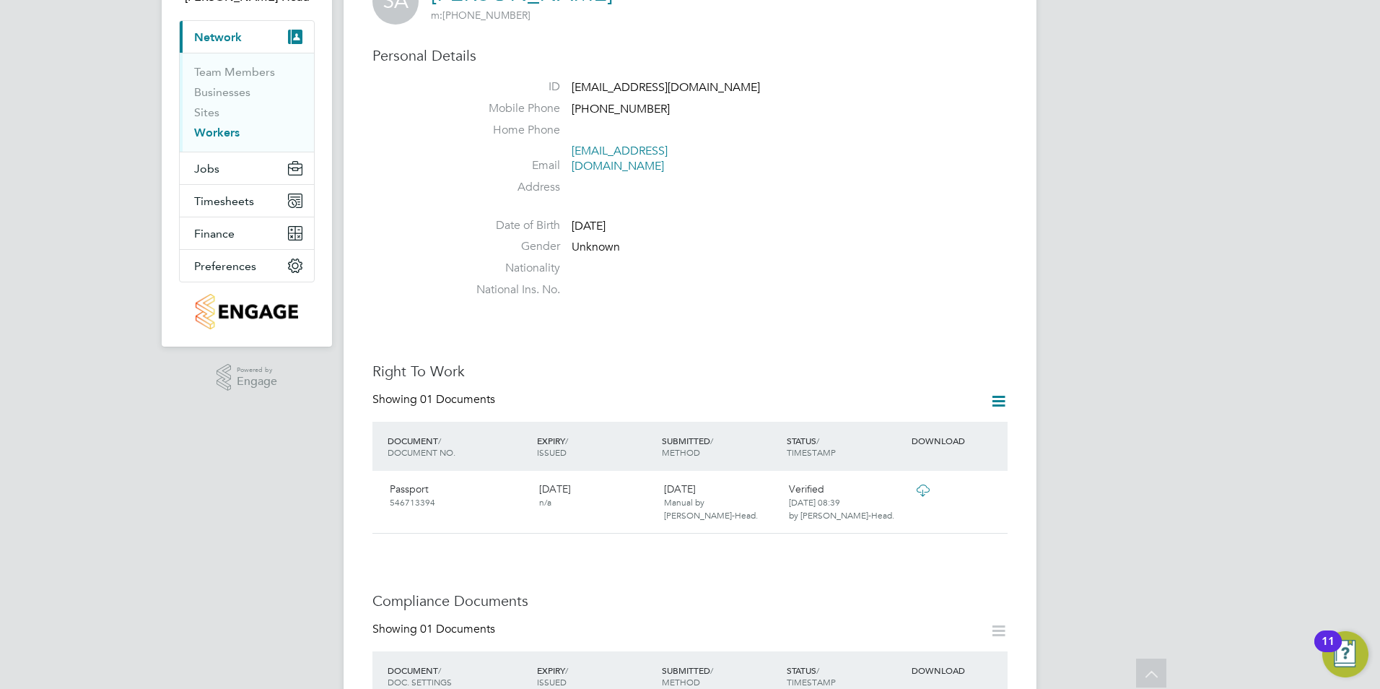
scroll to position [0, 0]
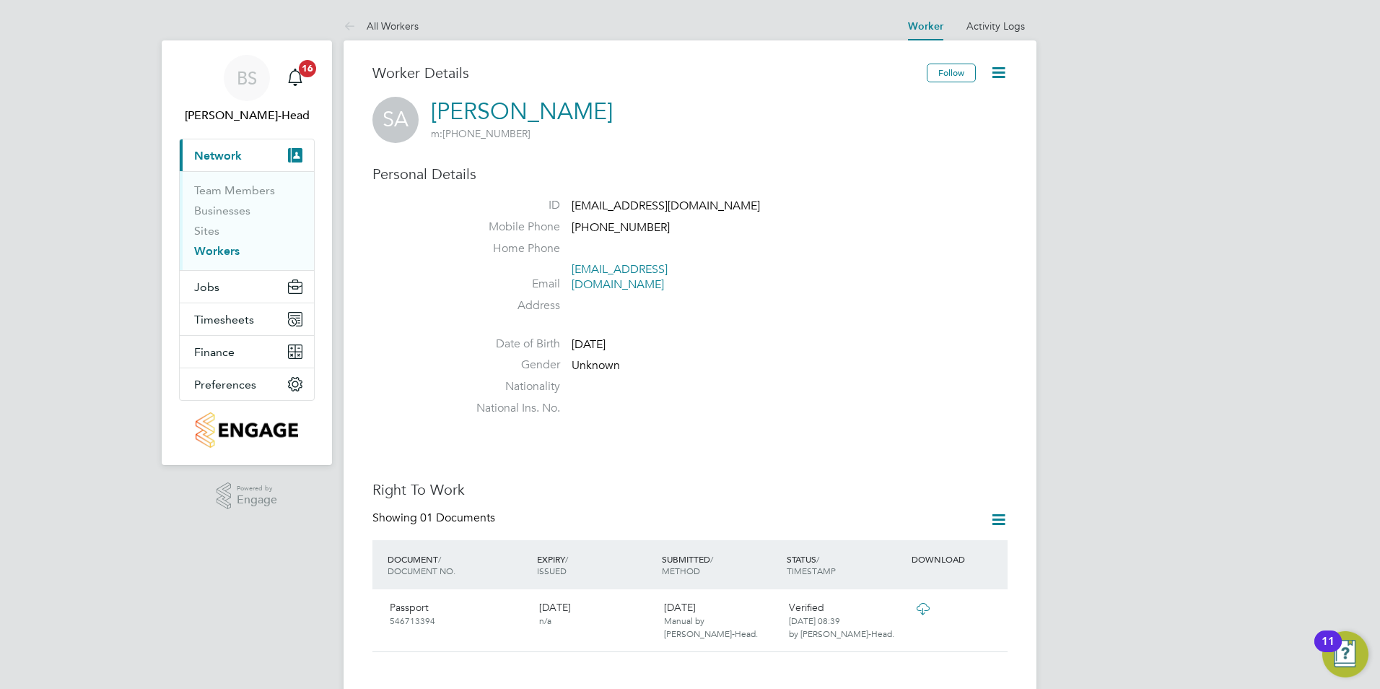
click at [222, 255] on link "Workers" at bounding box center [216, 251] width 45 height 14
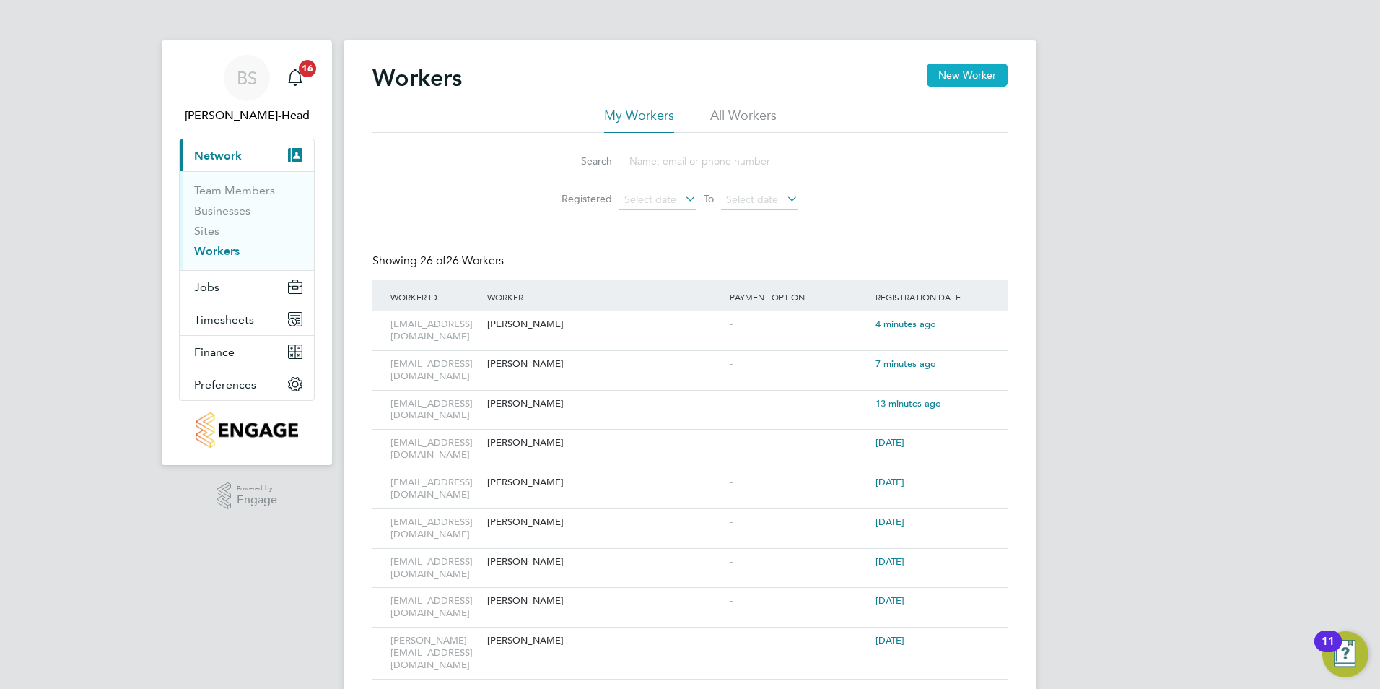
click at [970, 77] on button "New Worker" at bounding box center [967, 75] width 81 height 23
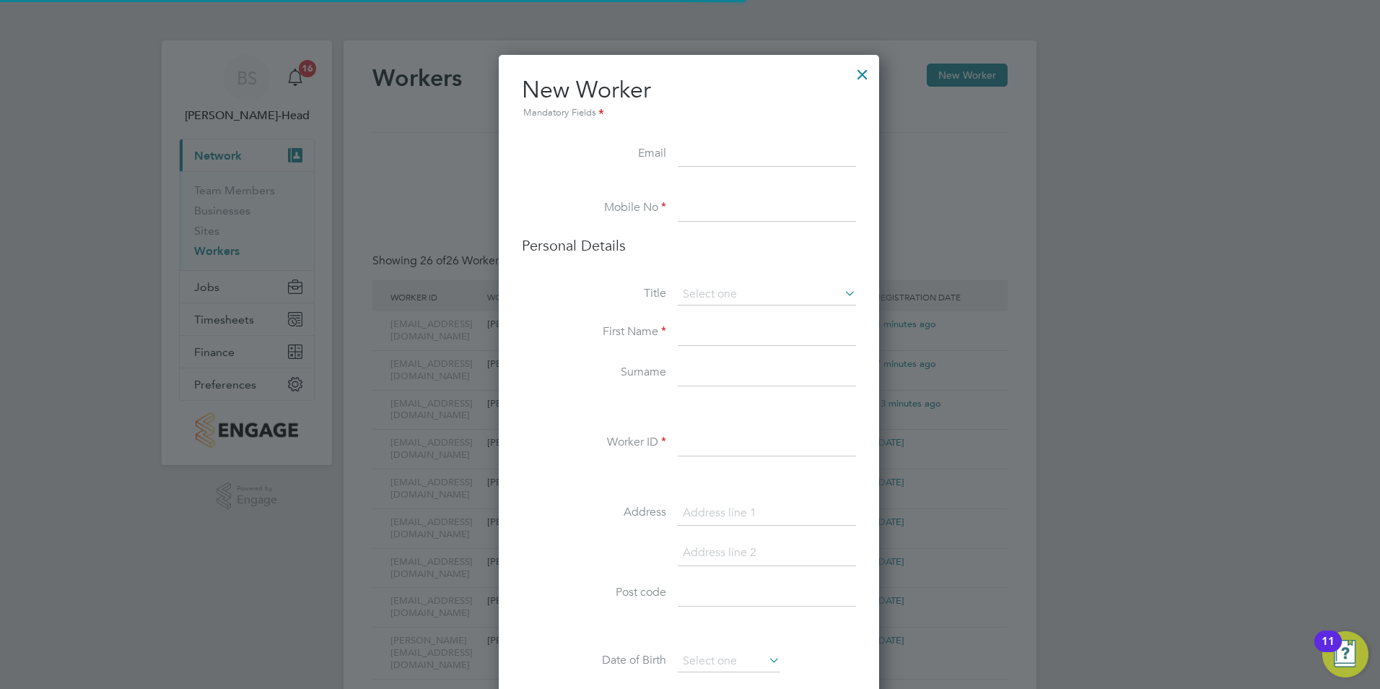
scroll to position [1110, 383]
click at [707, 158] on input at bounding box center [767, 154] width 178 height 26
paste input "[EMAIL_ADDRESS][DOMAIN_NAME]"
type input "[EMAIL_ADDRESS][DOMAIN_NAME]"
click at [699, 446] on input at bounding box center [767, 443] width 178 height 26
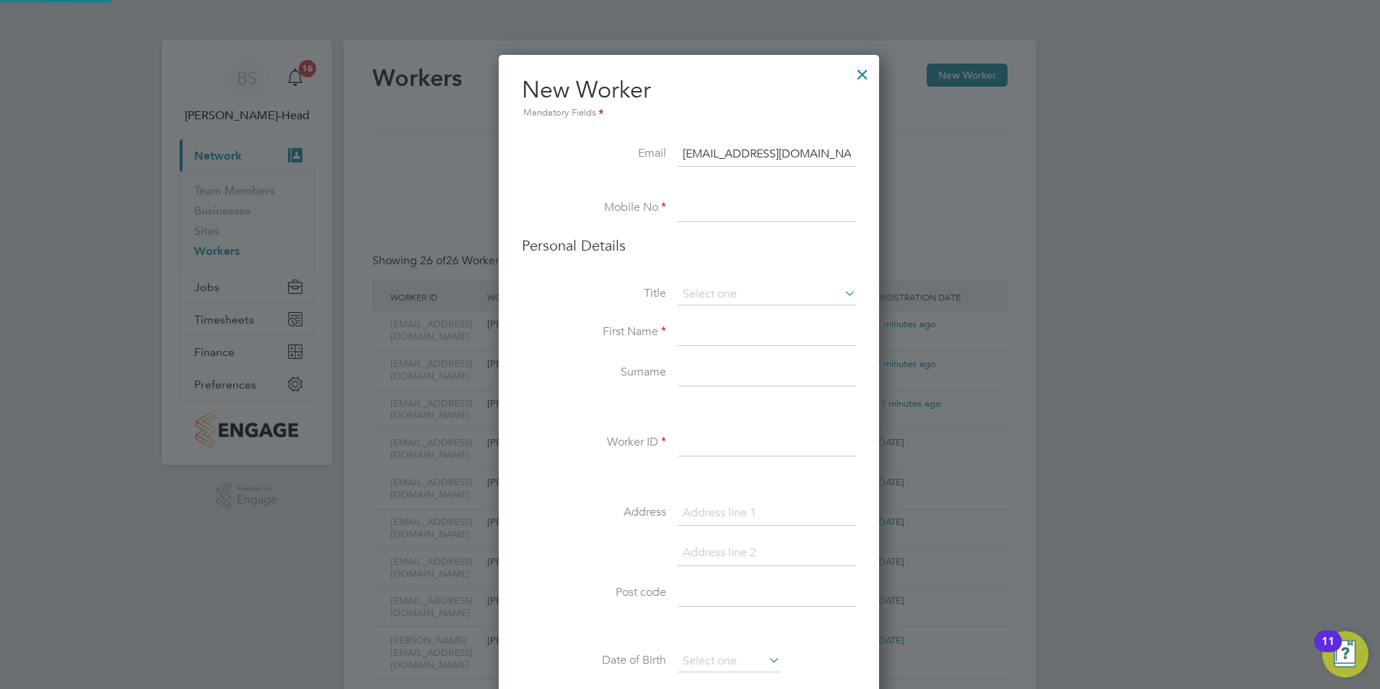
paste input "[EMAIL_ADDRESS][DOMAIN_NAME]"
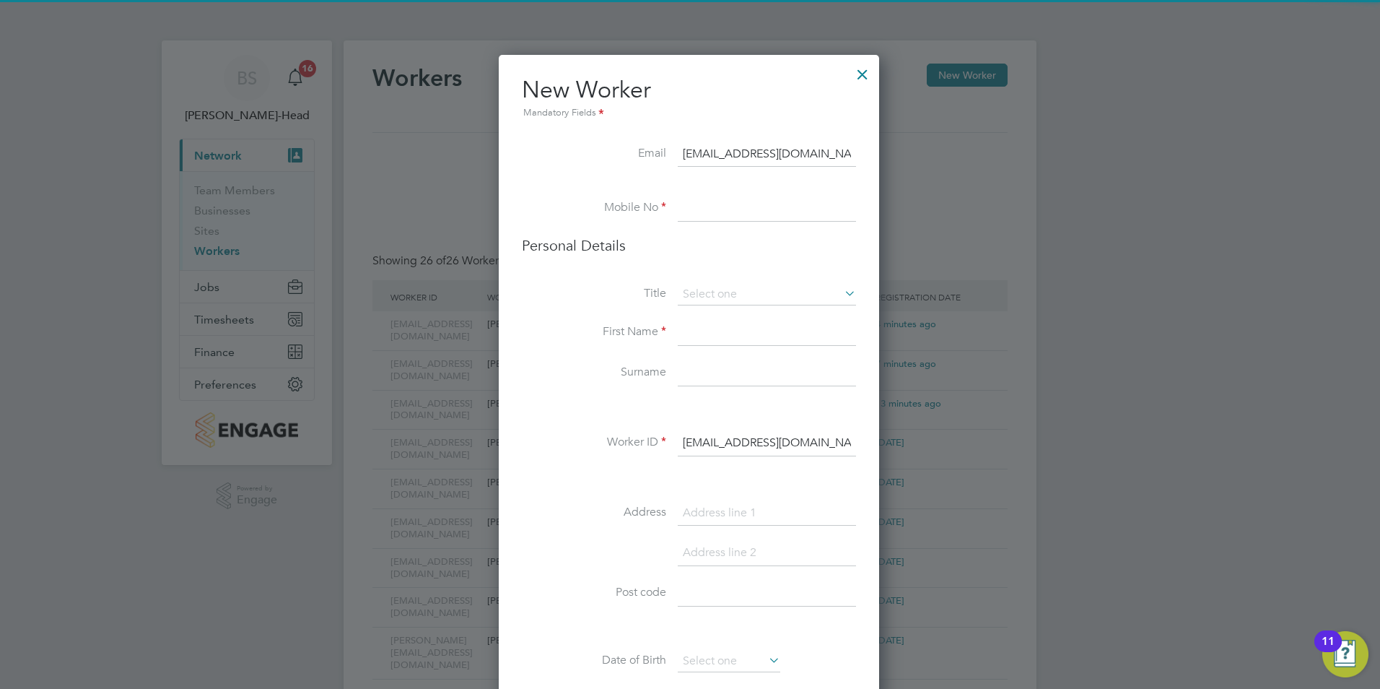
type input "[EMAIL_ADDRESS][DOMAIN_NAME]"
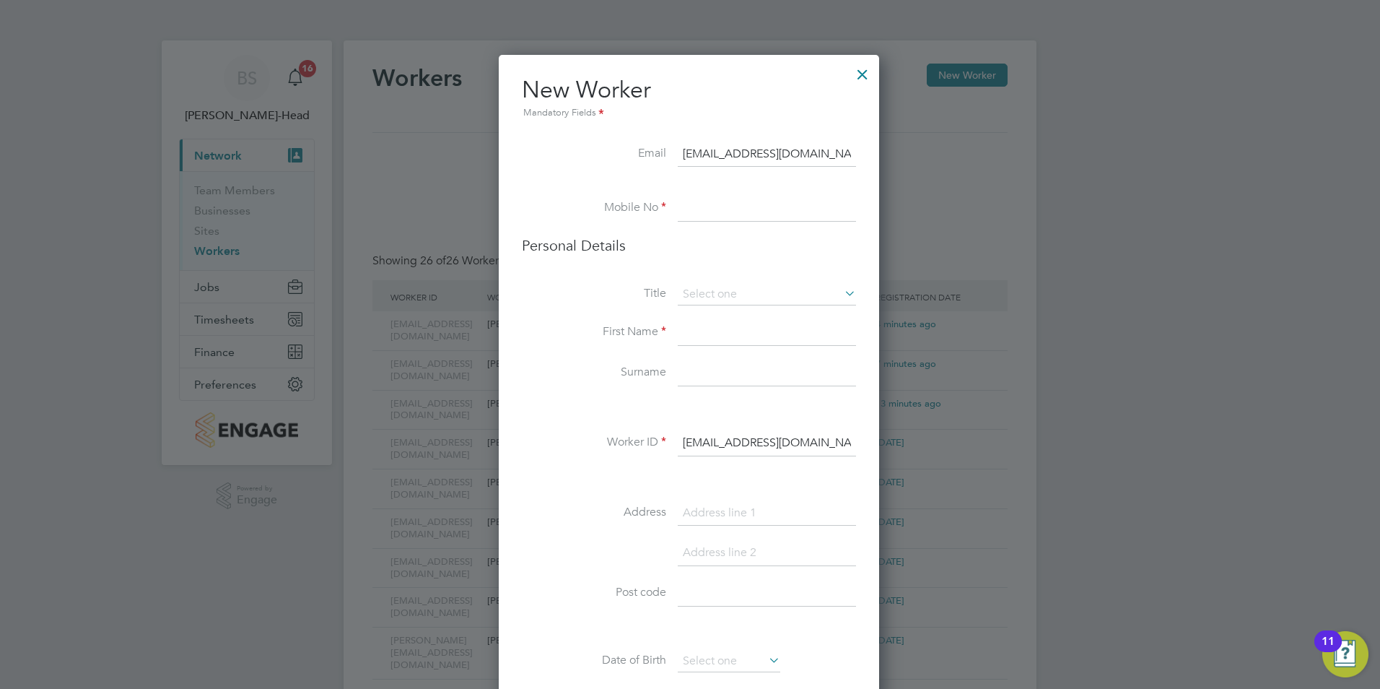
click at [596, 373] on label "Surname" at bounding box center [594, 371] width 144 height 15
click at [716, 204] on input at bounding box center [767, 209] width 178 height 26
click at [759, 215] on input at bounding box center [767, 209] width 178 height 26
paste input "[PHONE_NUMBER]"
type input "[PHONE_NUMBER]"
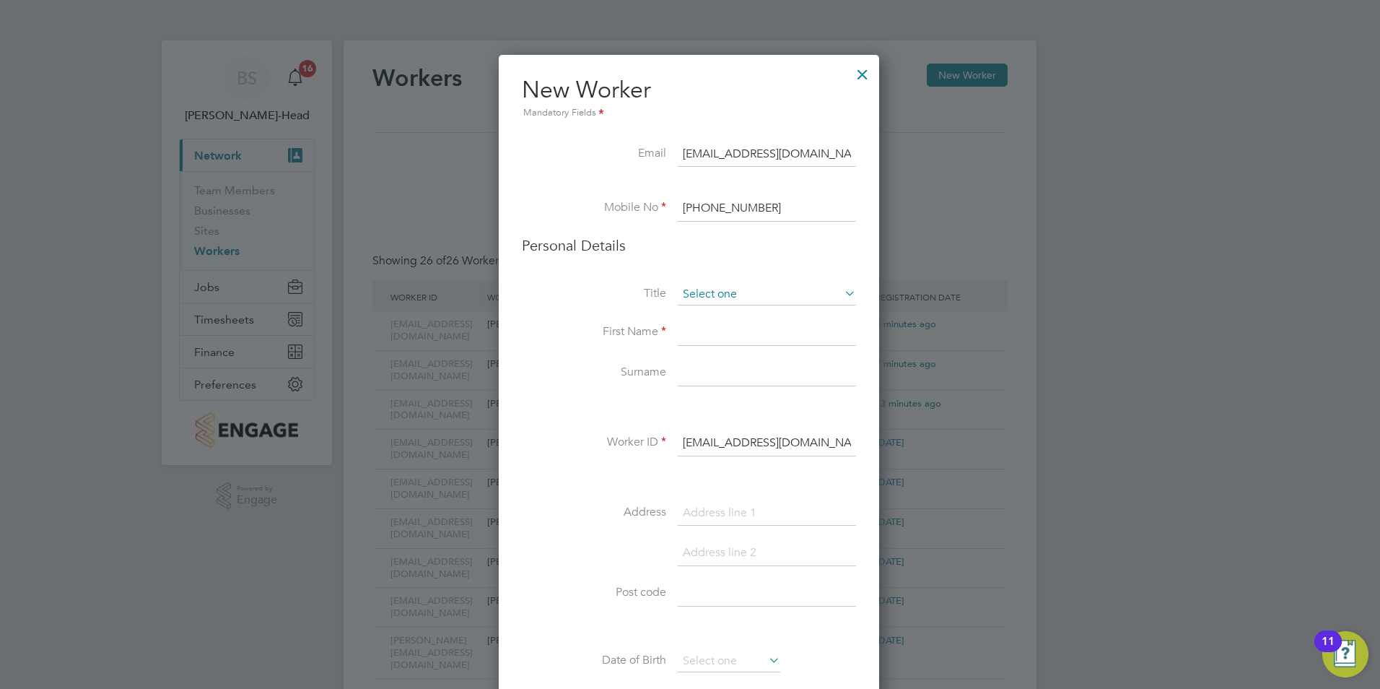
click at [722, 293] on input at bounding box center [767, 295] width 178 height 22
click at [706, 318] on li "Mr" at bounding box center [767, 314] width 180 height 19
type input "Mr"
drag, startPoint x: 706, startPoint y: 330, endPoint x: 678, endPoint y: 327, distance: 28.3
click at [706, 330] on input at bounding box center [767, 333] width 178 height 26
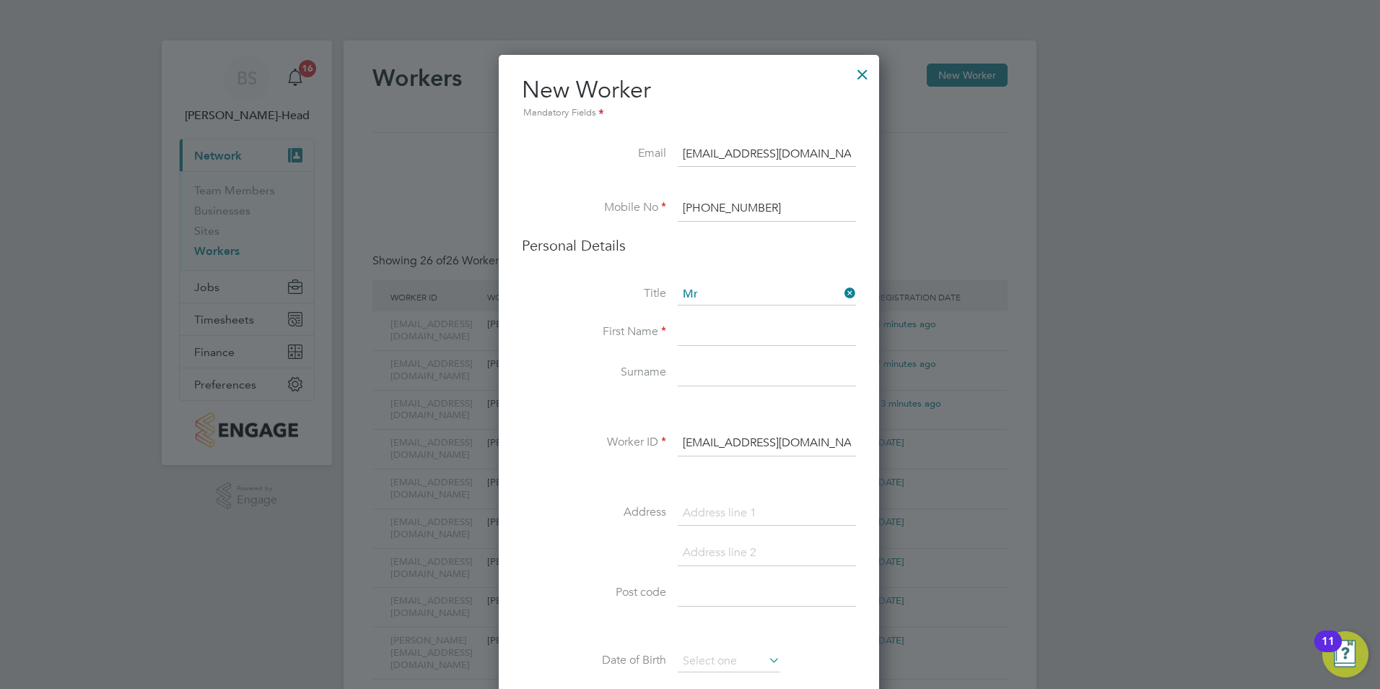
click at [699, 327] on input at bounding box center [767, 333] width 178 height 26
paste input "Solomon"
type input "Solomon"
click at [682, 371] on input at bounding box center [767, 373] width 178 height 26
click at [691, 377] on input at bounding box center [767, 373] width 178 height 26
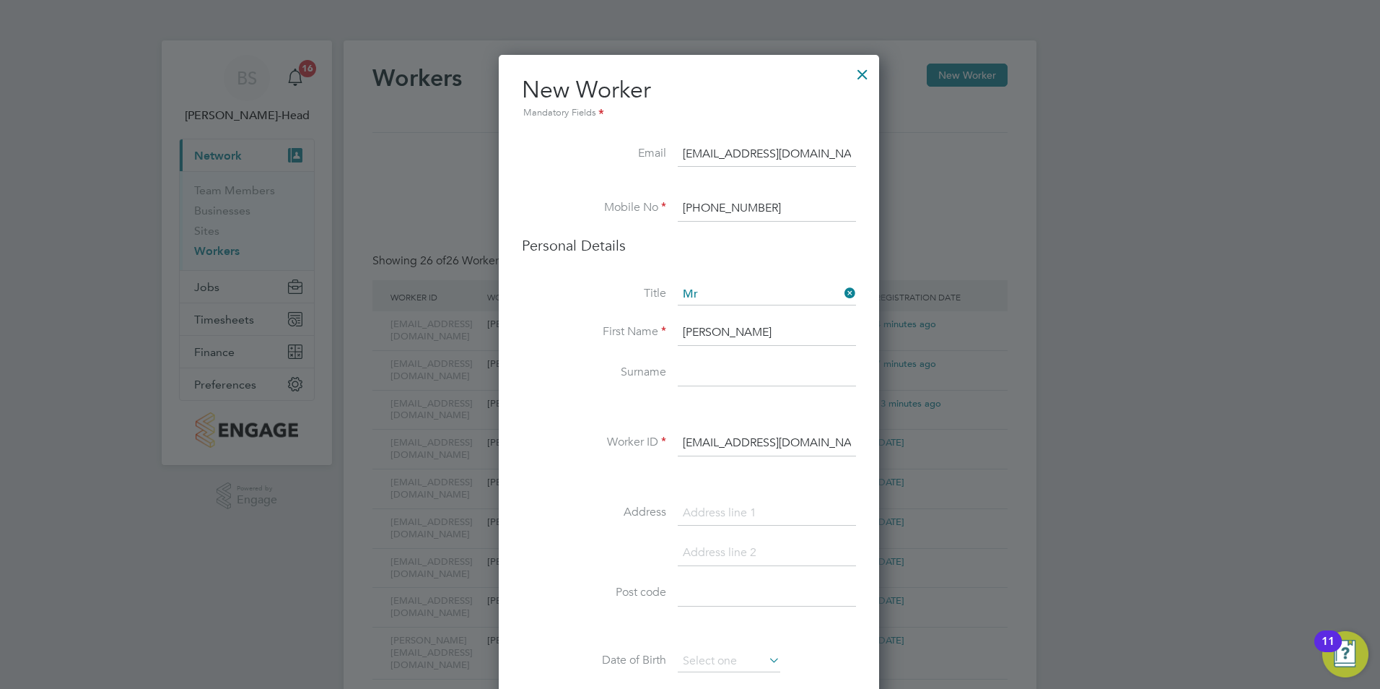
paste input "AkinMoluwa"
type input "AkinMoluwa"
click at [582, 374] on label "Surname" at bounding box center [594, 371] width 144 height 15
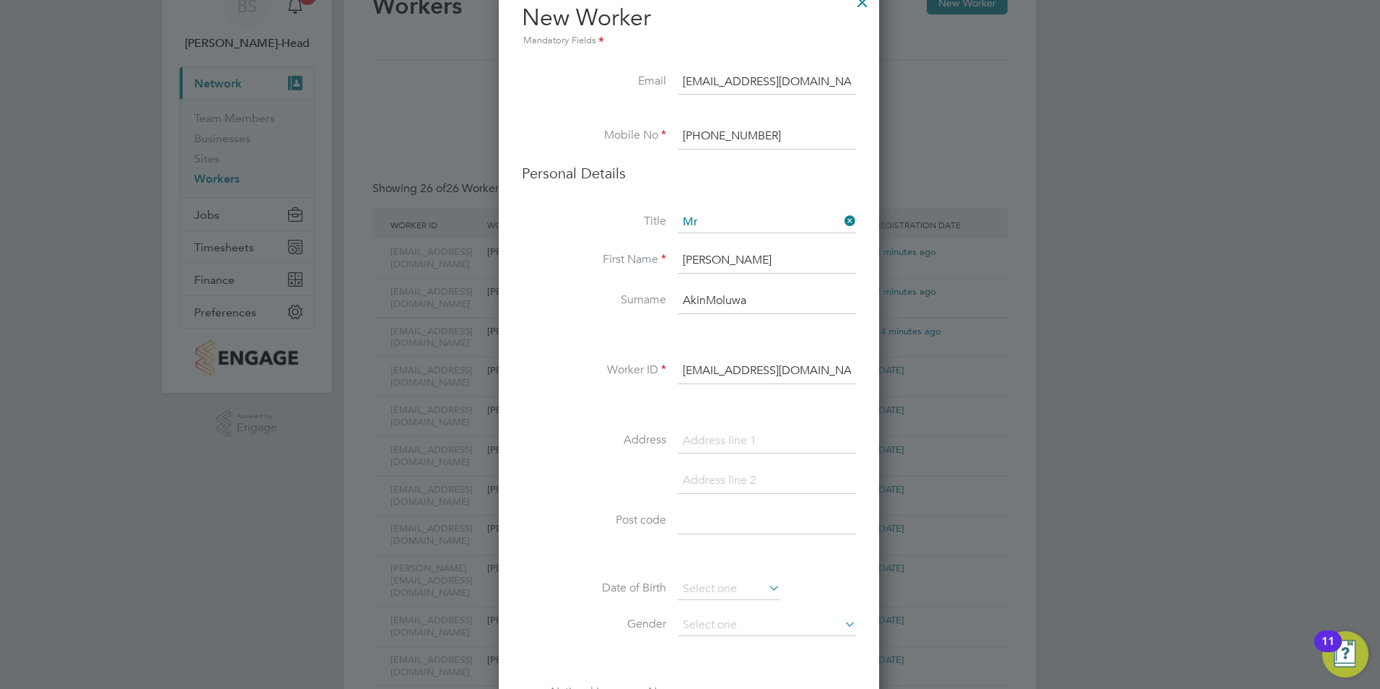
click at [701, 434] on input at bounding box center [767, 441] width 178 height 26
paste input "Gravesend, Ken"
type input "[GEOGRAPHIC_DATA], [GEOGRAPHIC_DATA]"
click at [536, 438] on label "Address" at bounding box center [594, 439] width 144 height 15
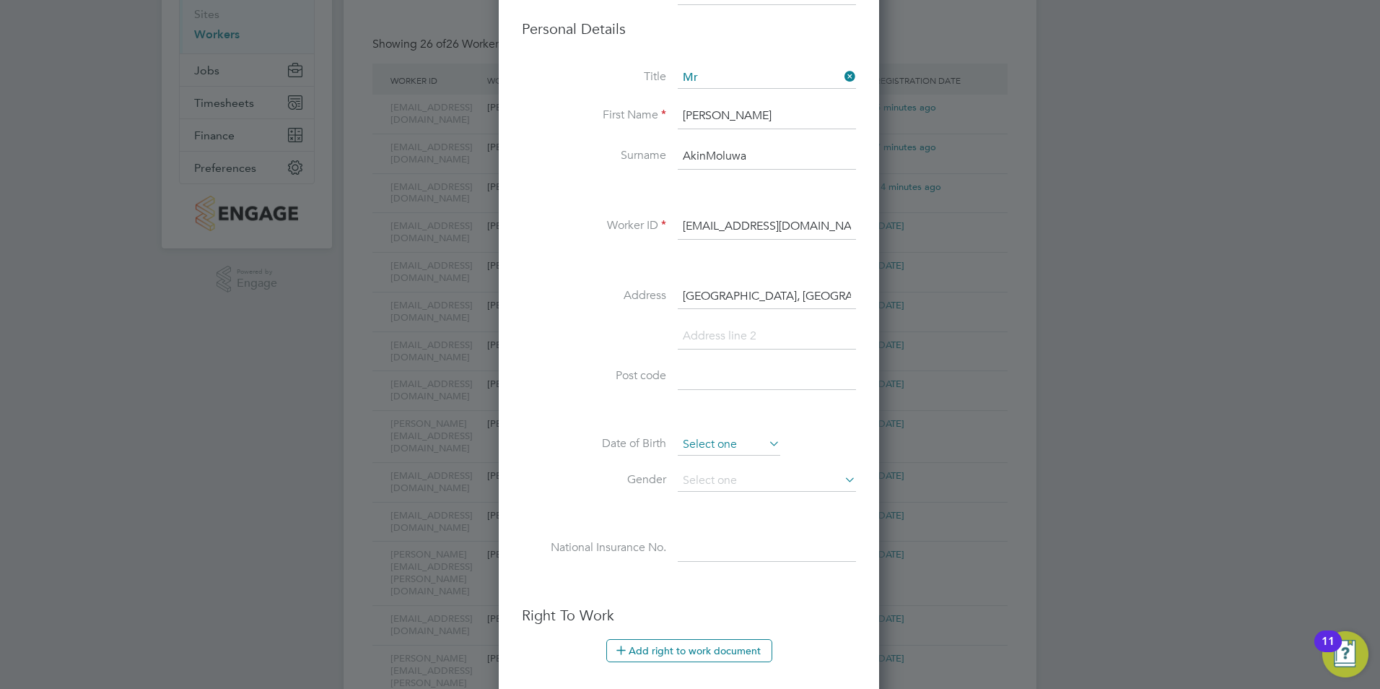
click at [701, 454] on input at bounding box center [729, 445] width 102 height 22
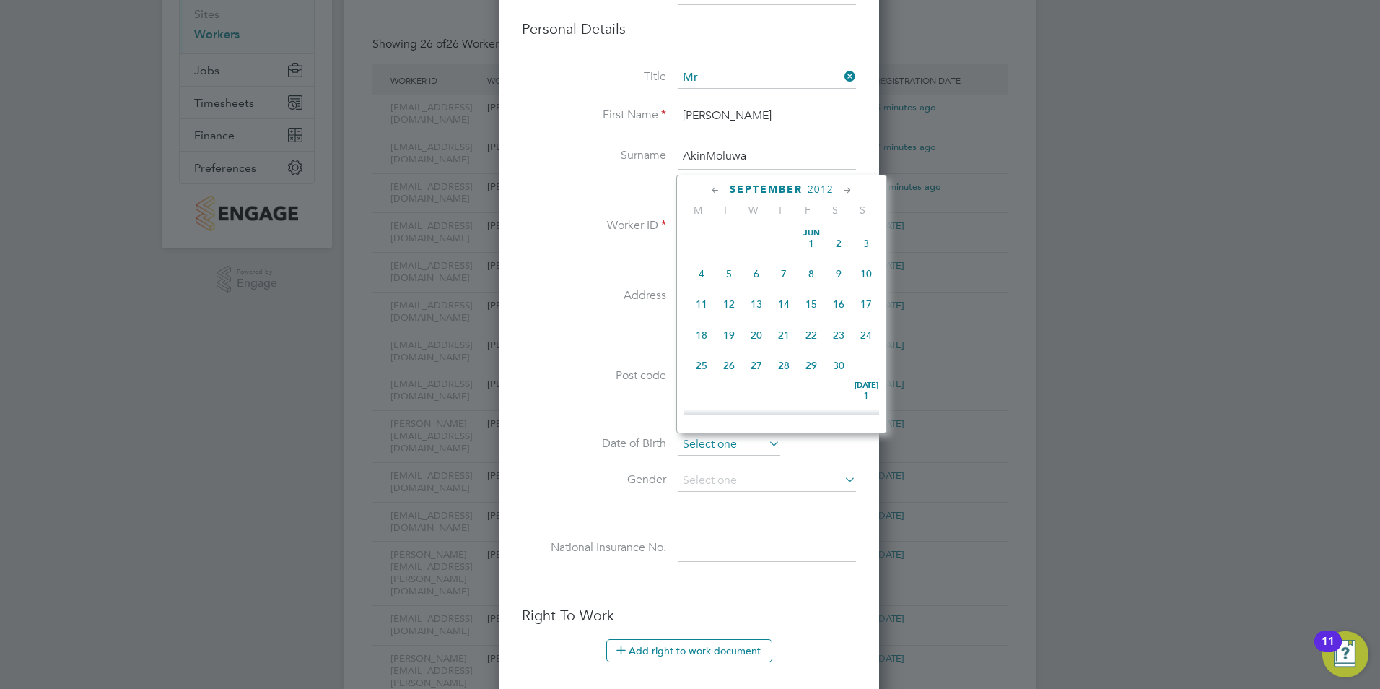
scroll to position [562, 0]
click at [816, 186] on span "2012" at bounding box center [821, 189] width 26 height 12
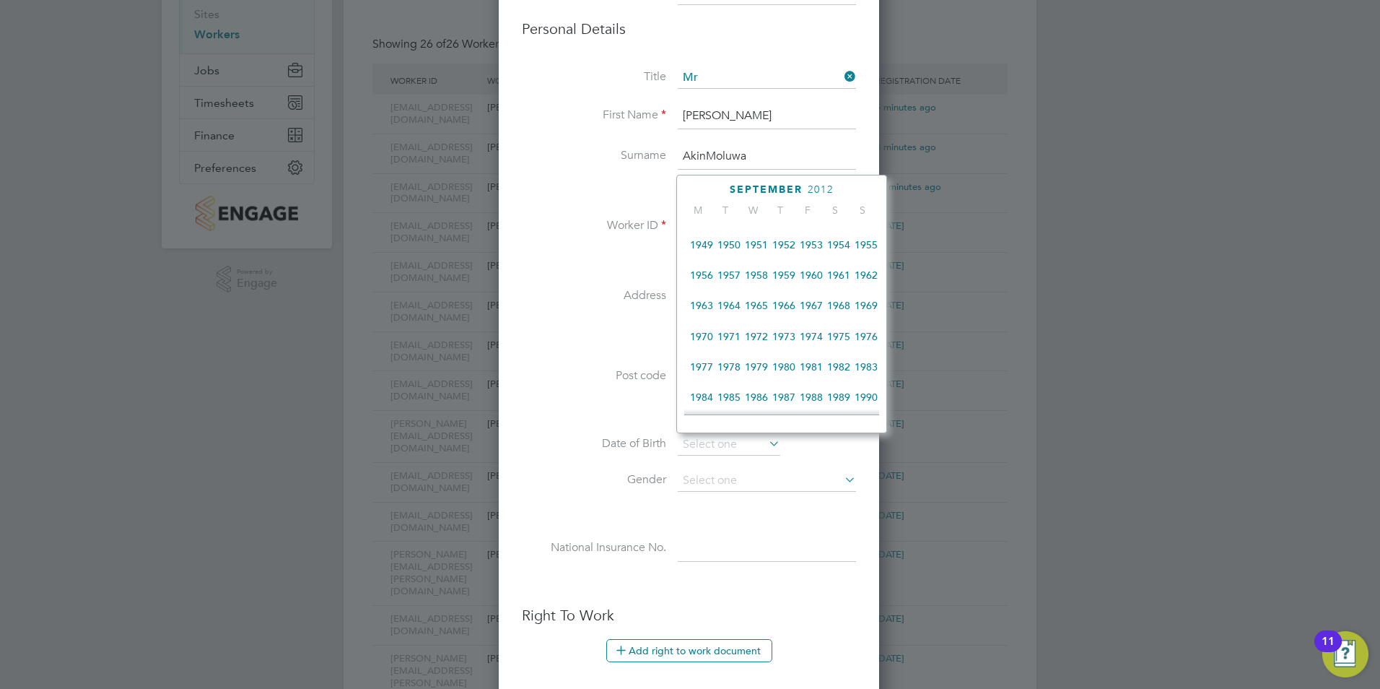
scroll to position [357, 0]
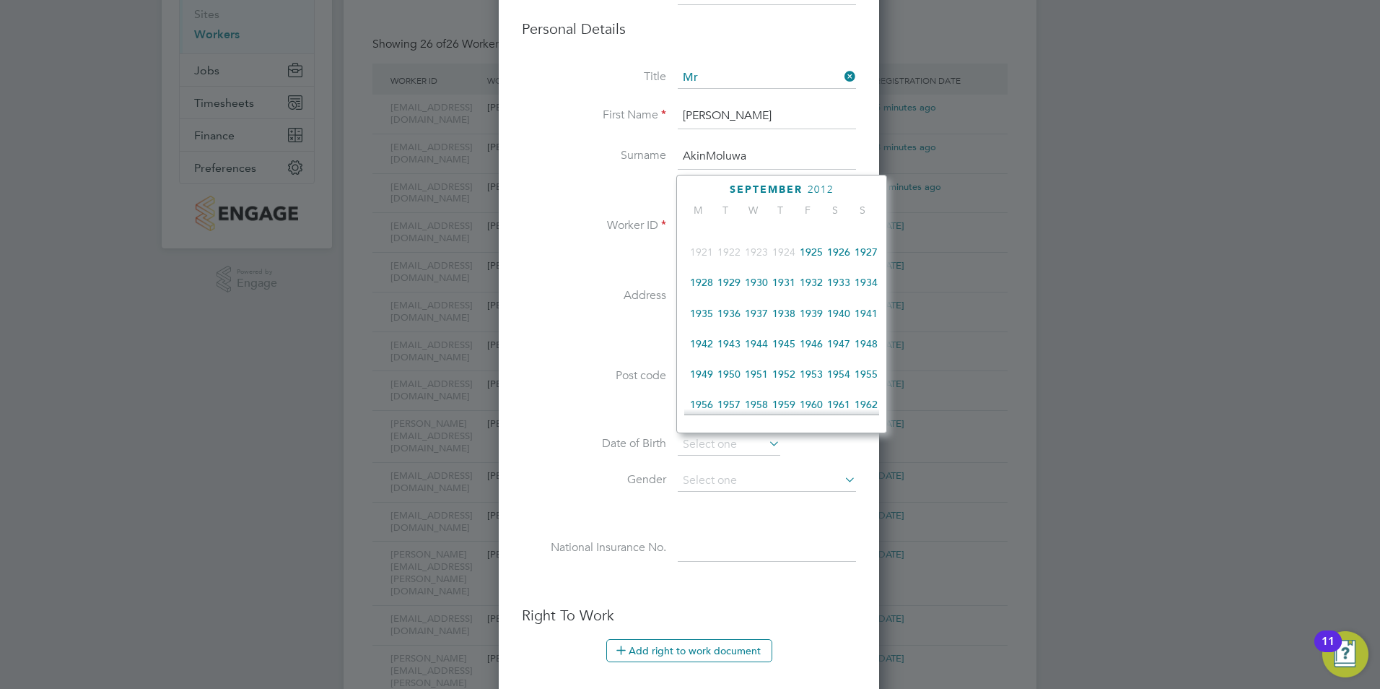
click at [818, 185] on span "2012" at bounding box center [821, 189] width 26 height 12
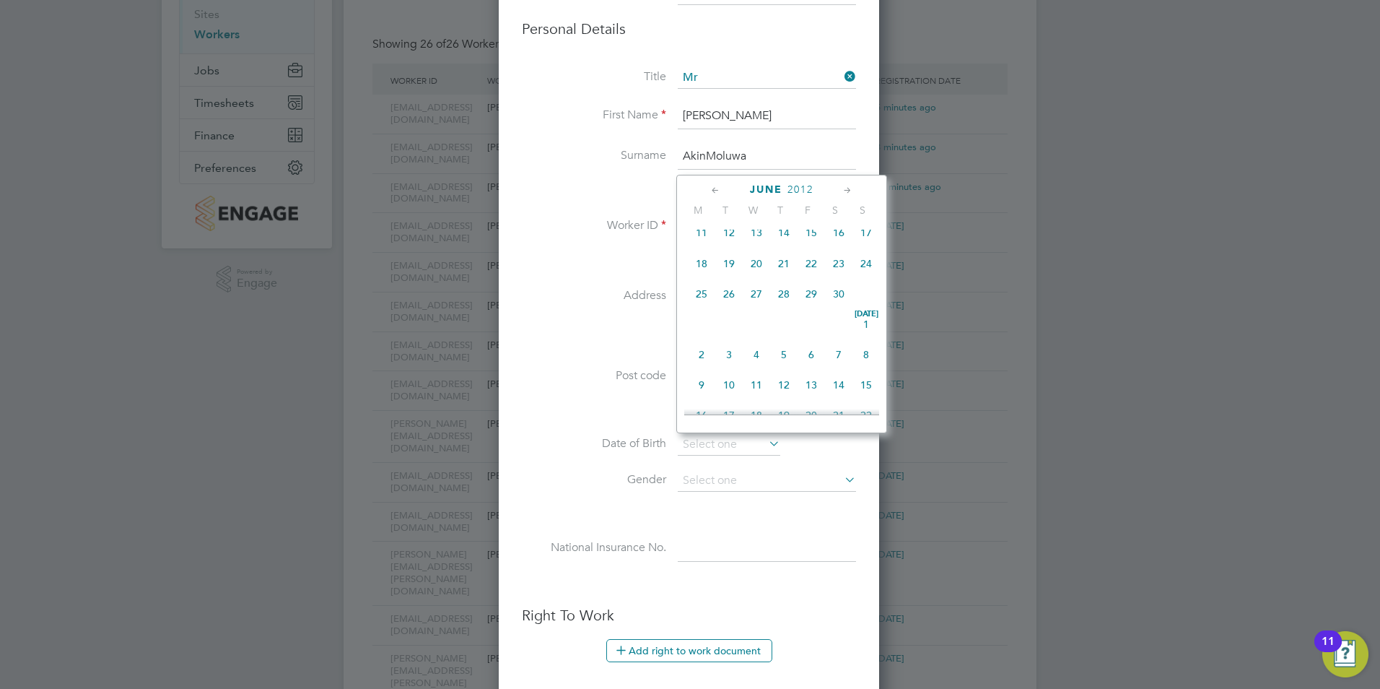
scroll to position [152, 0]
click at [796, 189] on span "2012" at bounding box center [800, 189] width 26 height 12
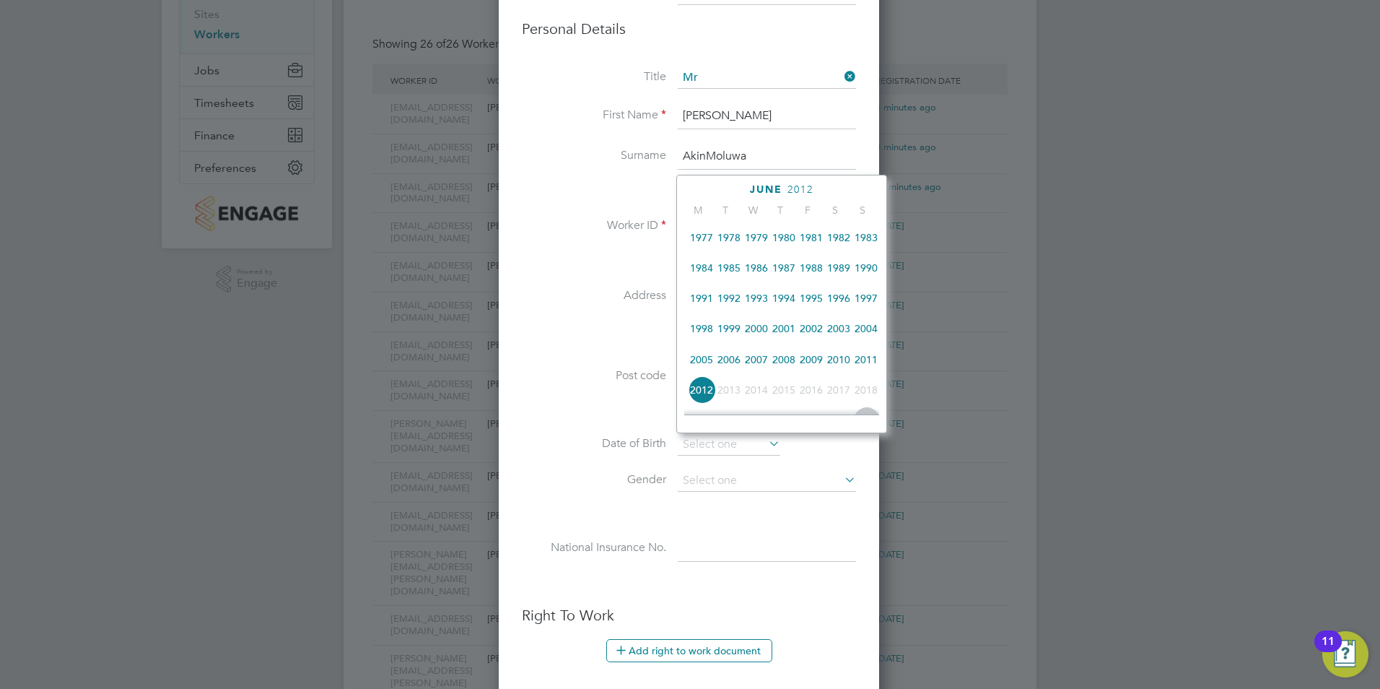
click at [865, 277] on span "1990" at bounding box center [865, 267] width 27 height 27
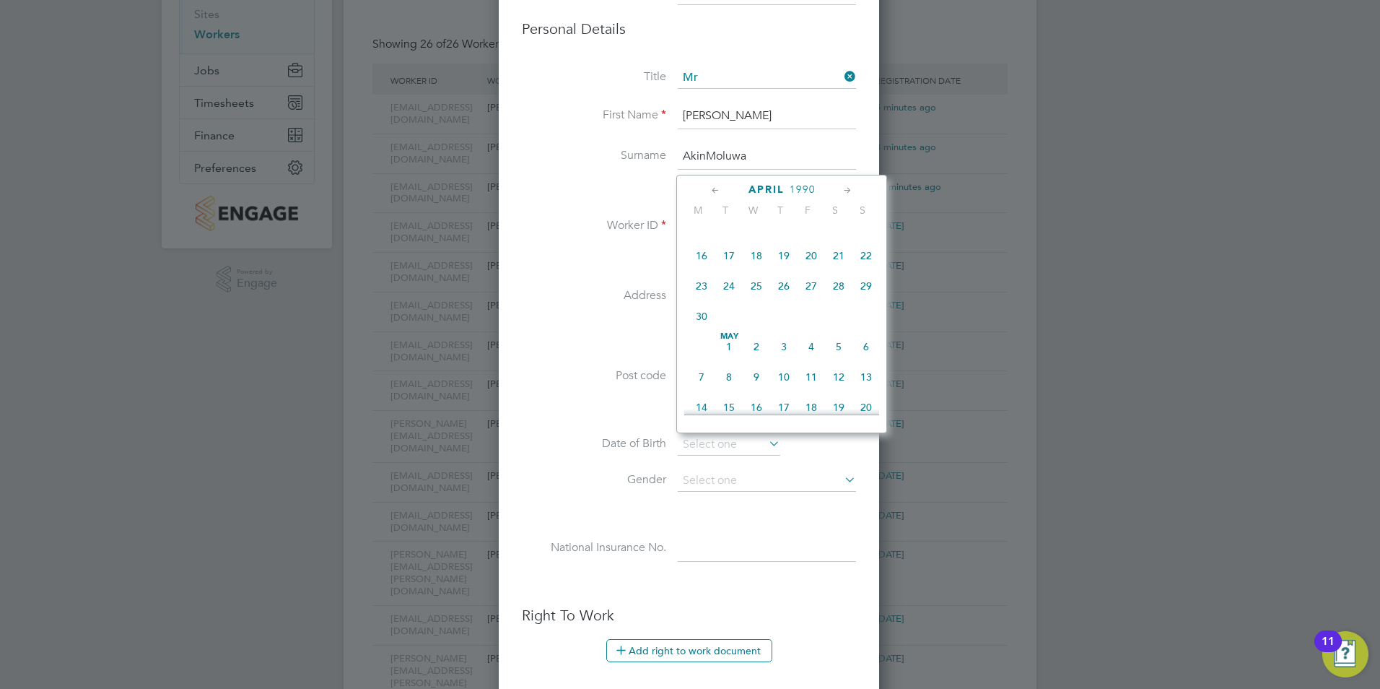
scroll to position [376, 0]
click at [757, 246] on span "9" at bounding box center [756, 232] width 27 height 27
type input "[DATE]"
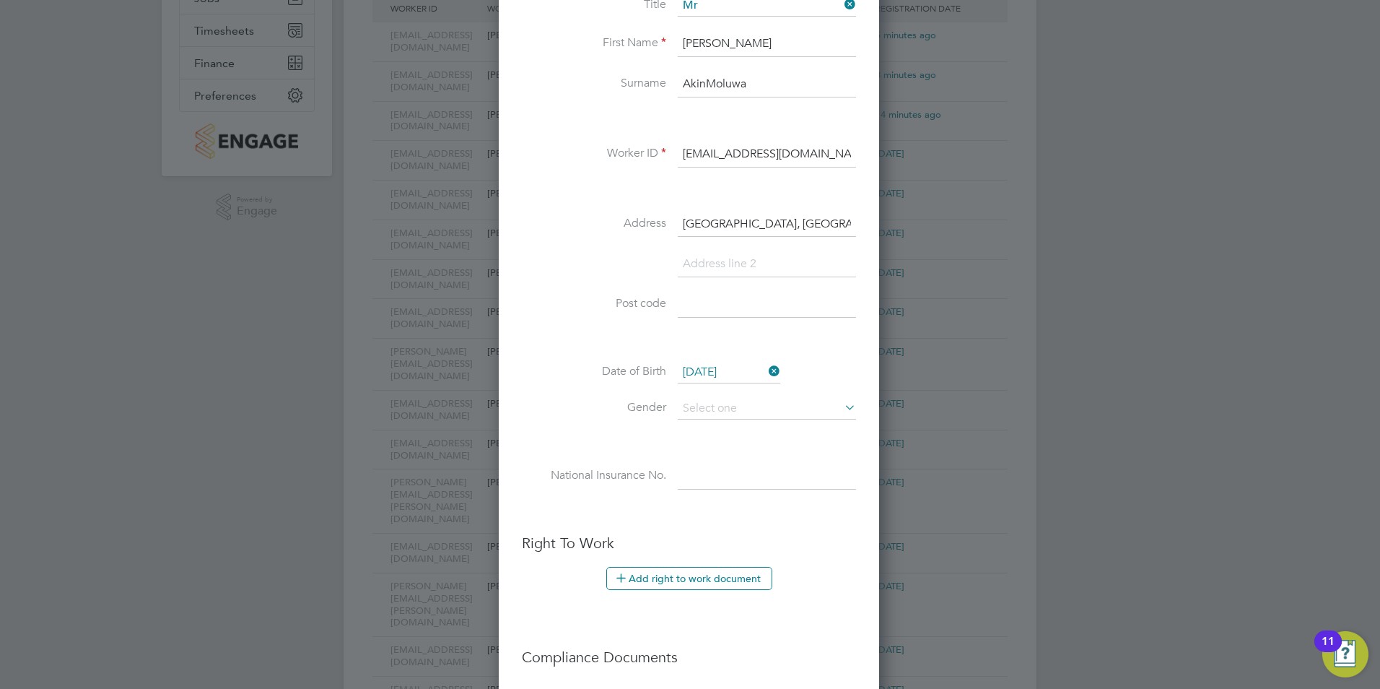
scroll to position [433, 0]
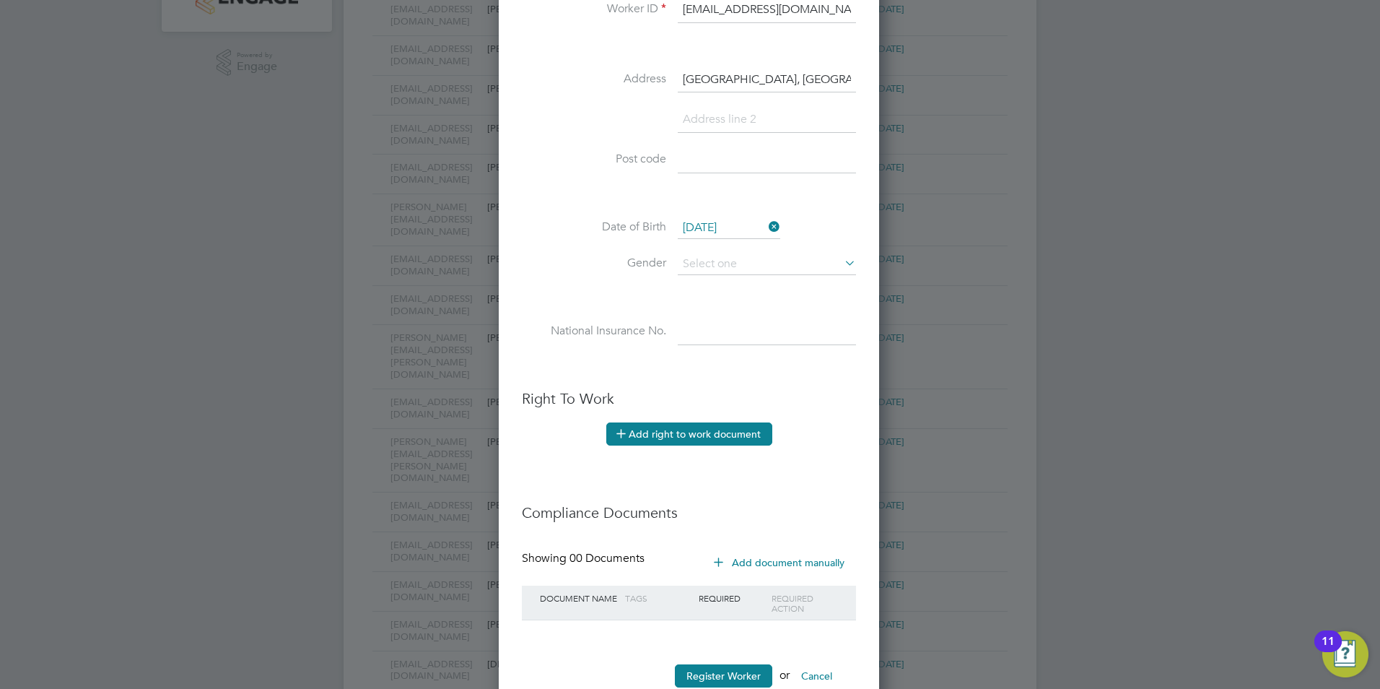
click at [708, 432] on button "Add right to work document" at bounding box center [689, 433] width 166 height 23
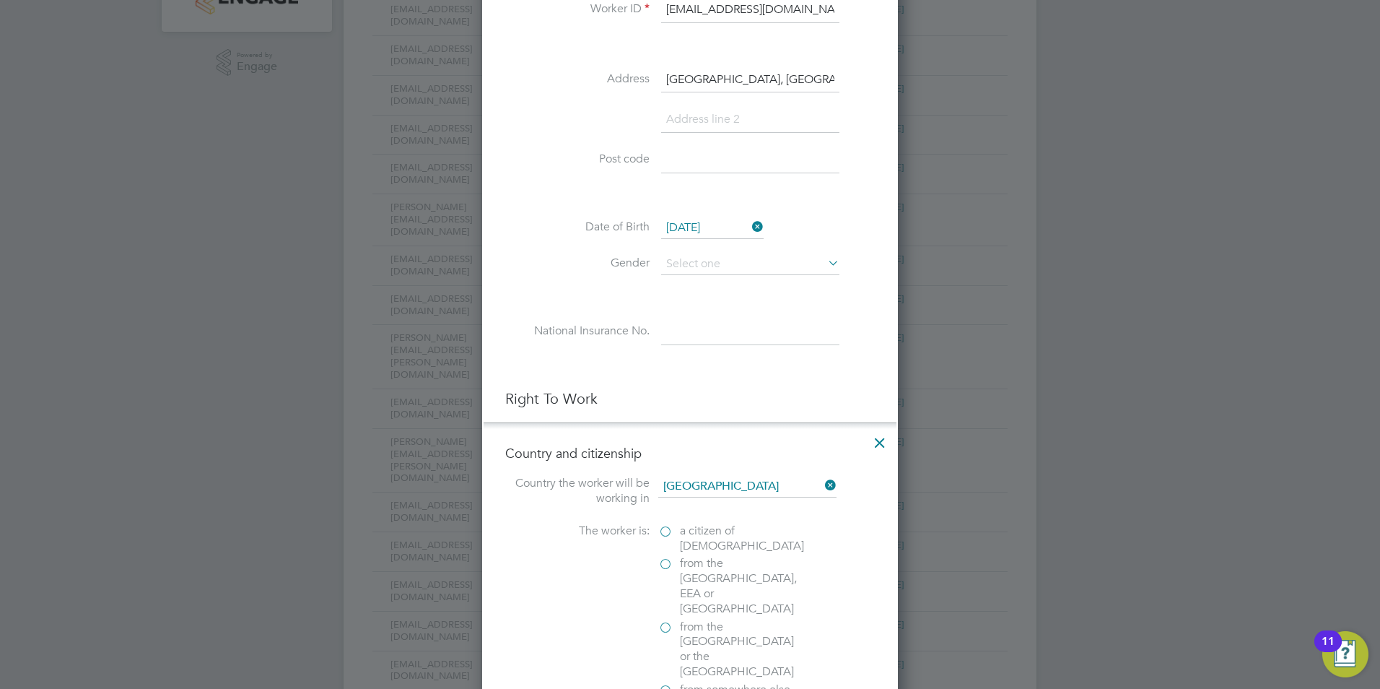
scroll to position [577, 0]
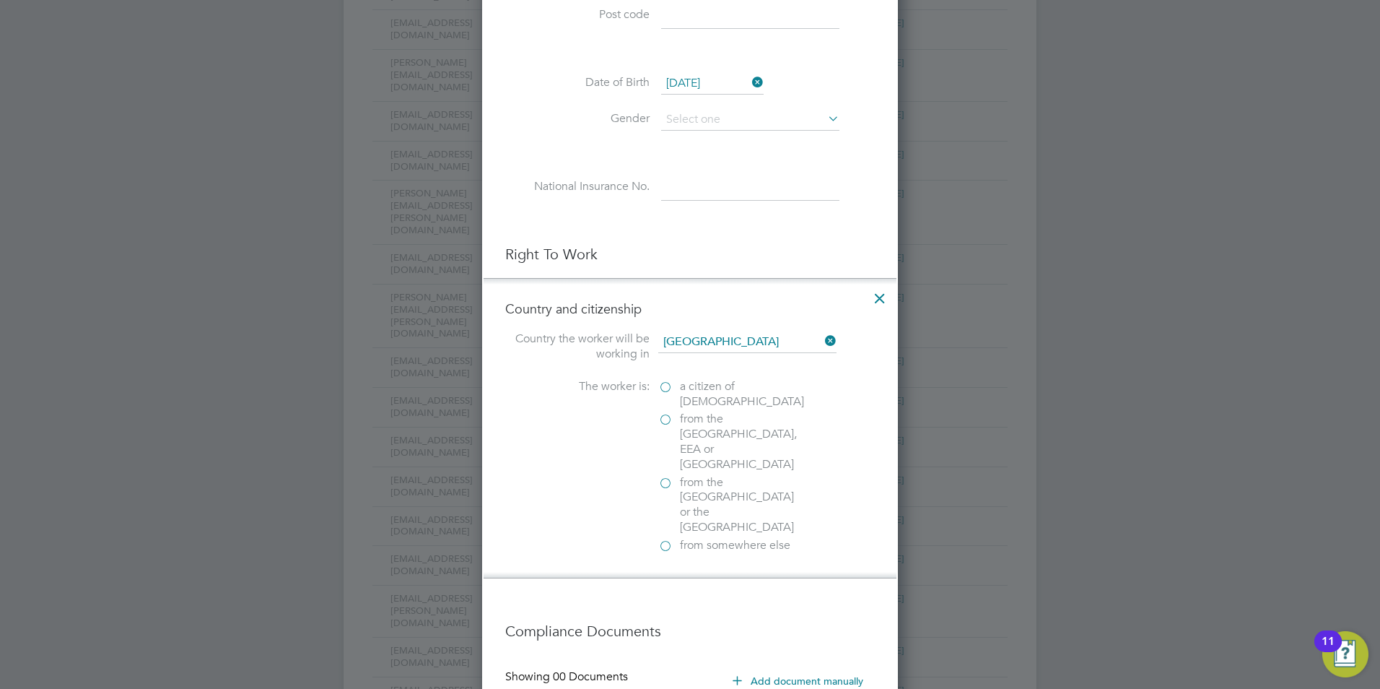
click at [664, 389] on label "a citizen of [DEMOGRAPHIC_DATA]" at bounding box center [730, 394] width 144 height 30
click at [0, 0] on input "a citizen of [DEMOGRAPHIC_DATA]" at bounding box center [0, 0] width 0 height 0
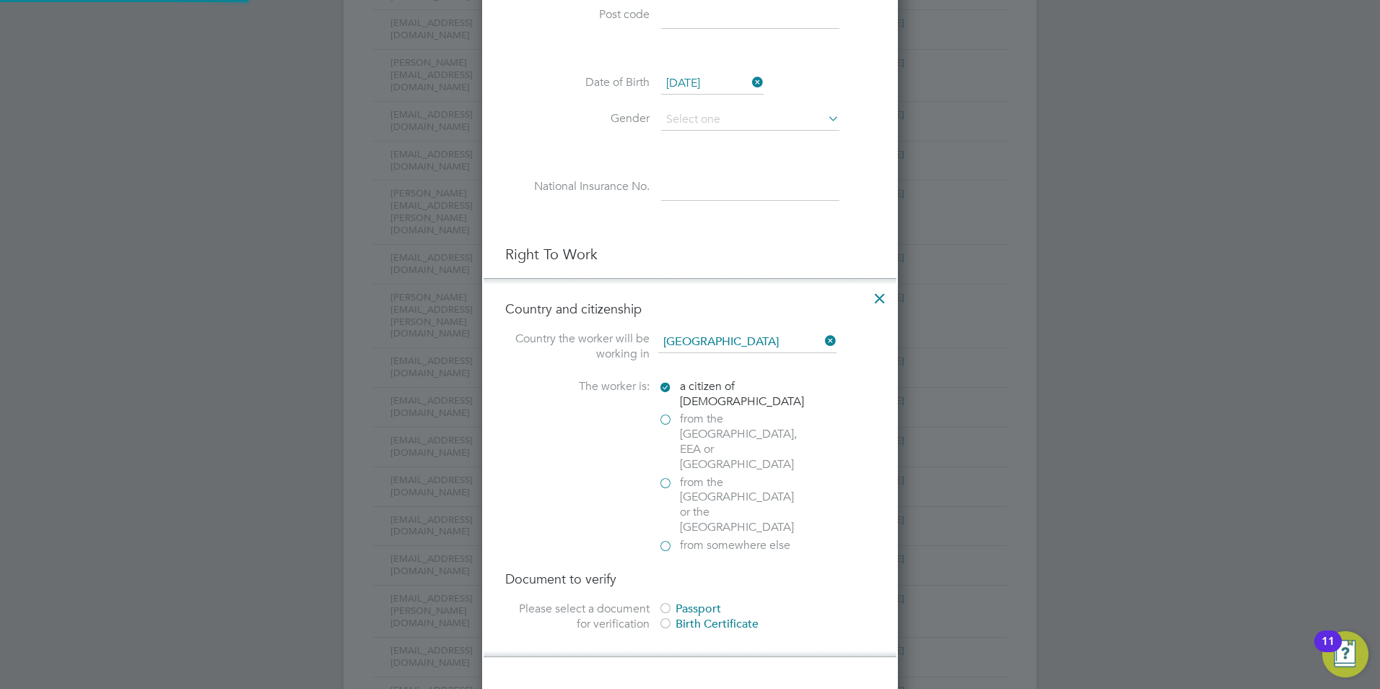
scroll to position [1405, 416]
click at [663, 602] on div at bounding box center [665, 609] width 14 height 14
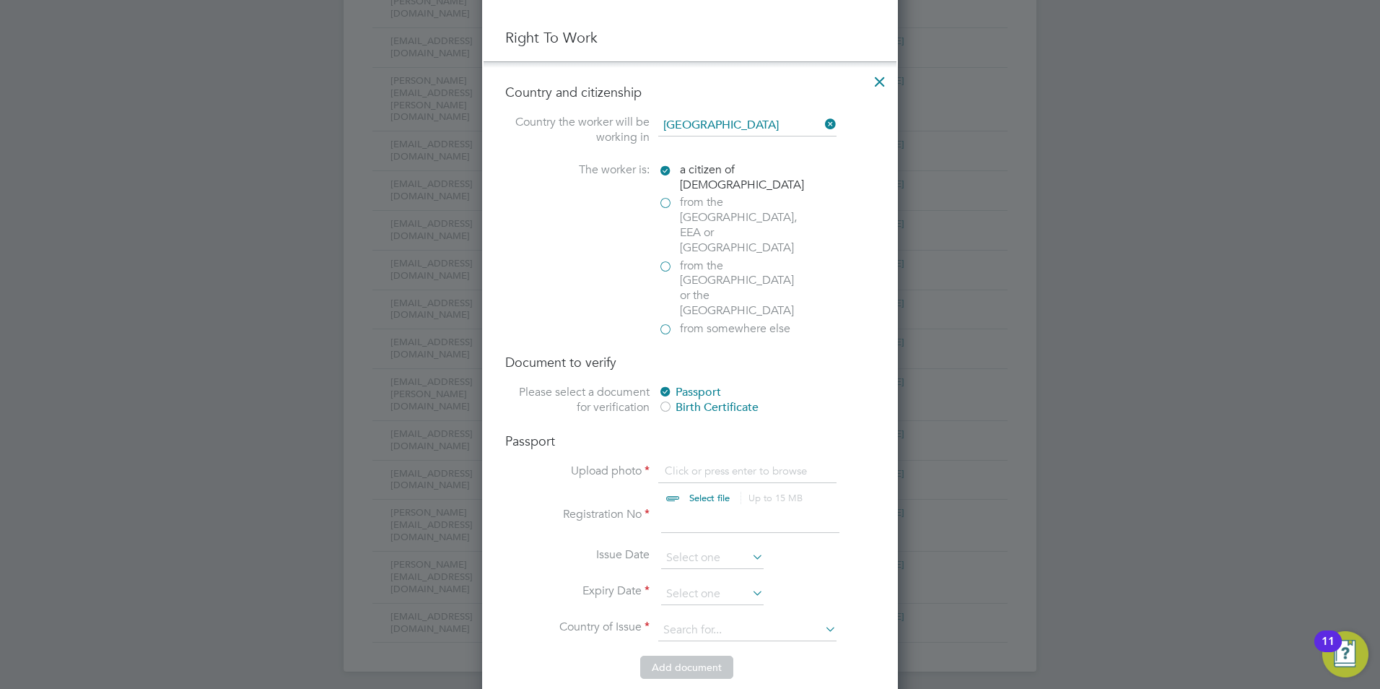
click at [689, 463] on input "file" at bounding box center [723, 484] width 227 height 43
type input "C:\fakepath\solomon-akin-passport.jpg"
click at [702, 507] on input at bounding box center [750, 520] width 178 height 26
type input "537214167"
click at [694, 583] on input at bounding box center [712, 594] width 102 height 22
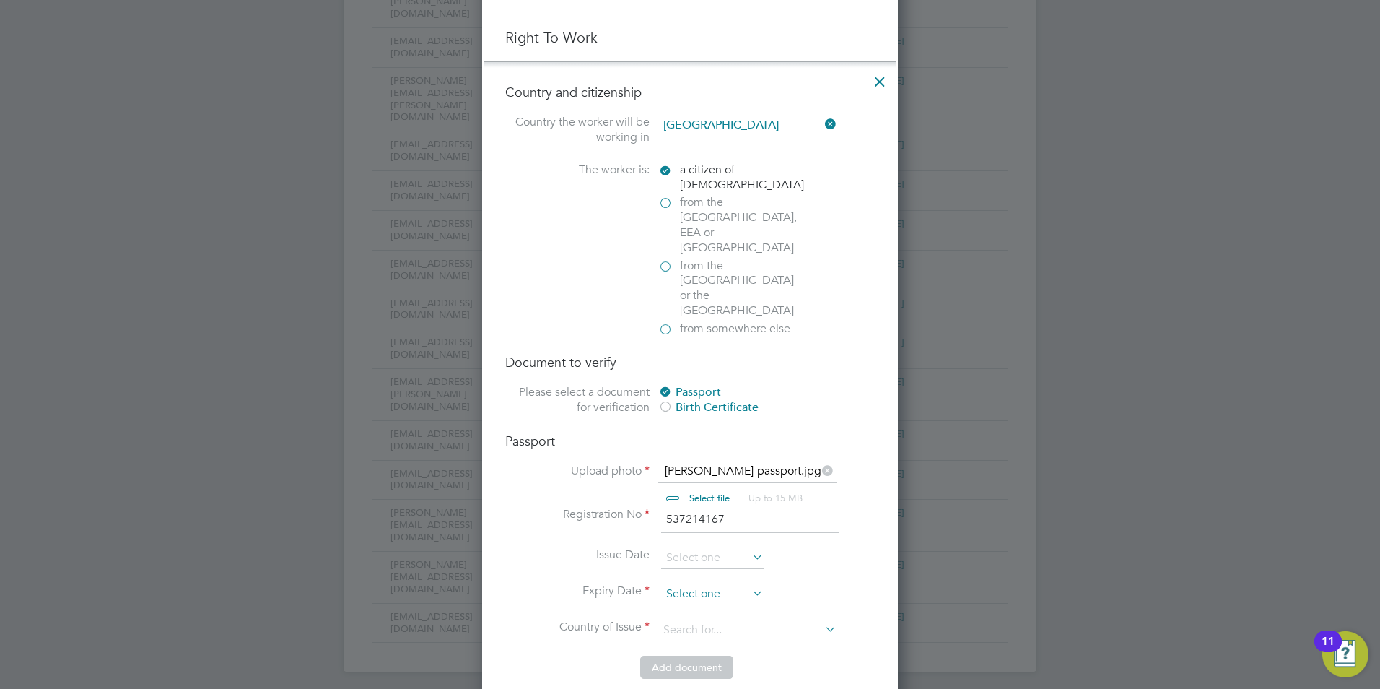
scroll to position [562, 0]
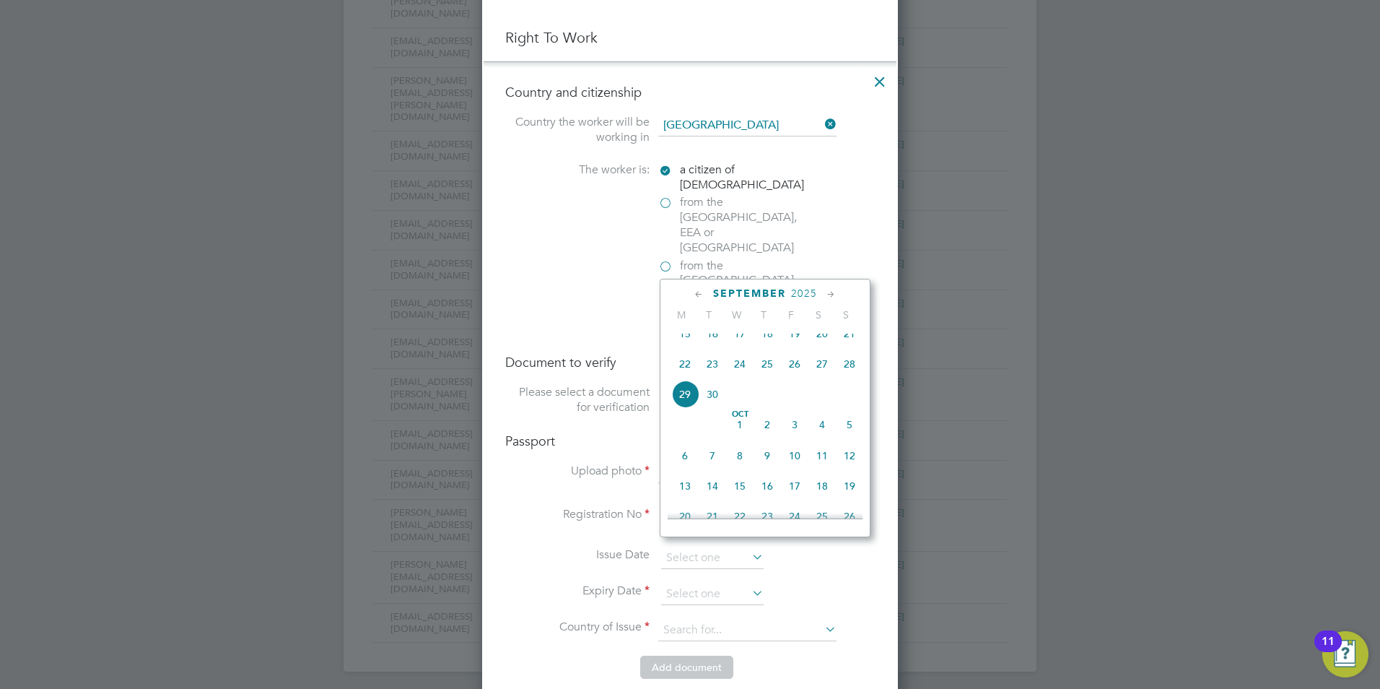
click at [831, 296] on icon at bounding box center [831, 295] width 14 height 16
click at [794, 288] on span "2025" at bounding box center [798, 293] width 26 height 12
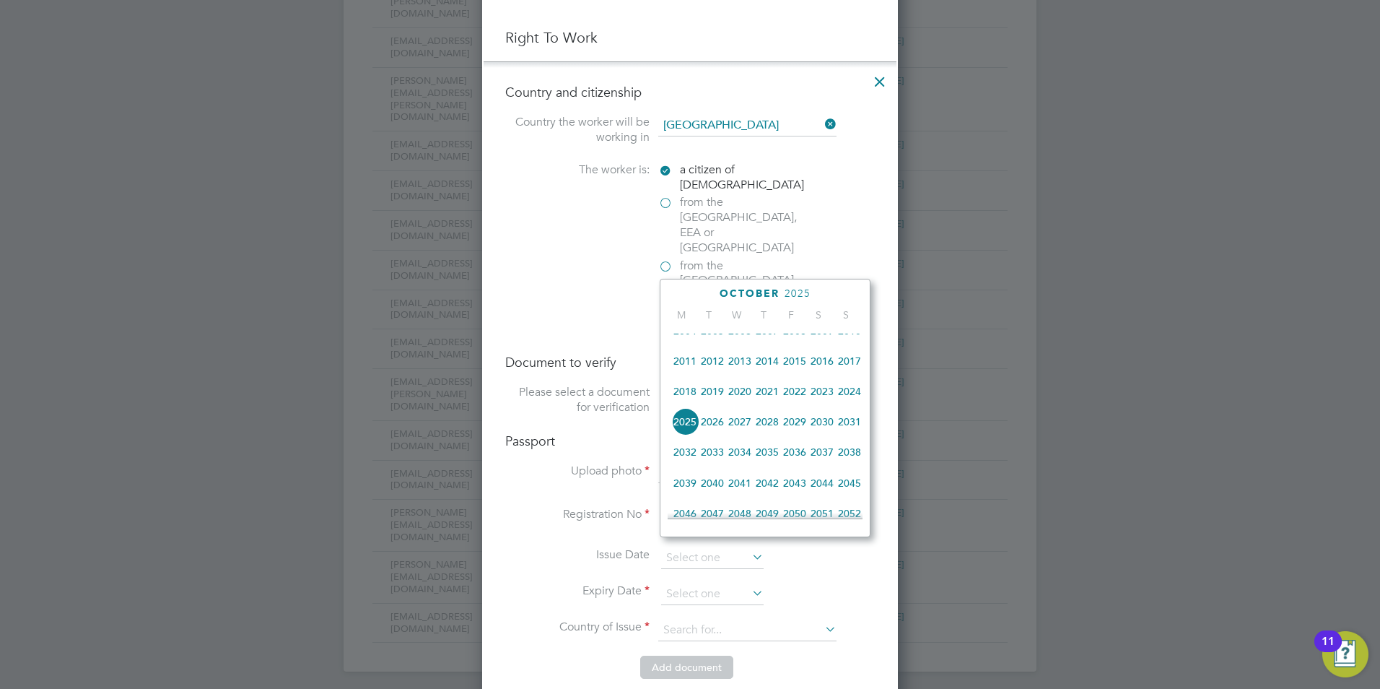
click at [707, 427] on span "2026" at bounding box center [712, 421] width 27 height 27
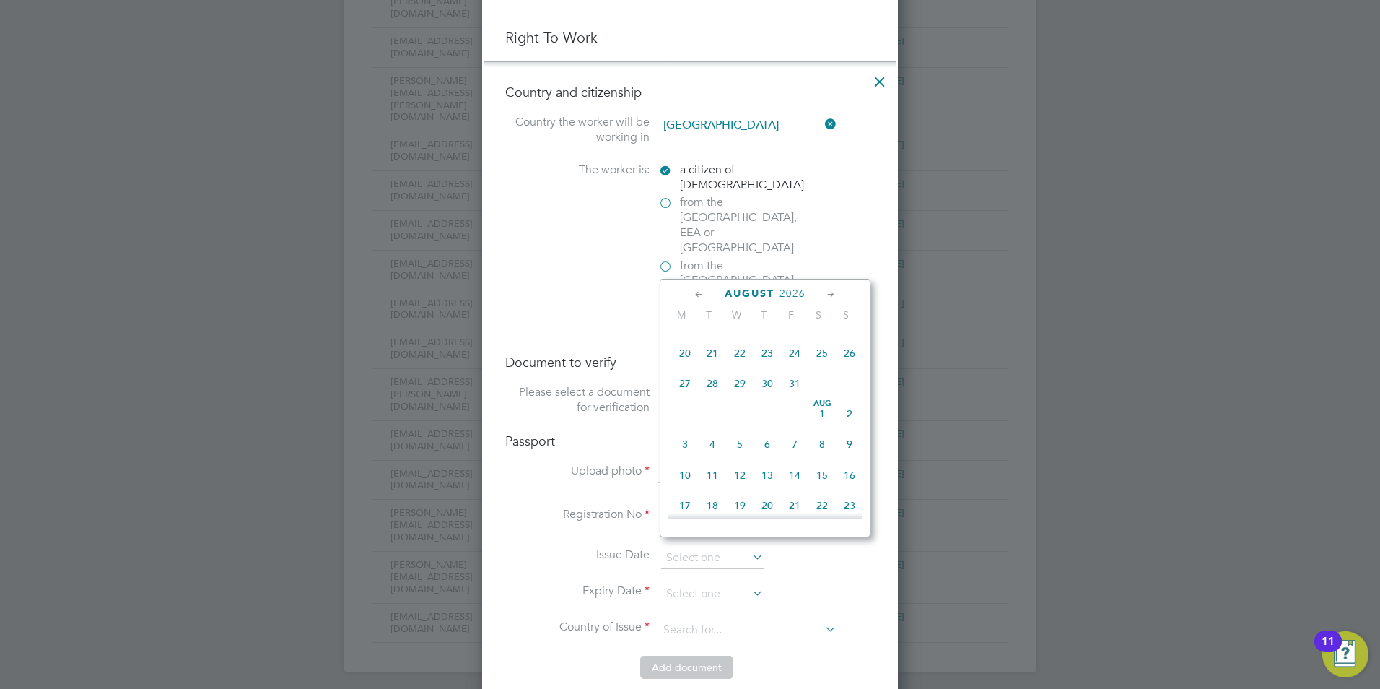
scroll to position [178, 0]
click at [819, 424] on span "27" at bounding box center [821, 413] width 27 height 27
type input "[DATE]"
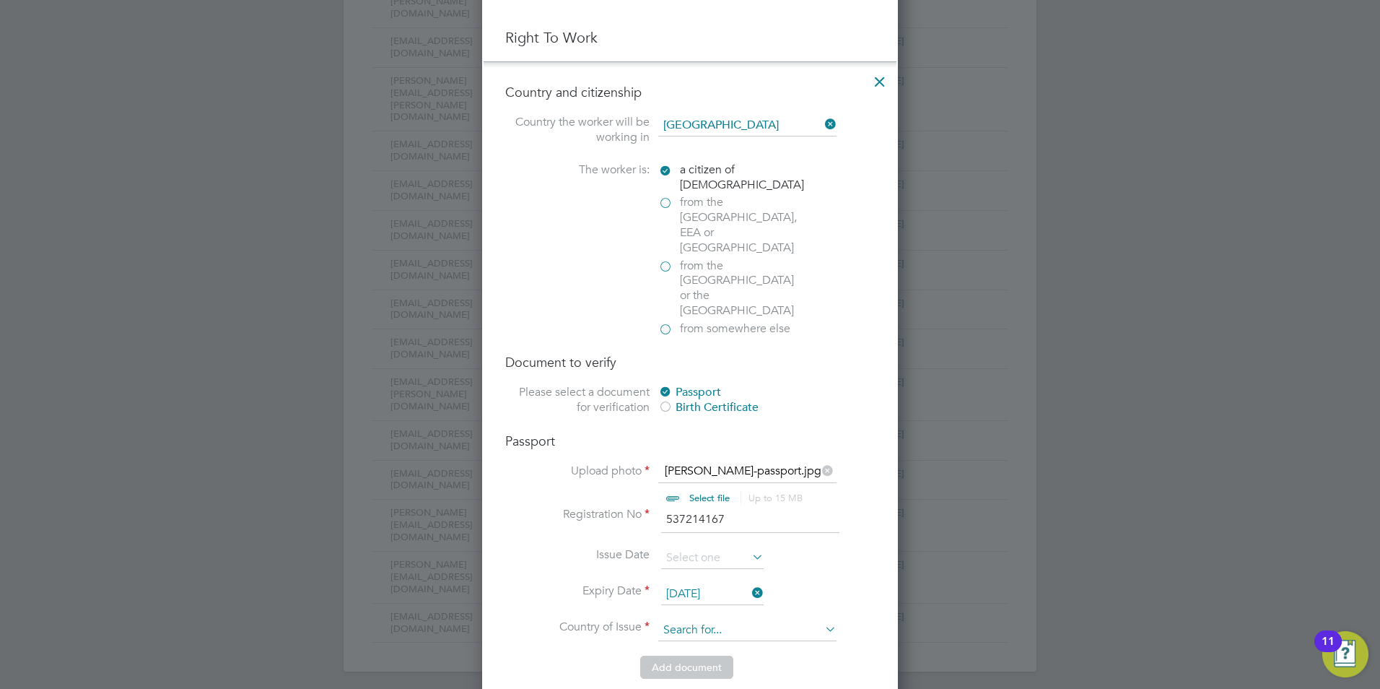
click at [694, 619] on input at bounding box center [747, 630] width 178 height 22
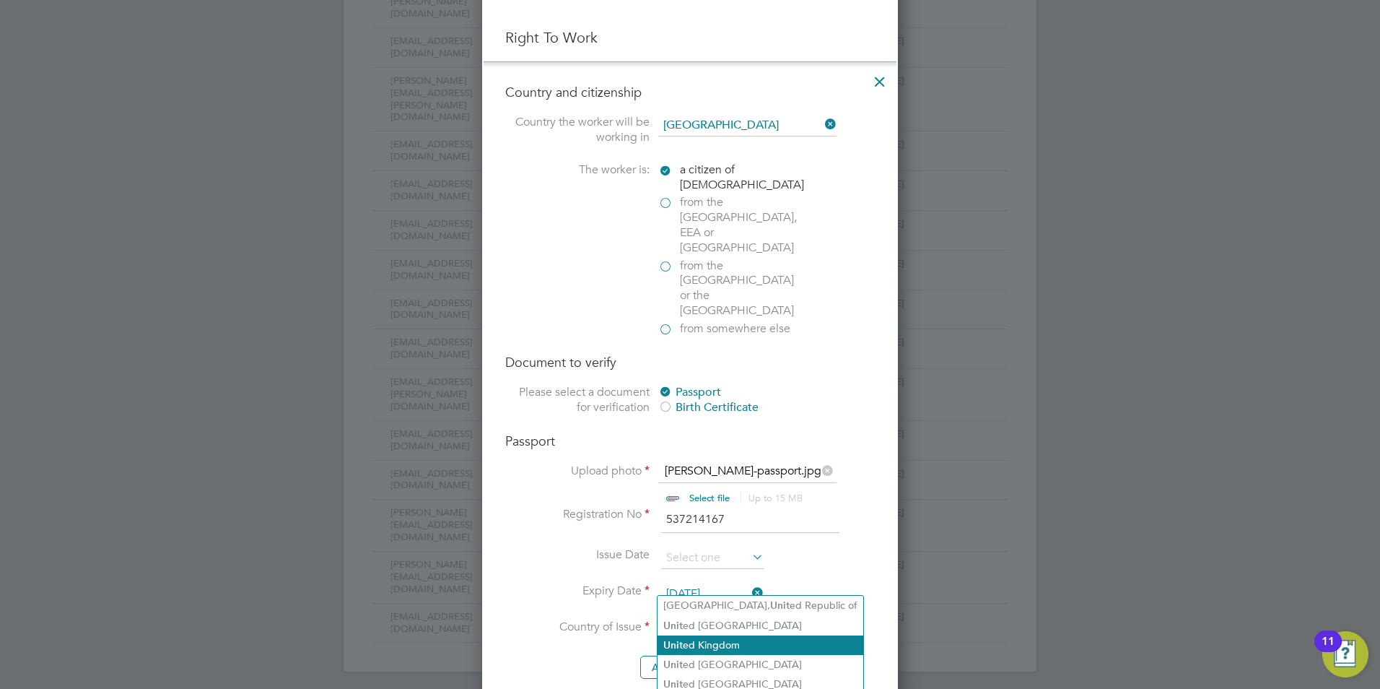
click at [710, 639] on li "Unit ed Kingdom" at bounding box center [761, 644] width 206 height 19
type input "[GEOGRAPHIC_DATA]"
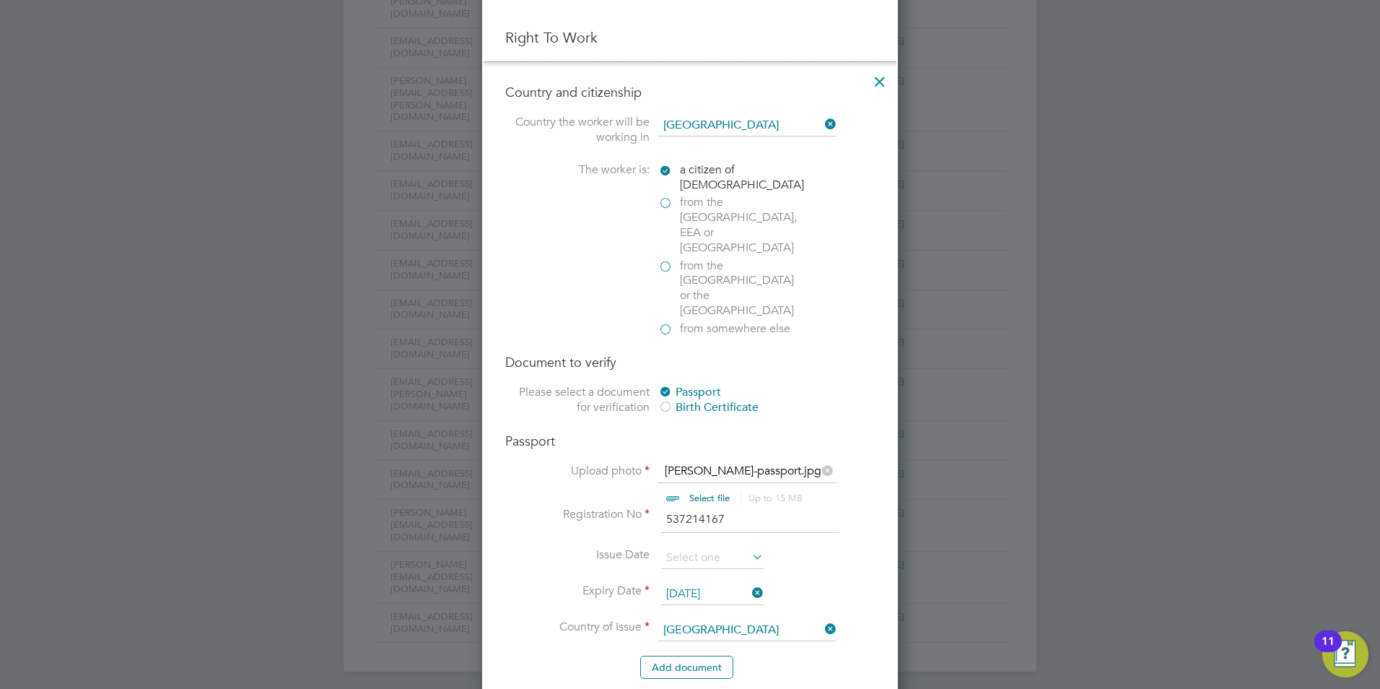
click at [580, 547] on label "Issue Date" at bounding box center [577, 554] width 144 height 15
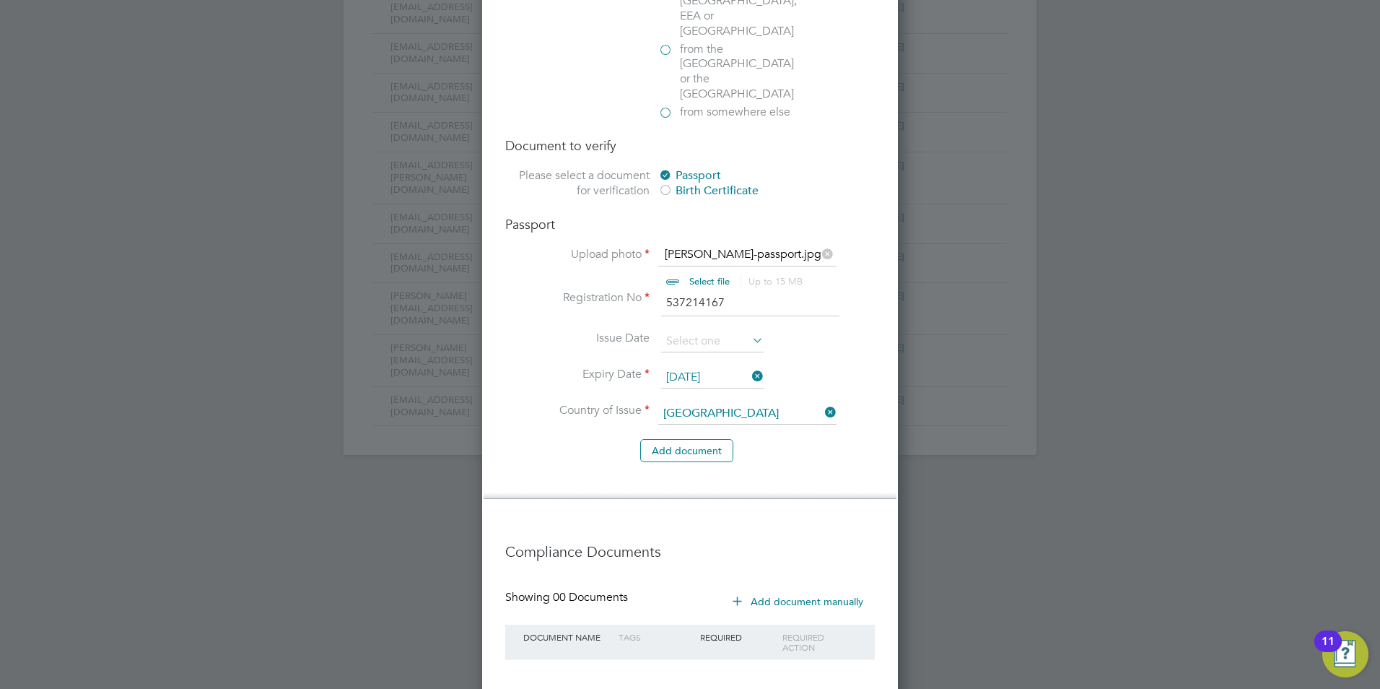
scroll to position [1047, 0]
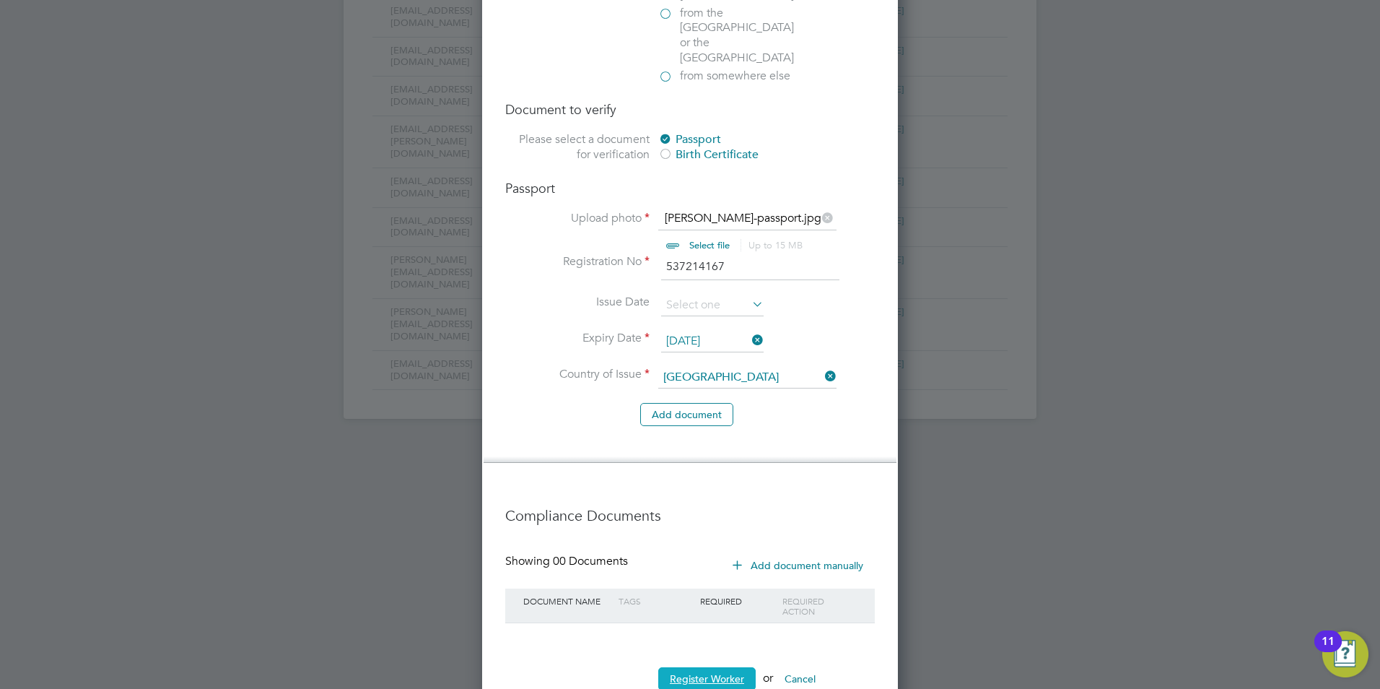
click at [715, 667] on button "Register Worker" at bounding box center [706, 678] width 97 height 23
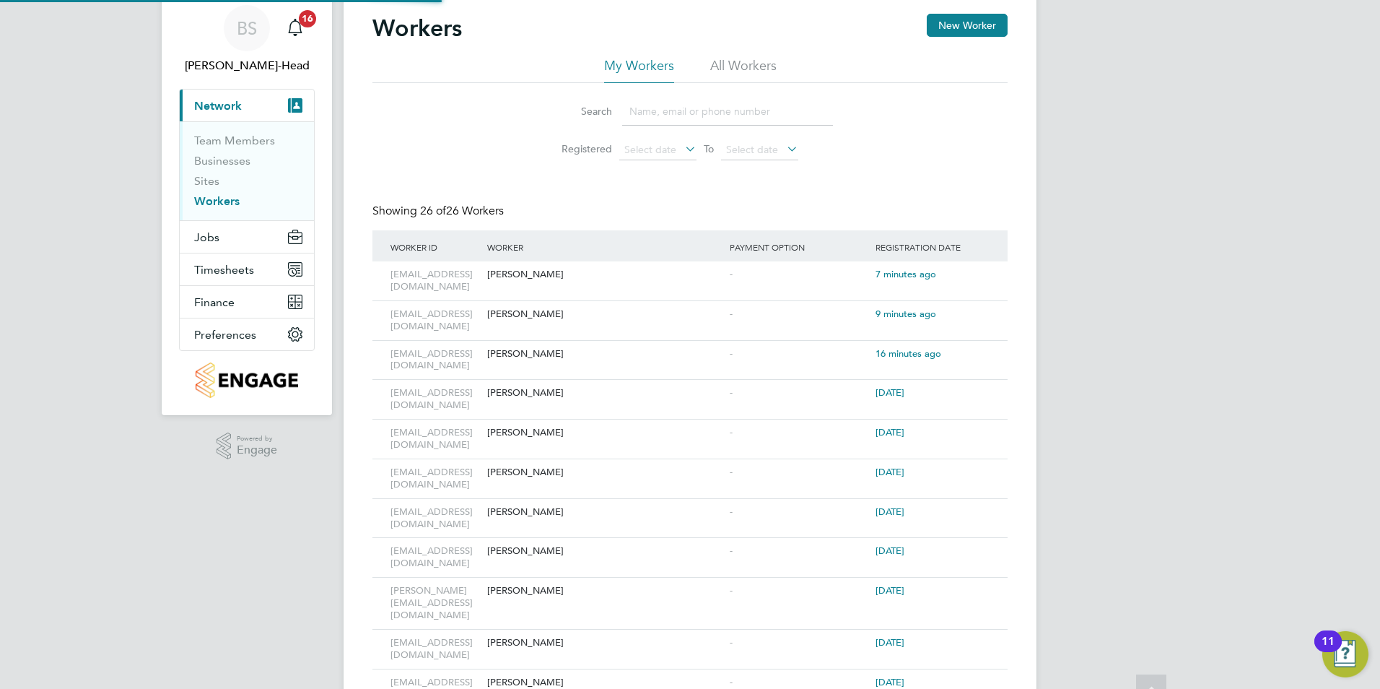
scroll to position [0, 0]
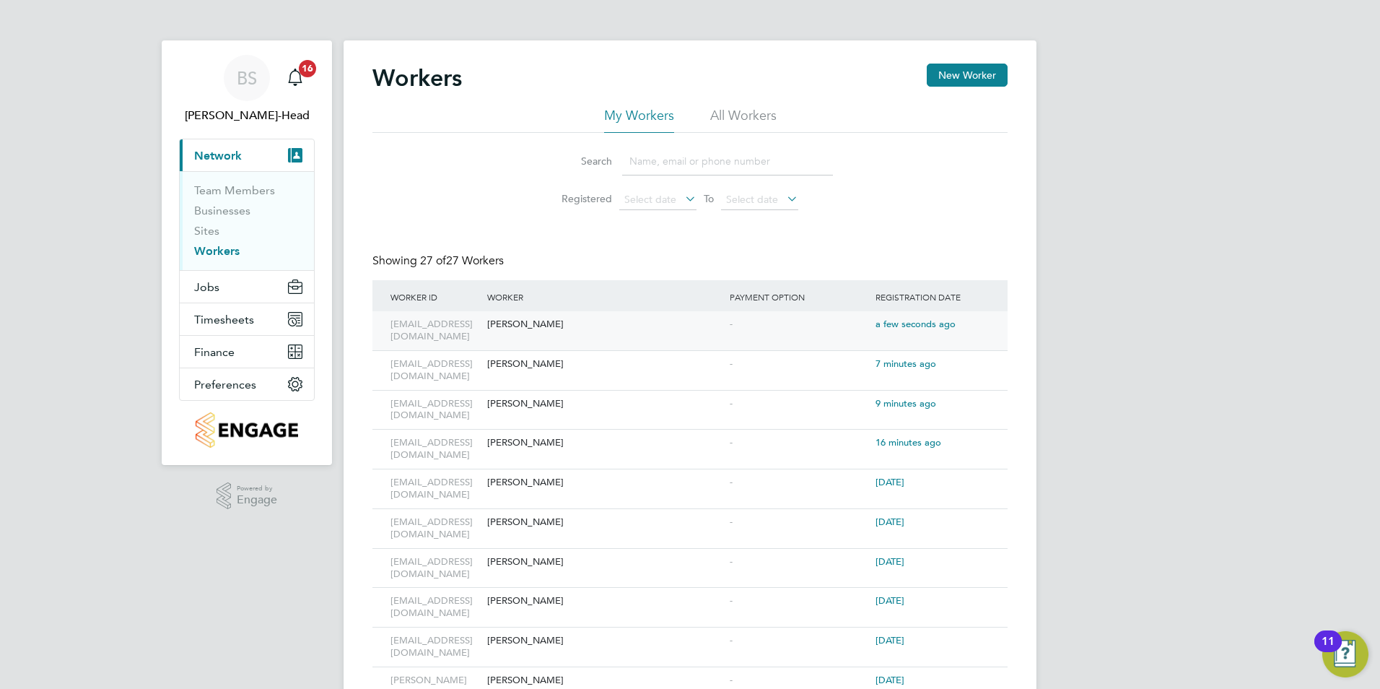
click at [575, 333] on div "[PERSON_NAME]" at bounding box center [605, 324] width 243 height 27
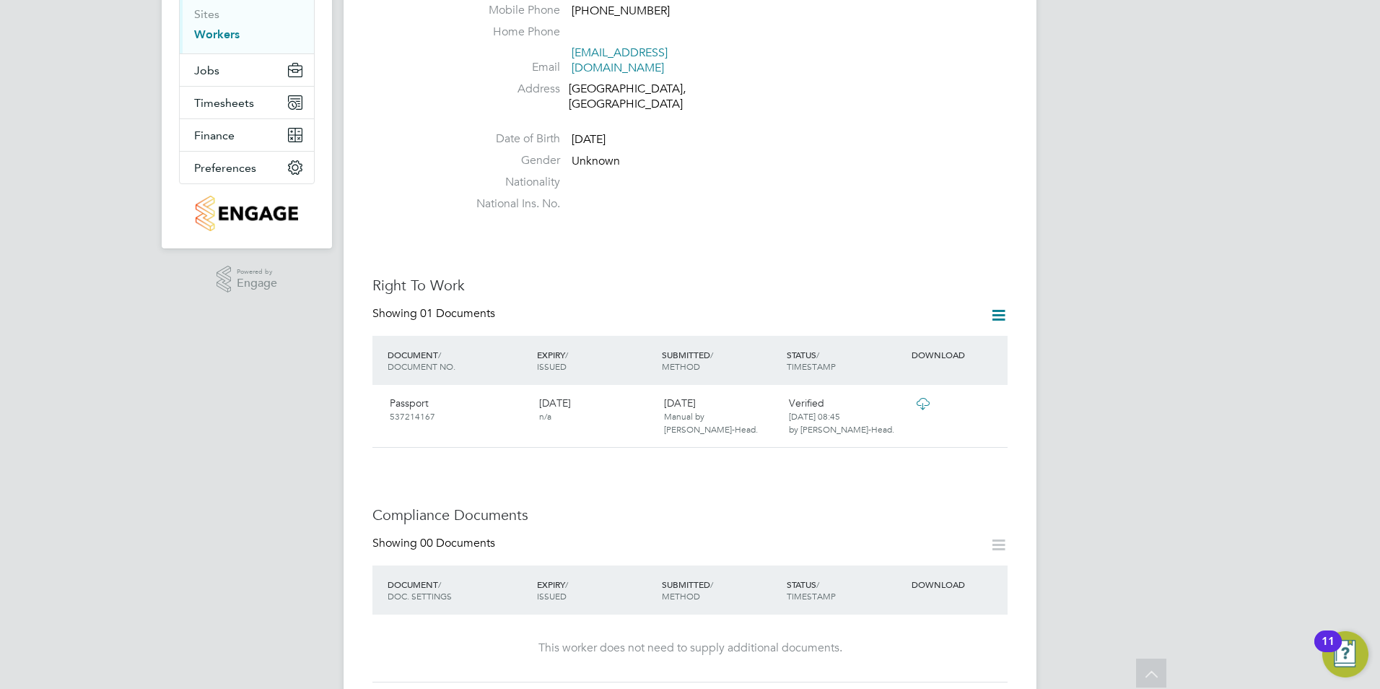
scroll to position [505, 0]
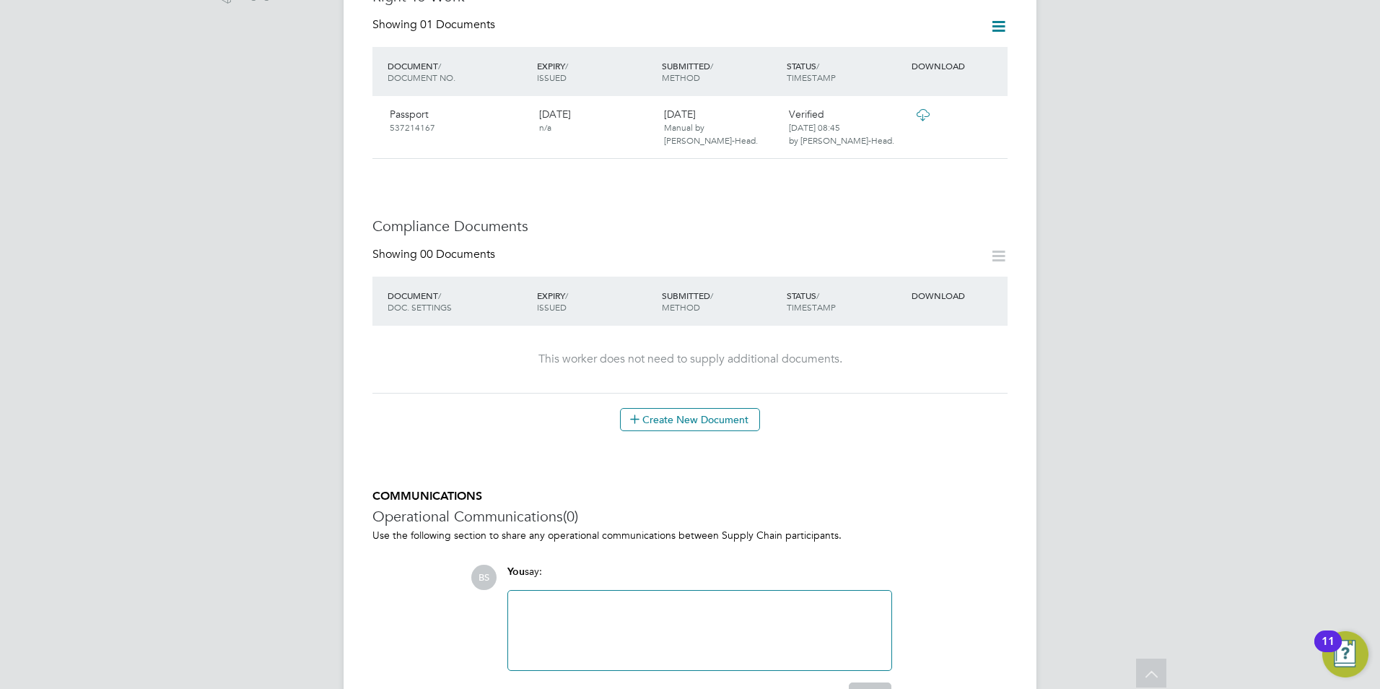
click at [995, 247] on icon at bounding box center [999, 256] width 18 height 18
click at [700, 408] on button "Create New Document" at bounding box center [690, 419] width 140 height 23
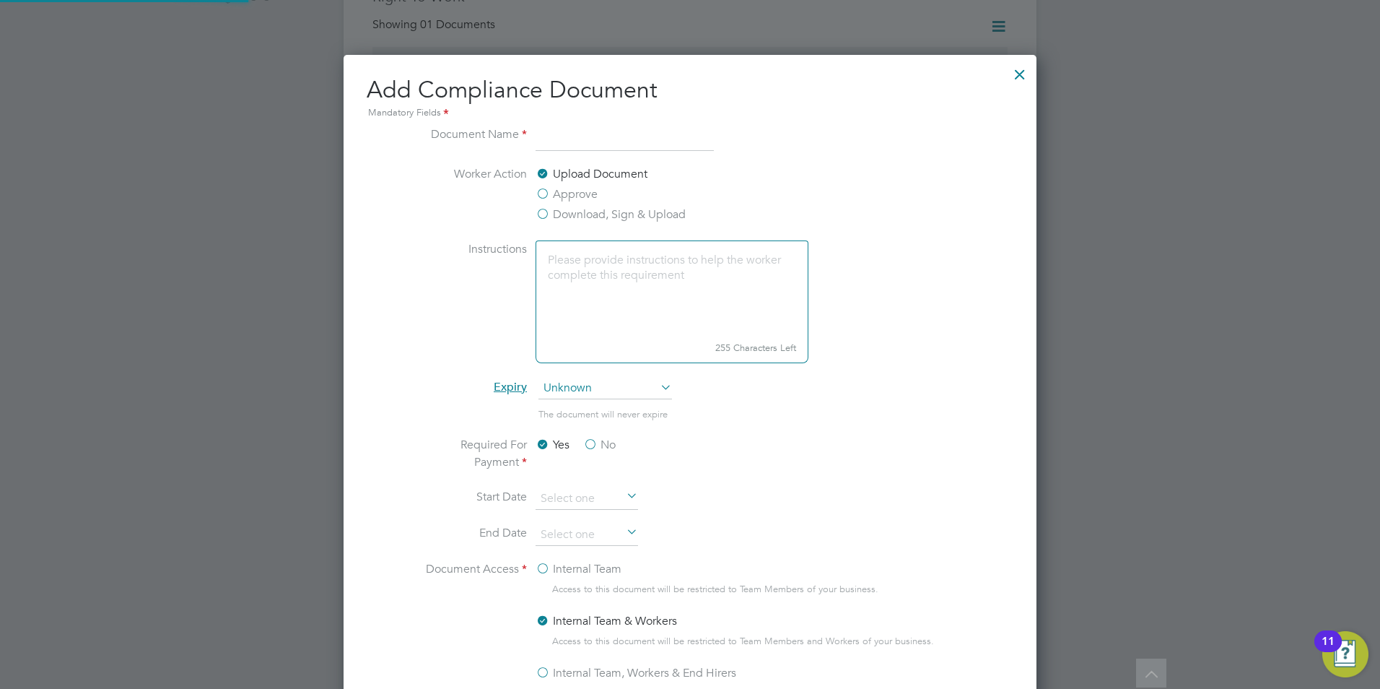
scroll to position [758, 694]
type input "e"
click at [598, 149] on input "city" at bounding box center [625, 139] width 178 height 26
type input "City & Guilds Elec Install Lv 3"
click at [861, 196] on li "Worker Action Upload Document Approve Download, Sign & Upload" at bounding box center [690, 202] width 543 height 75
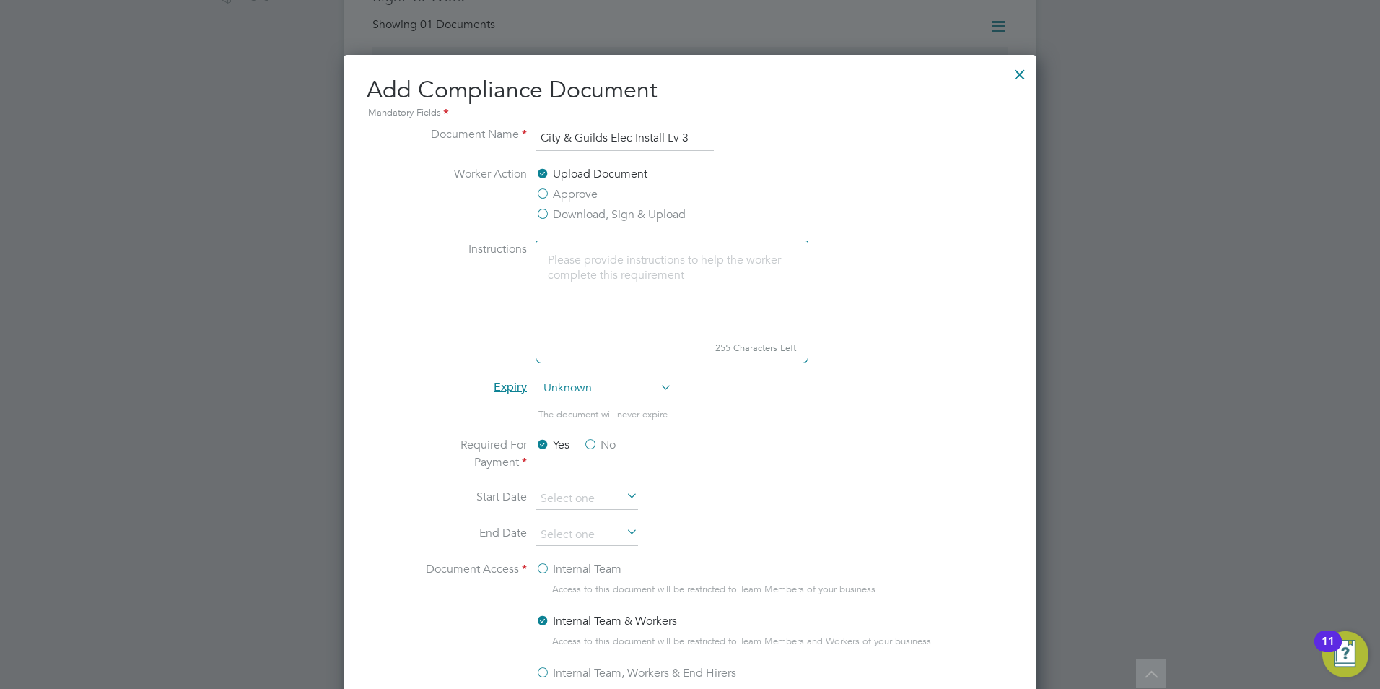
click at [591, 446] on label "No" at bounding box center [599, 444] width 32 height 17
click at [0, 0] on input "No" at bounding box center [0, 0] width 0 height 0
click at [543, 566] on label "Internal Team" at bounding box center [579, 568] width 86 height 17
click at [0, 0] on input "Internal Team" at bounding box center [0, 0] width 0 height 0
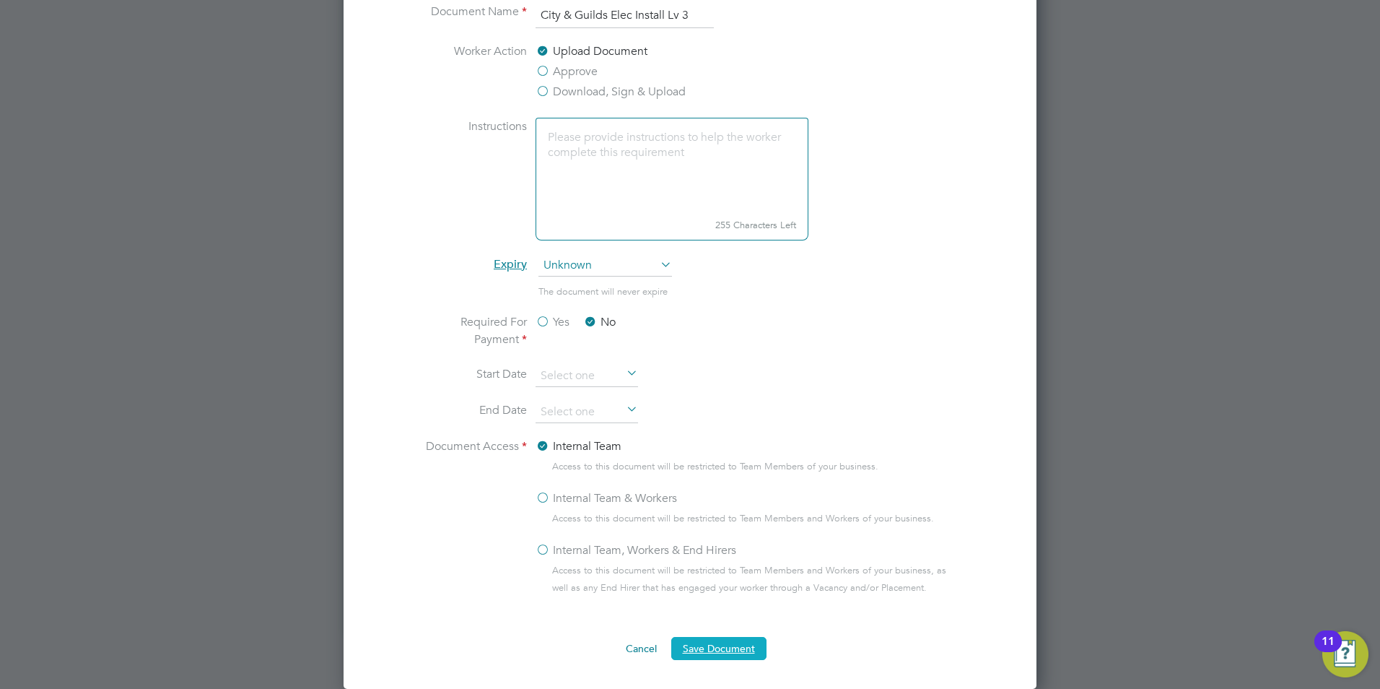
click at [751, 656] on button "Save Document" at bounding box center [718, 648] width 95 height 23
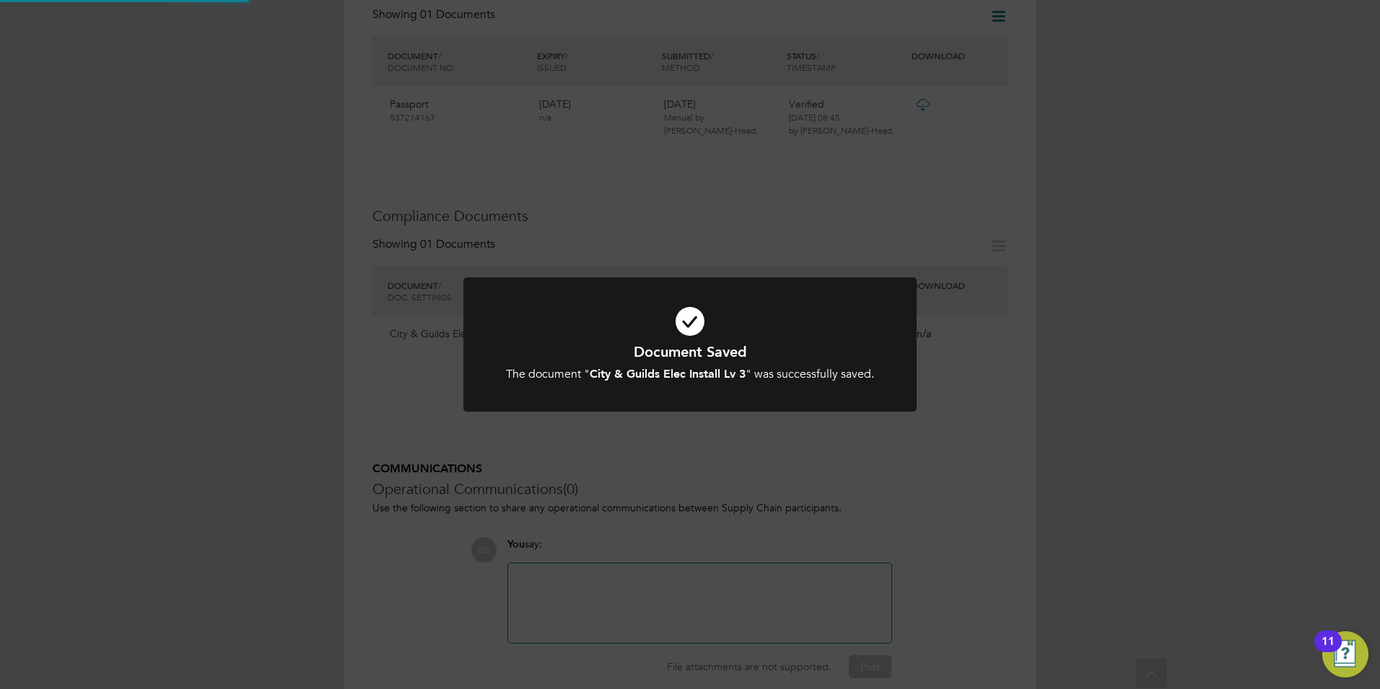
scroll to position [505, 0]
click at [647, 427] on div "Document Saved The document " City & Guilds Elec Install Lv 3 " was successfull…" at bounding box center [689, 353] width 453 height 152
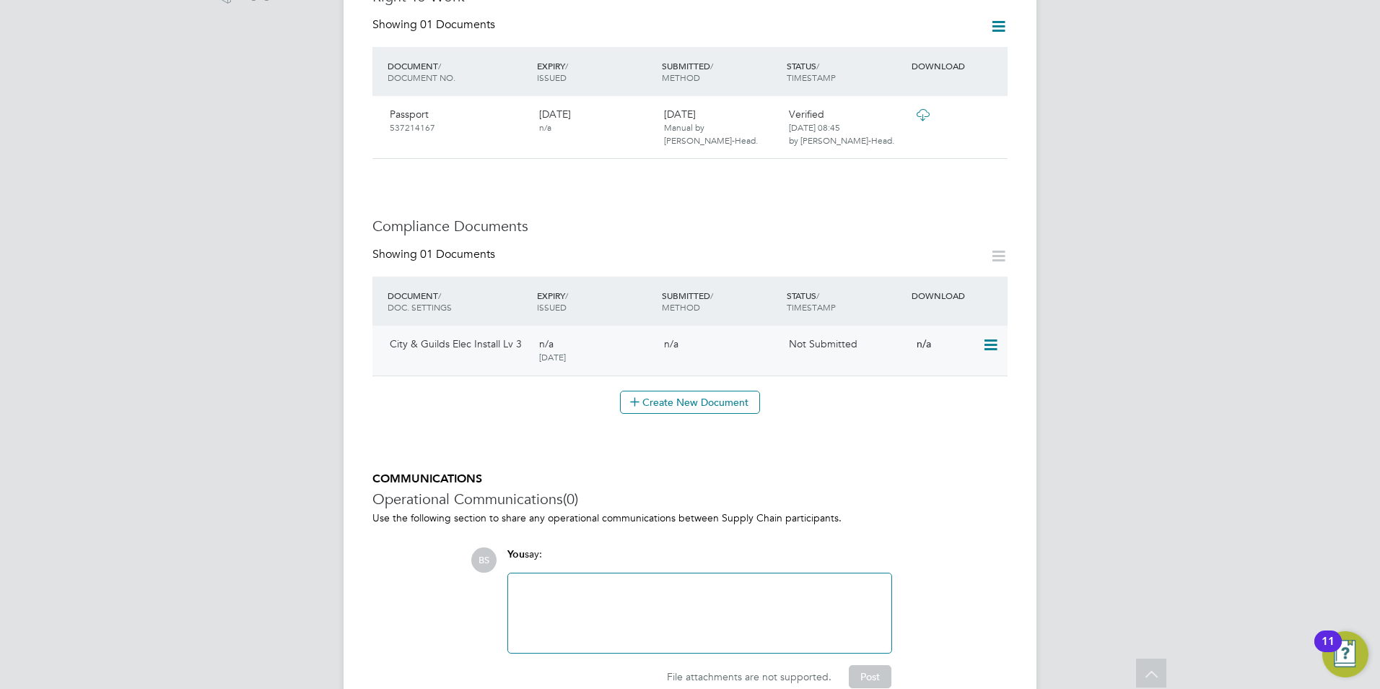
click at [987, 336] on icon at bounding box center [989, 344] width 14 height 17
click at [930, 375] on li "Submit Document" at bounding box center [946, 373] width 101 height 20
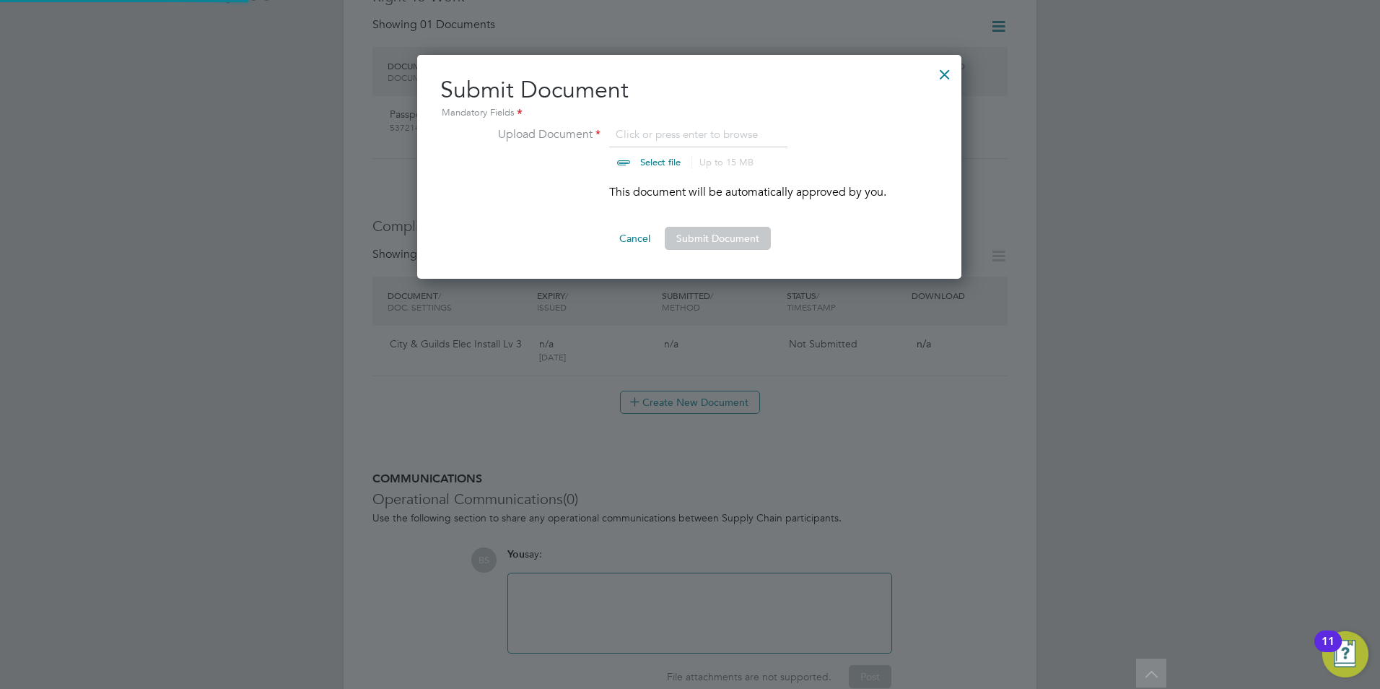
scroll to position [224, 546]
click at [653, 152] on input "file" at bounding box center [674, 147] width 227 height 43
type input "C:\fakepath\l3-diploma-in-electrical-installation-[PERSON_NAME].pdf"
click at [704, 252] on div "Submit Document Mandatory Fields Upload Document l3-diploma-in-electrical-insta…" at bounding box center [689, 167] width 544 height 224
click at [706, 243] on button "Submit Document" at bounding box center [718, 238] width 106 height 23
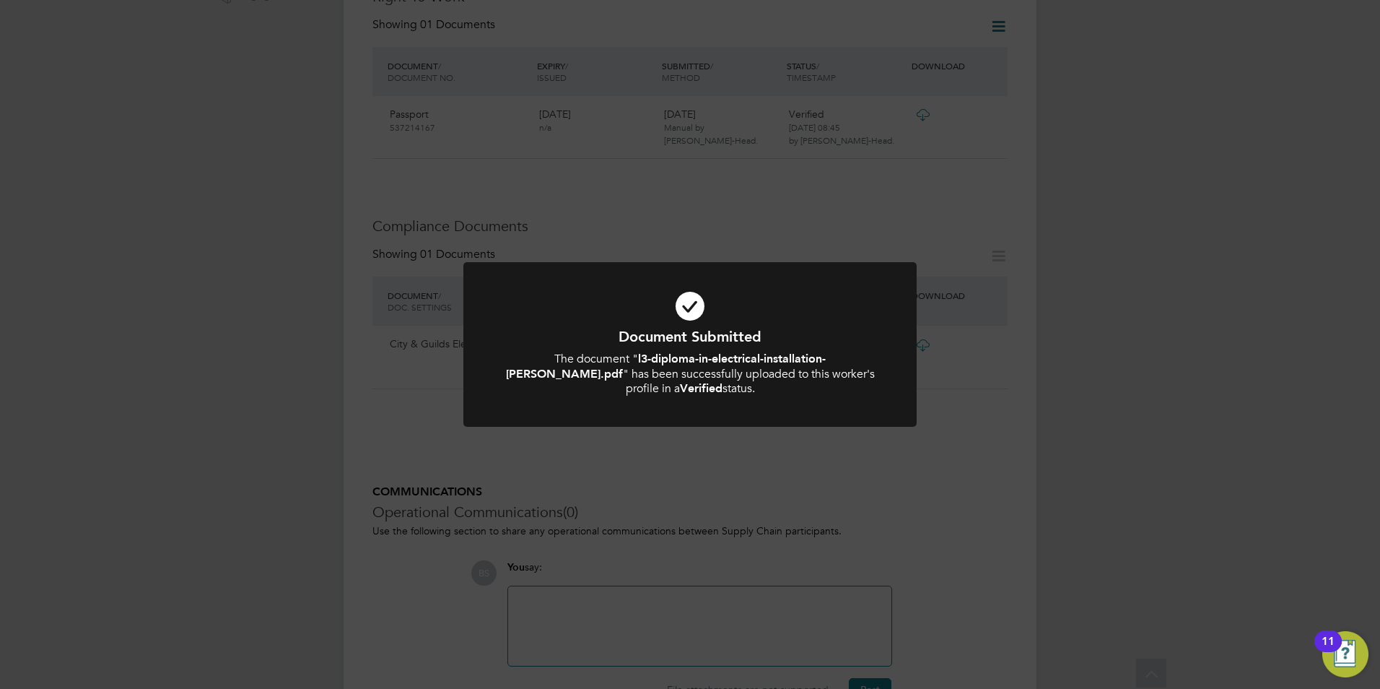
click at [816, 426] on div at bounding box center [689, 344] width 453 height 165
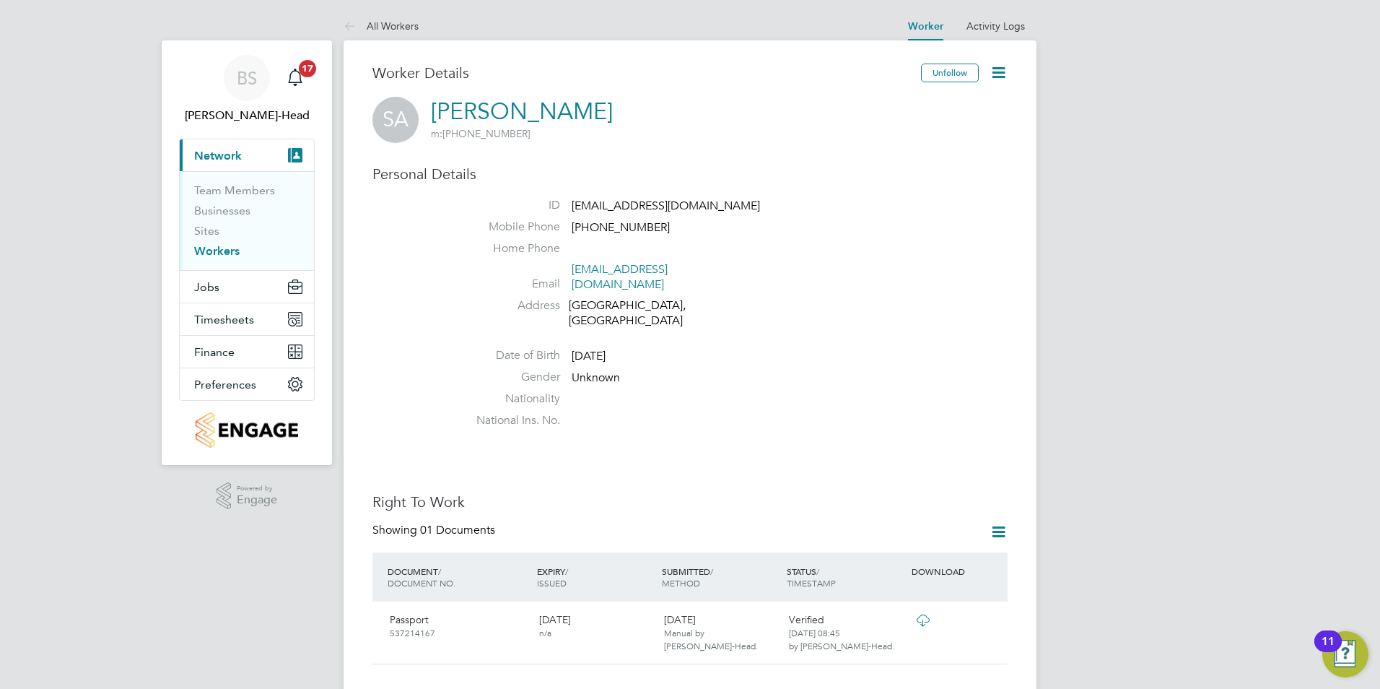
scroll to position [289, 0]
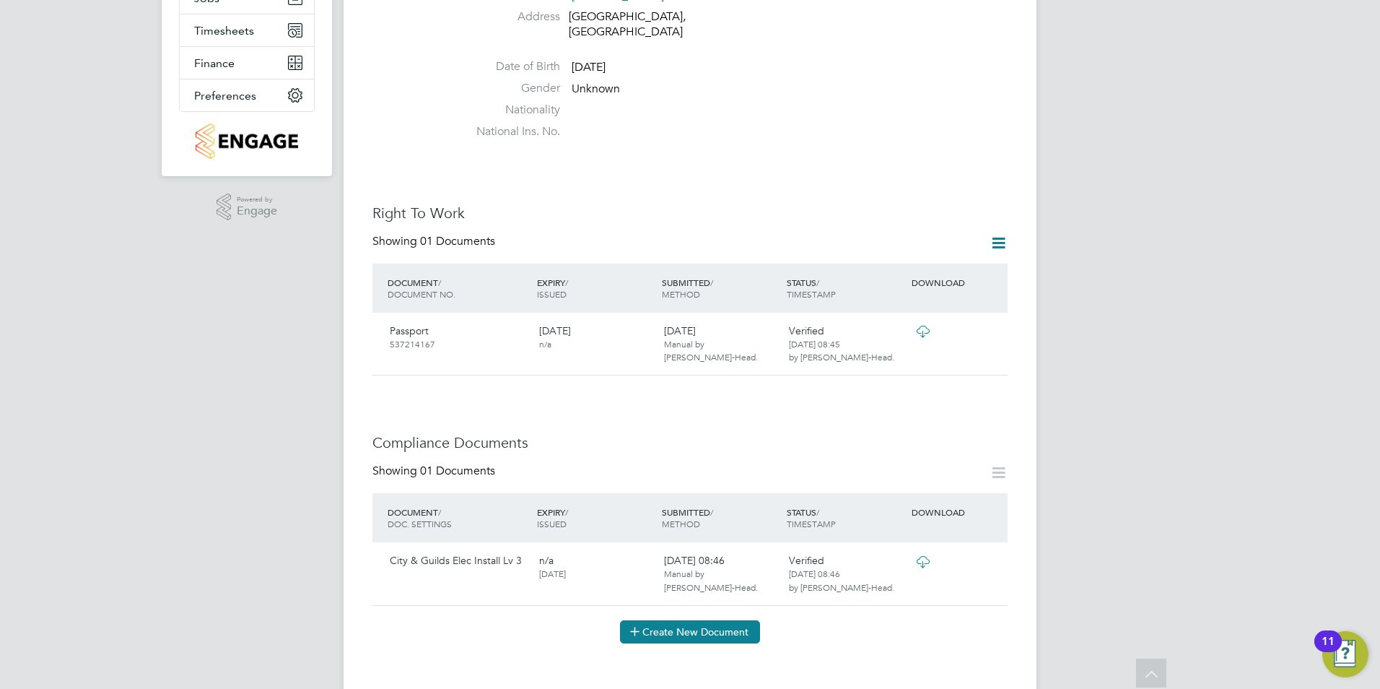
click at [686, 620] on button "Create New Document" at bounding box center [690, 631] width 140 height 23
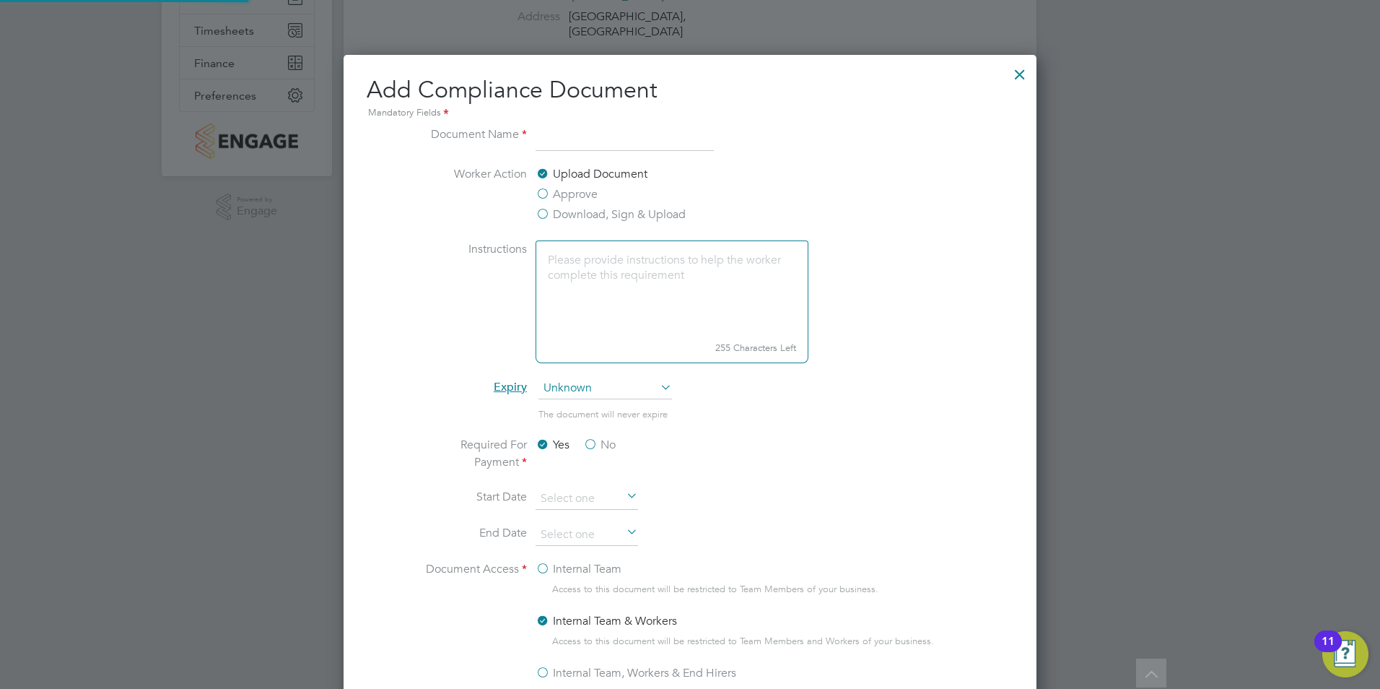
scroll to position [758, 694]
type input "Bachelor of Engineering"
click at [590, 444] on label "No" at bounding box center [599, 444] width 32 height 17
click at [0, 0] on input "No" at bounding box center [0, 0] width 0 height 0
click at [541, 567] on label "Internal Team" at bounding box center [579, 568] width 86 height 17
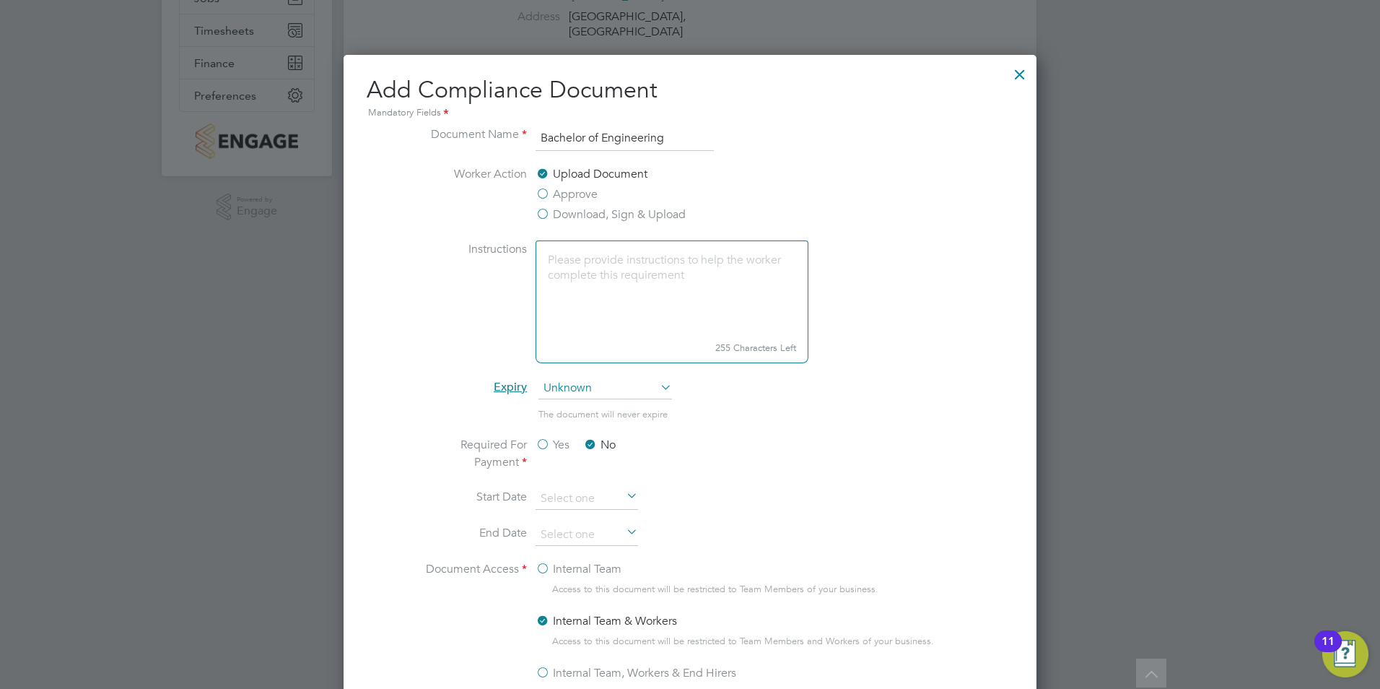
click at [0, 0] on input "Internal Team" at bounding box center [0, 0] width 0 height 0
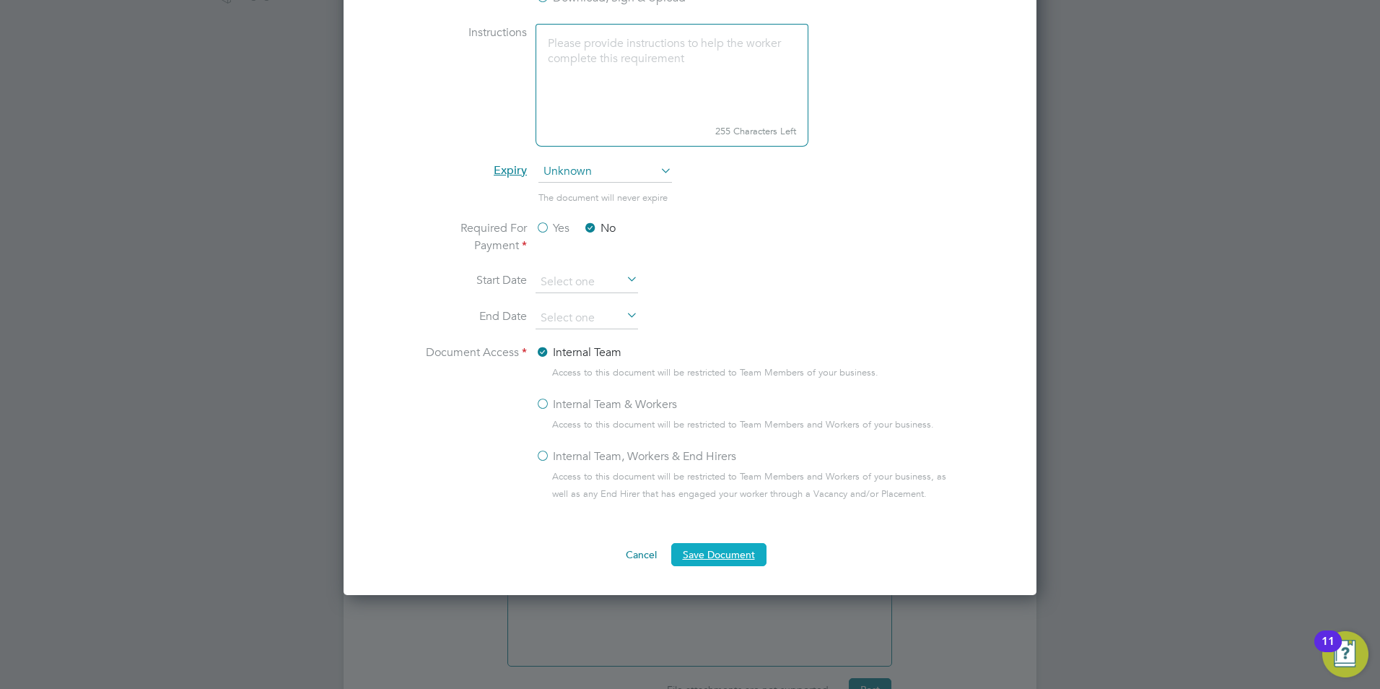
click at [711, 551] on button "Save Document" at bounding box center [718, 554] width 95 height 23
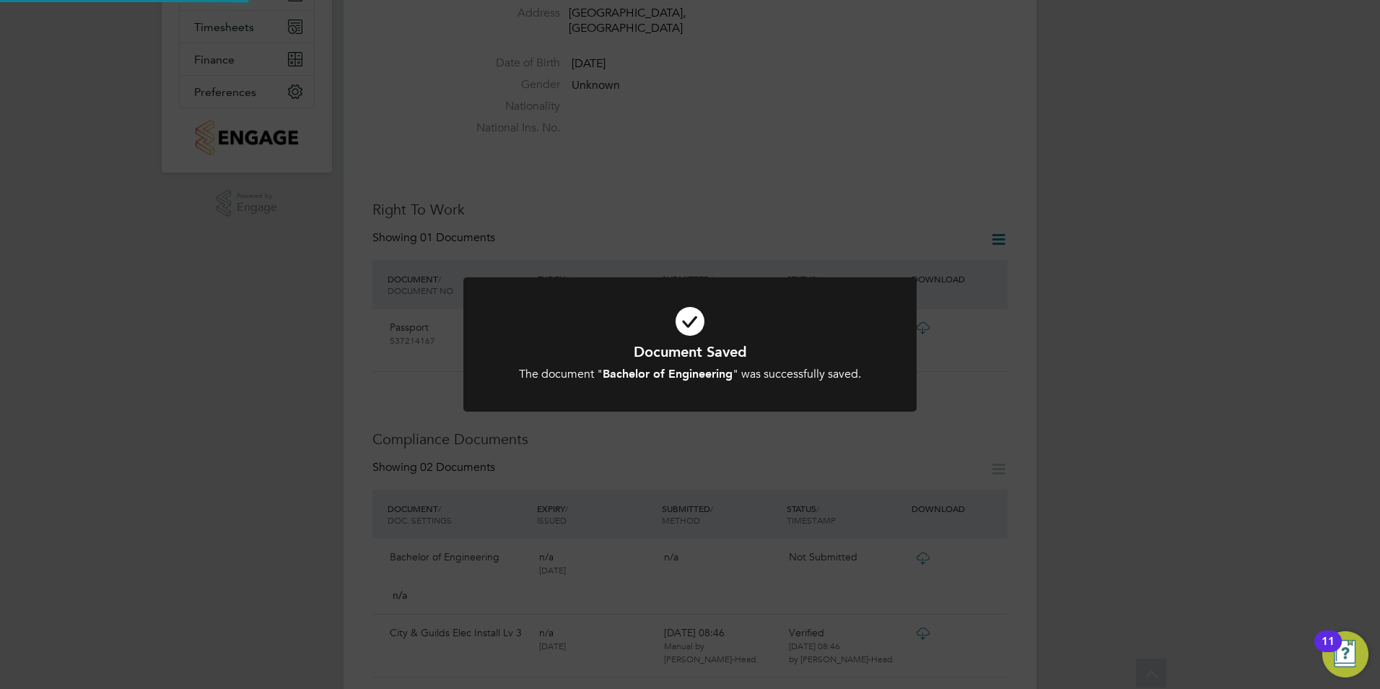
scroll to position [289, 0]
click at [845, 423] on div "Document Saved The document " Bachelor of Engineering " was successfully saved.…" at bounding box center [689, 353] width 453 height 152
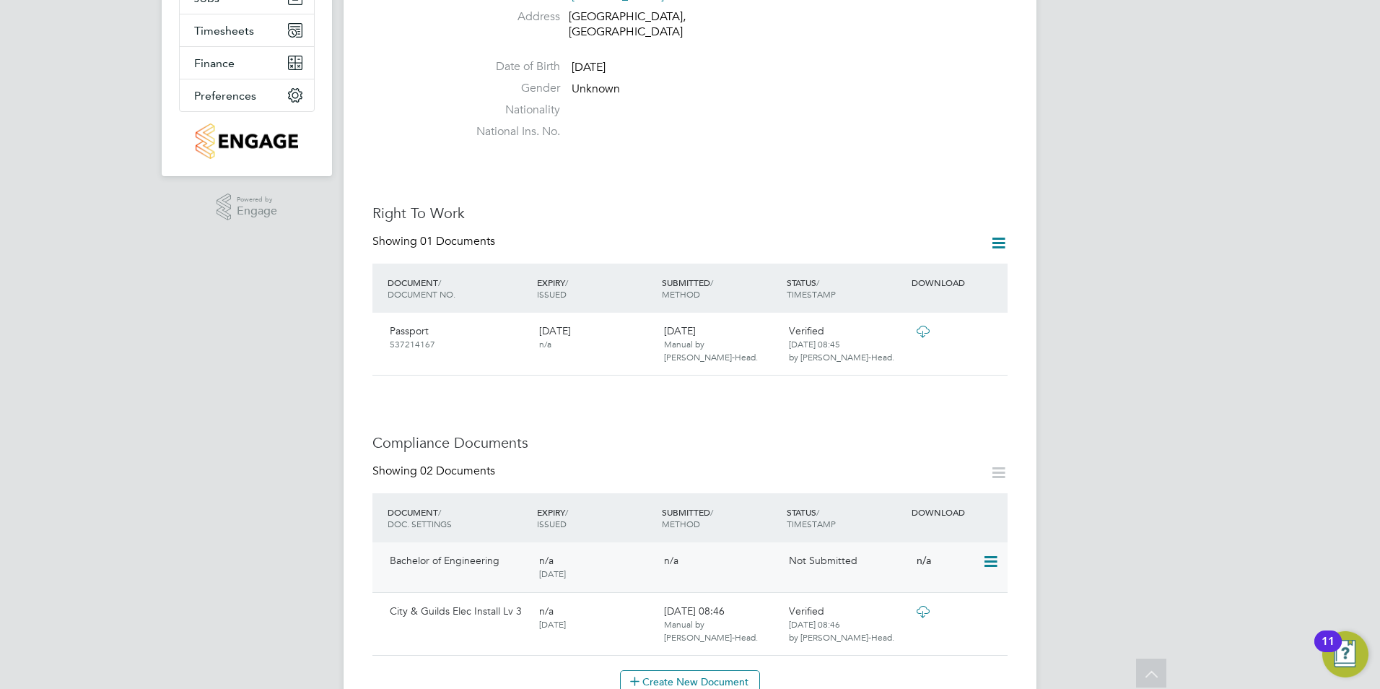
click at [989, 553] on icon at bounding box center [989, 561] width 14 height 17
click at [944, 588] on li "Submit Document" at bounding box center [946, 590] width 101 height 20
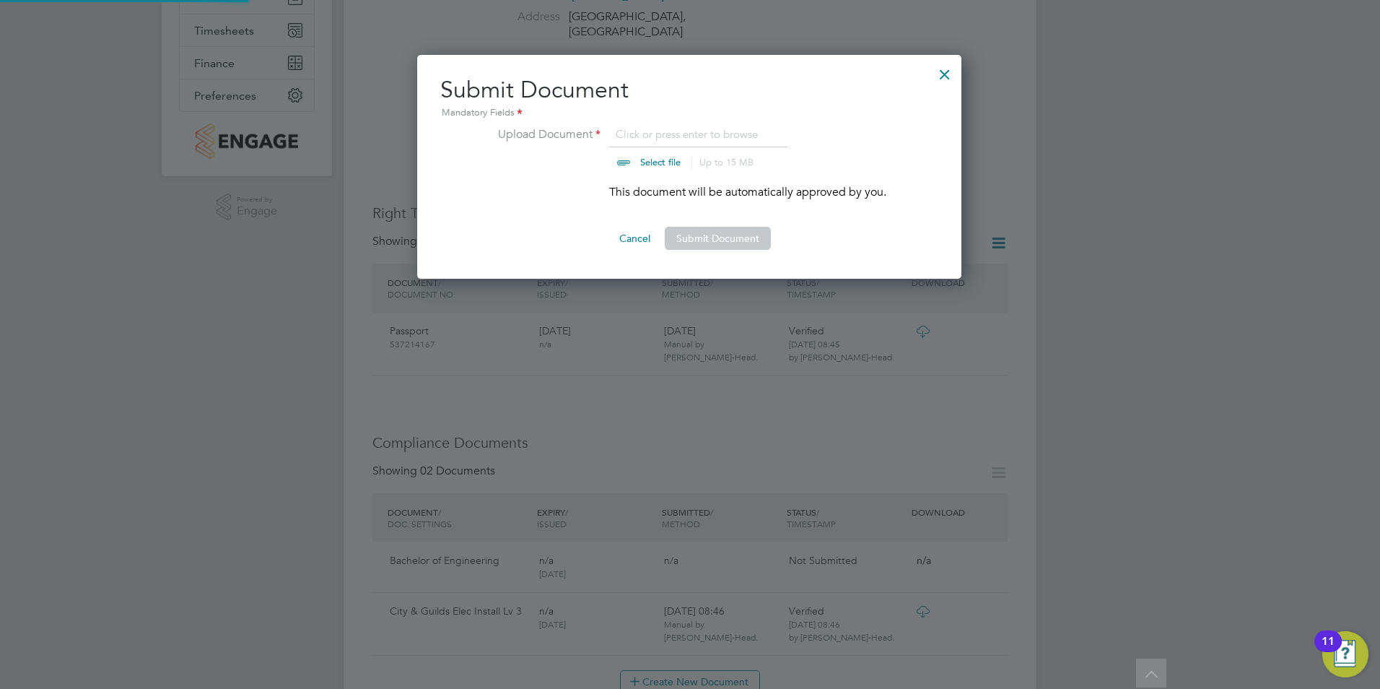
scroll to position [224, 546]
click at [668, 163] on input "file" at bounding box center [674, 147] width 227 height 43
type input "C:\fakepath\mech-certificate-solomon-akin.pdf"
click at [699, 232] on button "Submit Document" at bounding box center [718, 238] width 106 height 23
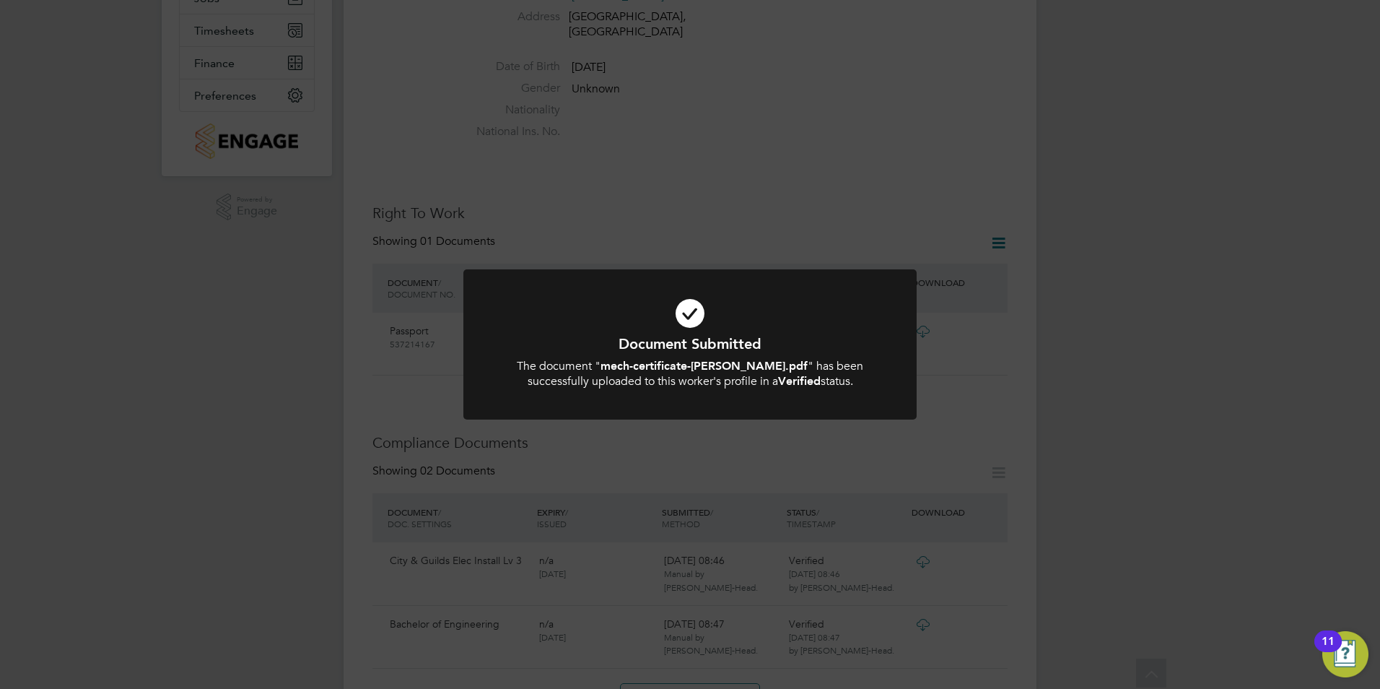
click at [395, 381] on div "Document Submitted The document " mech-certificate-solomon-akin.pdf " has been …" at bounding box center [690, 344] width 1380 height 689
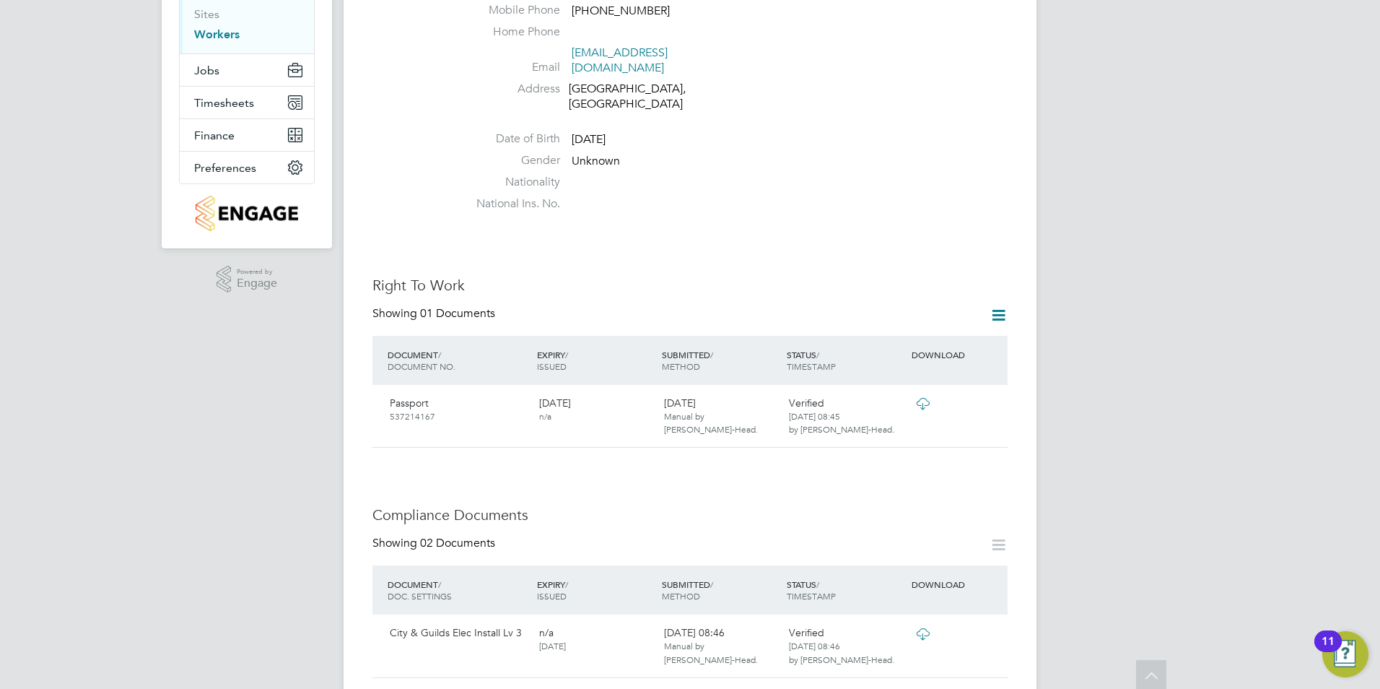
scroll to position [0, 0]
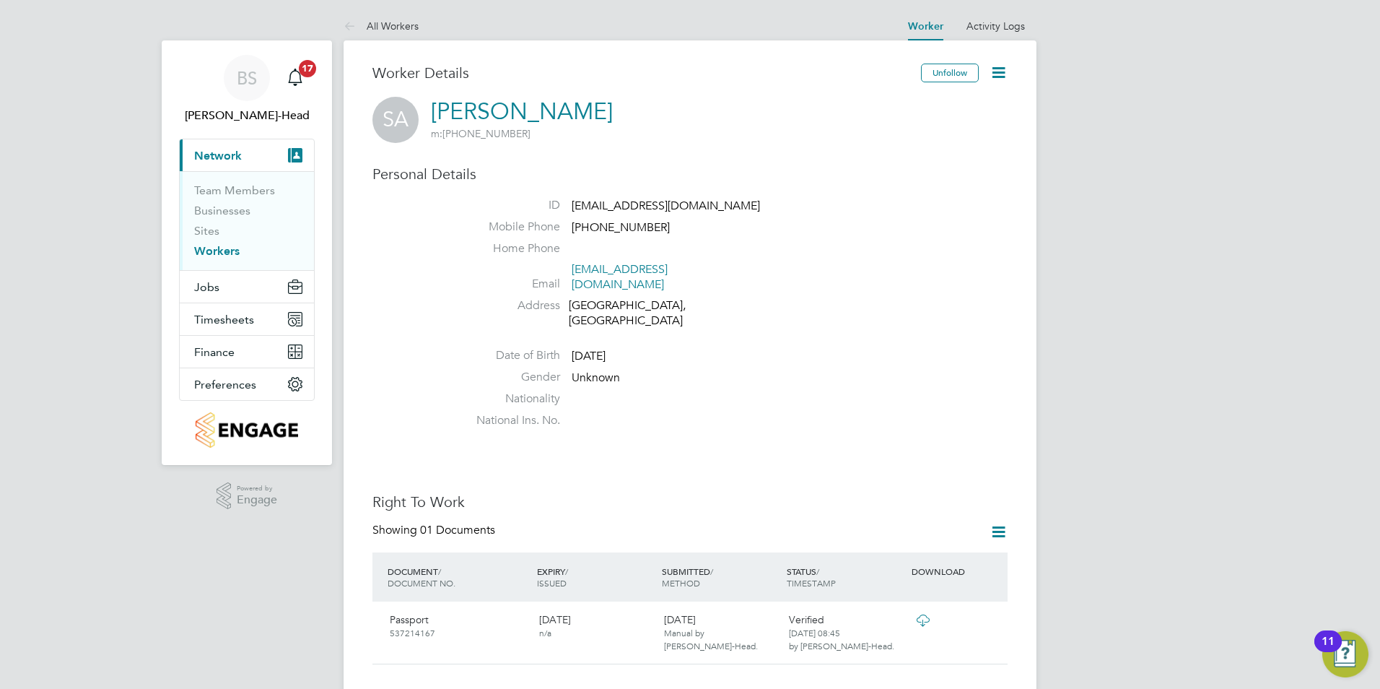
drag, startPoint x: 196, startPoint y: 251, endPoint x: 255, endPoint y: 256, distance: 59.4
click at [196, 251] on link "Workers" at bounding box center [216, 251] width 45 height 14
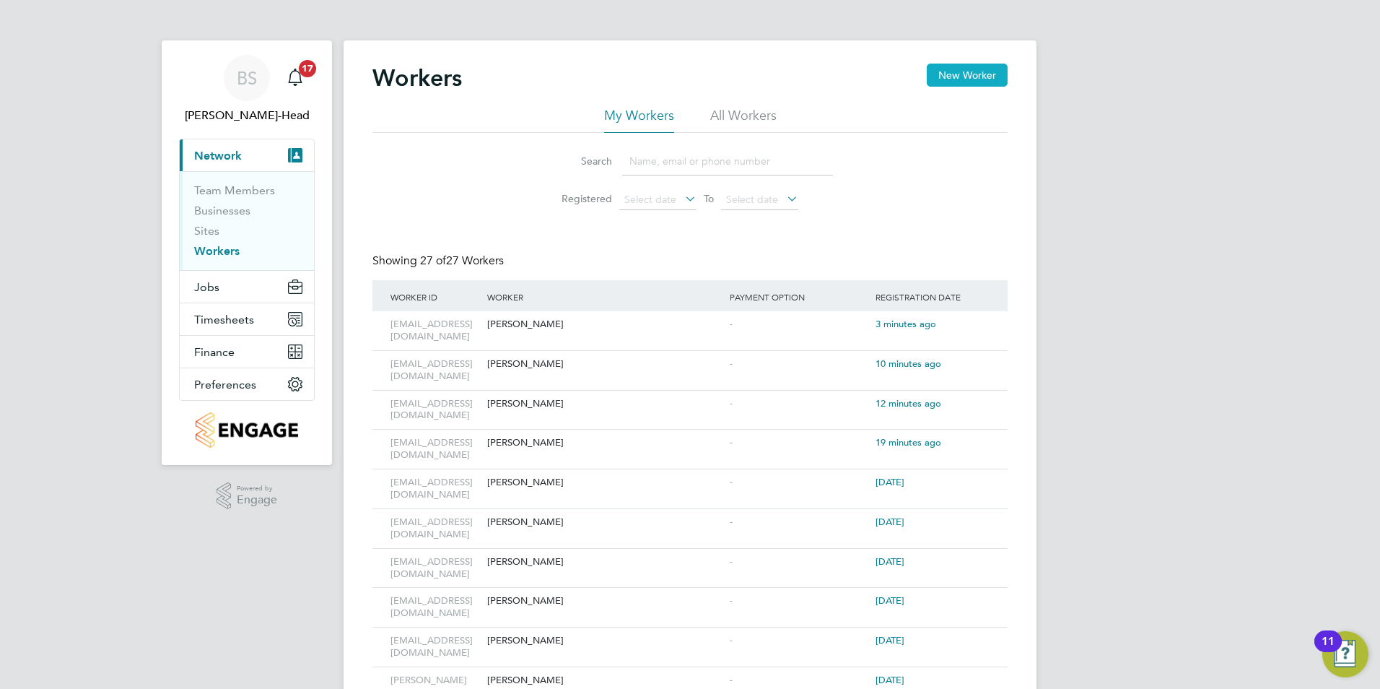
click at [959, 82] on button "New Worker" at bounding box center [967, 75] width 81 height 23
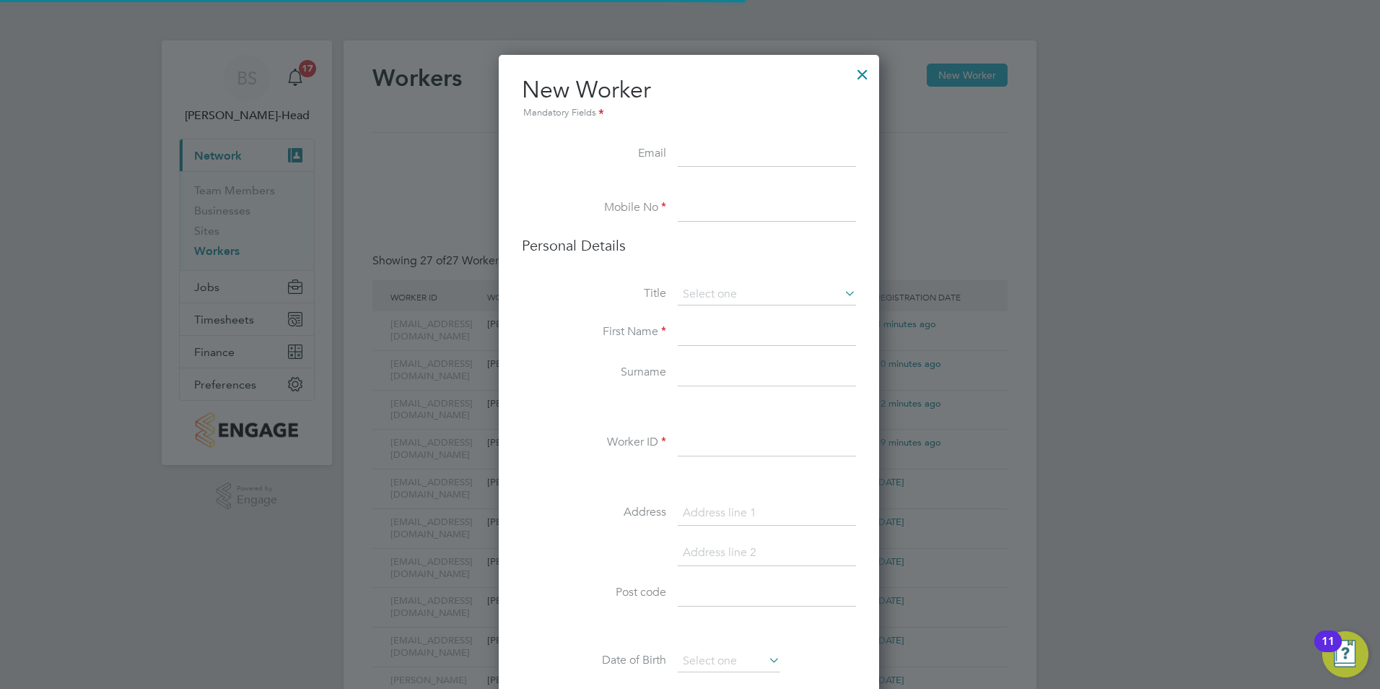
scroll to position [1110, 383]
click at [700, 155] on input at bounding box center [767, 154] width 178 height 26
click at [686, 443] on input at bounding box center [767, 443] width 178 height 26
paste input "[EMAIL_ADDRESS][DOMAIN_NAME]"
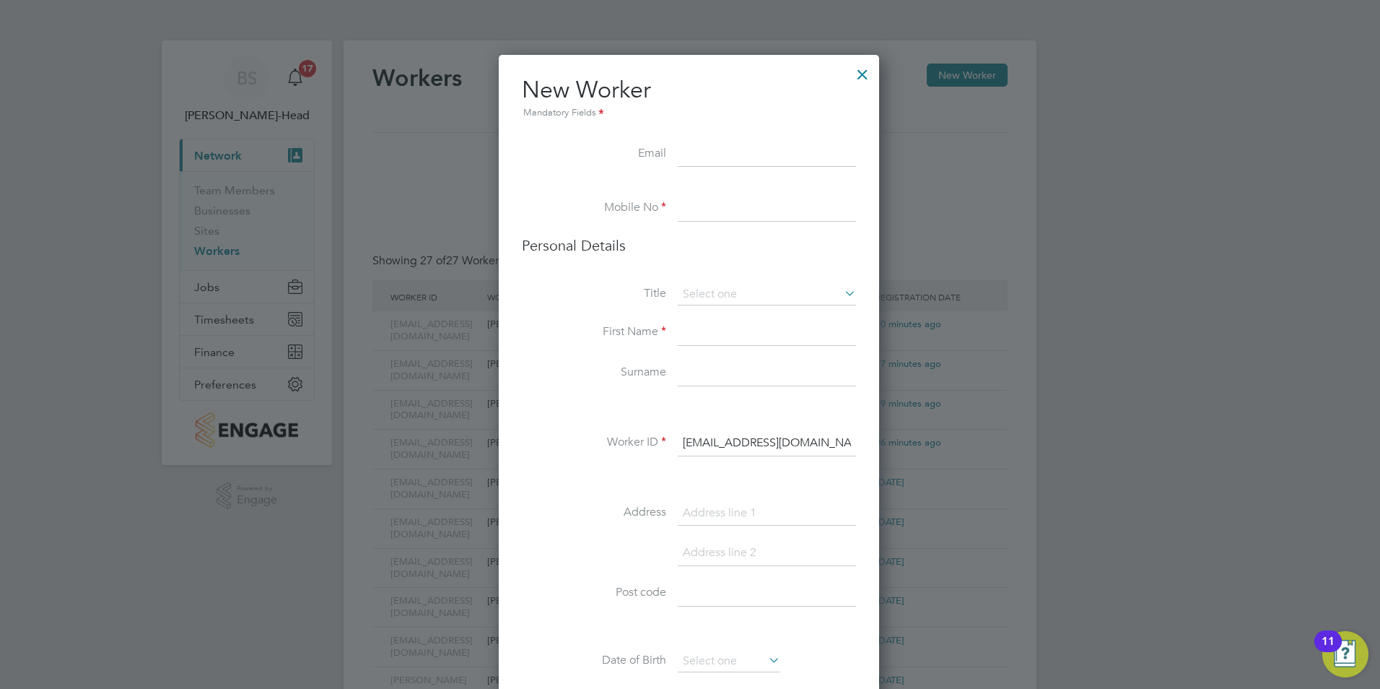
type input "[EMAIL_ADDRESS][DOMAIN_NAME]"
click at [704, 148] on input at bounding box center [767, 154] width 178 height 26
paste input "[EMAIL_ADDRESS][DOMAIN_NAME]"
type input "[EMAIL_ADDRESS][DOMAIN_NAME]"
click at [608, 183] on li at bounding box center [689, 188] width 334 height 14
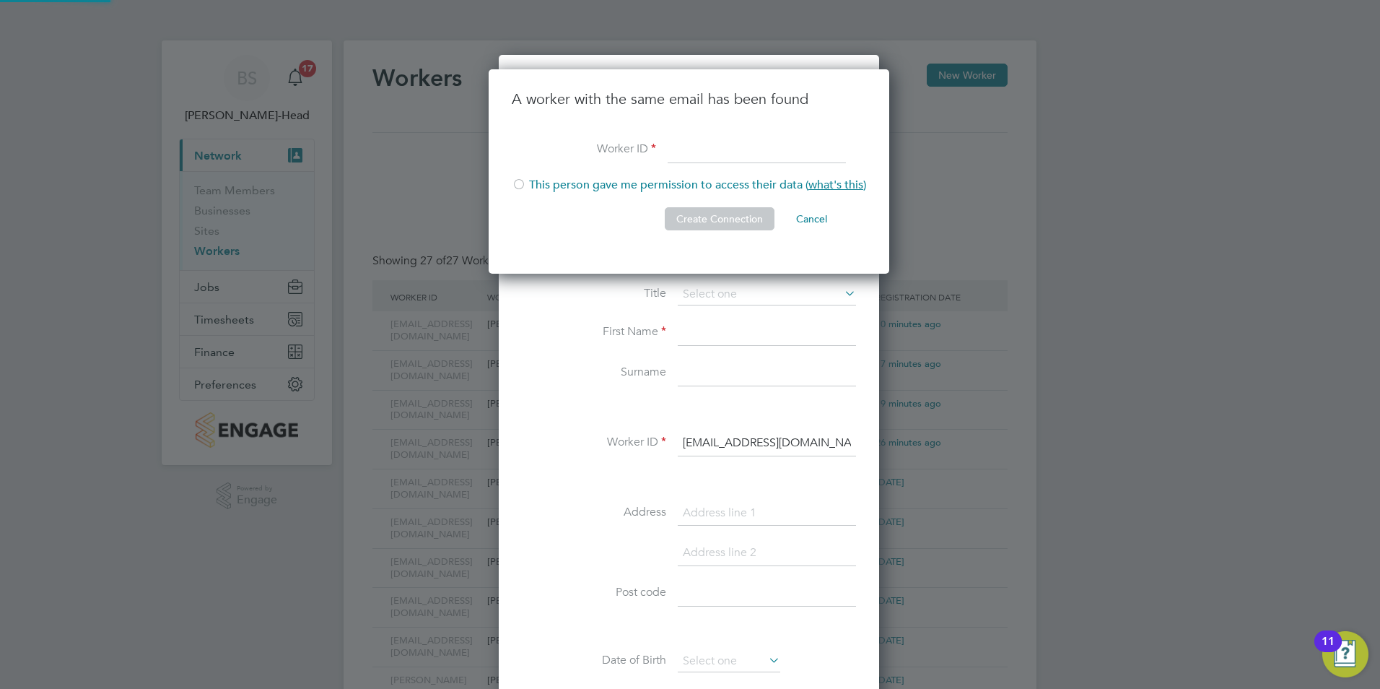
scroll to position [205, 403]
click at [692, 151] on input at bounding box center [757, 150] width 178 height 26
paste input "[EMAIL_ADDRESS][DOMAIN_NAME]"
type input "[EMAIL_ADDRESS][DOMAIN_NAME]"
click at [524, 183] on div at bounding box center [519, 185] width 14 height 14
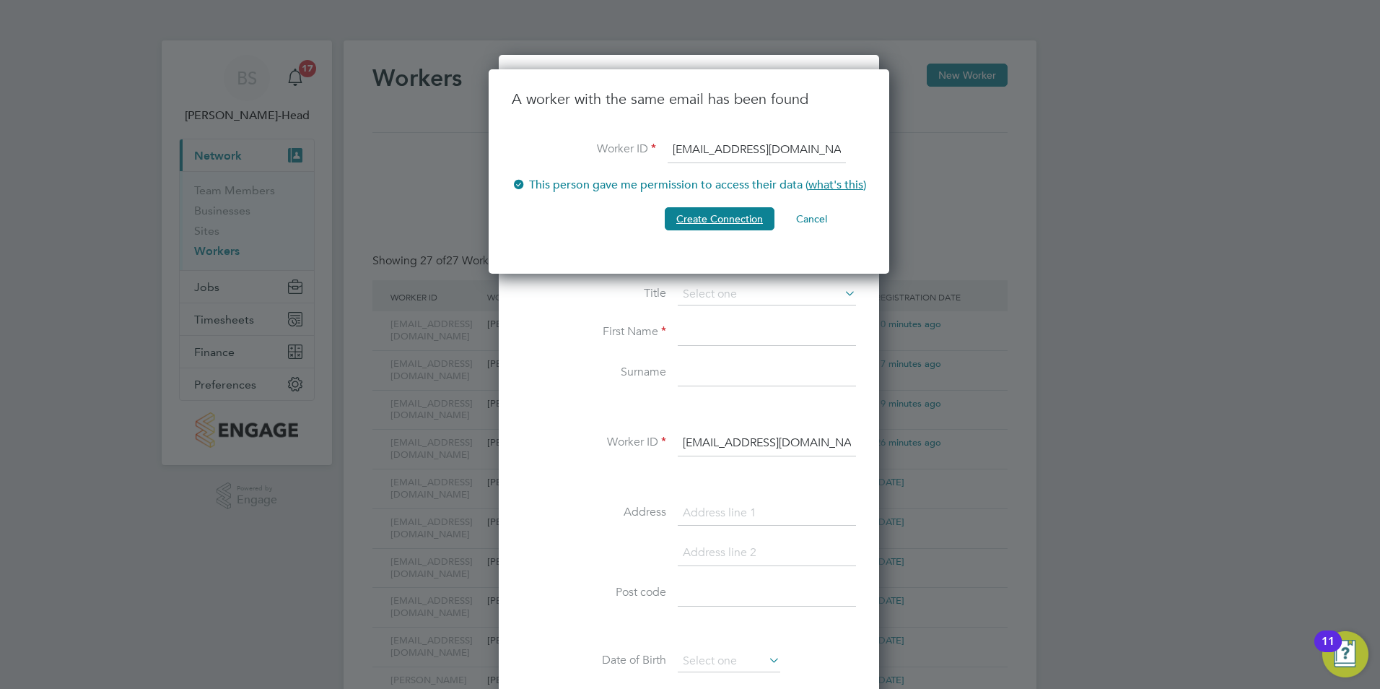
click at [673, 217] on button "Create Connection" at bounding box center [720, 218] width 110 height 23
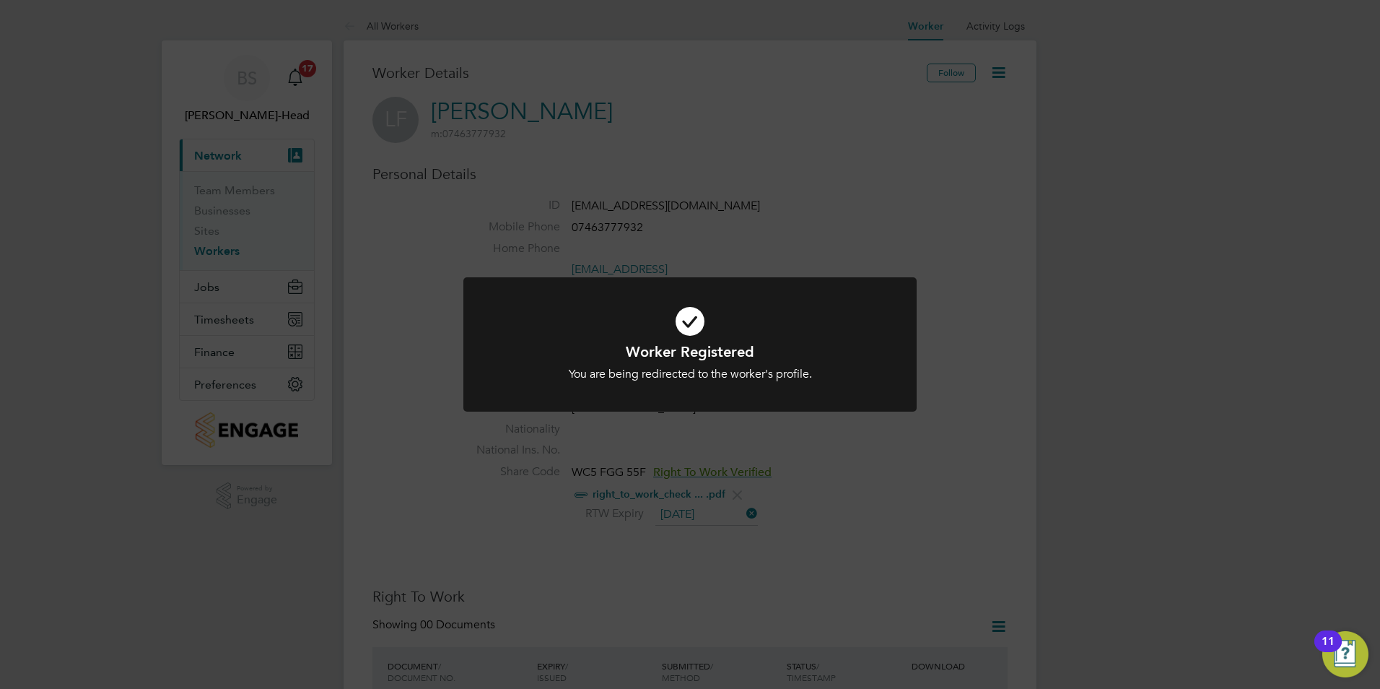
click at [908, 487] on div "Worker Registered You are being redirected to the worker's profile. Cancel Okay" at bounding box center [690, 344] width 1380 height 689
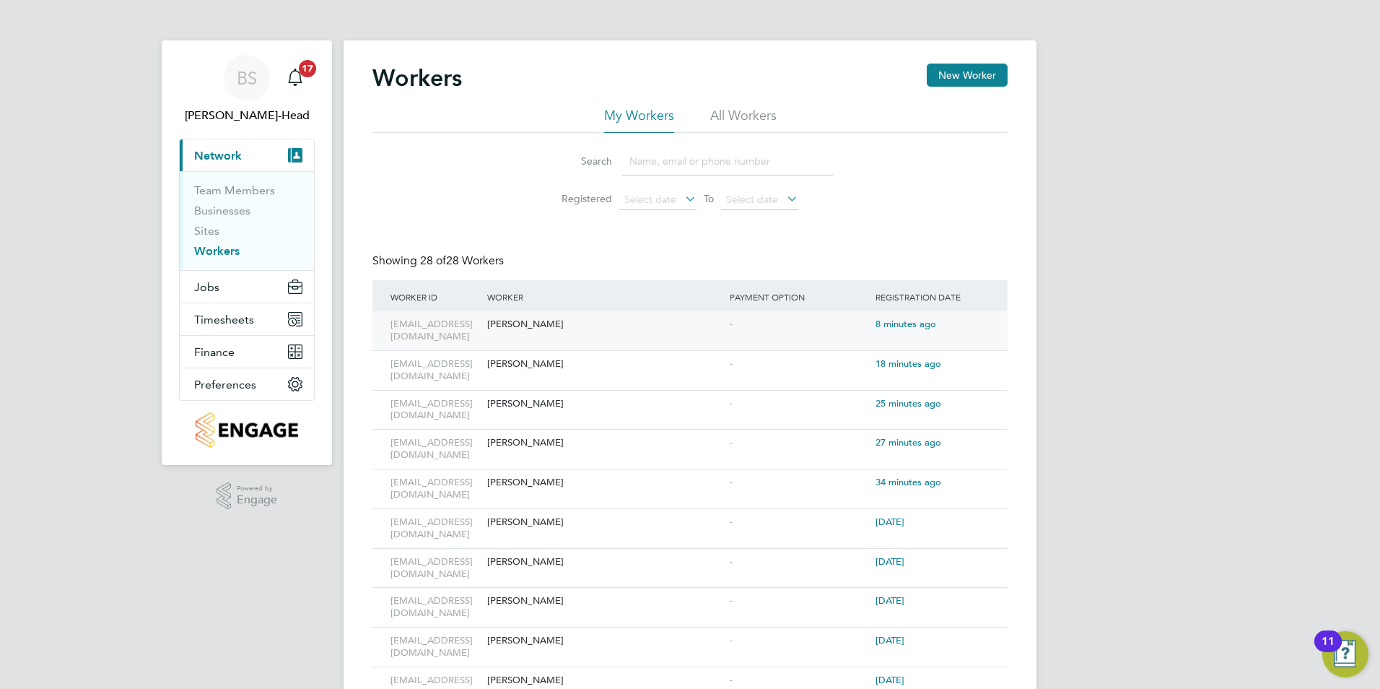
click at [580, 321] on div "[PERSON_NAME]" at bounding box center [605, 324] width 243 height 27
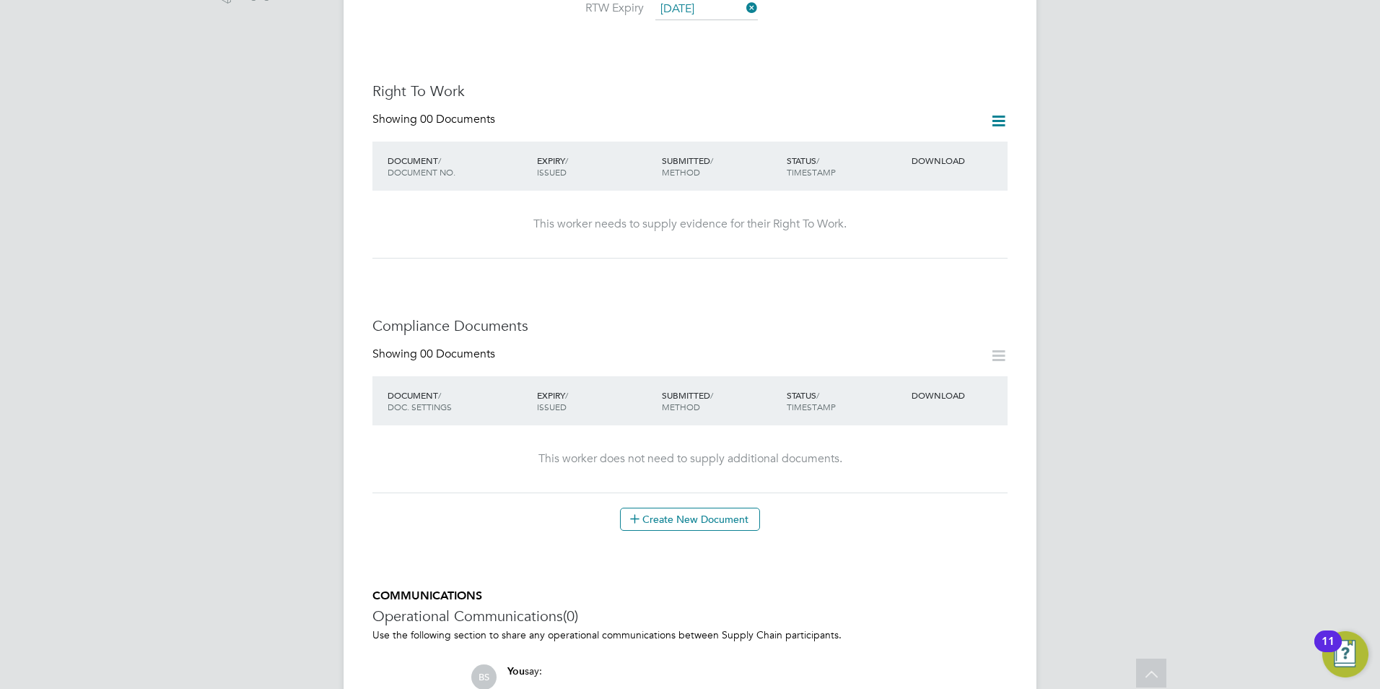
scroll to position [681, 0]
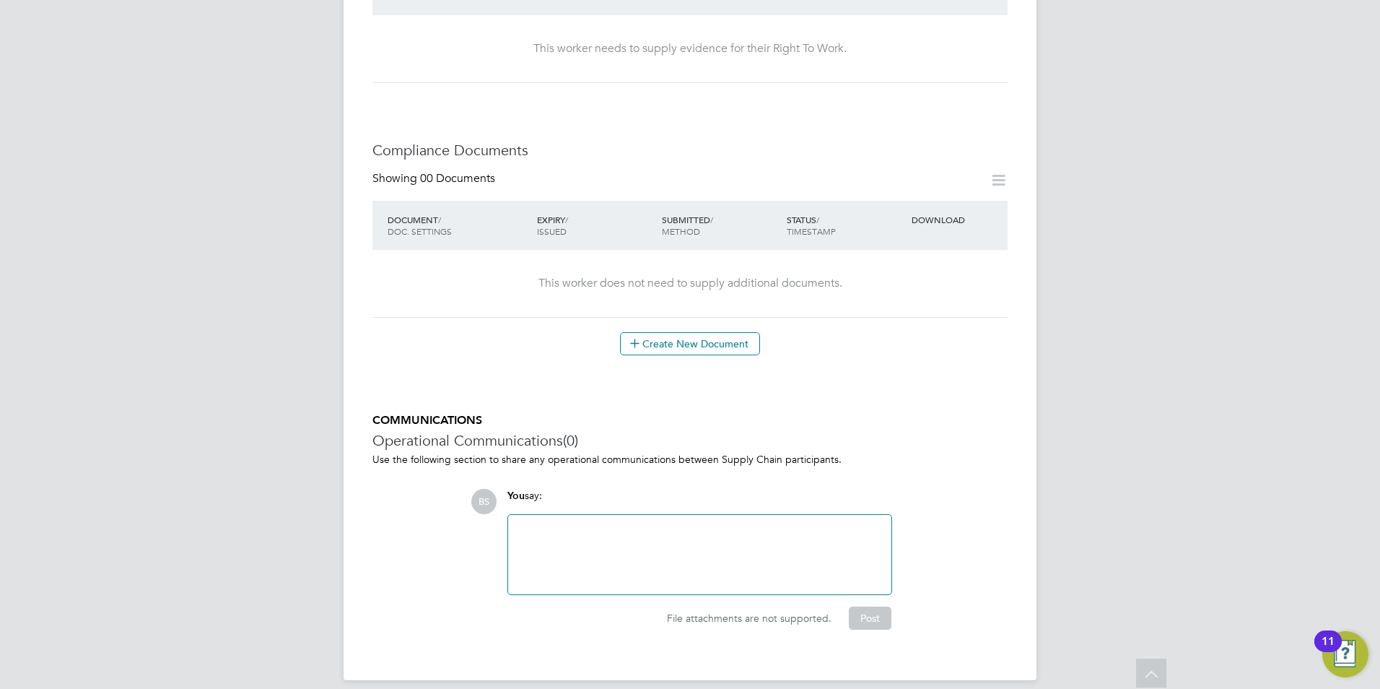
drag, startPoint x: 631, startPoint y: 575, endPoint x: 630, endPoint y: 567, distance: 7.3
click at [630, 575] on div at bounding box center [699, 554] width 383 height 79
click at [629, 530] on div at bounding box center [700, 554] width 366 height 62
click at [872, 606] on button "Post" at bounding box center [870, 617] width 43 height 23
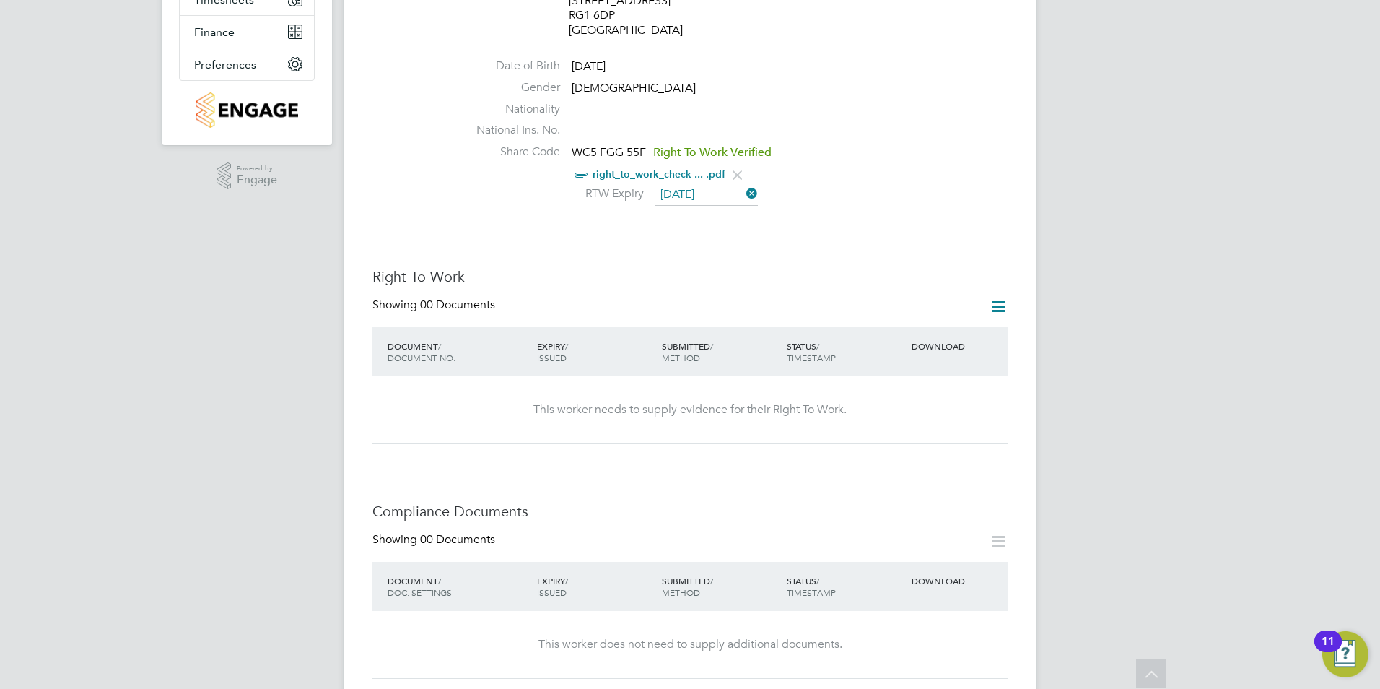
scroll to position [0, 0]
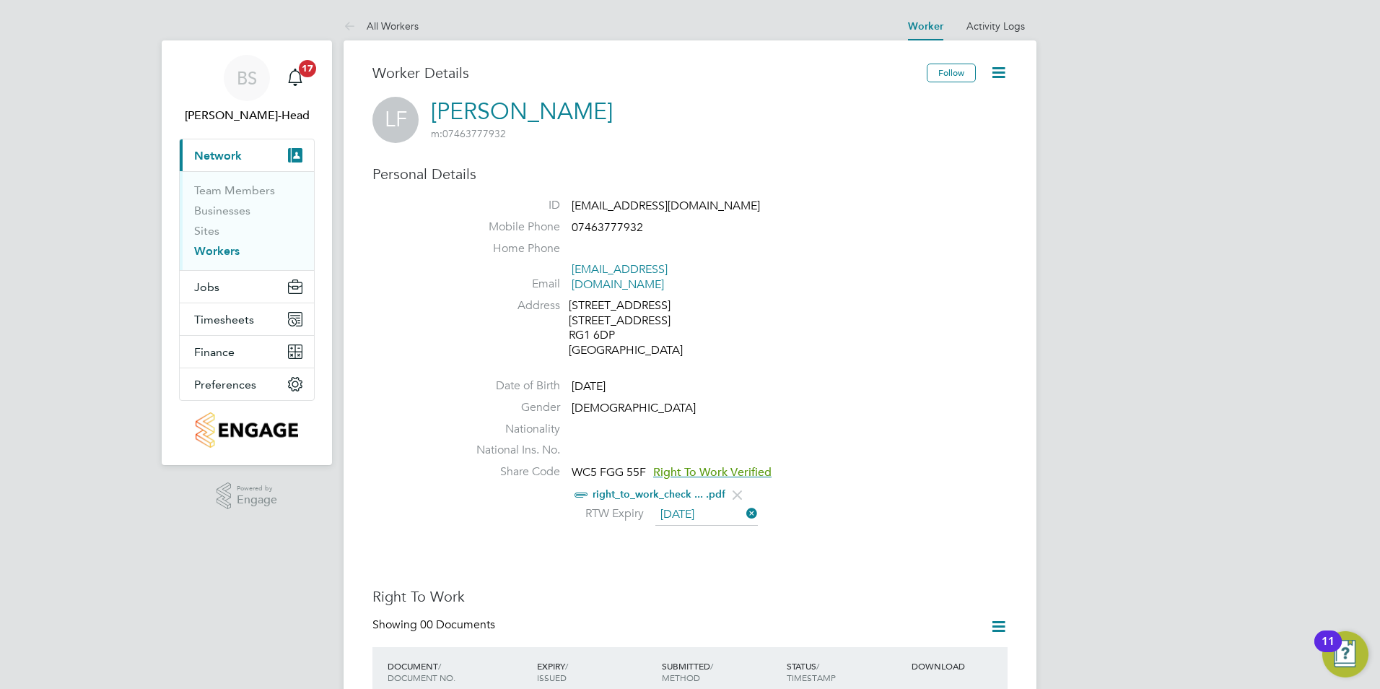
click at [222, 248] on link "Workers" at bounding box center [216, 251] width 45 height 14
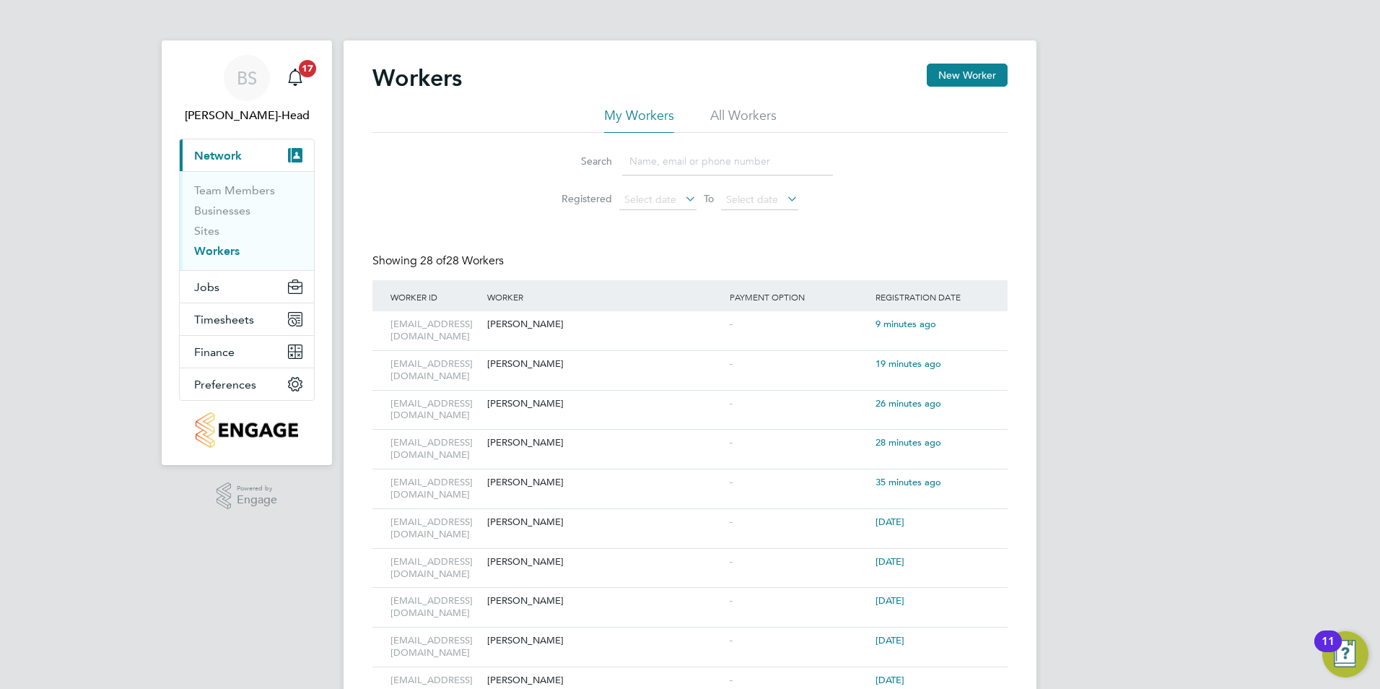
click at [207, 253] on link "Workers" at bounding box center [216, 251] width 45 height 14
